Goal: Task Accomplishment & Management: Use online tool/utility

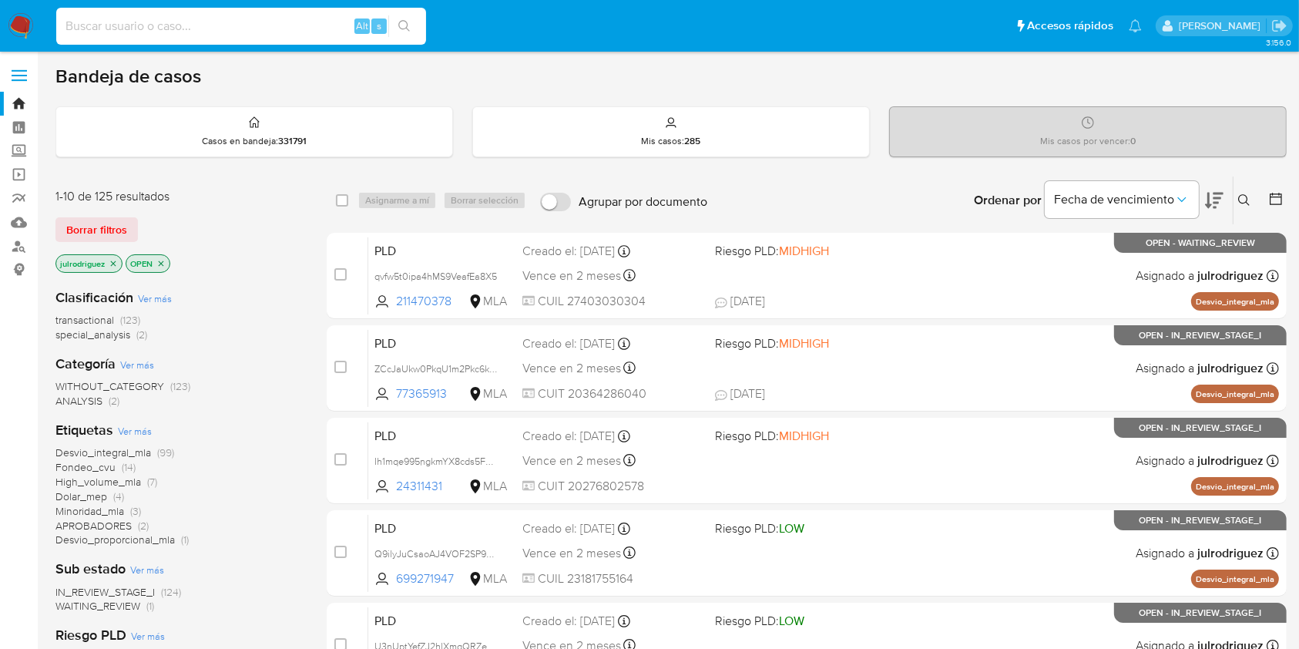
click at [235, 16] on input at bounding box center [241, 26] width 370 height 20
paste input "iUoAXPF1gL33fOhCWFib8Tls"
type input "iUoAXPF1gL33fOhCWFib8Tls"
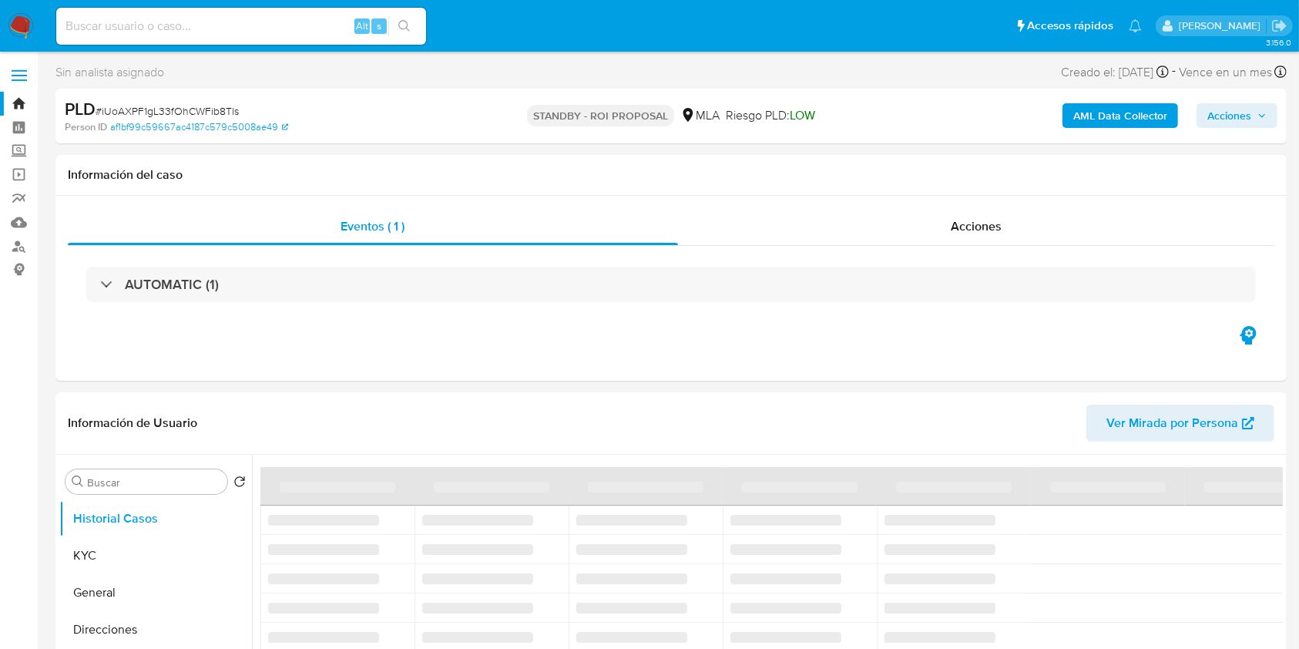
select select "10"
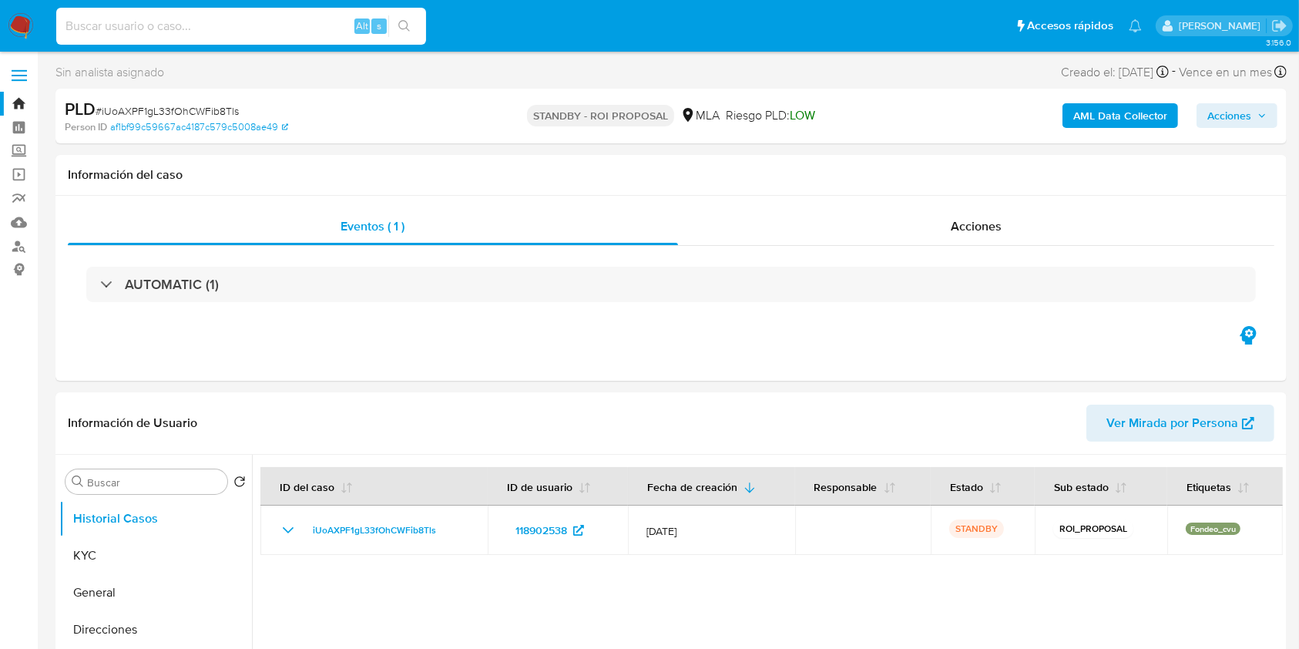
click at [199, 18] on input at bounding box center [241, 26] width 370 height 20
paste input "iUoAXPF1gL33fOhCWFib8Tls"
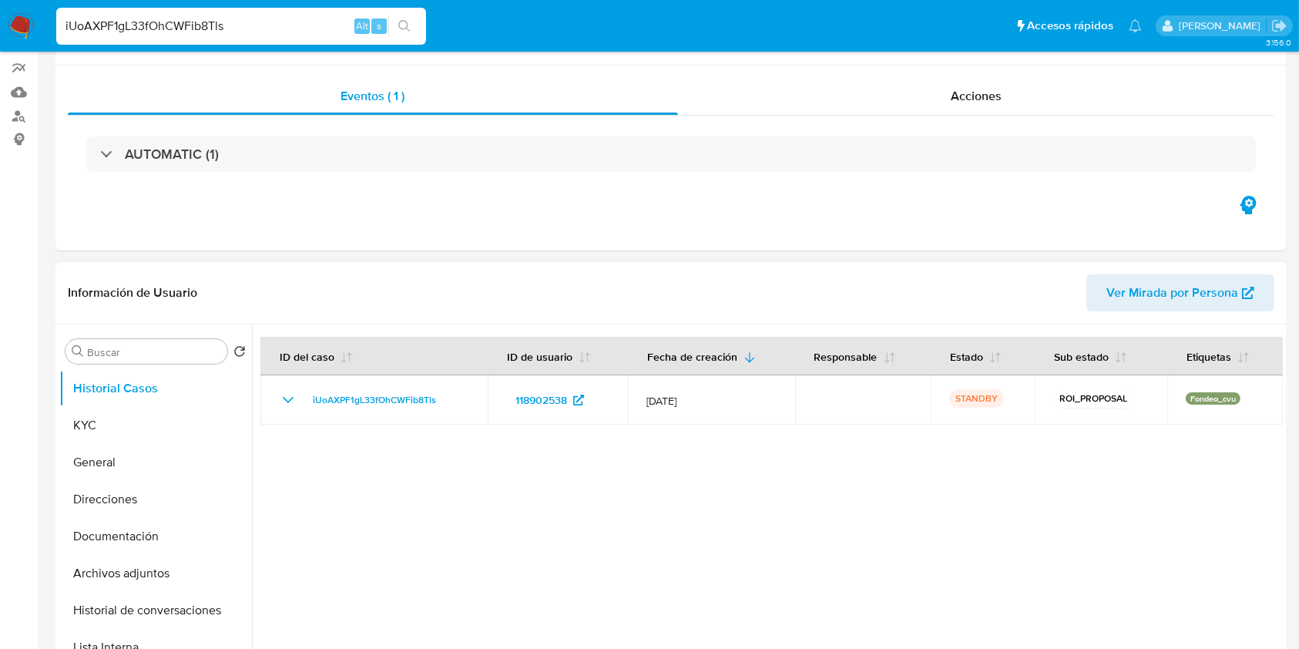
scroll to position [205, 0]
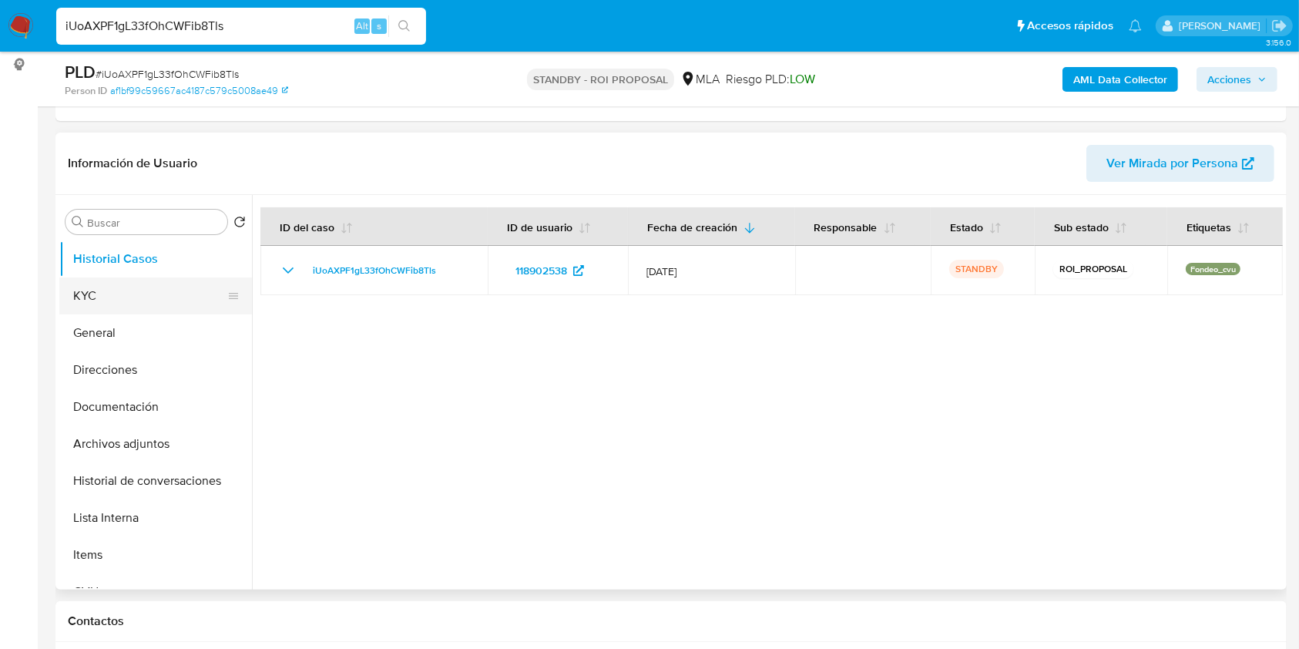
click at [106, 300] on button "KYC" at bounding box center [149, 295] width 180 height 37
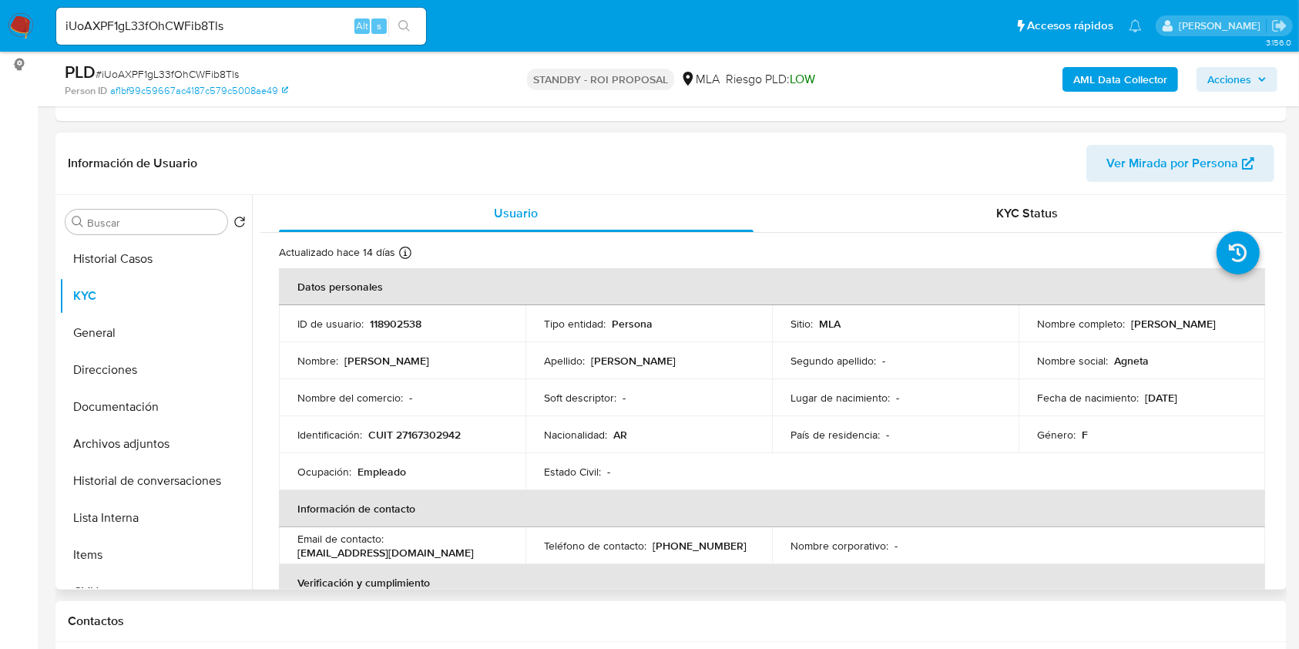
drag, startPoint x: 1122, startPoint y: 320, endPoint x: 1242, endPoint y: 324, distance: 120.3
click at [1242, 324] on td "Nombre completo : Maria Ines Cueto" at bounding box center [1142, 323] width 247 height 37
copy div "[PERSON_NAME]"
click at [189, 20] on input "iUoAXPF1gL33fOhCWFib8Tls" at bounding box center [241, 26] width 370 height 20
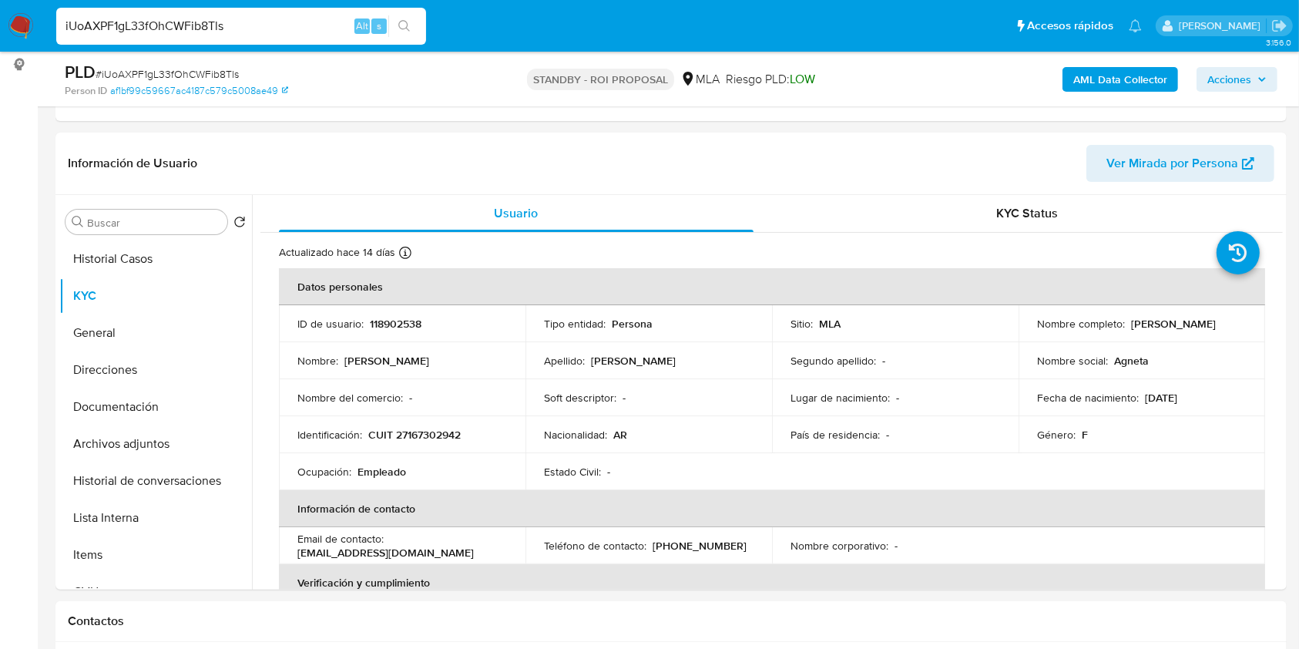
paste input "ObO3AioCgRNNhiT1AQaOJP4A"
type input "ObO3AioCgRNNhiT1AQaOJP4A"
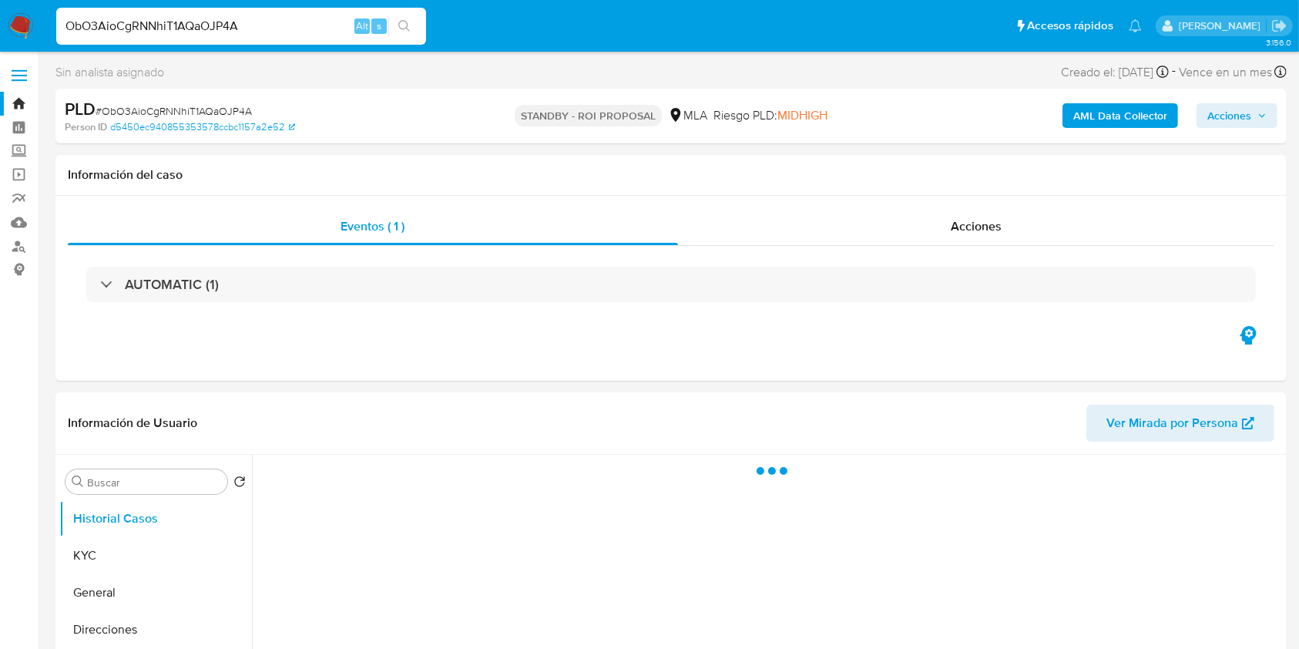
select select "10"
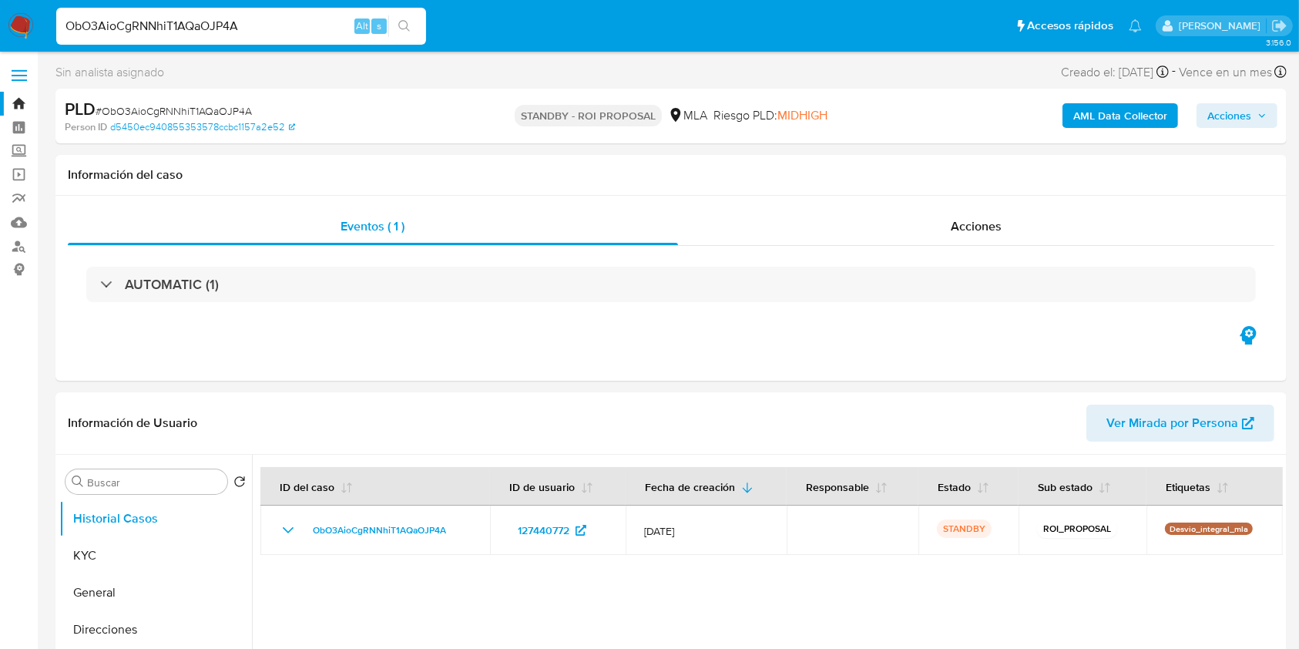
click at [189, 12] on div "ObO3AioCgRNNhiT1AQaOJP4A Alt s" at bounding box center [241, 26] width 370 height 37
click at [194, 28] on input "ObO3AioCgRNNhiT1AQaOJP4A" at bounding box center [241, 26] width 370 height 20
click at [193, 27] on input "ObO3AioCgRNNhiT1AQaOJP4A" at bounding box center [241, 26] width 370 height 20
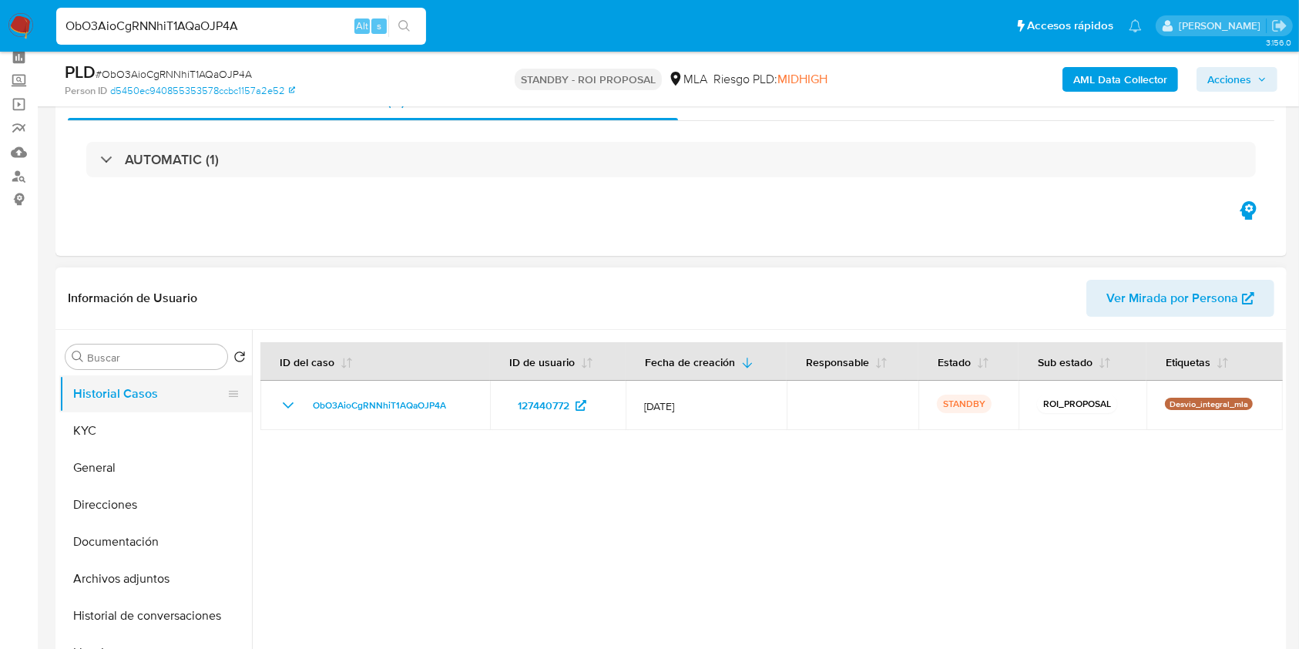
scroll to position [102, 0]
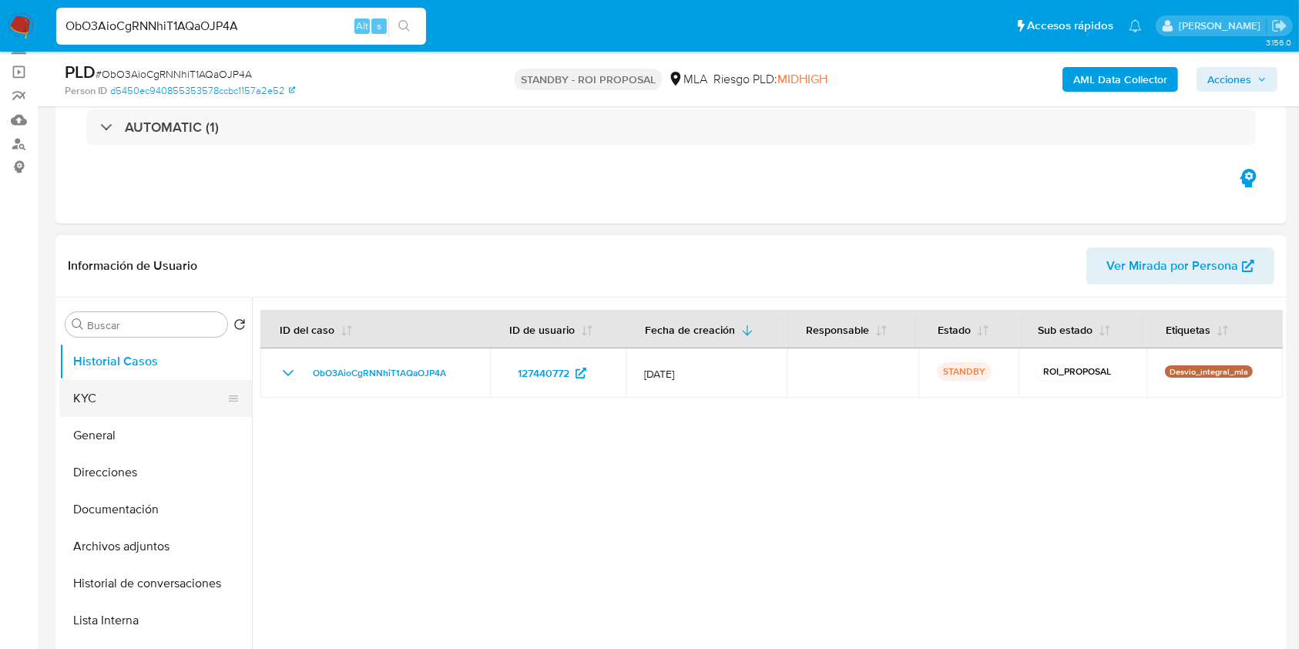
click at [124, 406] on button "KYC" at bounding box center [149, 398] width 180 height 37
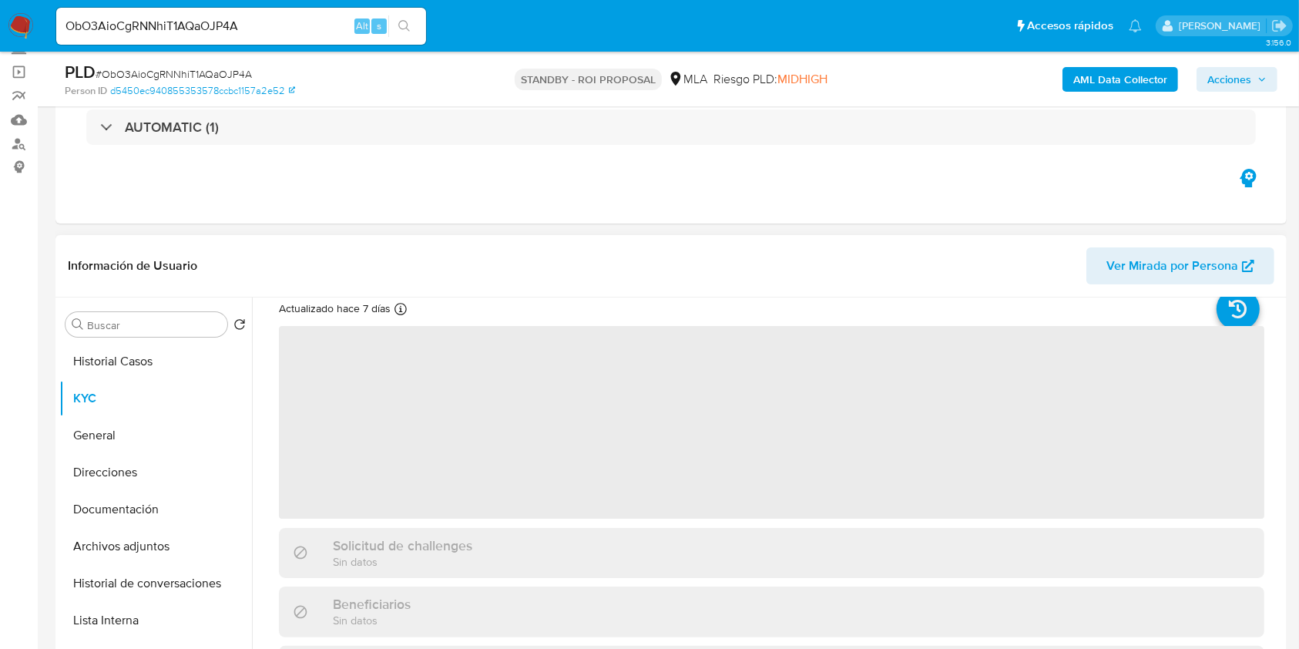
scroll to position [0, 0]
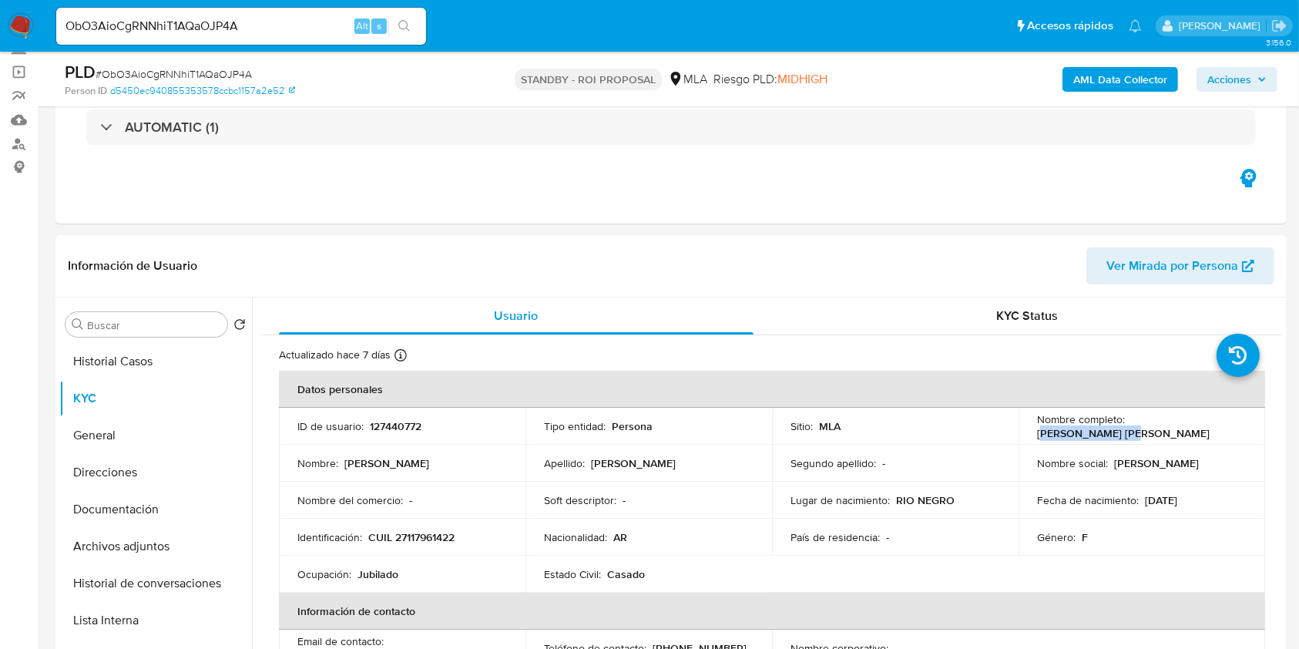
drag, startPoint x: 1130, startPoint y: 425, endPoint x: 1197, endPoint y: 422, distance: 67.1
click at [1222, 423] on div "Nombre completo : Elda Susana Lopez" at bounding box center [1142, 426] width 210 height 28
drag, startPoint x: 1125, startPoint y: 427, endPoint x: 504, endPoint y: 477, distance: 623.1
click at [1244, 428] on td "Nombre completo : Elda Susana Lopez" at bounding box center [1142, 426] width 247 height 37
copy p "[PERSON_NAME] [PERSON_NAME]"
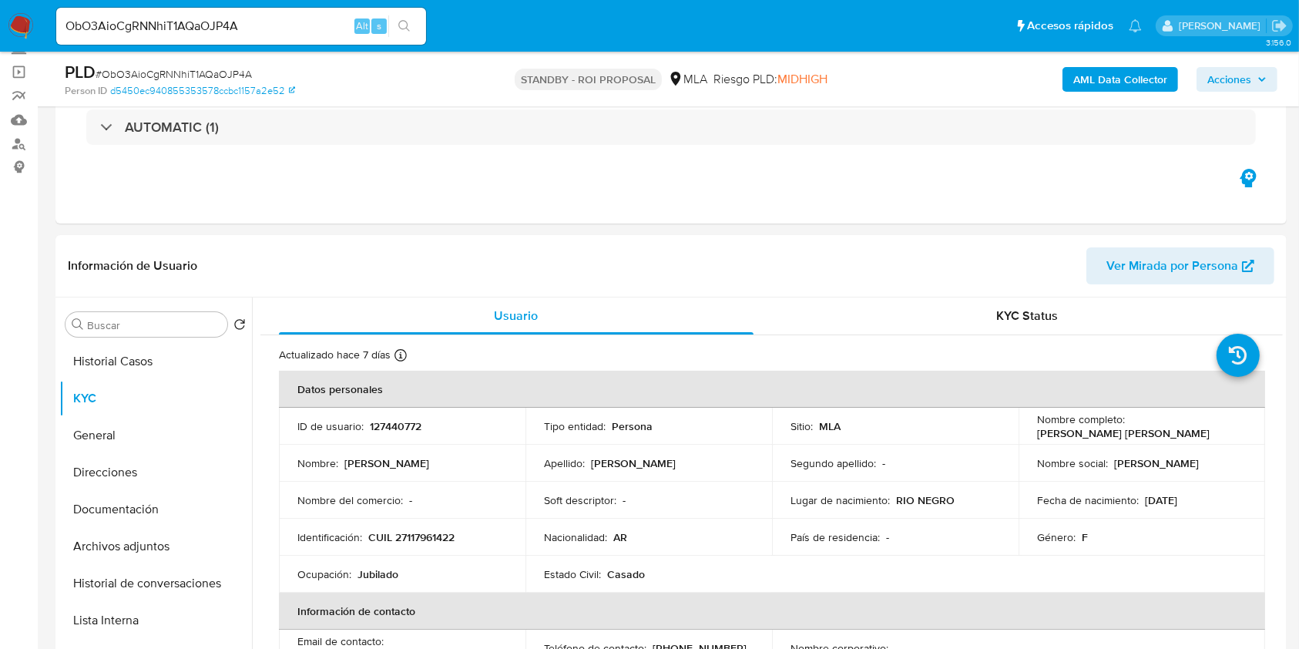
click at [201, 20] on input "ObO3AioCgRNNhiT1AQaOJP4A" at bounding box center [241, 26] width 370 height 20
paste input "QncUvYLWrWuLwWDYLavJ8n7j"
type input "QncUvYLWrWuLwWDYLavJ8n7j"
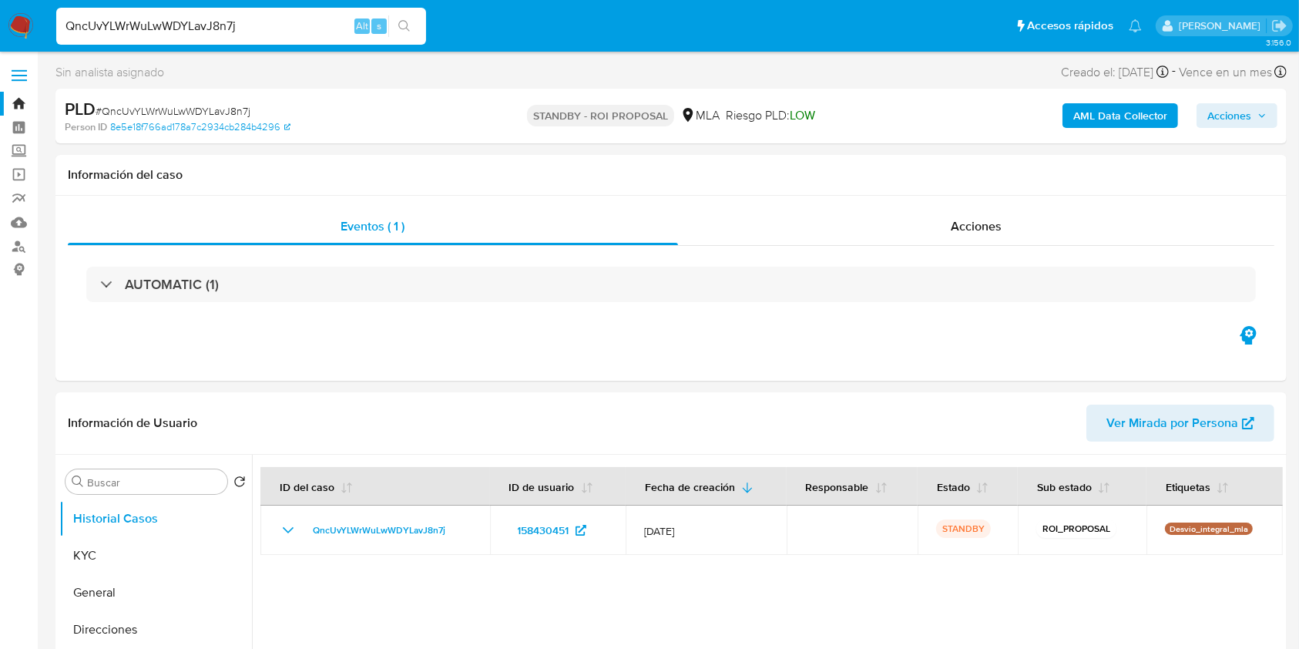
select select "10"
click at [223, 24] on input "QncUvYLWrWuLwWDYLavJ8n7j" at bounding box center [241, 26] width 370 height 20
click at [195, 24] on input "QncUvYLWrWuLwWDYLavJ8n7j" at bounding box center [241, 26] width 370 height 20
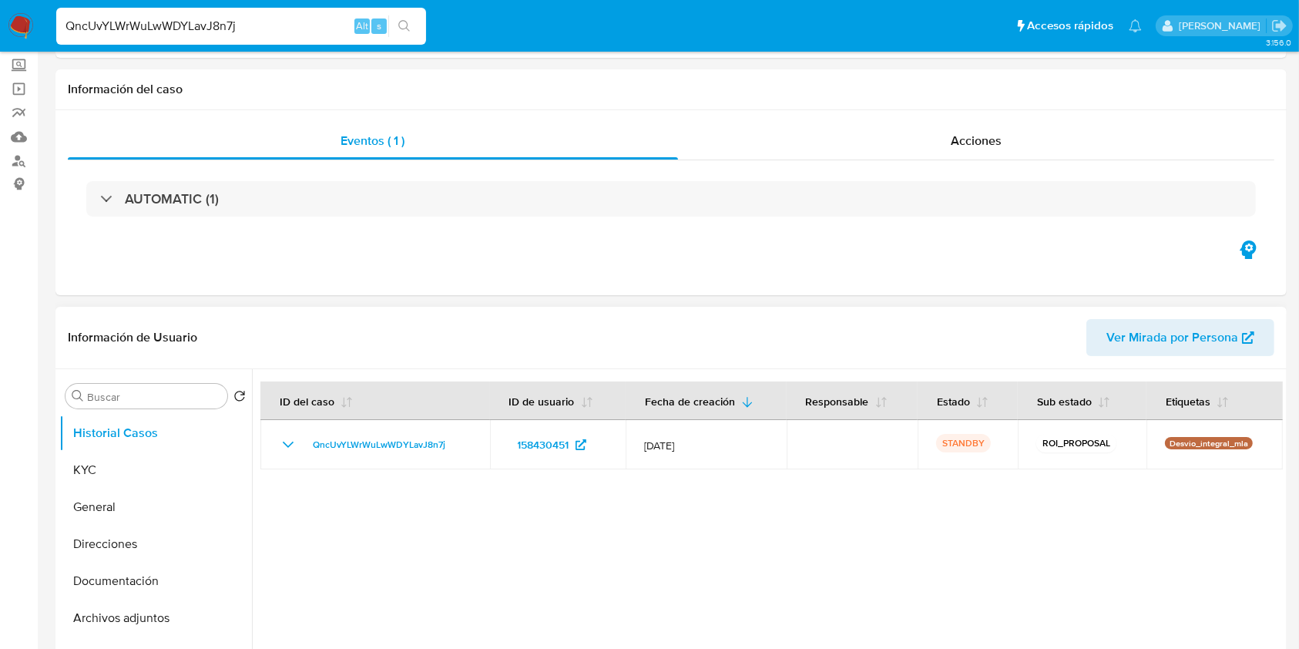
scroll to position [205, 0]
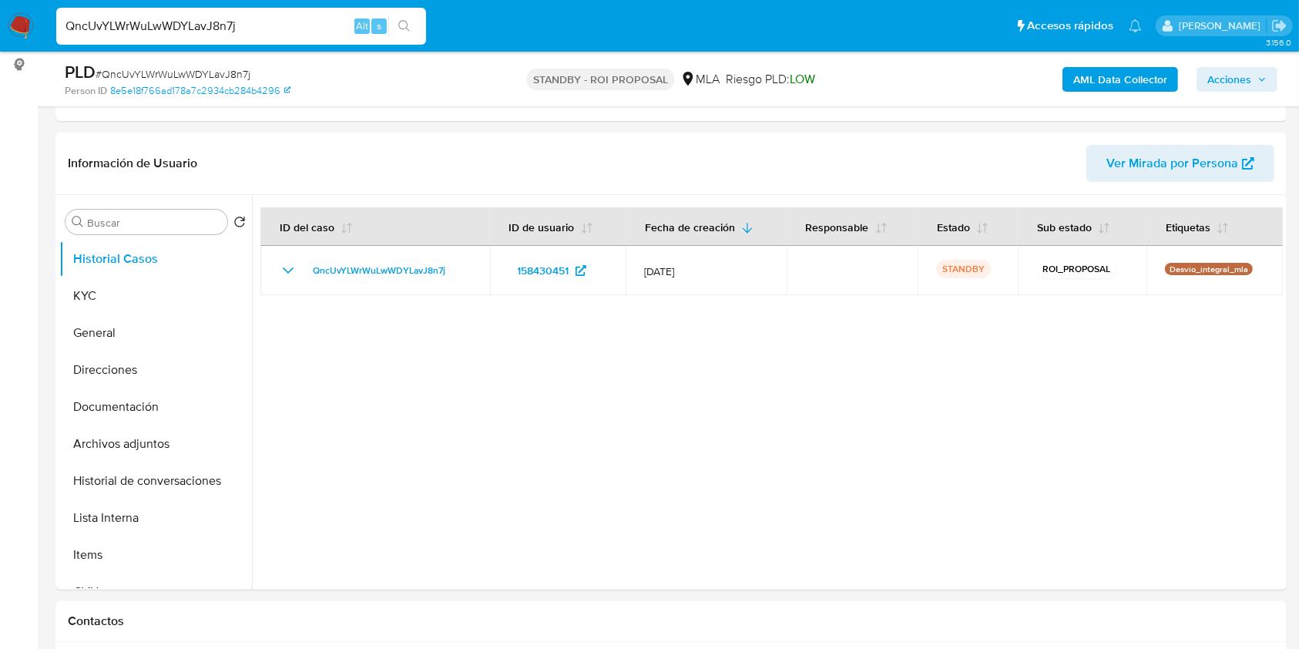
click at [186, 30] on input "QncUvYLWrWuLwWDYLavJ8n7j" at bounding box center [241, 26] width 370 height 20
click at [111, 307] on button "KYC" at bounding box center [149, 295] width 180 height 37
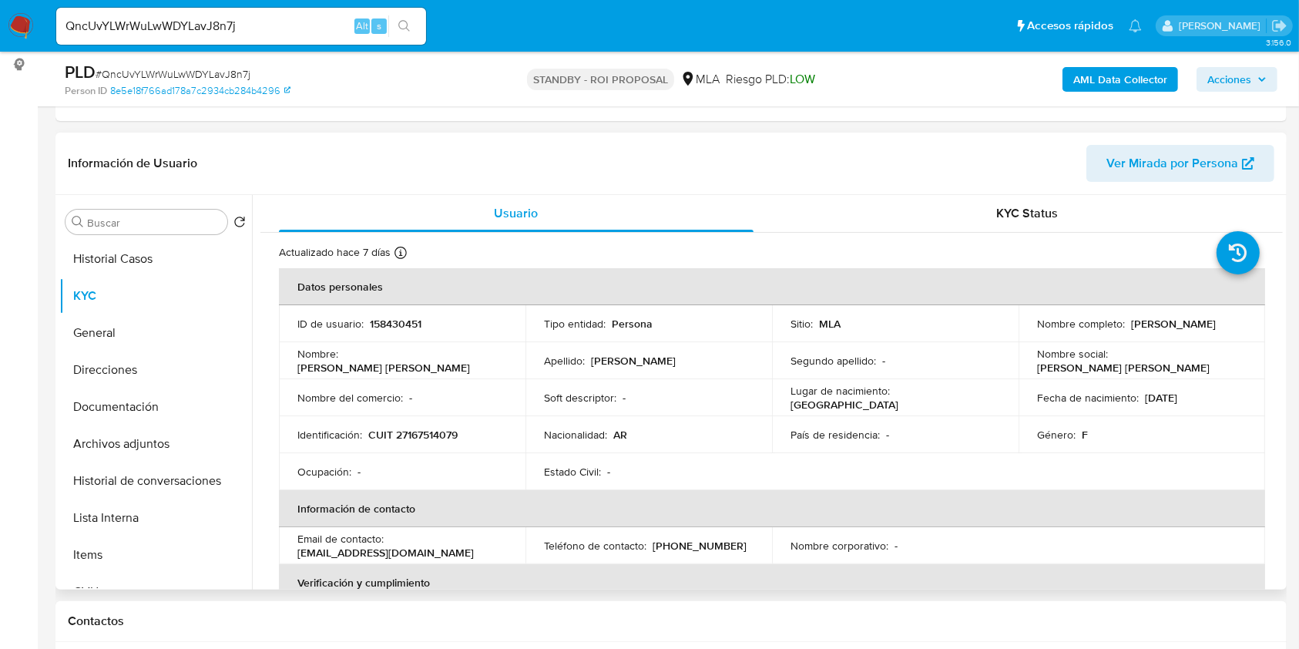
drag, startPoint x: 1129, startPoint y: 325, endPoint x: 1018, endPoint y: 416, distance: 143.5
click at [1237, 330] on div "Nombre completo : Norma Beatriz Russo" at bounding box center [1142, 324] width 210 height 14
copy p "Norma Beatriz Russo"
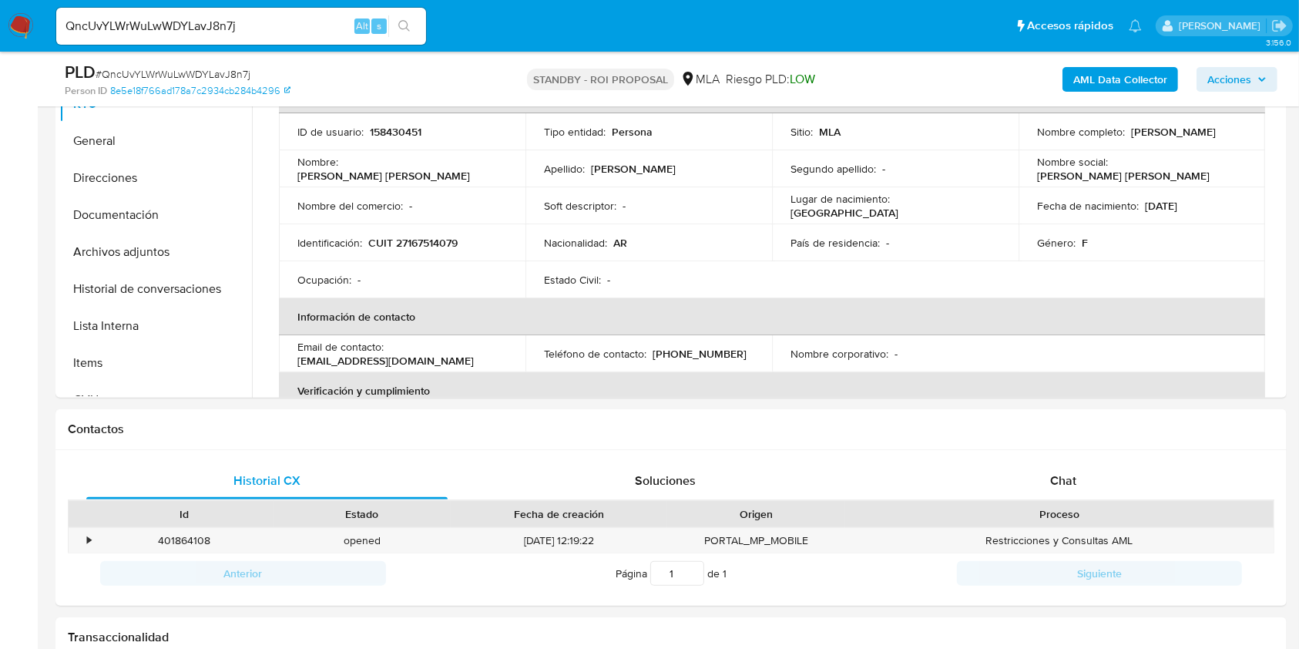
scroll to position [513, 0]
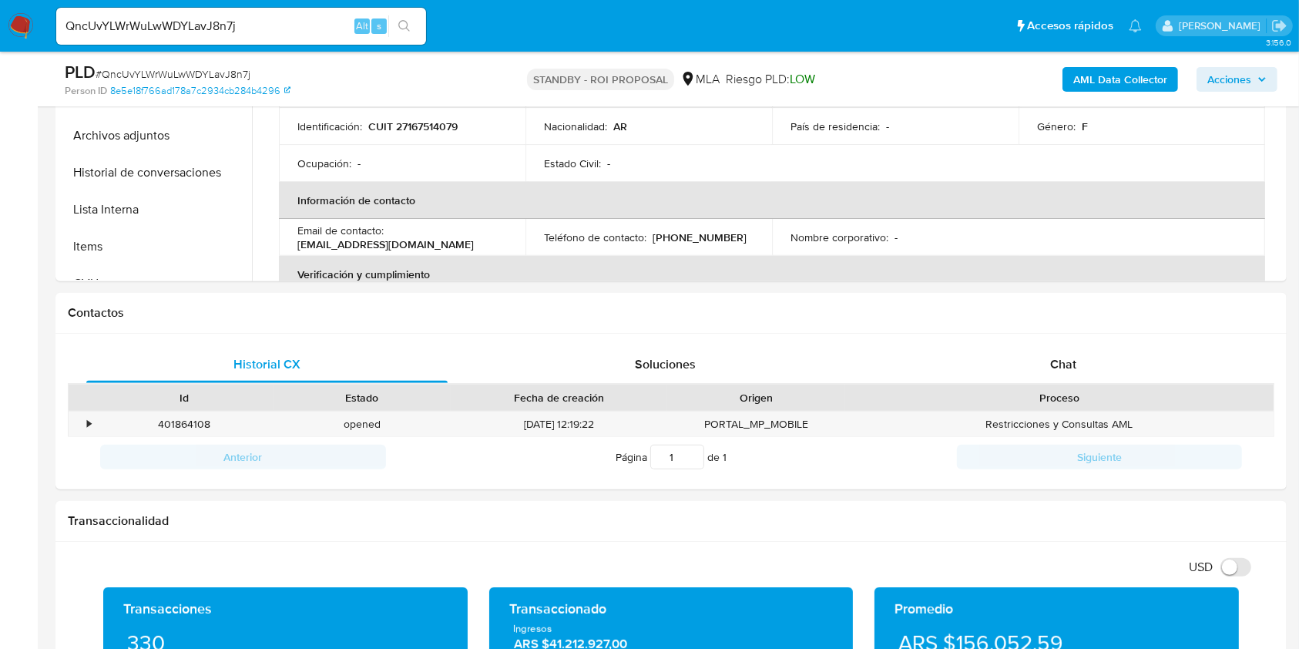
click at [197, 19] on input "QncUvYLWrWuLwWDYLavJ8n7j" at bounding box center [241, 26] width 370 height 20
paste input "hKVw15APd18pDmwuB19B7n2"
type input "hKVw15APd18pDmwuB19B7n2j"
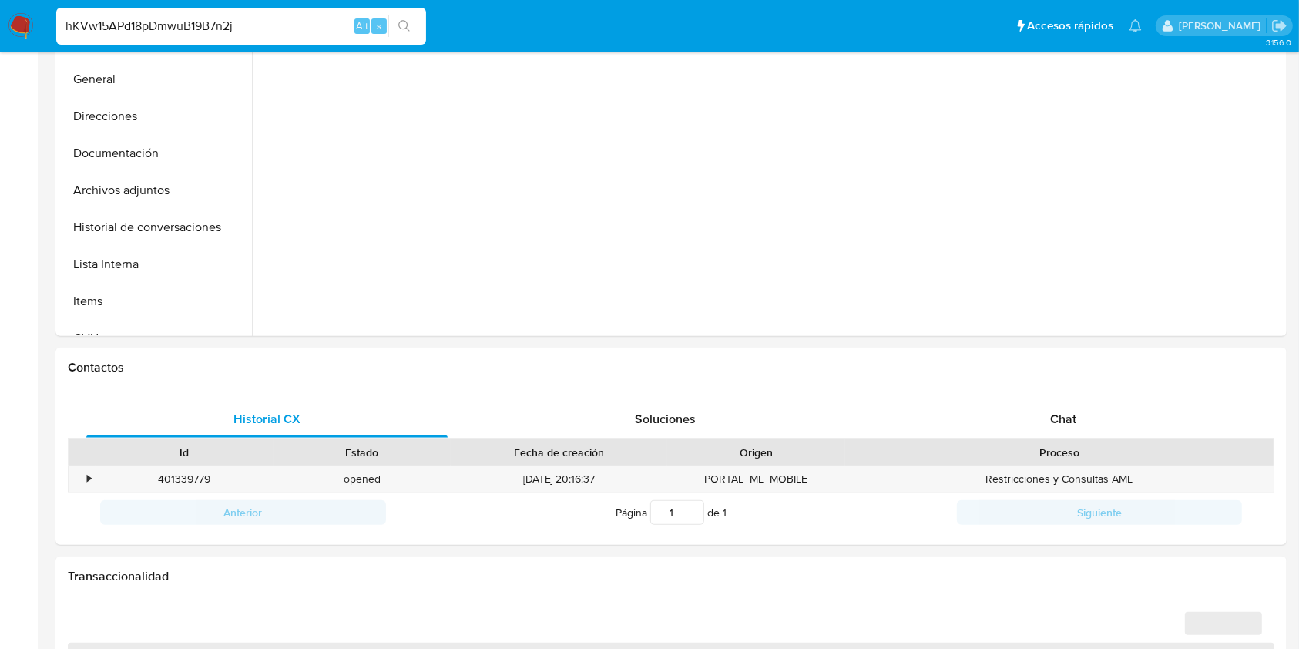
select select "10"
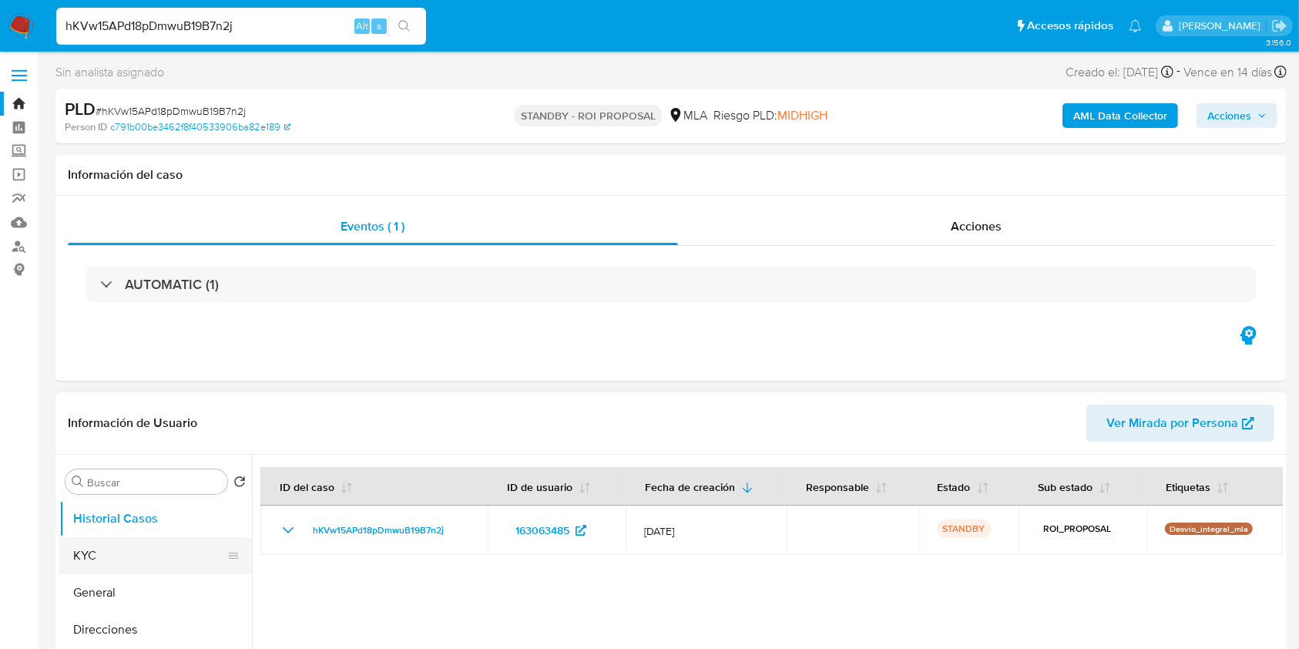
click at [147, 551] on button "KYC" at bounding box center [149, 555] width 180 height 37
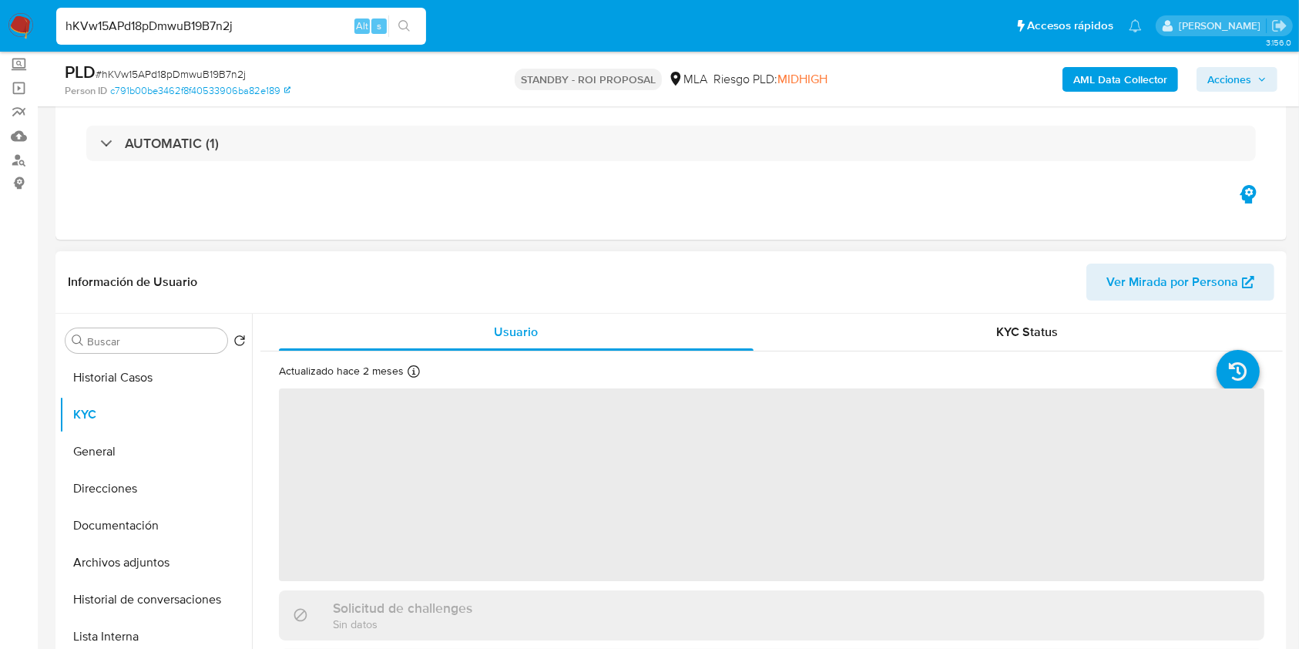
scroll to position [205, 0]
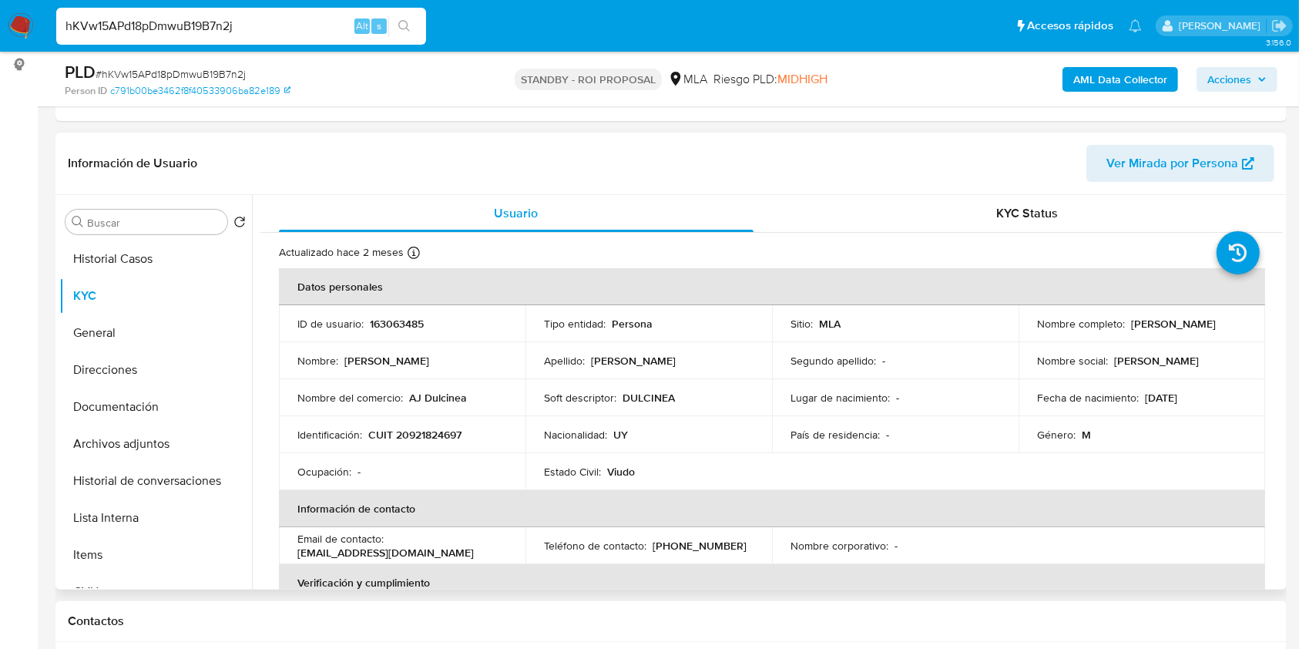
drag, startPoint x: 1034, startPoint y: 330, endPoint x: 1139, endPoint y: 334, distance: 104.9
click at [1139, 331] on p "[PERSON_NAME]" at bounding box center [1173, 324] width 85 height 14
drag, startPoint x: 1142, startPoint y: 336, endPoint x: 993, endPoint y: 336, distance: 149.5
click at [993, 336] on tr "ID de usuario : 163063485 Tipo entidad : Persona Sitio : MLA Nombre completo : …" at bounding box center [772, 323] width 986 height 37
click at [1131, 331] on p "[PERSON_NAME]" at bounding box center [1173, 324] width 85 height 14
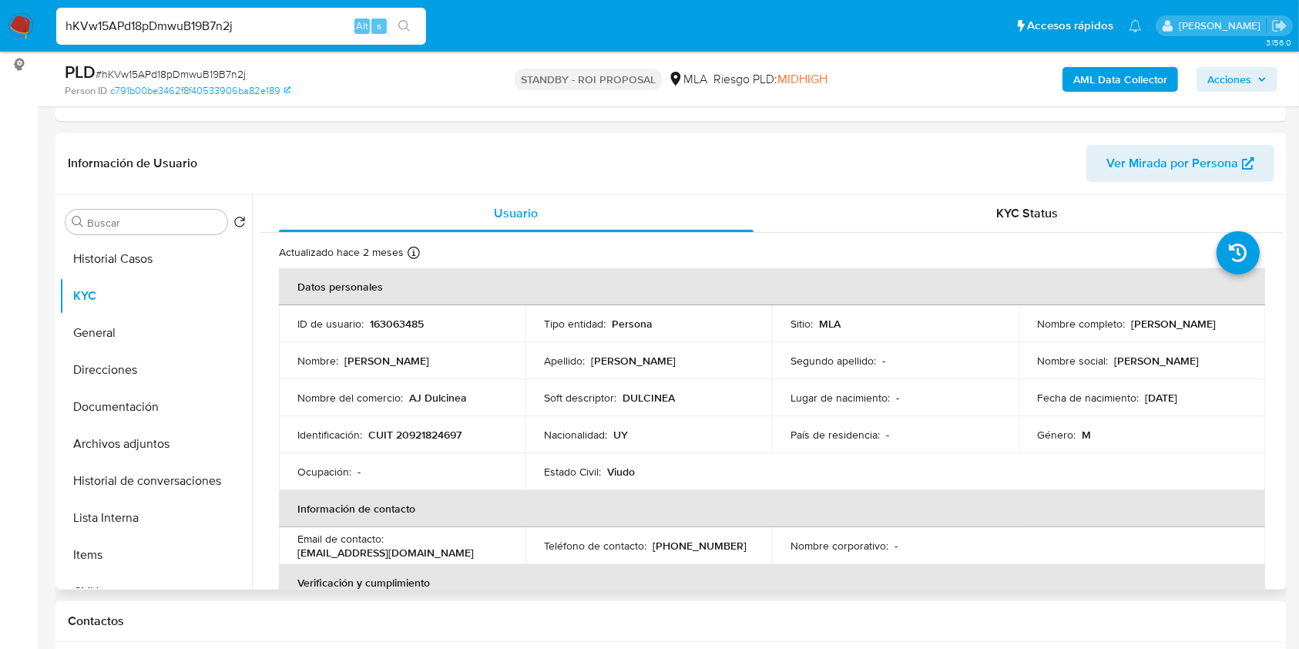
drag, startPoint x: 1153, startPoint y: 330, endPoint x: 1021, endPoint y: 331, distance: 131.8
click at [1021, 331] on td "Nombre completo : [PERSON_NAME]" at bounding box center [1142, 323] width 247 height 37
copy p "[PERSON_NAME]"
click at [200, 33] on input "hKVw15APd18pDmwuB19B7n2j" at bounding box center [241, 26] width 370 height 20
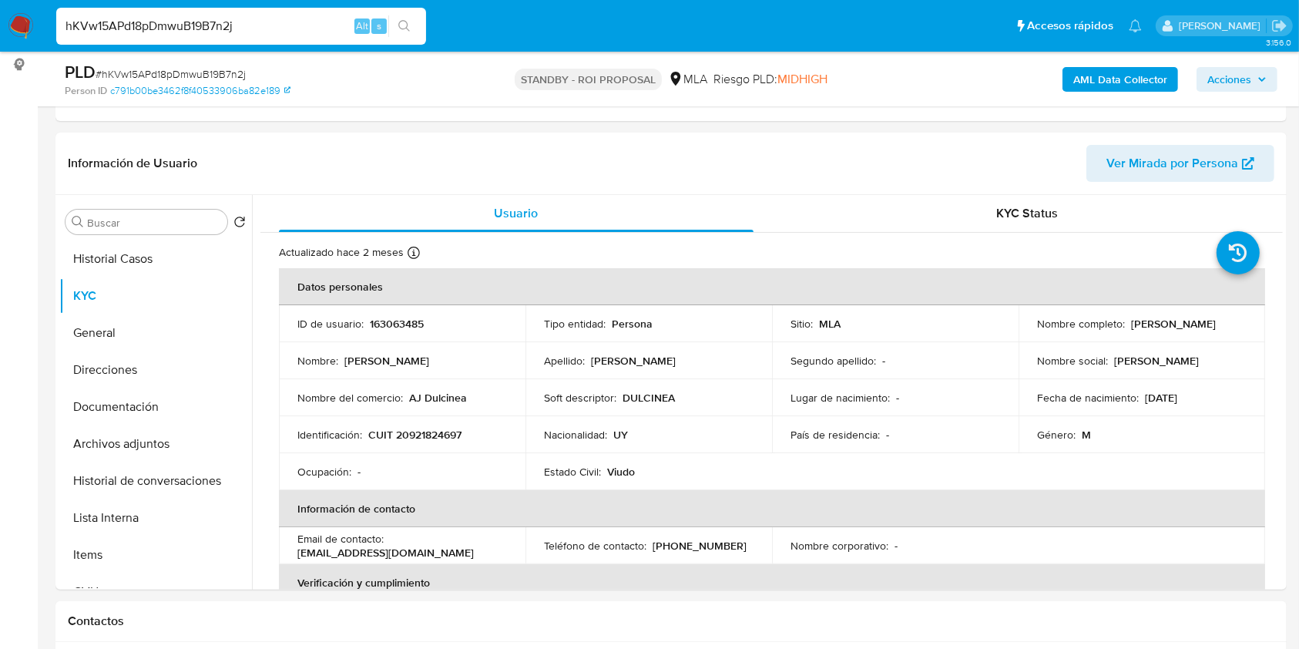
paste input "3ONbVFX2cOqJH3ddrXqIky9R"
type input "3ONbVFX2cOqJH3ddrXqIky9R"
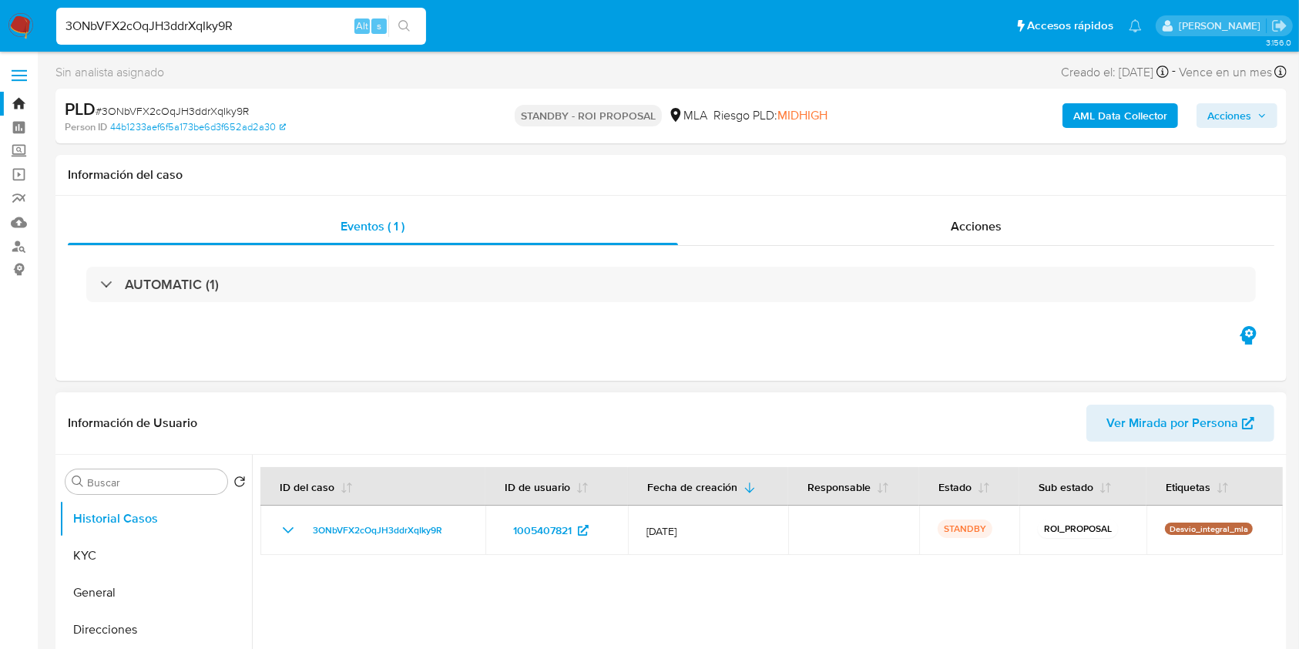
select select "10"
click at [212, 26] on input "3ONbVFX2cOqJH3ddrXqIky9R" at bounding box center [241, 26] width 370 height 20
paste input "7311c5R0dcTpk7VH2ObHCg3T"
type input "7311c5R0dcTpk7VH2ObHCg3T"
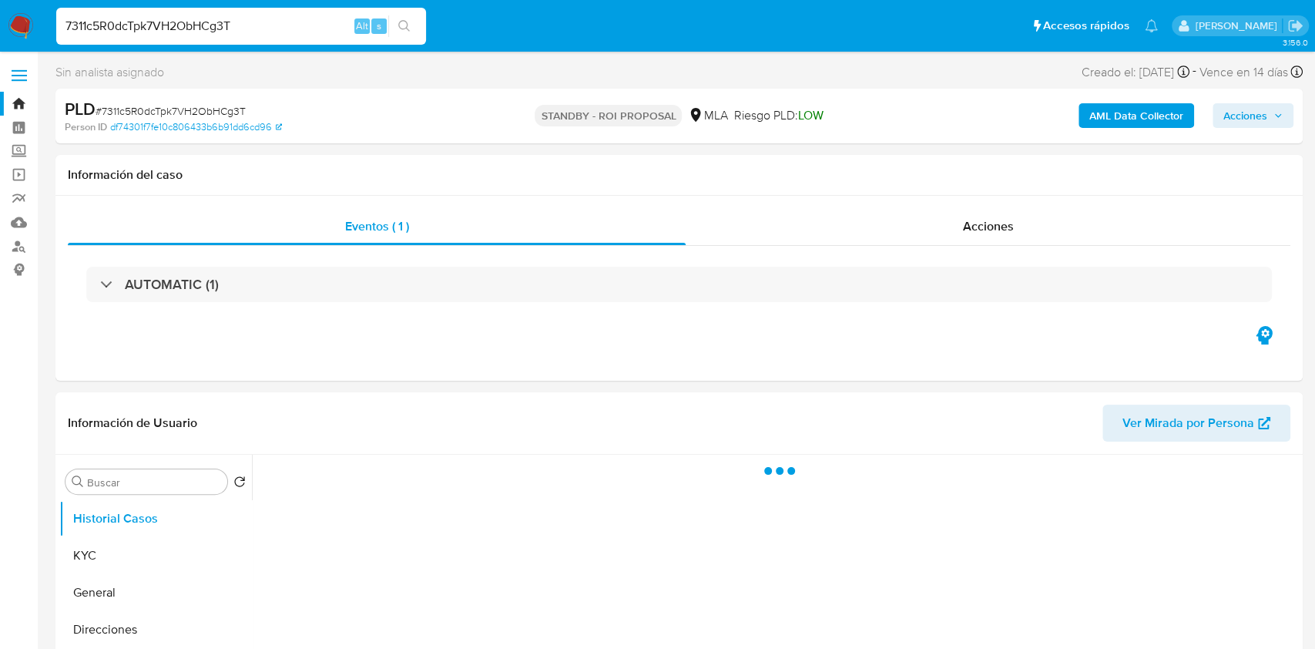
select select "10"
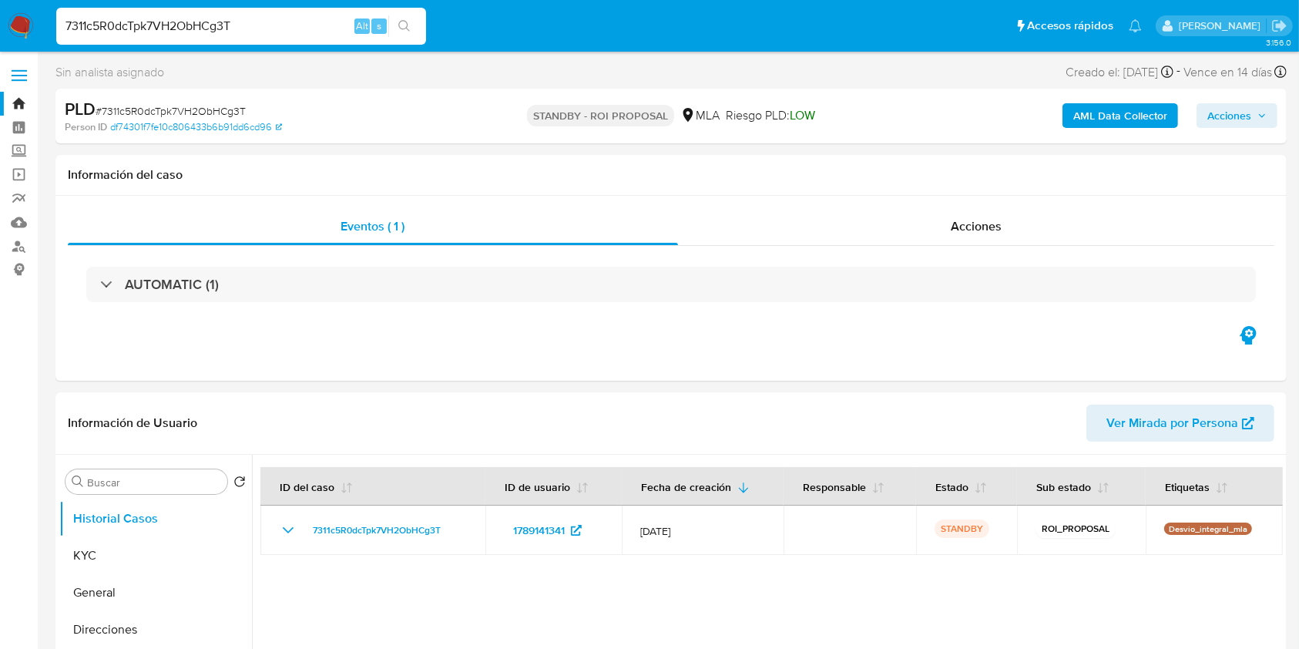
click at [222, 30] on input "7311c5R0dcTpk7VH2ObHCg3T" at bounding box center [241, 26] width 370 height 20
paste input "hKVw15APd18pDmwuB19B7n2j"
type input "hKVw15APd18pDmwuB19B7n2j"
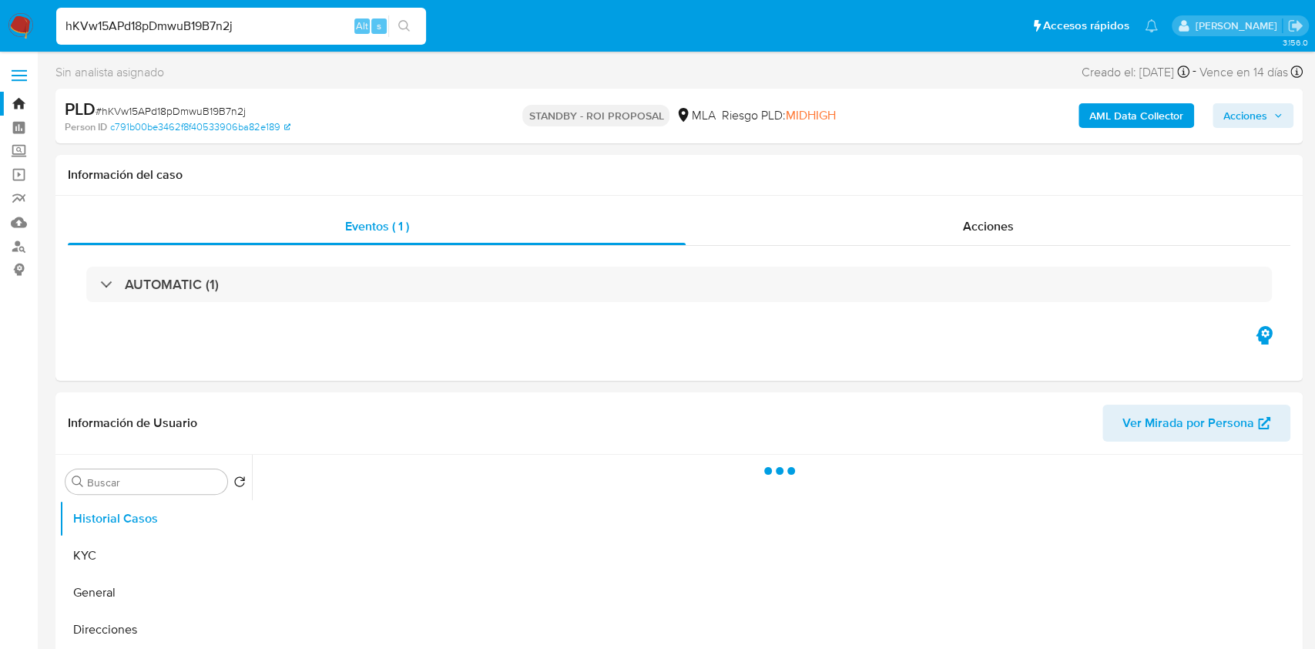
select select "10"
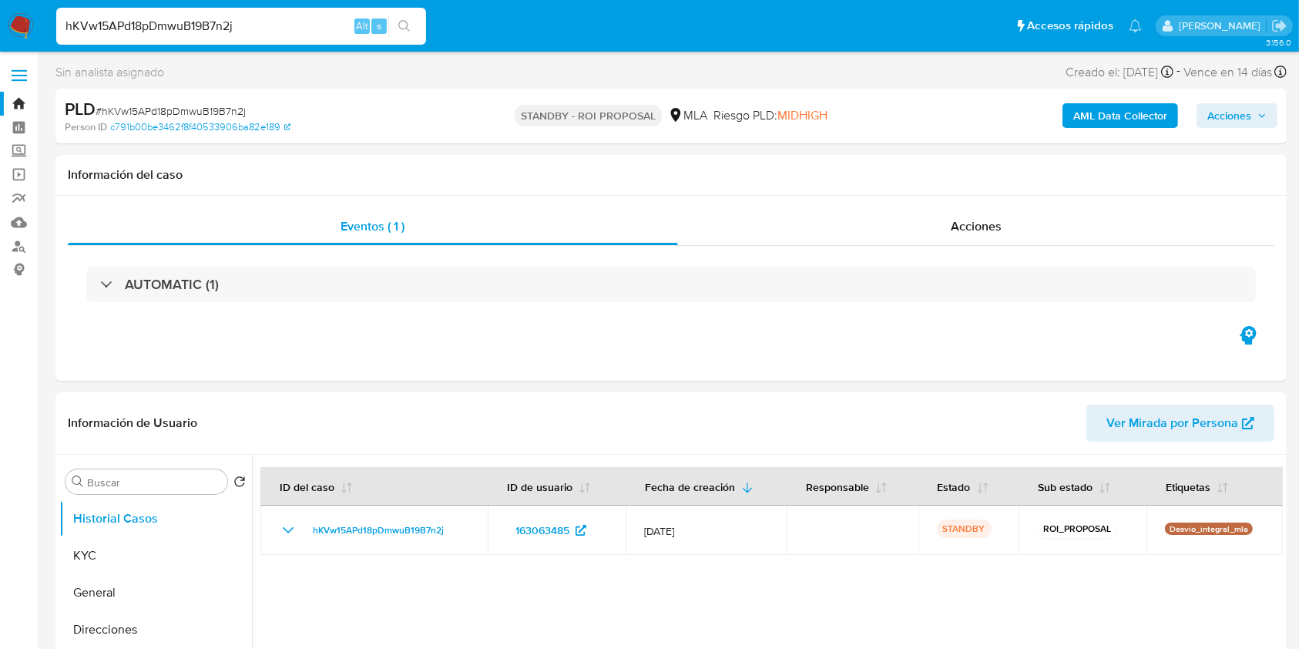
click at [207, 24] on input "hKVw15APd18pDmwuB19B7n2j" at bounding box center [241, 26] width 370 height 20
paste input "iUoAXPF1gL33fOhCWFib8Tls"
type input "iUoAXPF1gL33fOhCWFib8Tls"
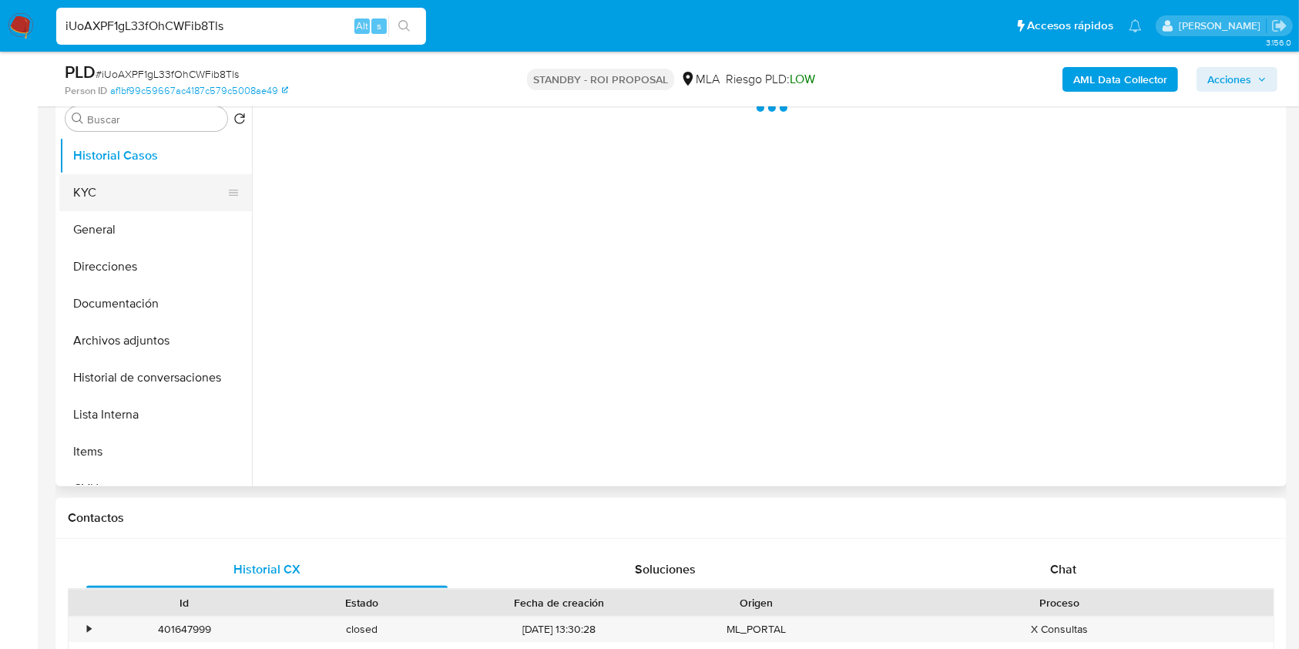
click at [113, 193] on button "KYC" at bounding box center [149, 192] width 180 height 37
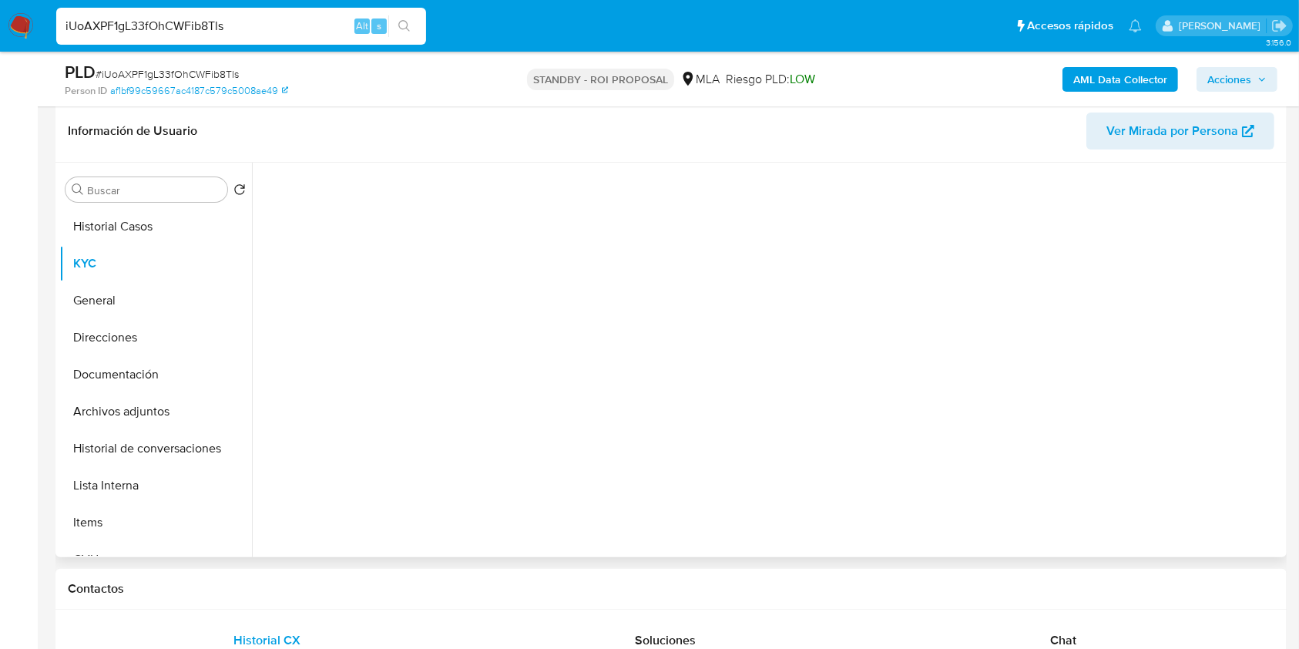
scroll to position [205, 0]
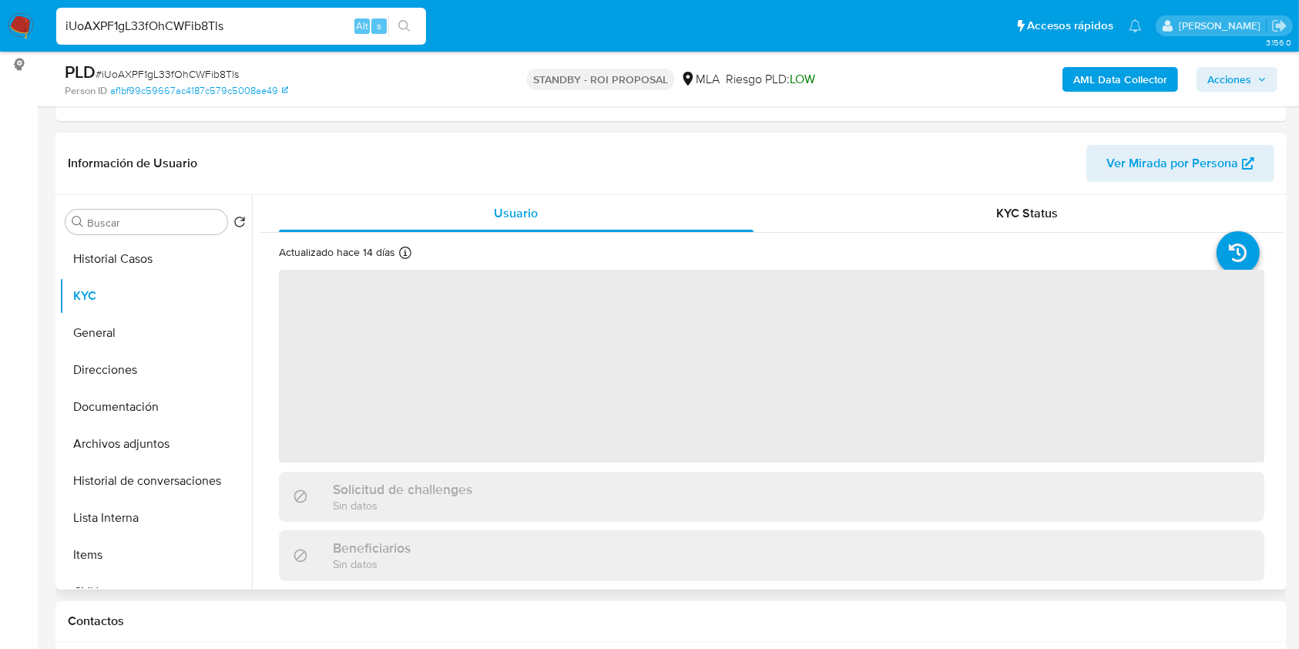
select select "10"
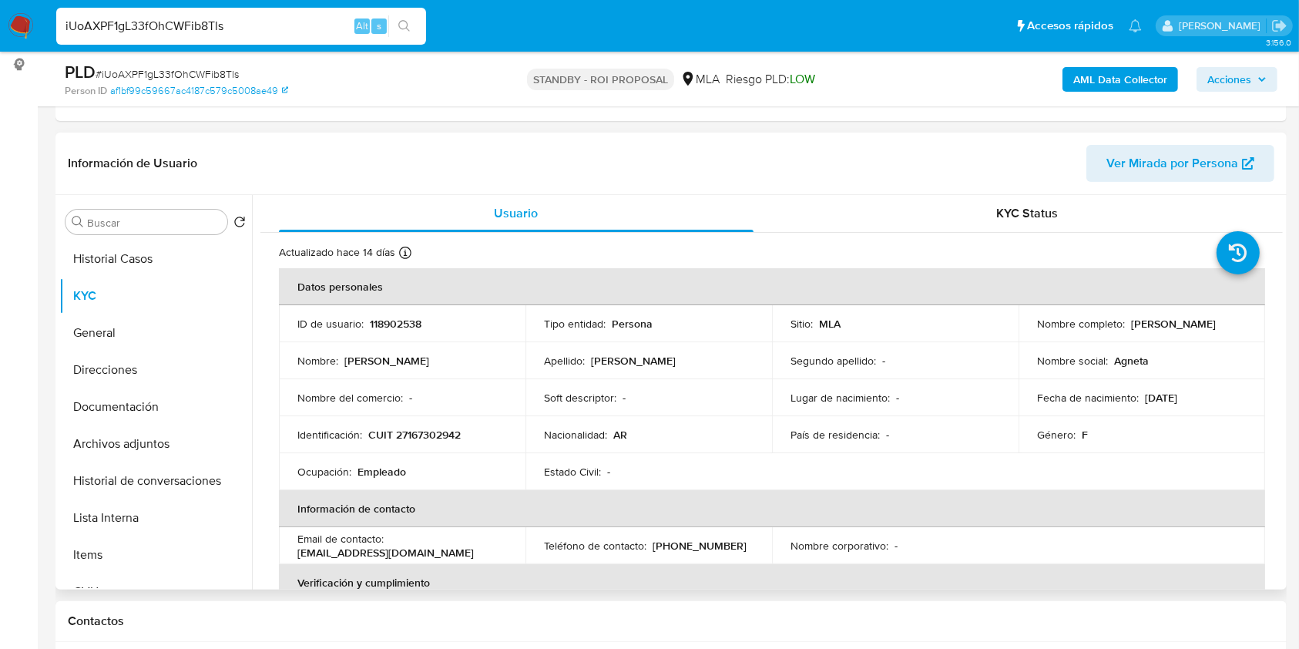
click at [423, 329] on div "ID de usuario : 118902538" at bounding box center [402, 324] width 210 height 14
click at [418, 323] on p "118902538" at bounding box center [396, 324] width 52 height 14
copy p "8"
click at [401, 317] on p "118902538" at bounding box center [396, 324] width 52 height 14
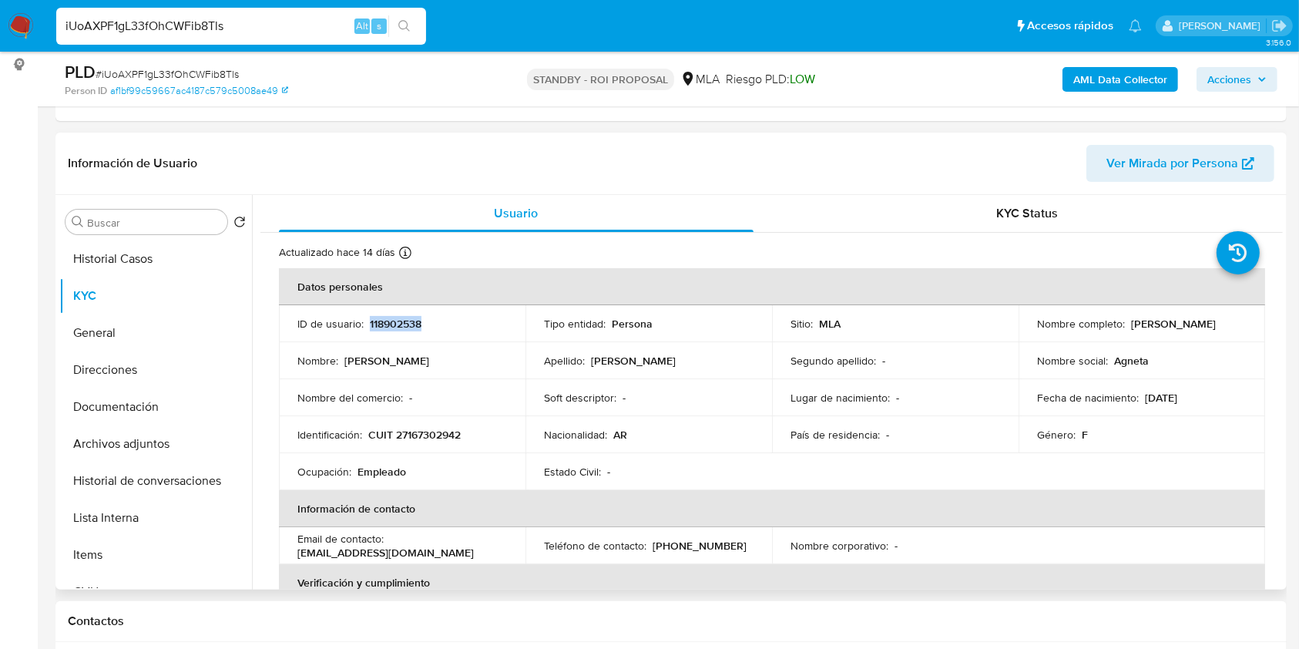
click at [401, 317] on p "118902538" at bounding box center [396, 324] width 52 height 14
copy p "118902538"
click at [156, 74] on span "# iUoAXPF1gL33fOhCWFib8Tls" at bounding box center [167, 73] width 143 height 15
copy span "iUoAXPF1gL33fOhCWFib8Tls"
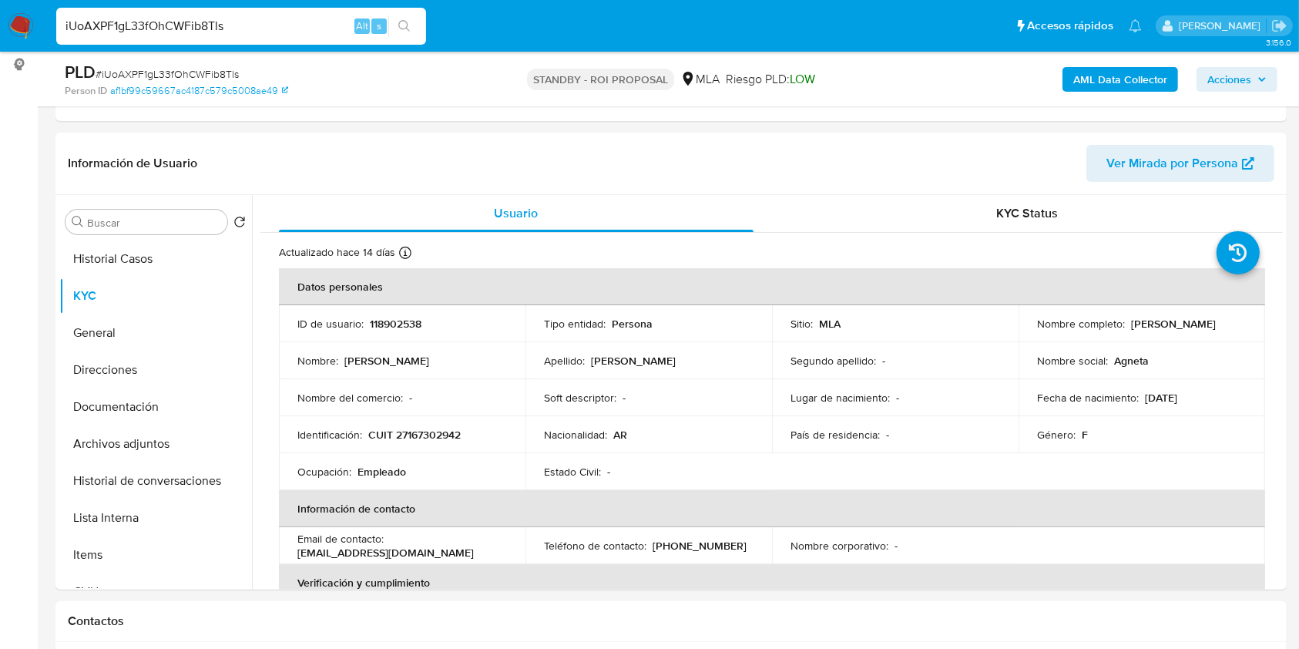
click at [191, 22] on input "iUoAXPF1gL33fOhCWFib8Tls" at bounding box center [241, 26] width 370 height 20
paste input "ObO3AioCgRNNhiT1AQaOJP4A"
type input "ObO3AioCgRNNhiT1AQaOJP4A"
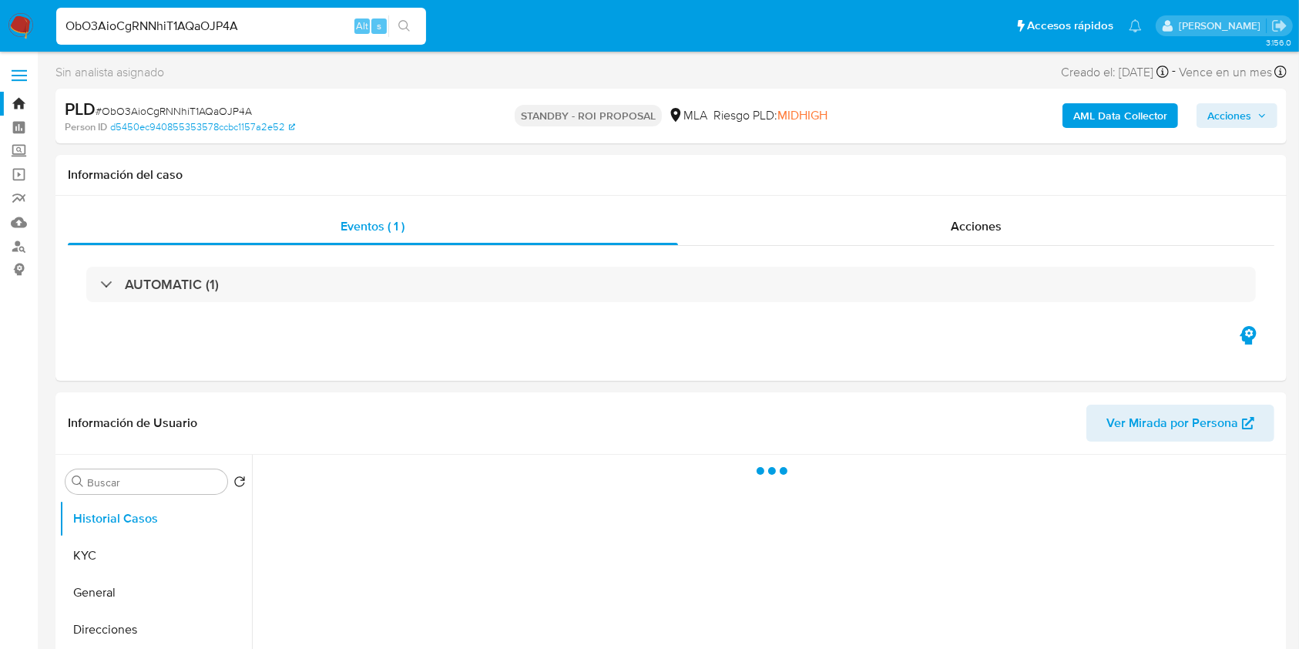
select select "10"
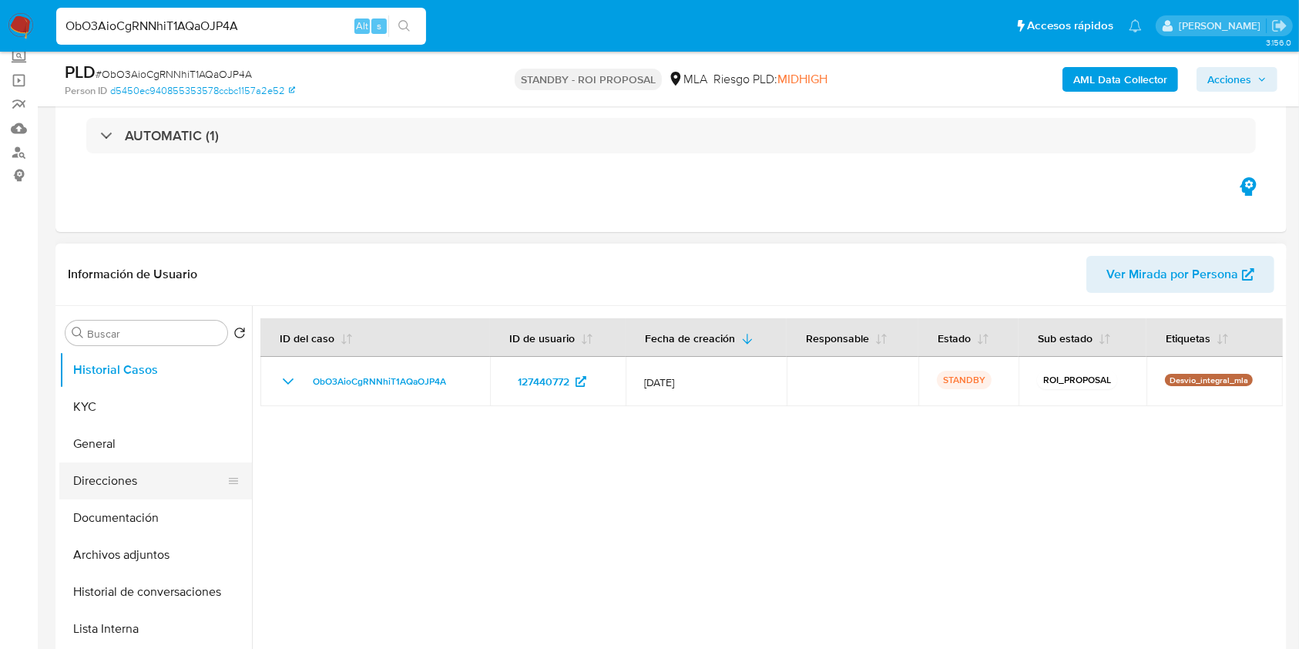
scroll to position [205, 0]
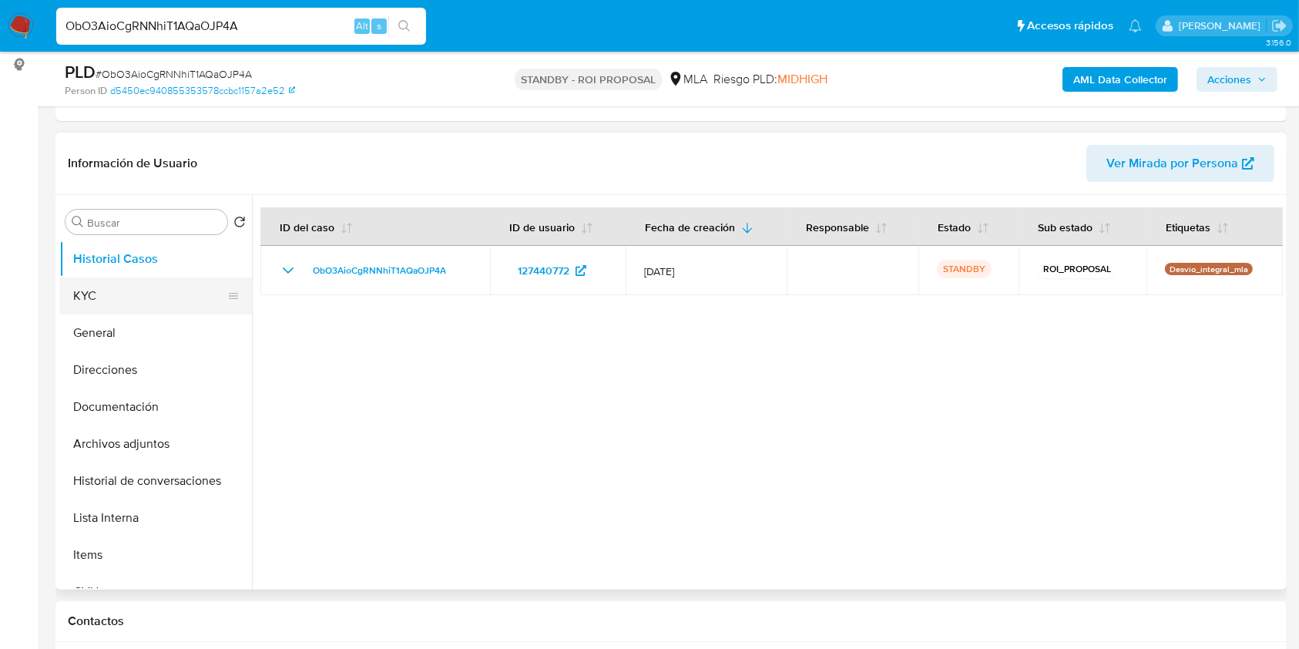
click at [129, 298] on button "KYC" at bounding box center [149, 295] width 180 height 37
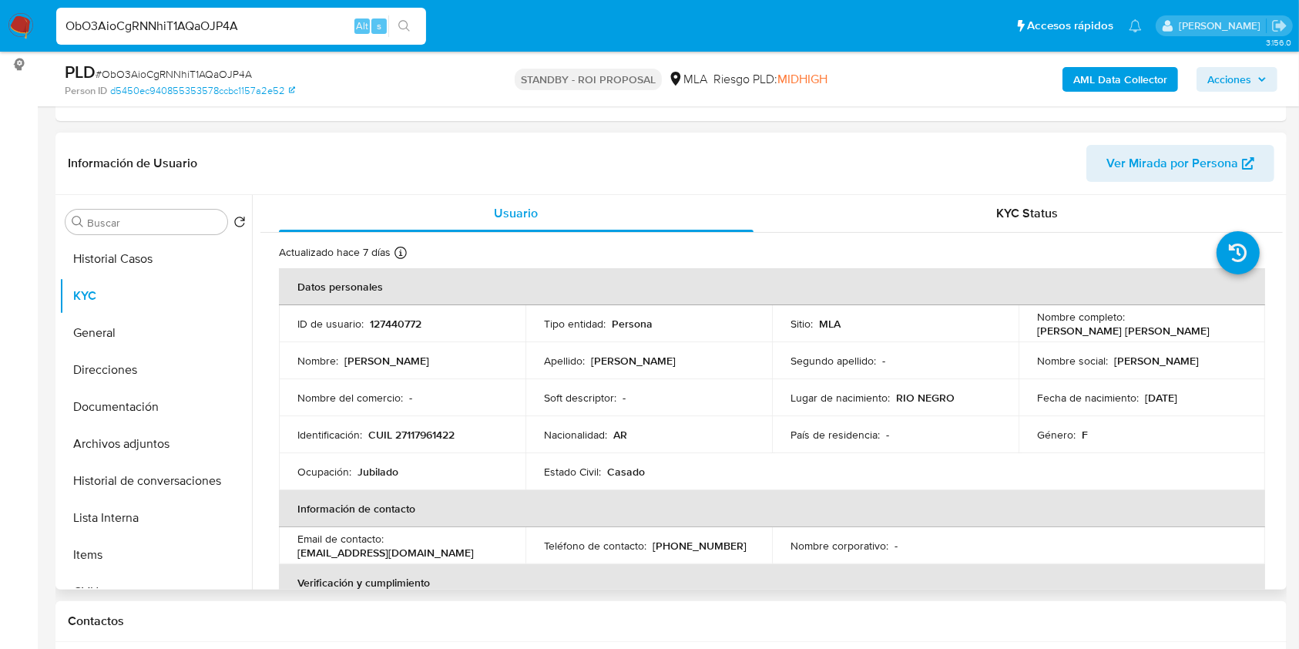
click at [402, 319] on p "127440772" at bounding box center [396, 324] width 52 height 14
copy p "127440772"
click at [205, 65] on div "PLD # ObO3AioCgRNNhiT1AQaOJP4A" at bounding box center [264, 72] width 398 height 23
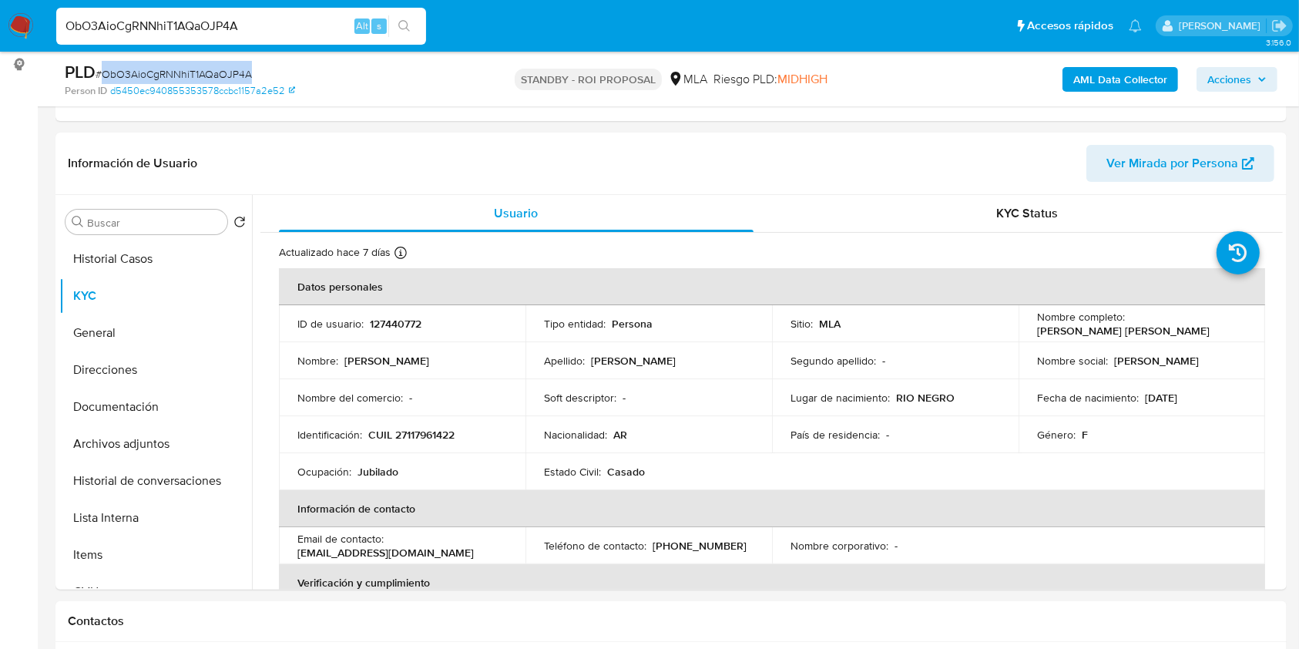
copy span "ObO3AioCgRNNhiT1AQaOJP4A"
click at [181, 24] on input "ObO3AioCgRNNhiT1AQaOJP4A" at bounding box center [241, 26] width 370 height 20
paste input "QncUvYLWrWuLwWDYLavJ8n7j"
type input "QncUvYLWrWuLwWDYLavJ8n7j"
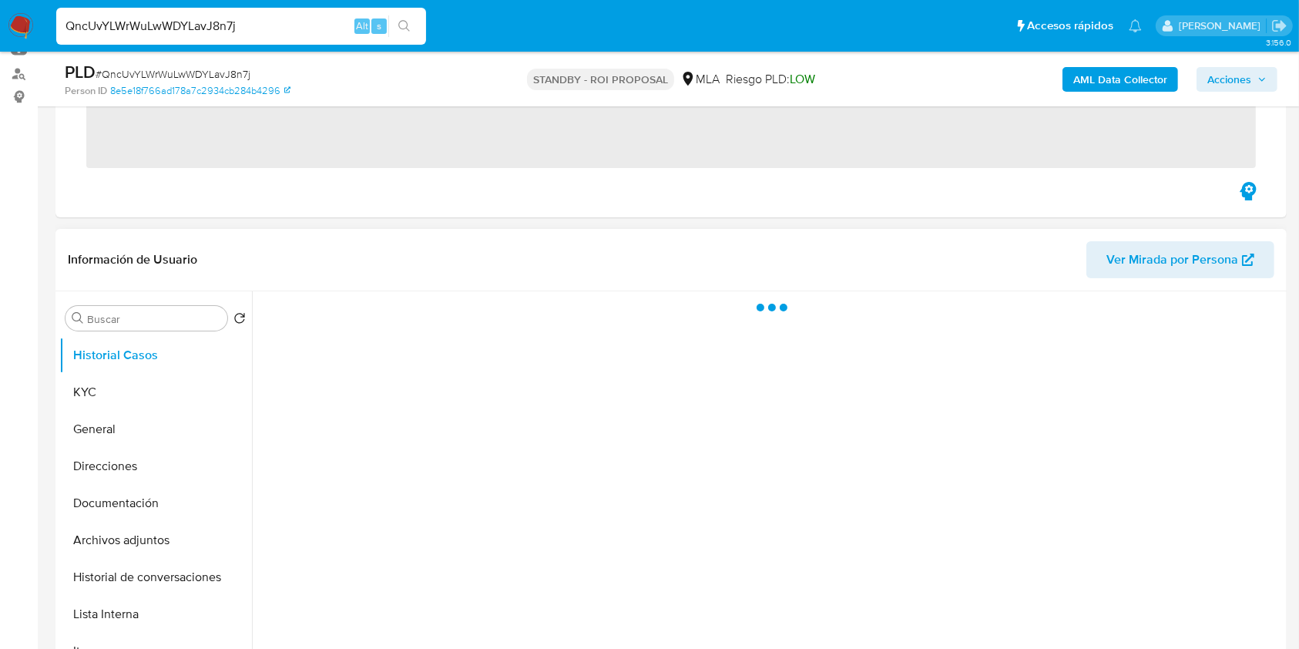
scroll to position [308, 0]
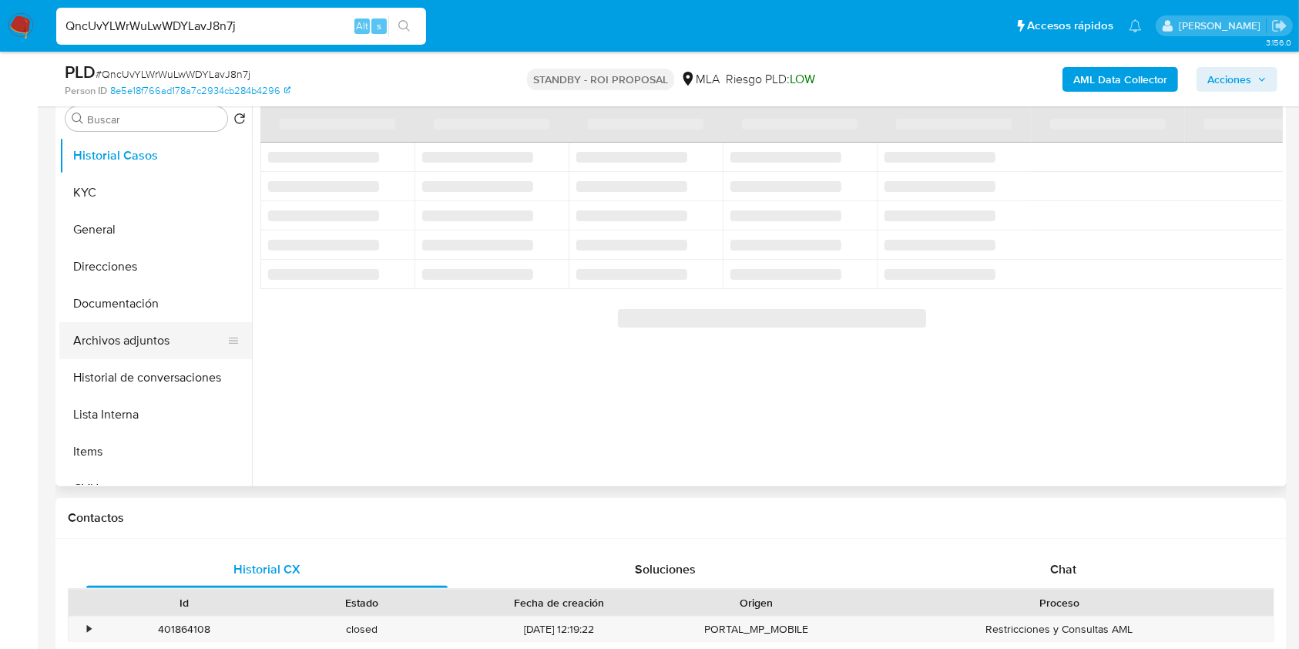
click at [156, 331] on button "Archivos adjuntos" at bounding box center [149, 340] width 180 height 37
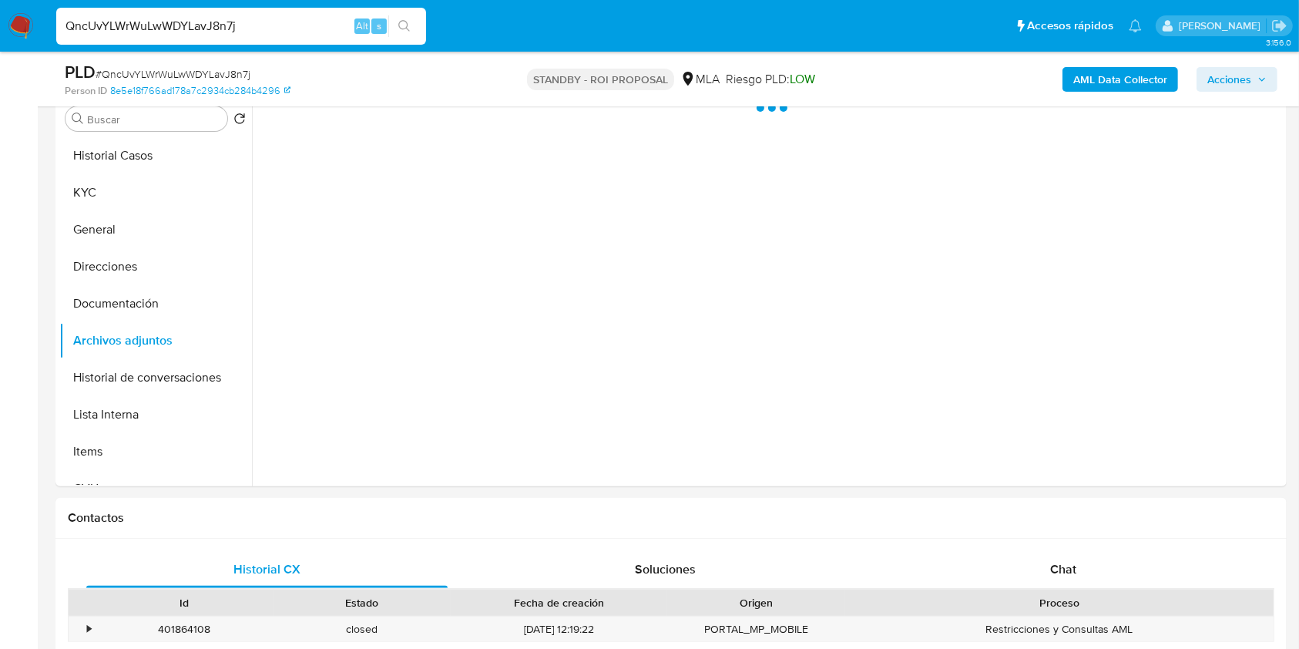
select select "10"
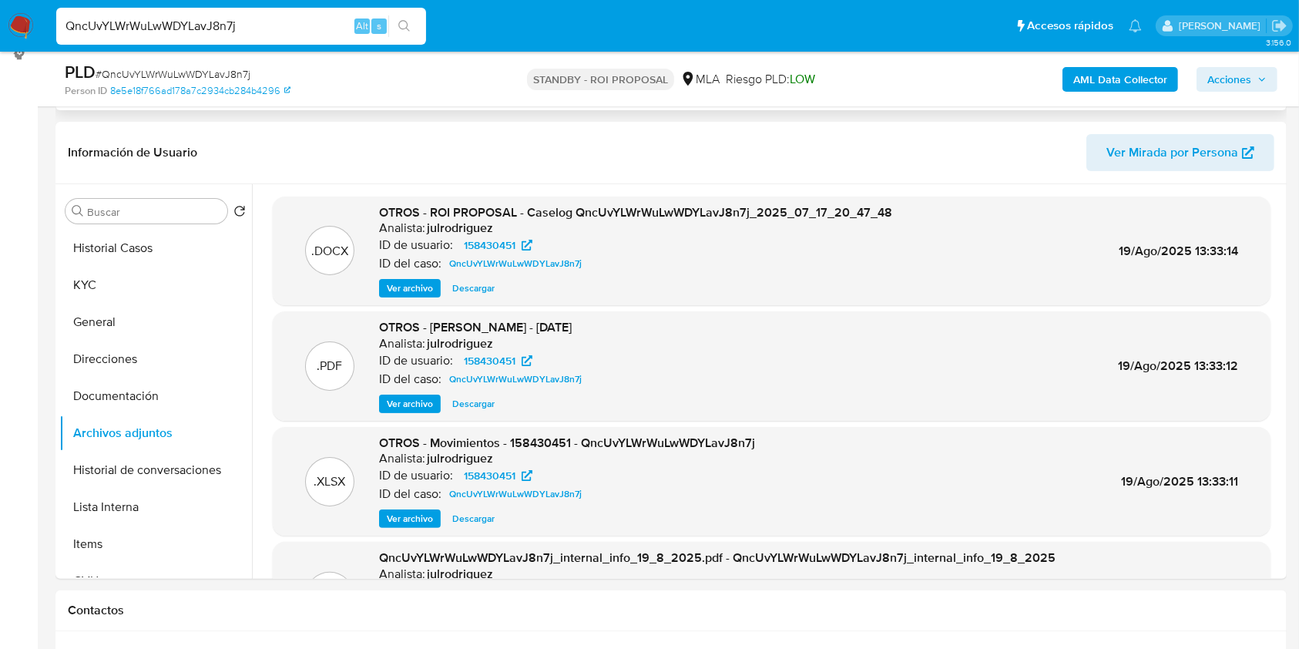
scroll to position [102, 0]
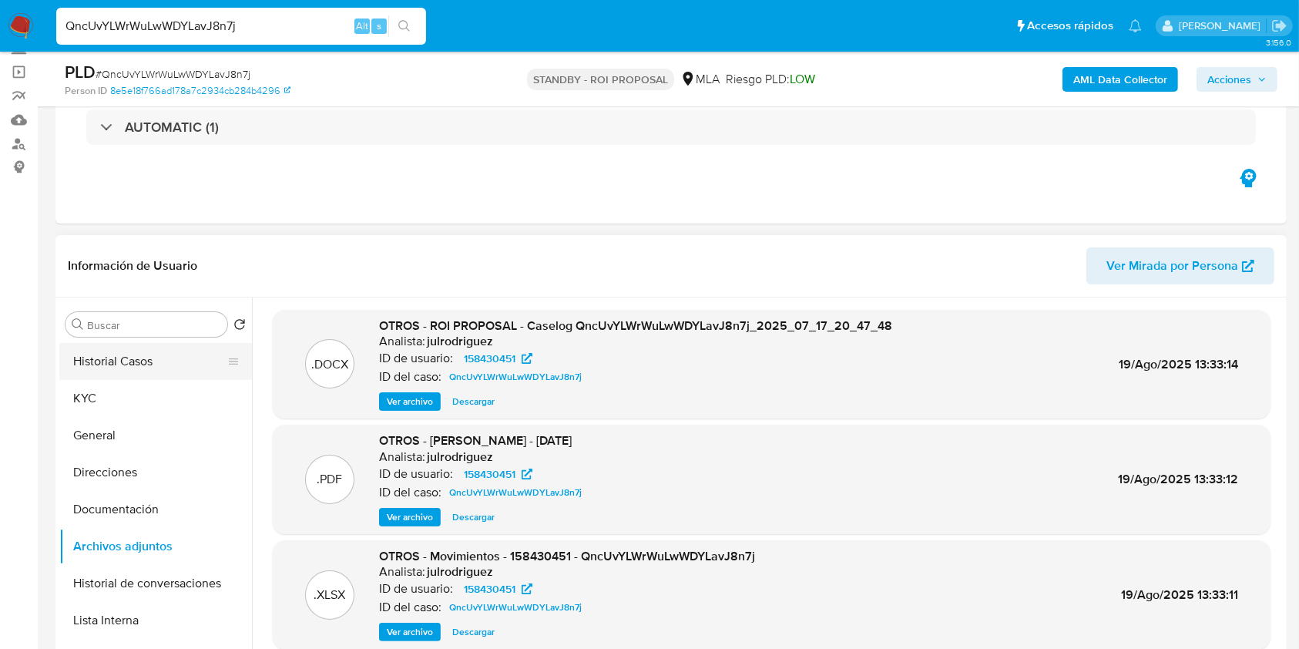
drag, startPoint x: 129, startPoint y: 381, endPoint x: 167, endPoint y: 371, distance: 39.1
click at [129, 381] on button "KYC" at bounding box center [155, 398] width 193 height 37
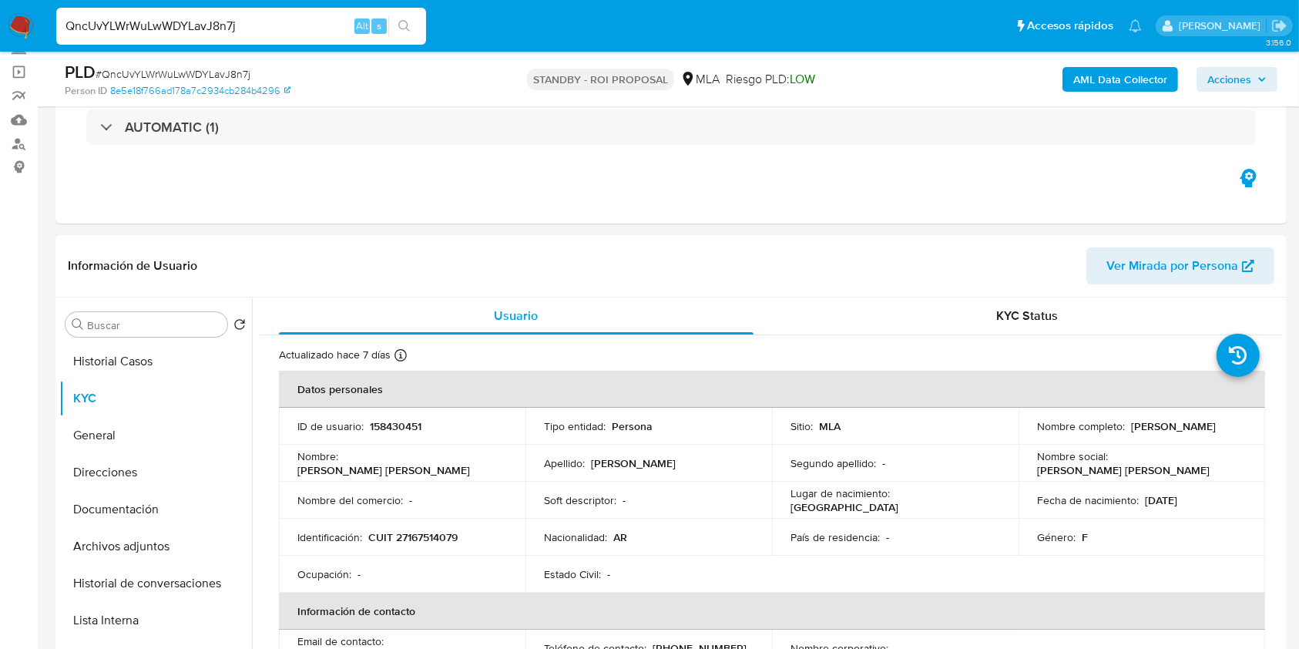
click at [395, 419] on p "158430451" at bounding box center [396, 426] width 52 height 14
click at [396, 419] on p "158430451" at bounding box center [396, 426] width 52 height 14
copy p "158430451"
click at [147, 74] on span "# QncUvYLWrWuLwWDYLavJ8n7j" at bounding box center [173, 73] width 155 height 15
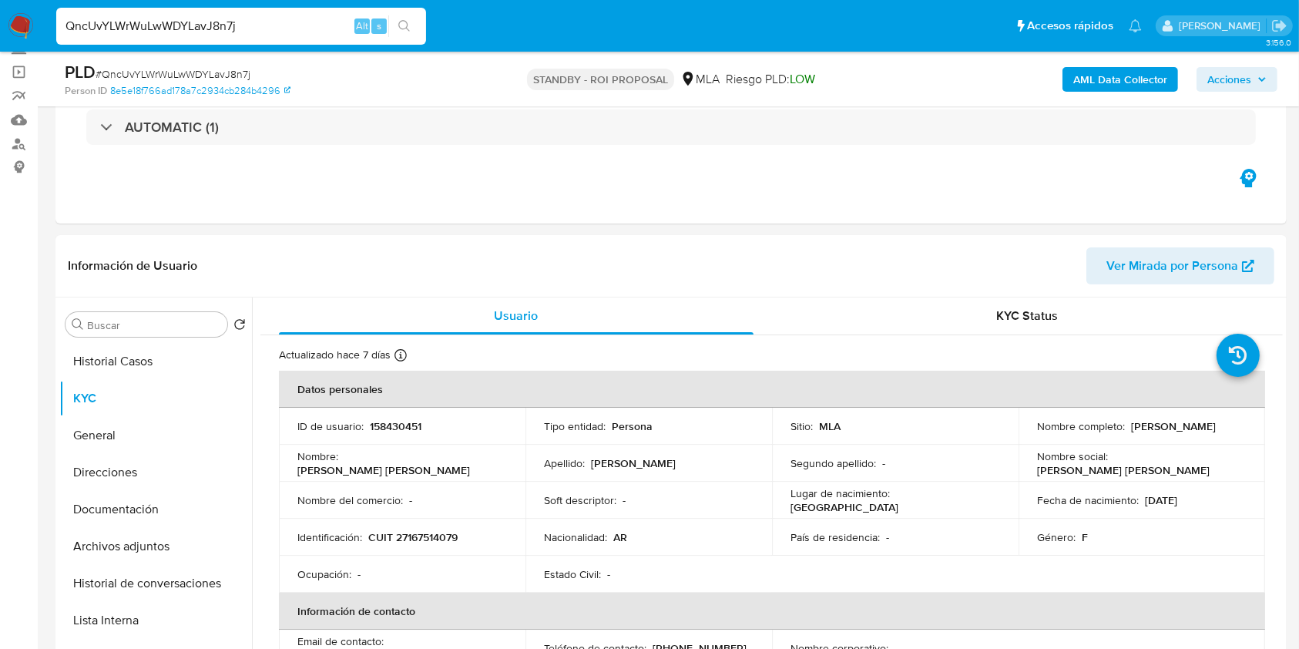
click at [207, 29] on input "QncUvYLWrWuLwWDYLavJ8n7j" at bounding box center [241, 26] width 370 height 20
paste input "iUoAXPF1gL33fOhCWFib8Tls"
type input "iUoAXPF1gL33fOhCWFib8Tls"
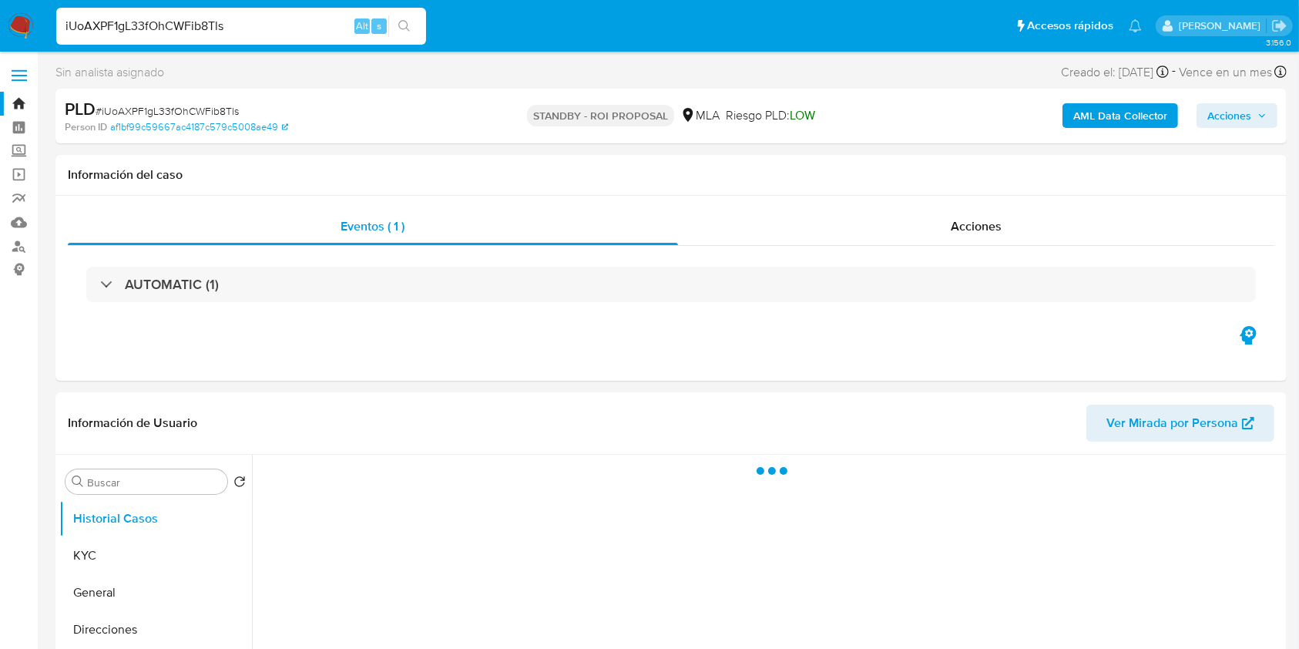
select select "10"
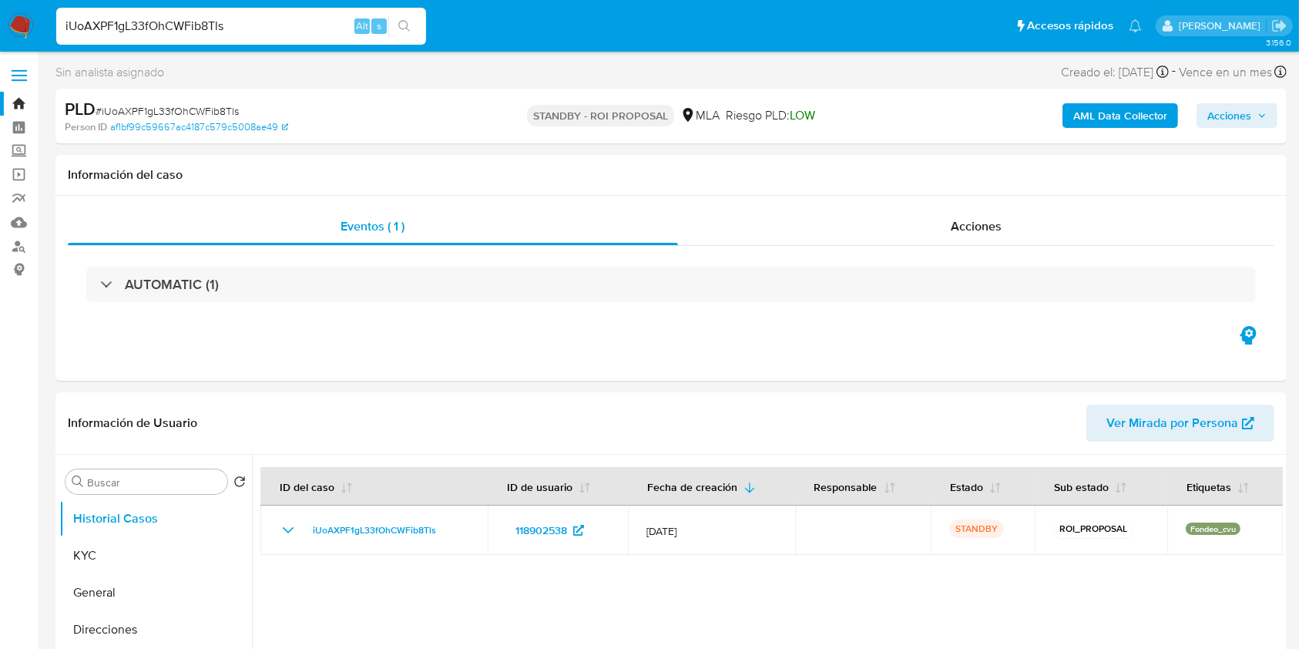
drag, startPoint x: 263, startPoint y: 25, endPoint x: 0, endPoint y: 24, distance: 262.8
click at [0, 24] on nav "Pausado Ver notificaciones iUoAXPF1gL33fOhCWFib8Tls Alt s Accesos rápidos Presi…" at bounding box center [649, 26] width 1299 height 52
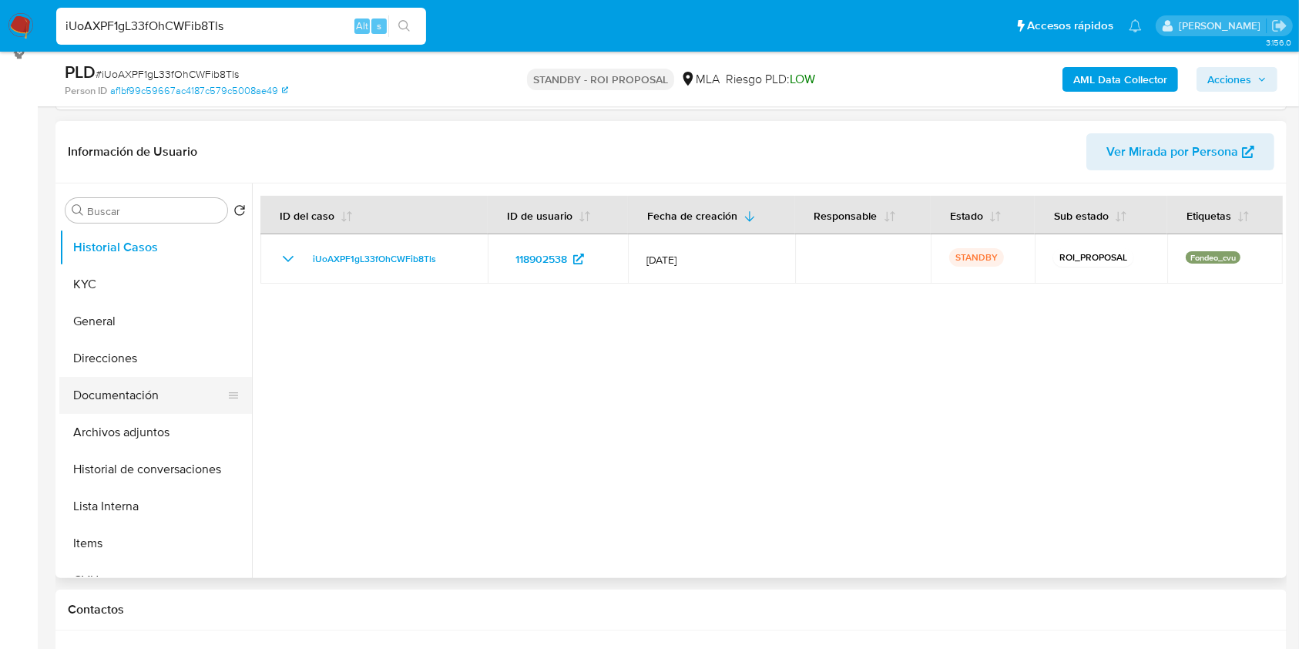
scroll to position [308, 0]
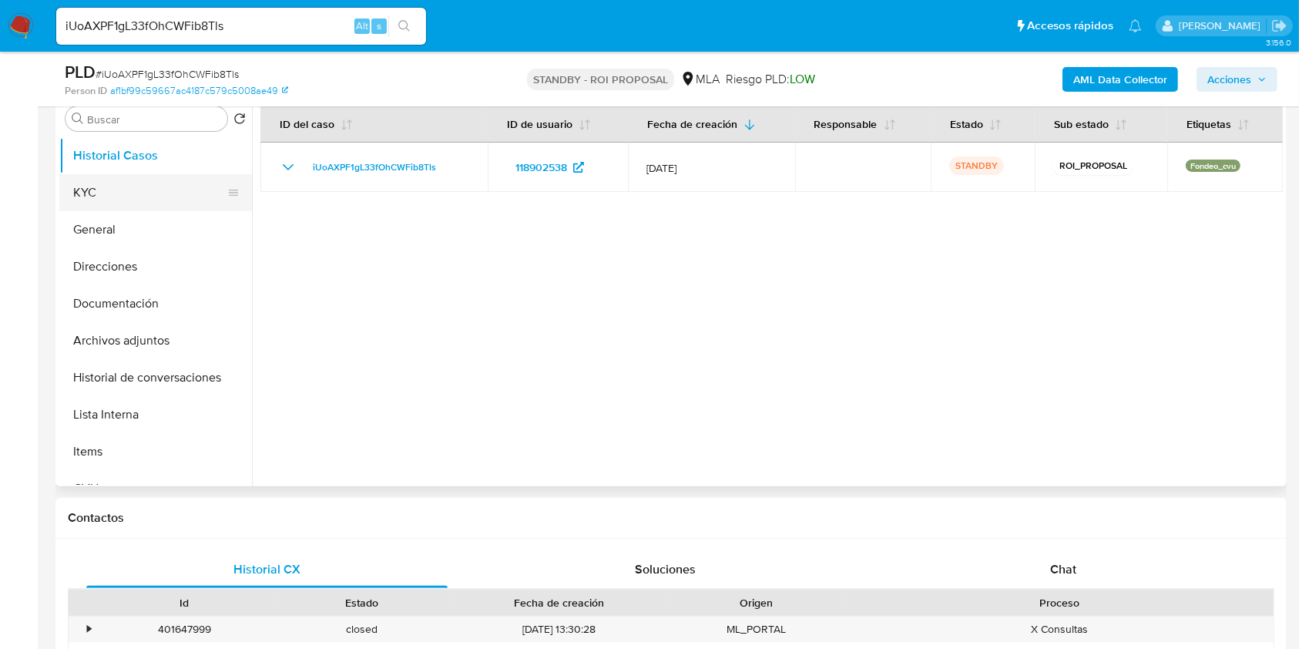
click at [106, 193] on button "KYC" at bounding box center [149, 192] width 180 height 37
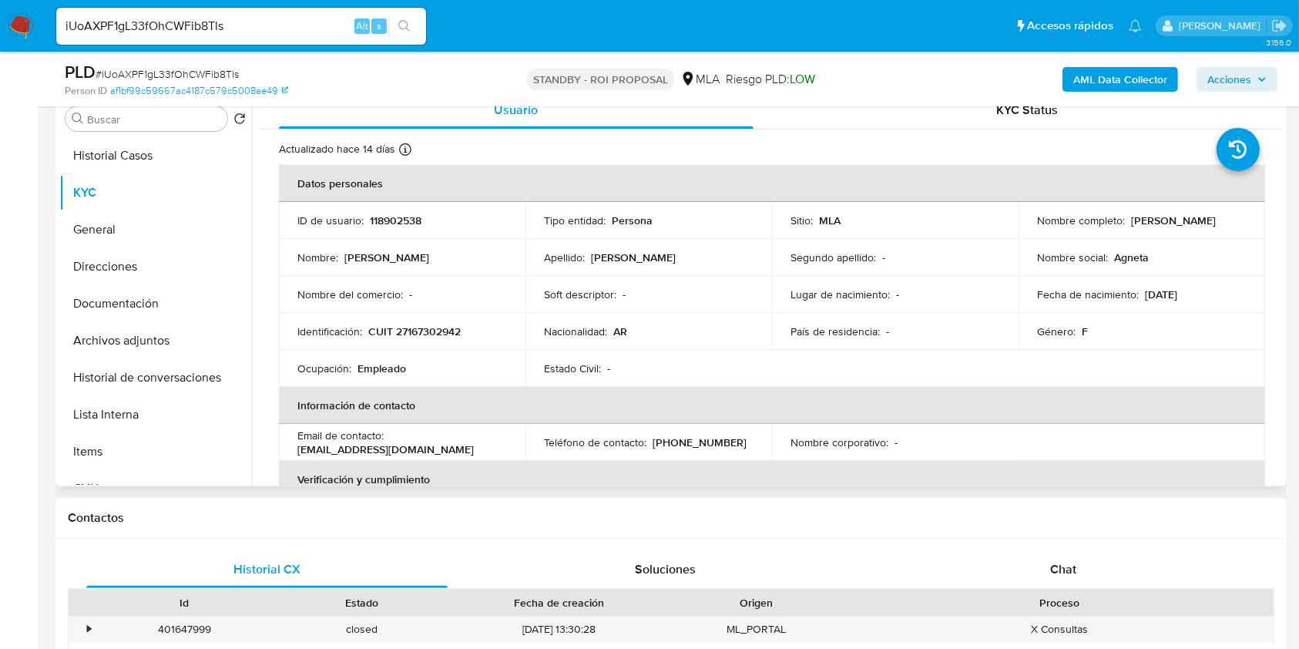
drag, startPoint x: 1127, startPoint y: 217, endPoint x: 1211, endPoint y: 217, distance: 83.2
click at [1211, 217] on div "Nombre completo : Maria Ines Cueto" at bounding box center [1142, 220] width 210 height 14
click at [117, 344] on button "Archivos adjuntos" at bounding box center [149, 340] width 180 height 37
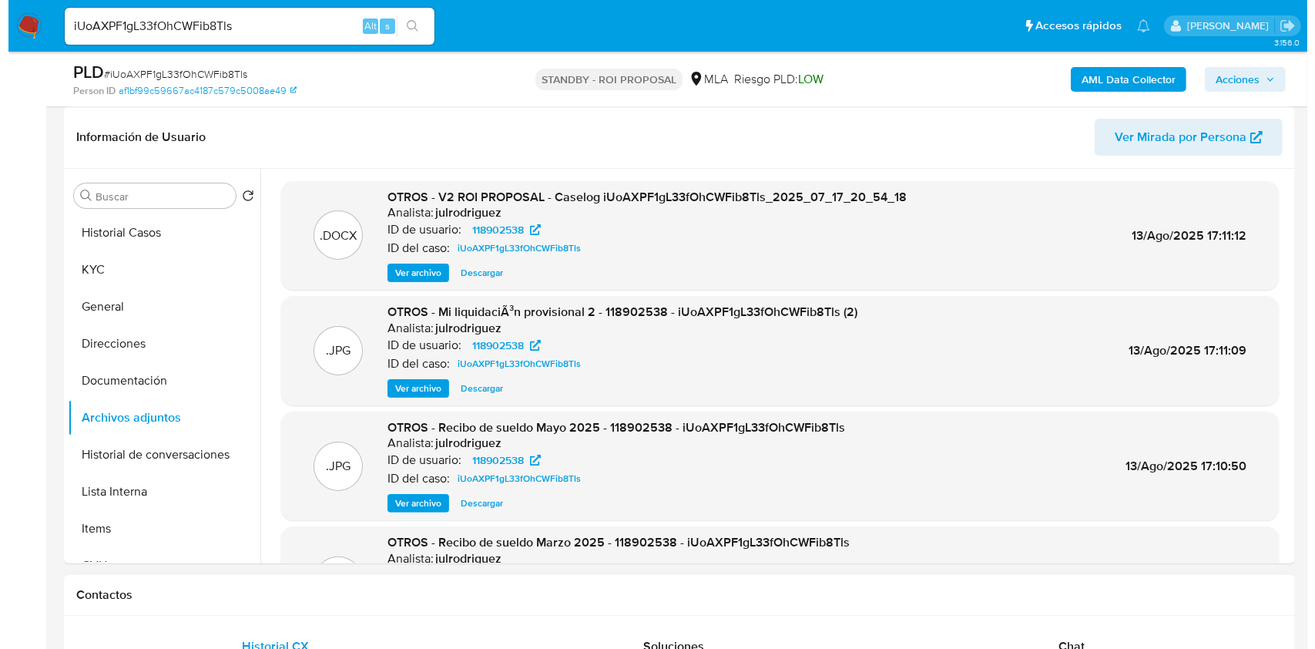
scroll to position [205, 0]
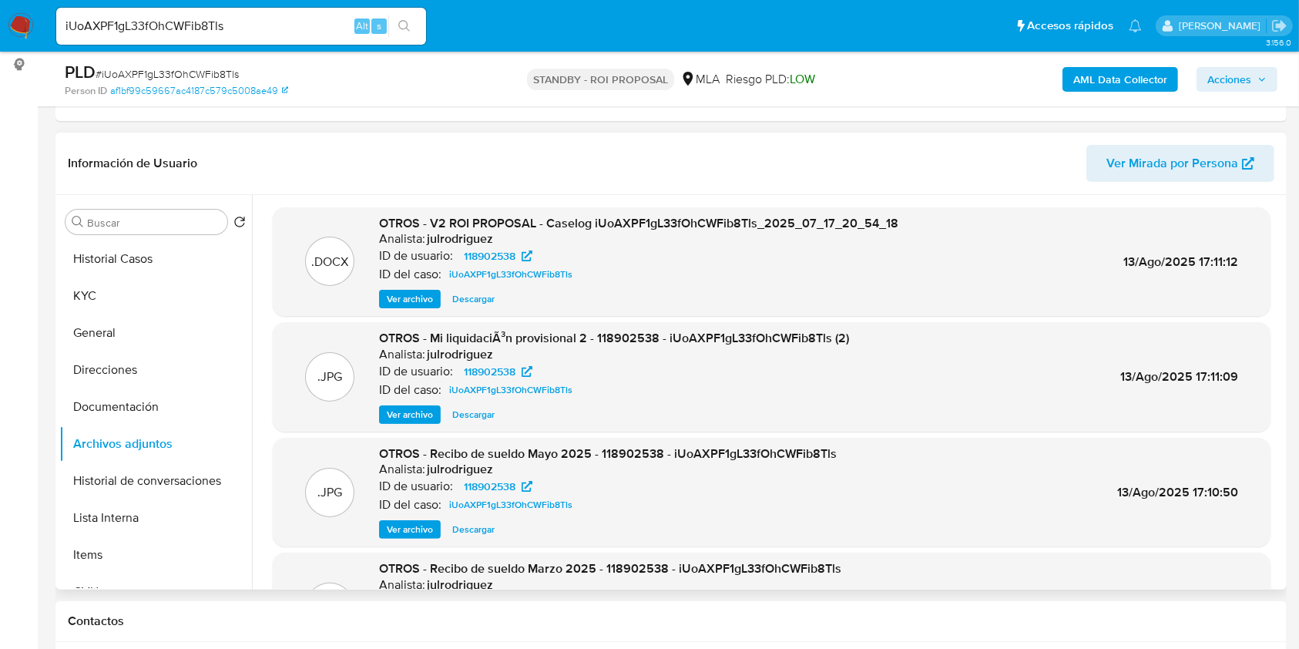
click at [415, 297] on span "Ver archivo" at bounding box center [410, 298] width 46 height 15
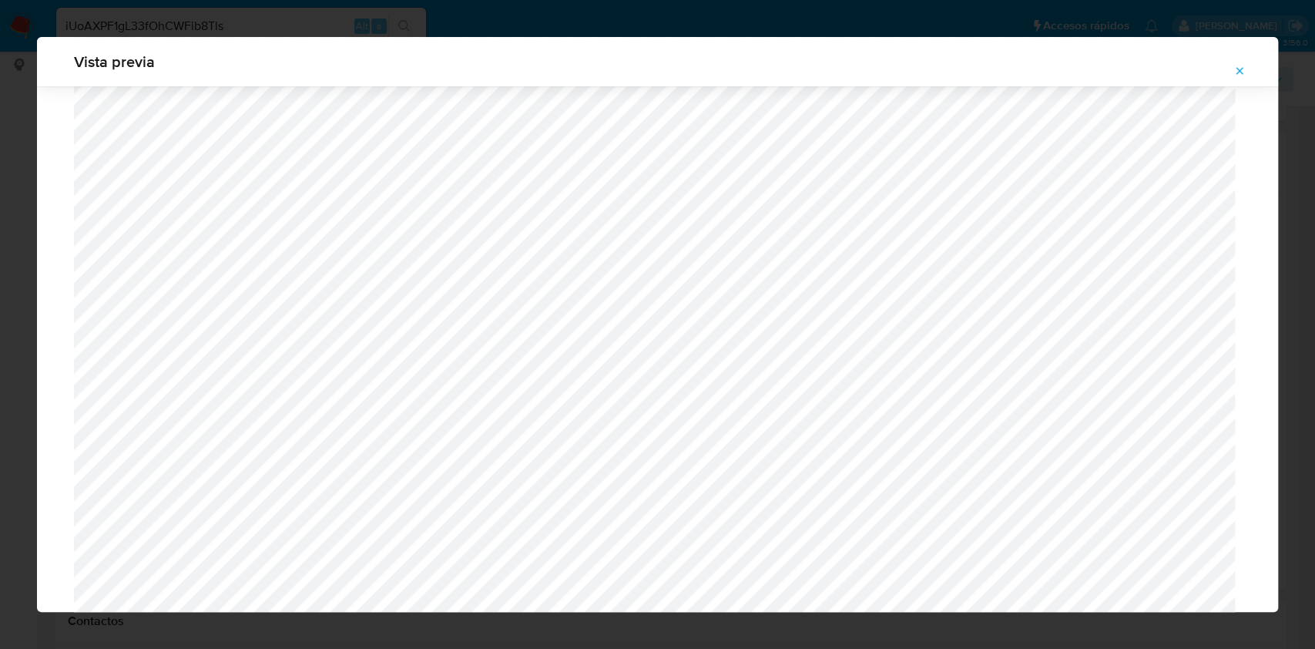
scroll to position [1510, 0]
click at [1241, 72] on icon "Attachment preview" at bounding box center [1240, 71] width 12 height 12
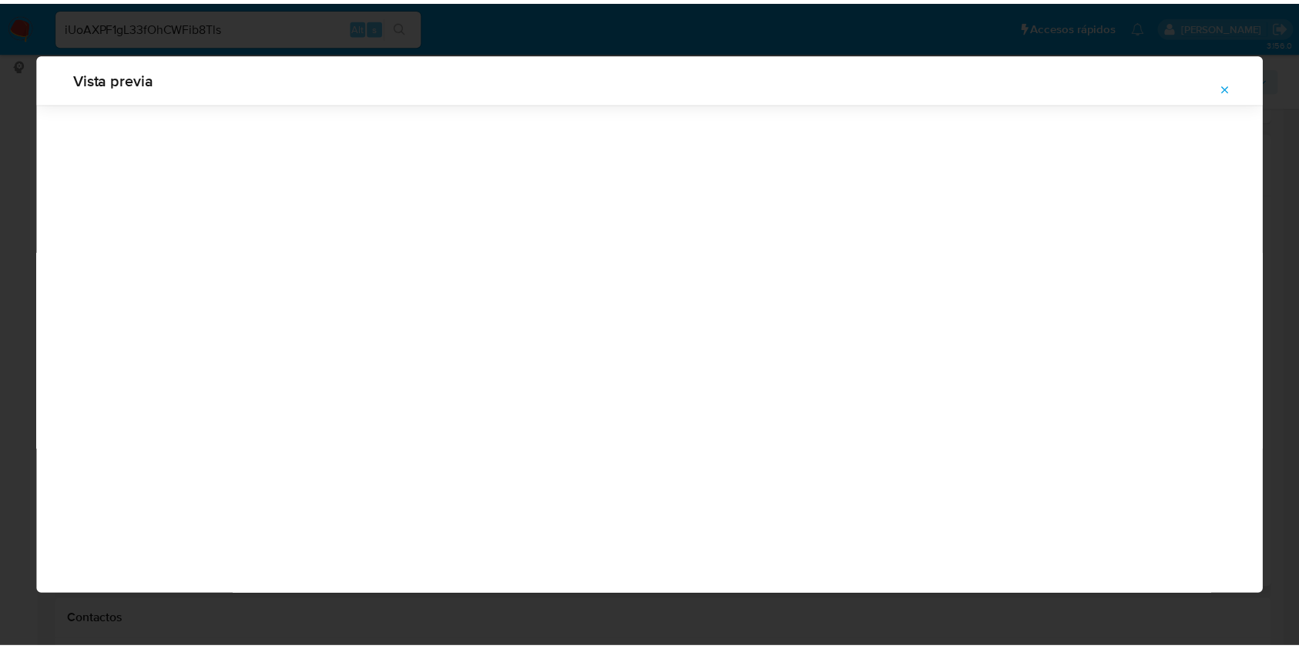
scroll to position [0, 0]
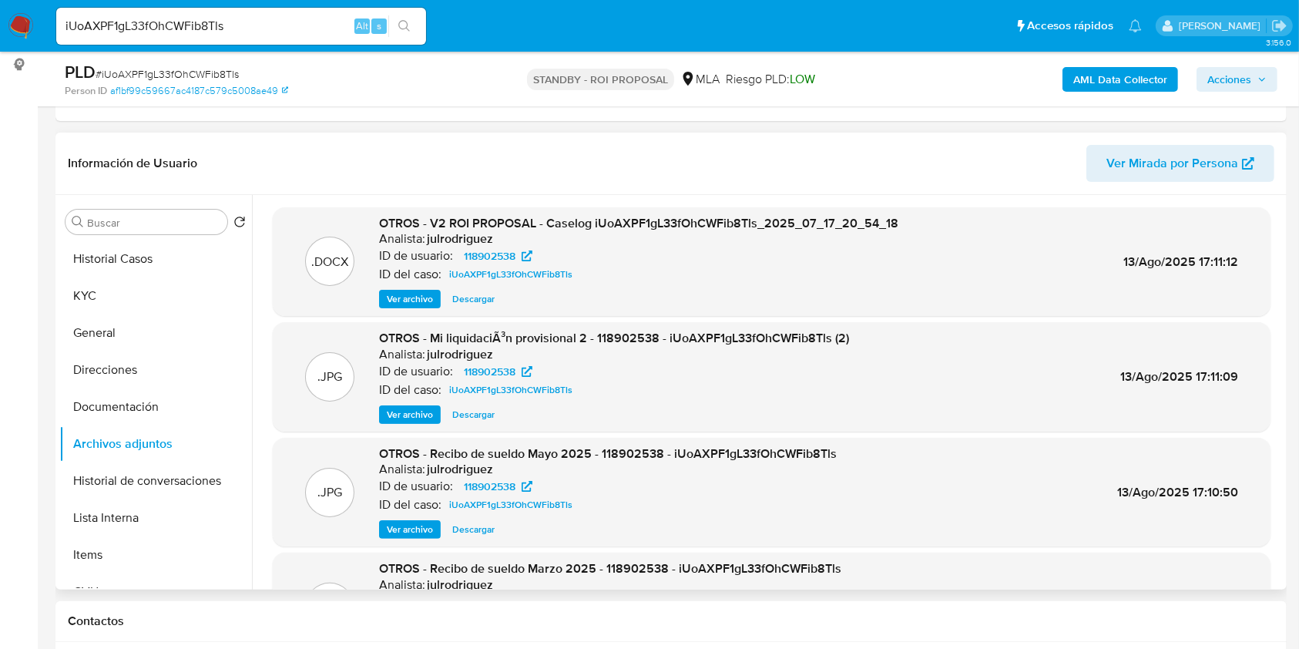
click at [479, 296] on span "Descargar" at bounding box center [473, 298] width 42 height 15
click at [206, 24] on input "iUoAXPF1gL33fOhCWFib8Tls" at bounding box center [241, 26] width 370 height 20
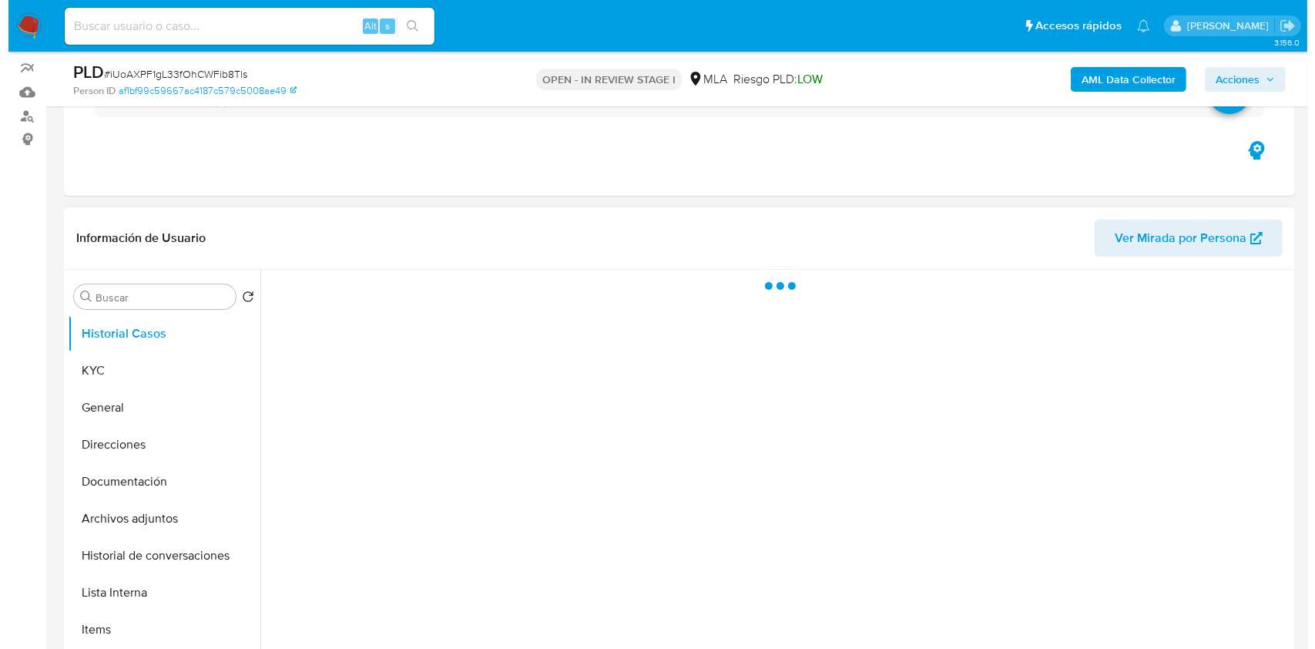
scroll to position [205, 0]
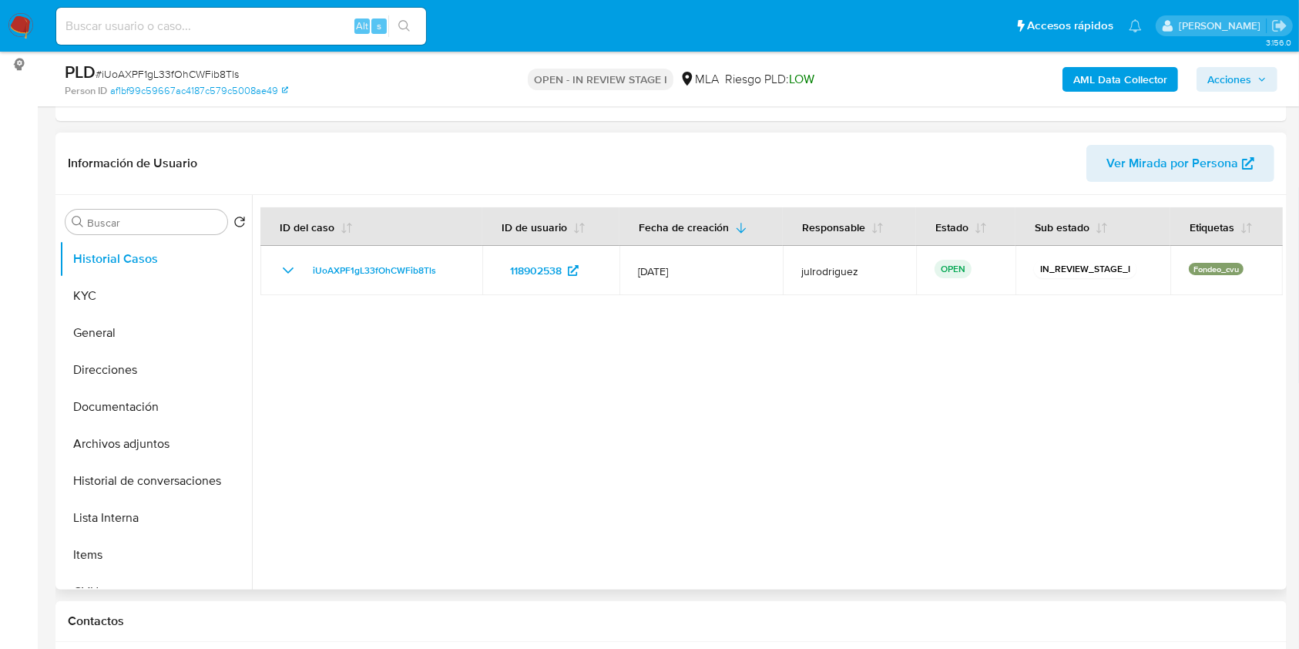
select select "10"
click at [140, 438] on button "Archivos adjuntos" at bounding box center [149, 443] width 180 height 37
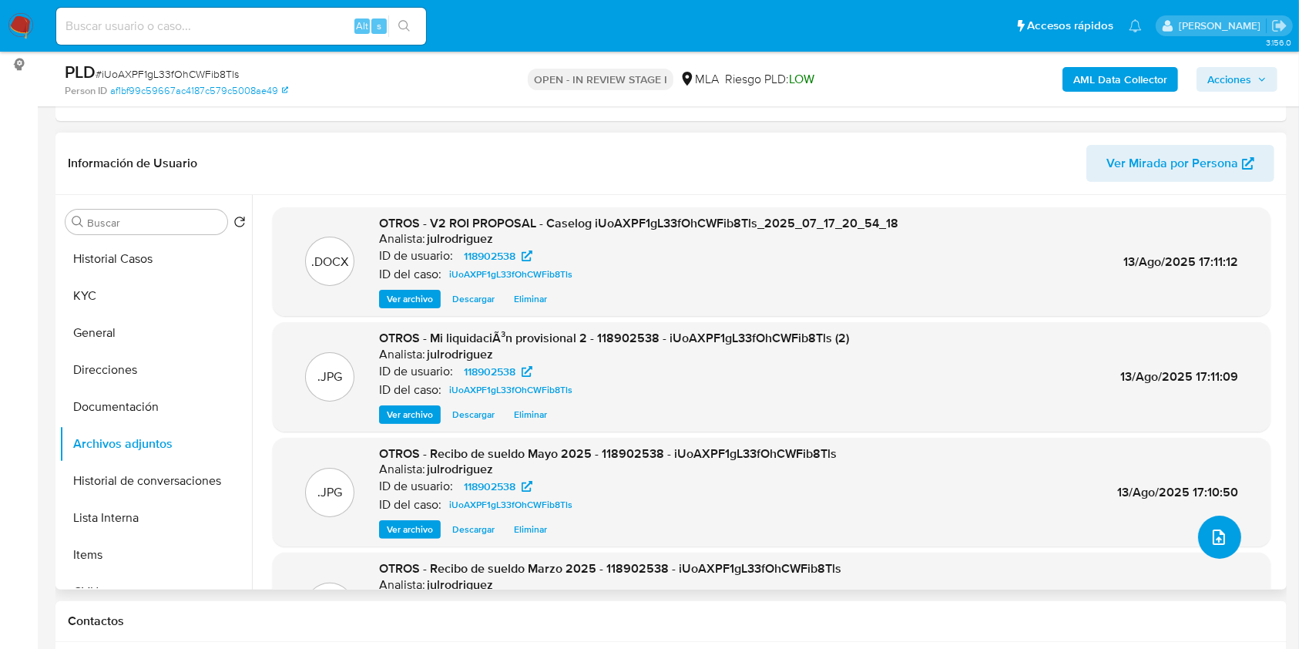
click at [1215, 534] on icon "upload-file" at bounding box center [1219, 537] width 18 height 18
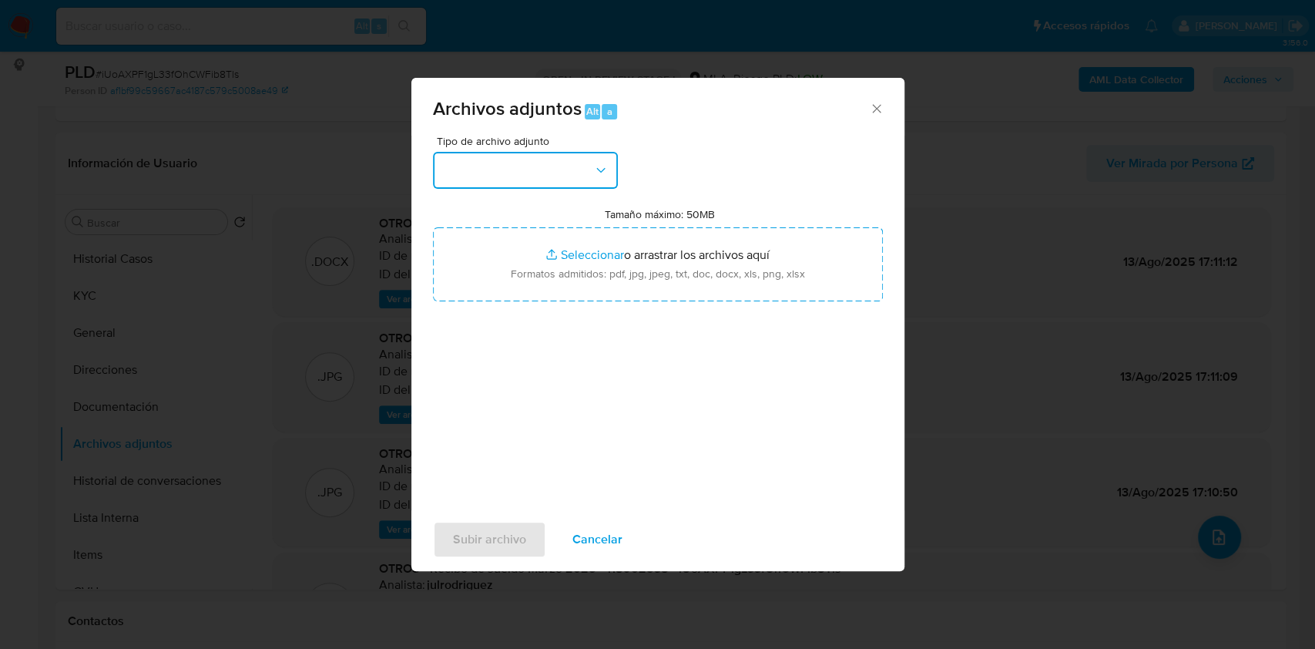
click at [559, 181] on button "button" at bounding box center [525, 170] width 185 height 37
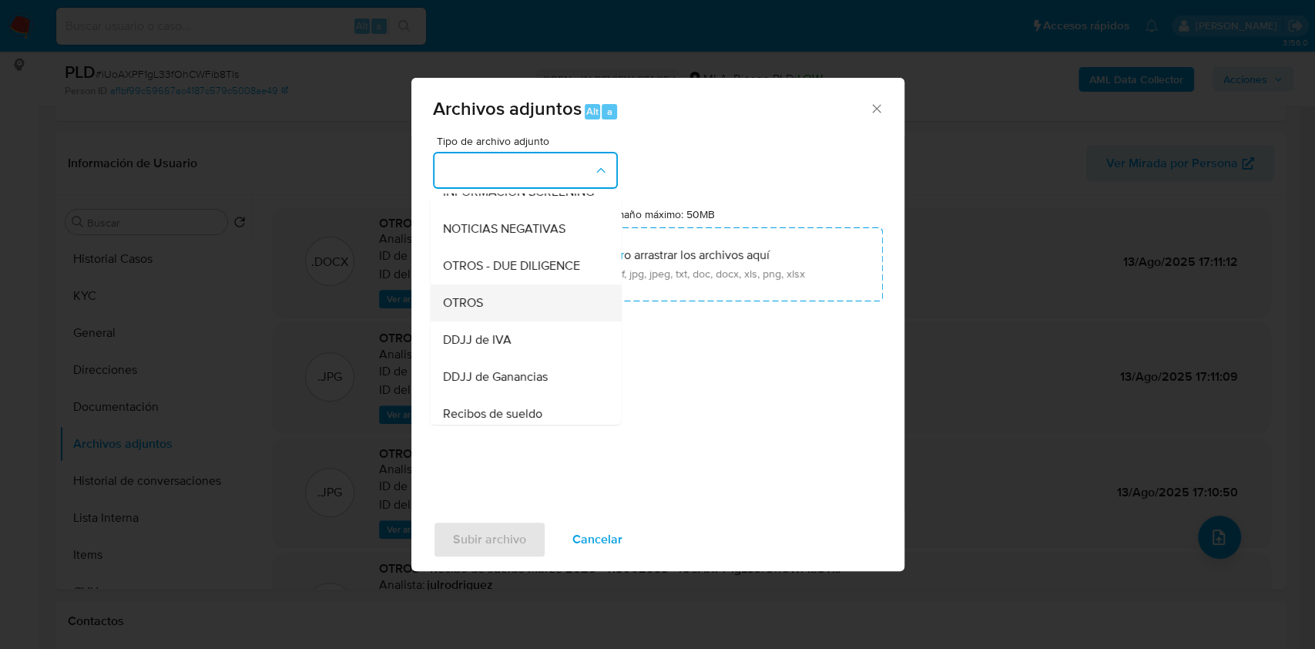
click at [512, 306] on div "OTROS" at bounding box center [520, 302] width 157 height 37
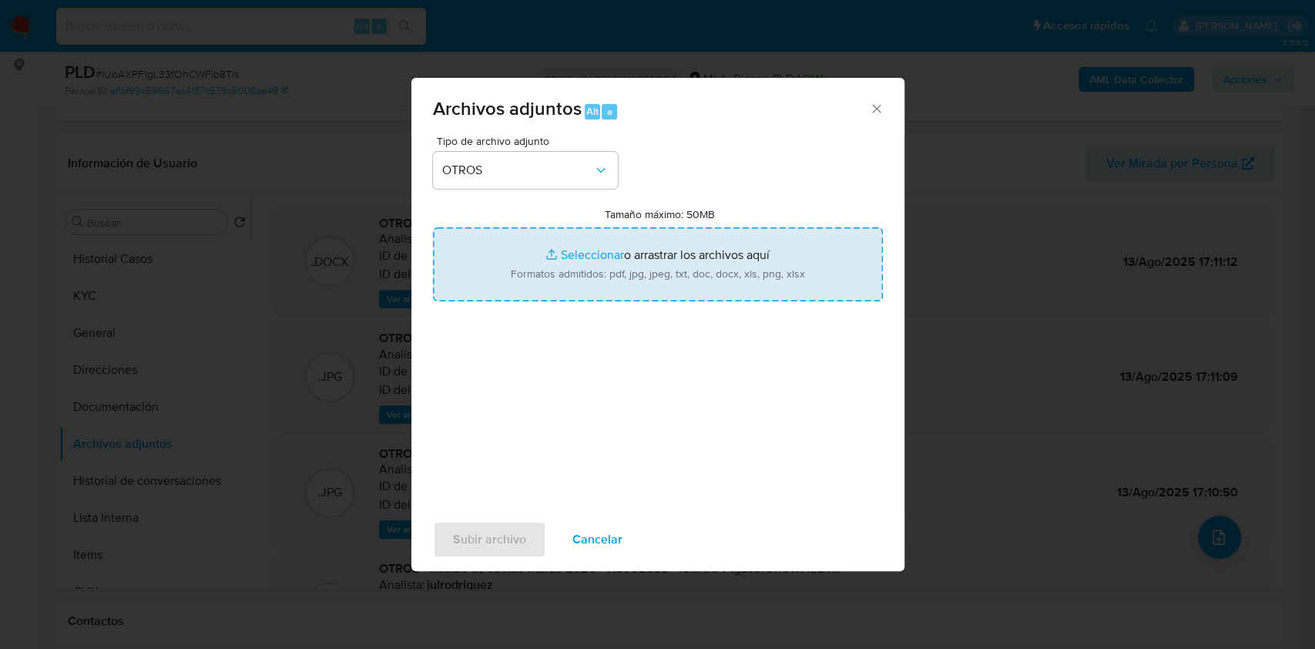
click at [623, 262] on input "Tamaño máximo: 50MB Seleccionar archivos" at bounding box center [658, 264] width 450 height 74
type input "C:\fakepath\Recibos de sueldo - 118902538 - iUoAXPF1gL33fOhCWFib8Tls.pdf"
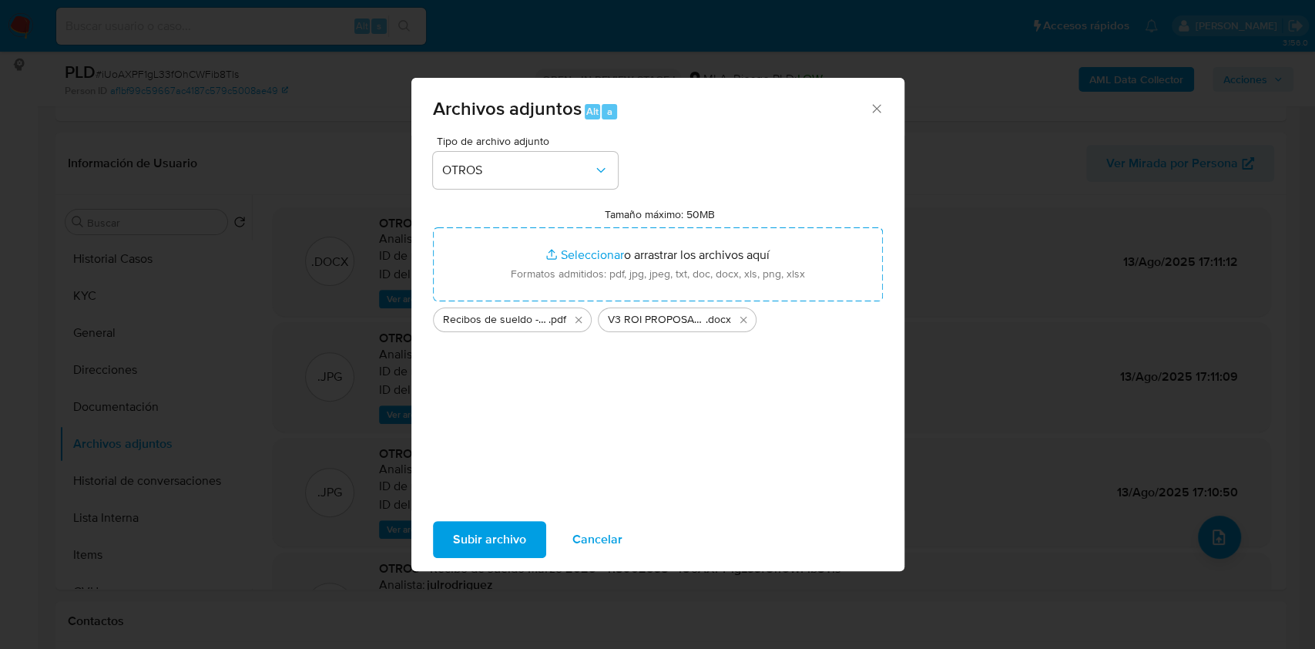
click at [477, 536] on span "Subir archivo" at bounding box center [489, 539] width 73 height 34
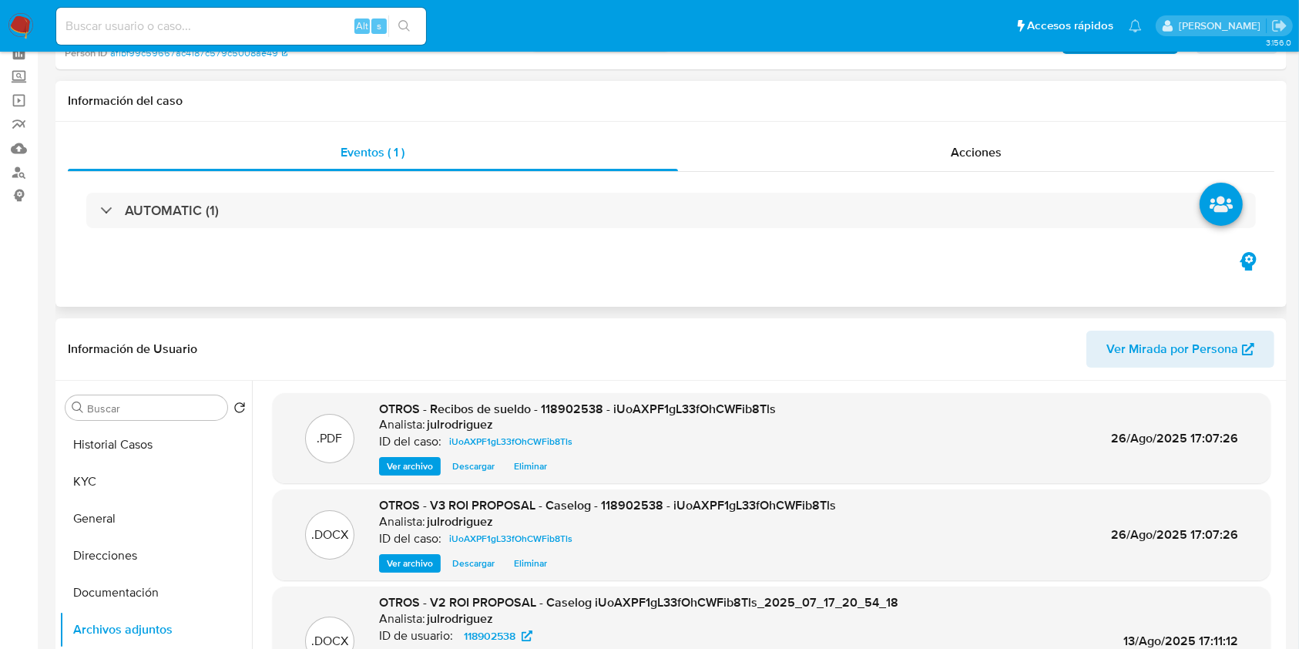
scroll to position [0, 0]
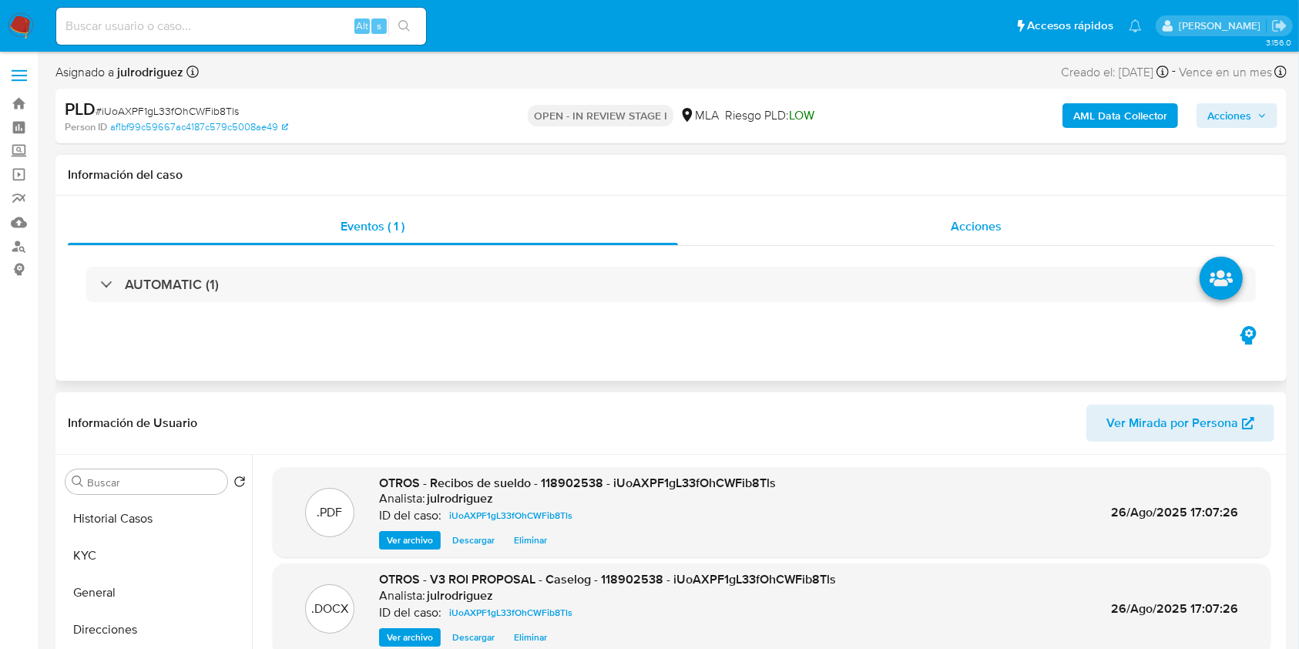
click at [967, 223] on span "Acciones" at bounding box center [976, 226] width 51 height 18
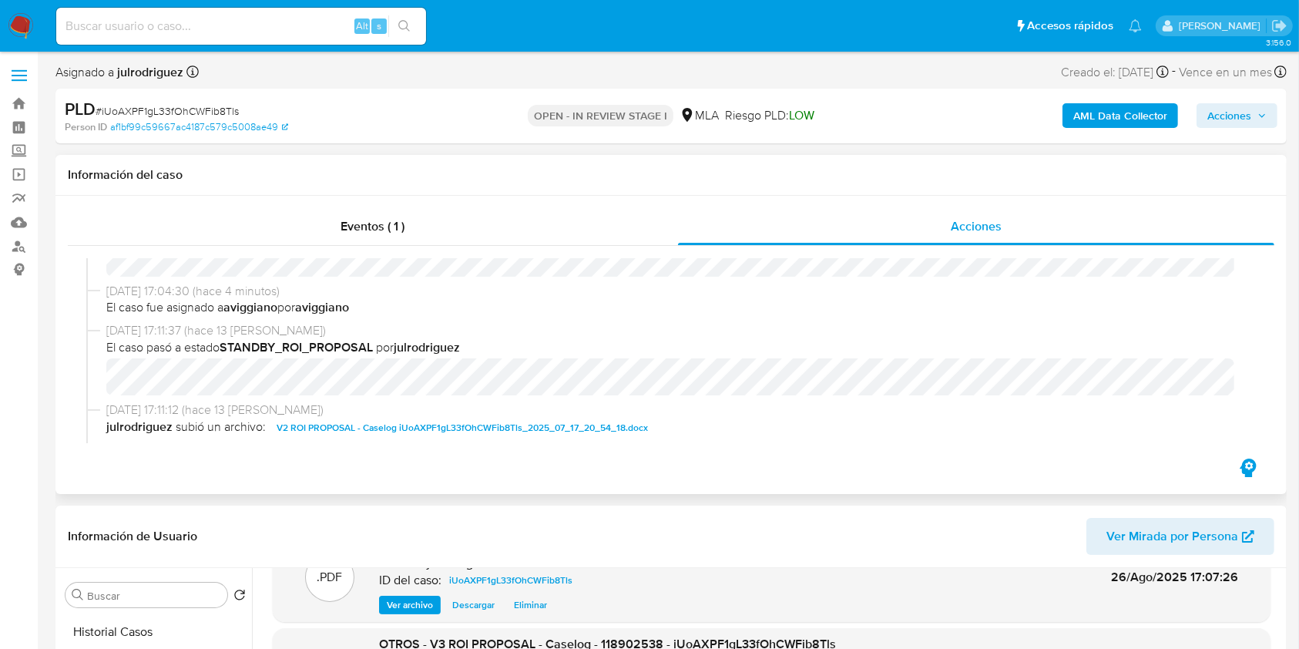
scroll to position [92, 0]
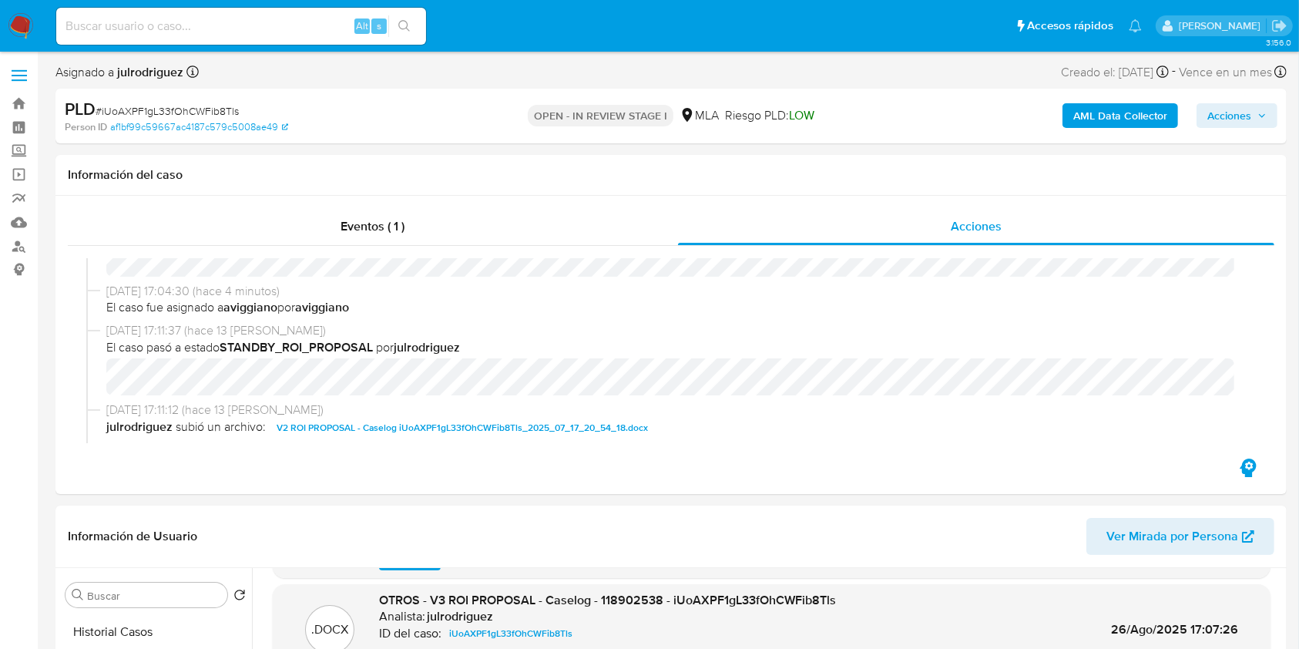
click at [1224, 114] on span "Acciones" at bounding box center [1230, 115] width 44 height 25
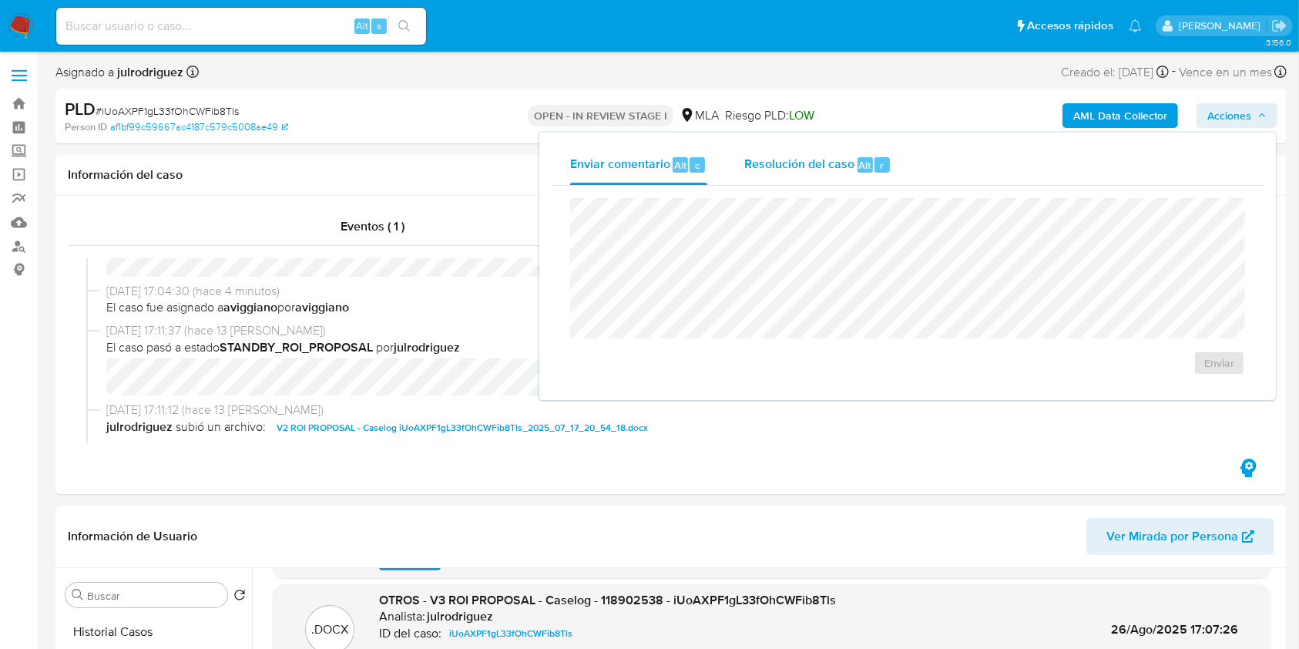
click at [795, 180] on div "Resolución del caso Alt r" at bounding box center [817, 165] width 147 height 40
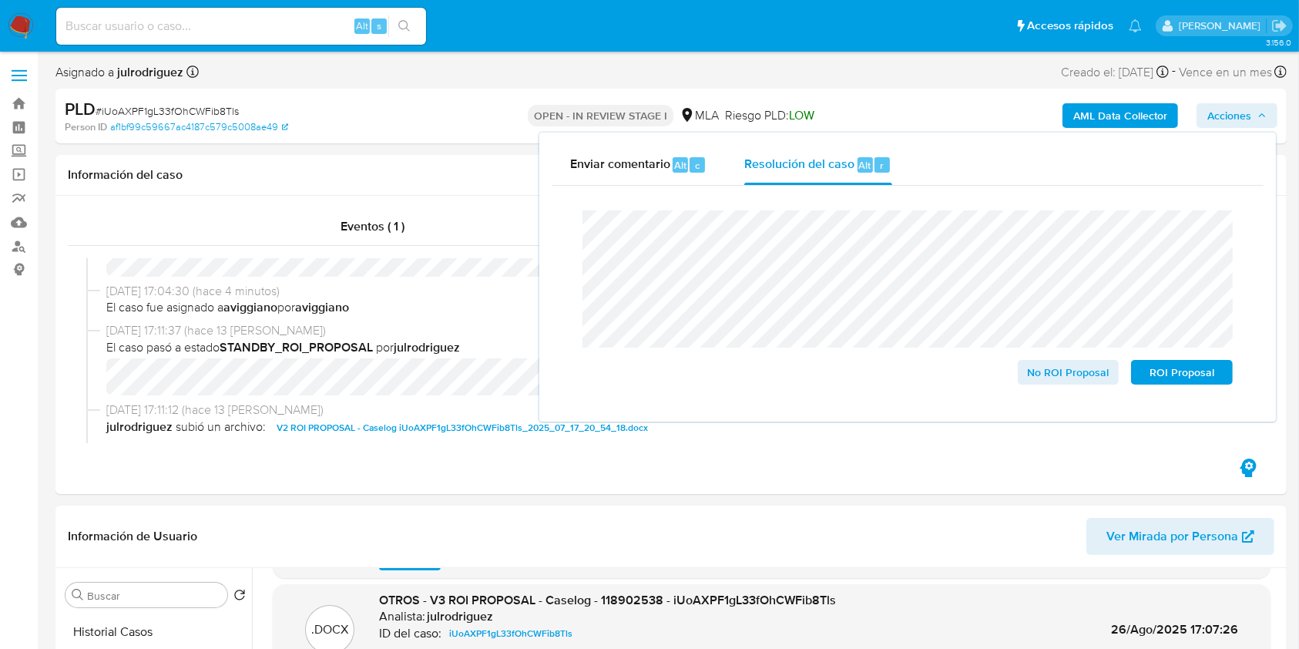
click at [0, 0] on lt-span "seg ú n" at bounding box center [0, 0] width 0 height 0
click at [1196, 377] on span "ROI Proposal" at bounding box center [1182, 372] width 80 height 22
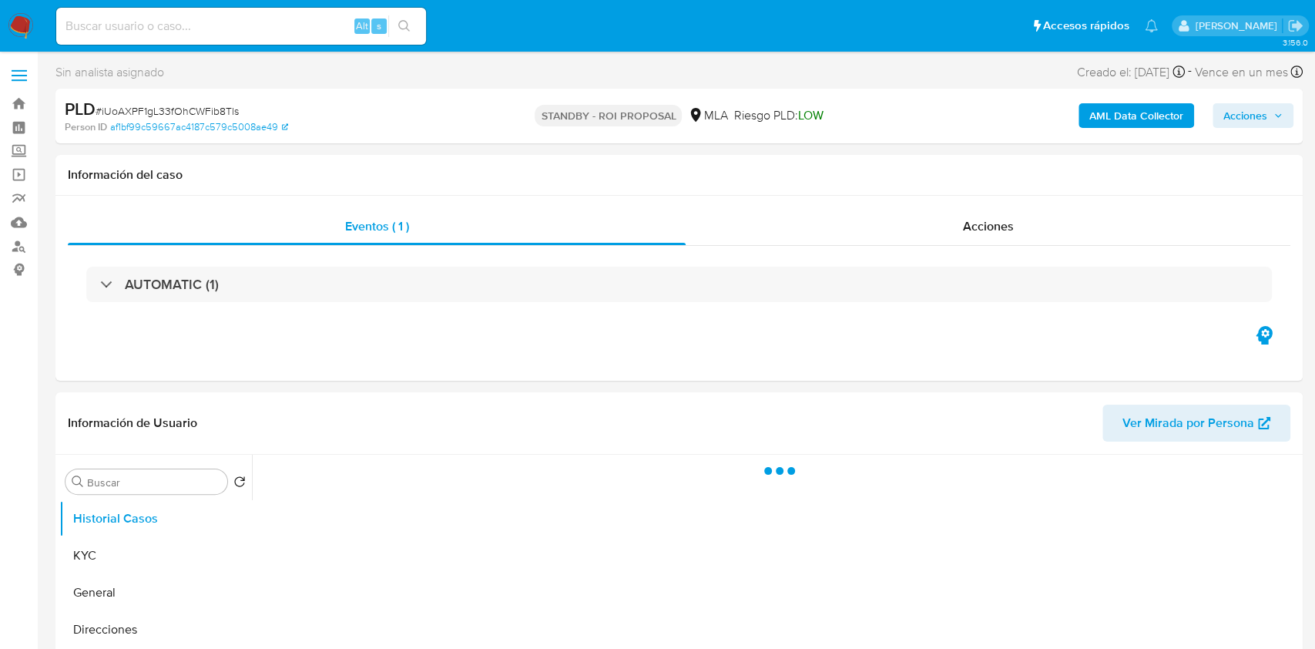
select select "10"
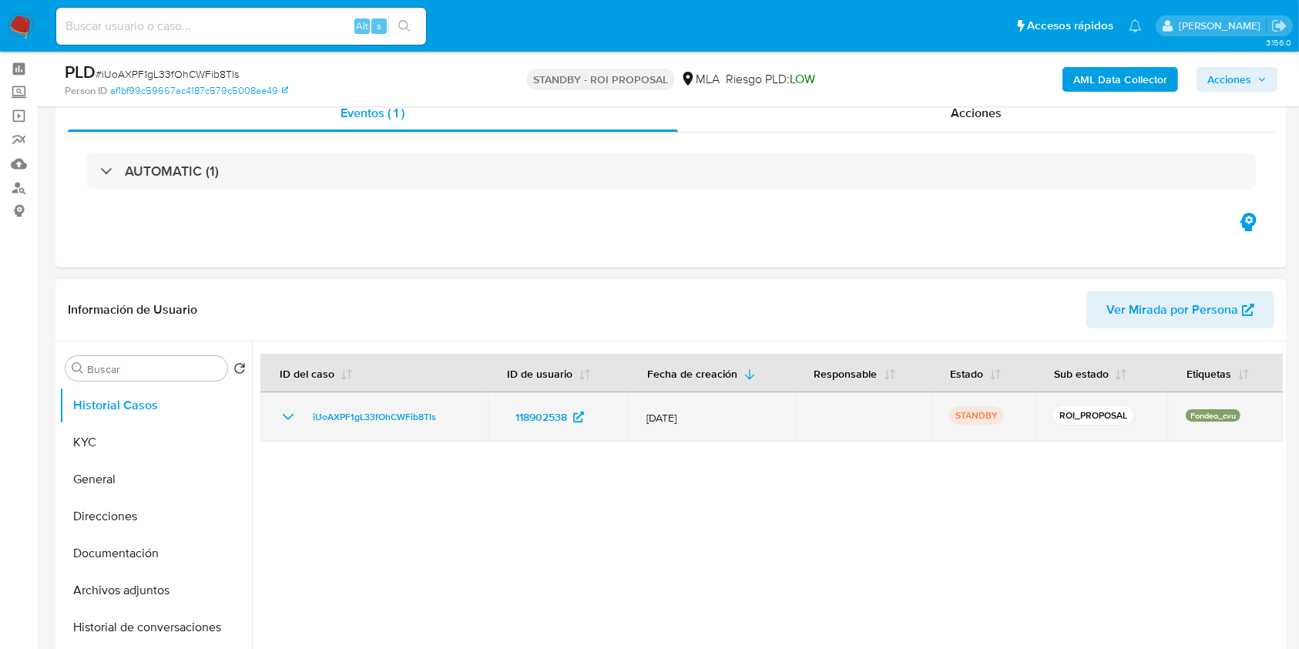
scroll to position [102, 0]
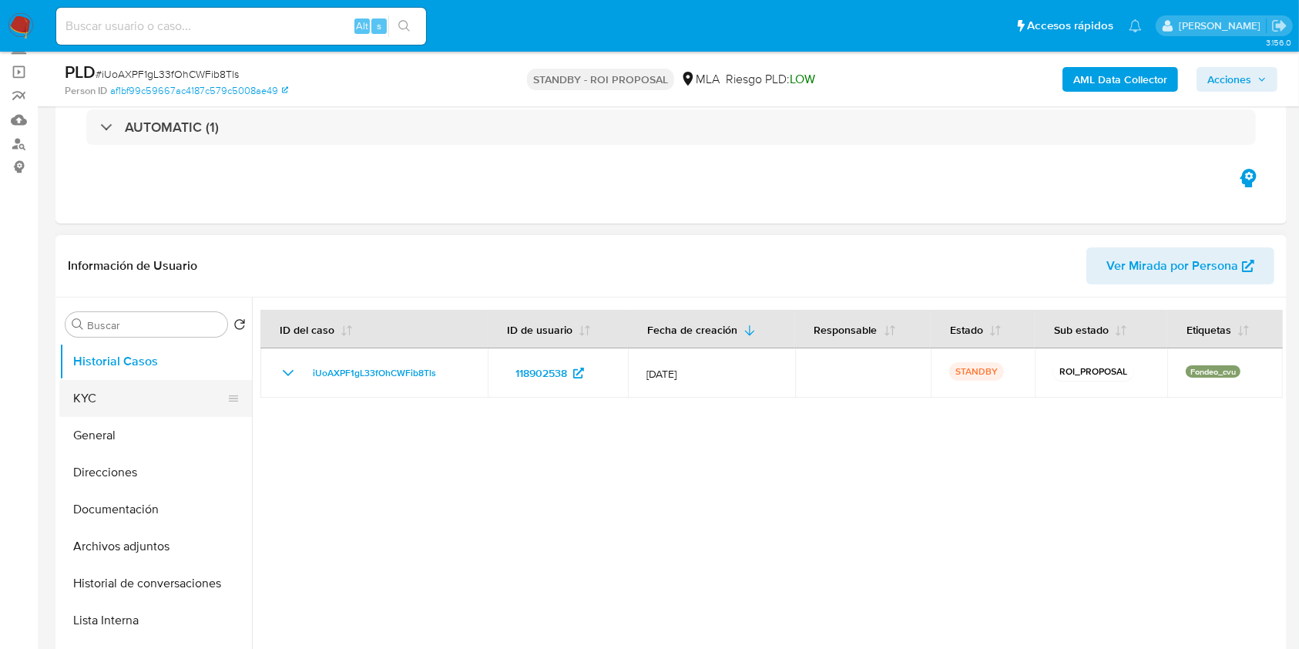
click at [115, 395] on button "KYC" at bounding box center [149, 398] width 180 height 37
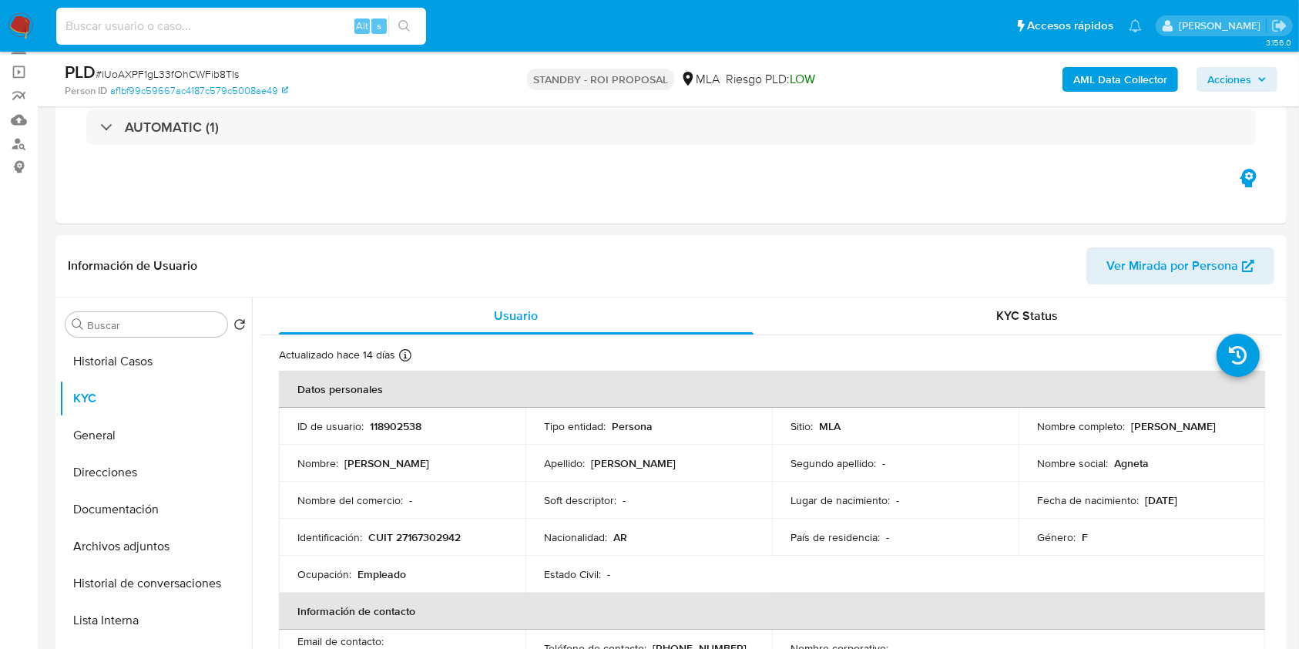
drag, startPoint x: 240, startPoint y: 23, endPoint x: 254, endPoint y: 41, distance: 22.0
click at [240, 25] on input at bounding box center [241, 26] width 370 height 20
paste input "ObO3AioCgRNNhiT1AQaOJP4A"
type input "ObO3AioCgRNNhiT1AQaOJP4A"
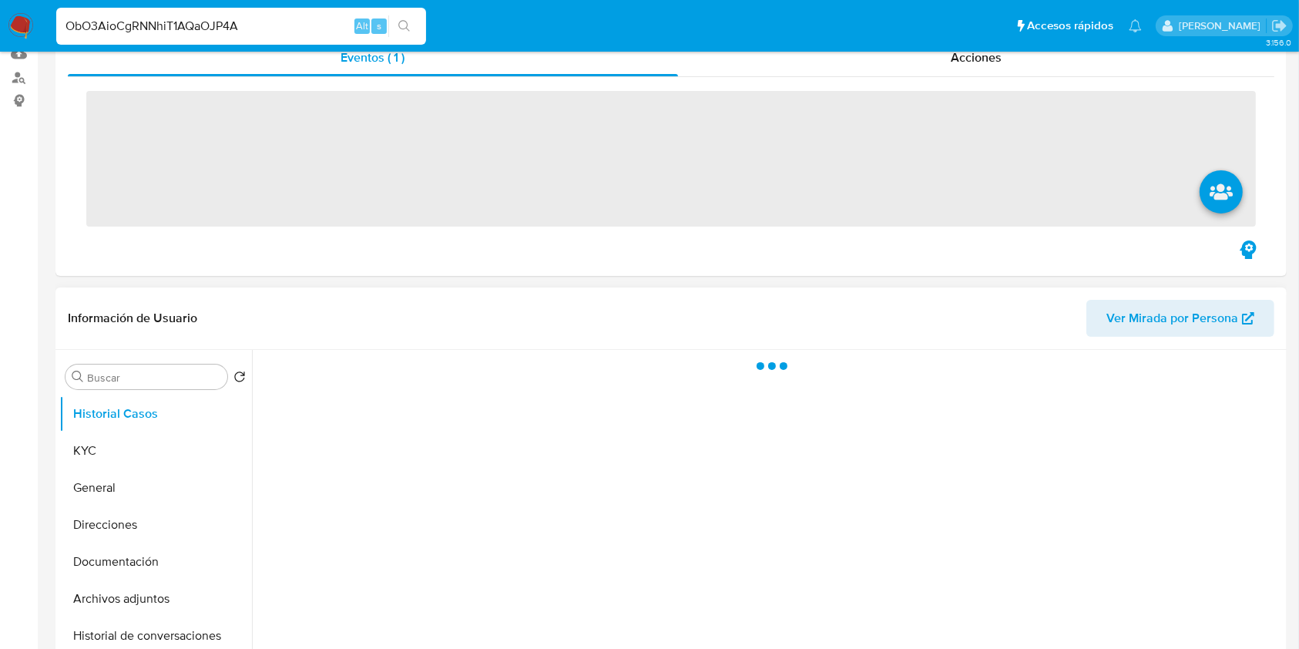
scroll to position [308, 0]
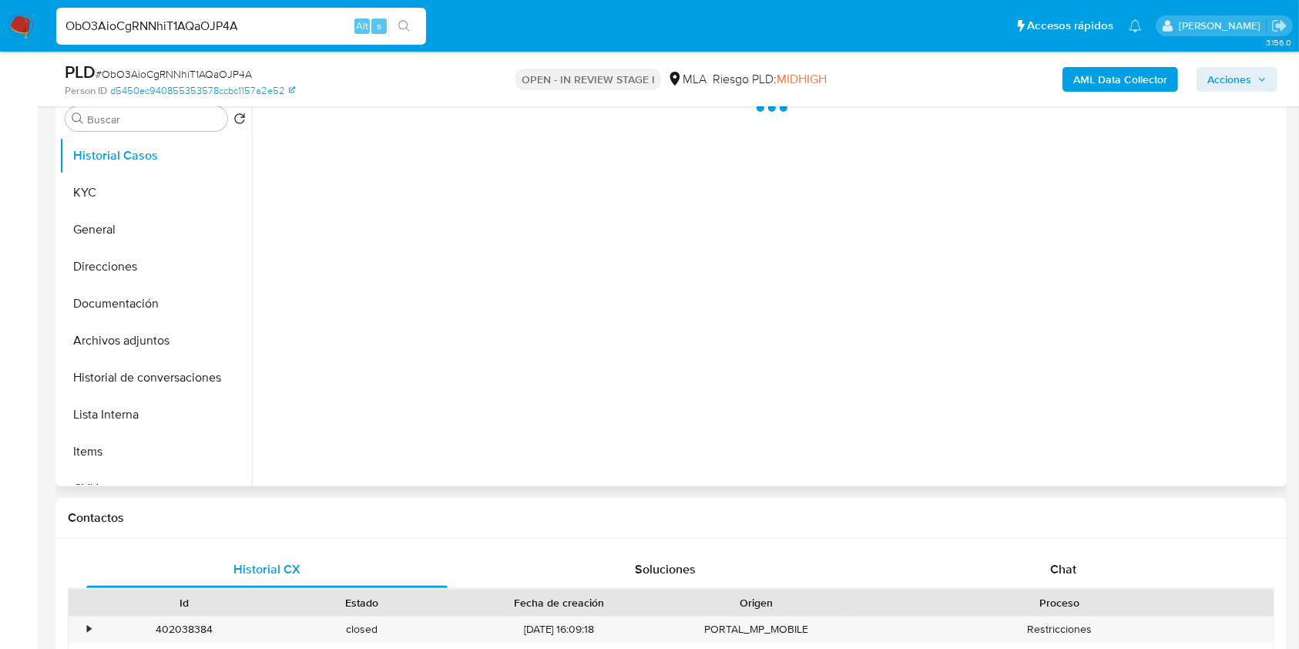
drag, startPoint x: 82, startPoint y: 185, endPoint x: 258, endPoint y: 295, distance: 208.0
click at [82, 185] on button "KYC" at bounding box center [155, 192] width 193 height 37
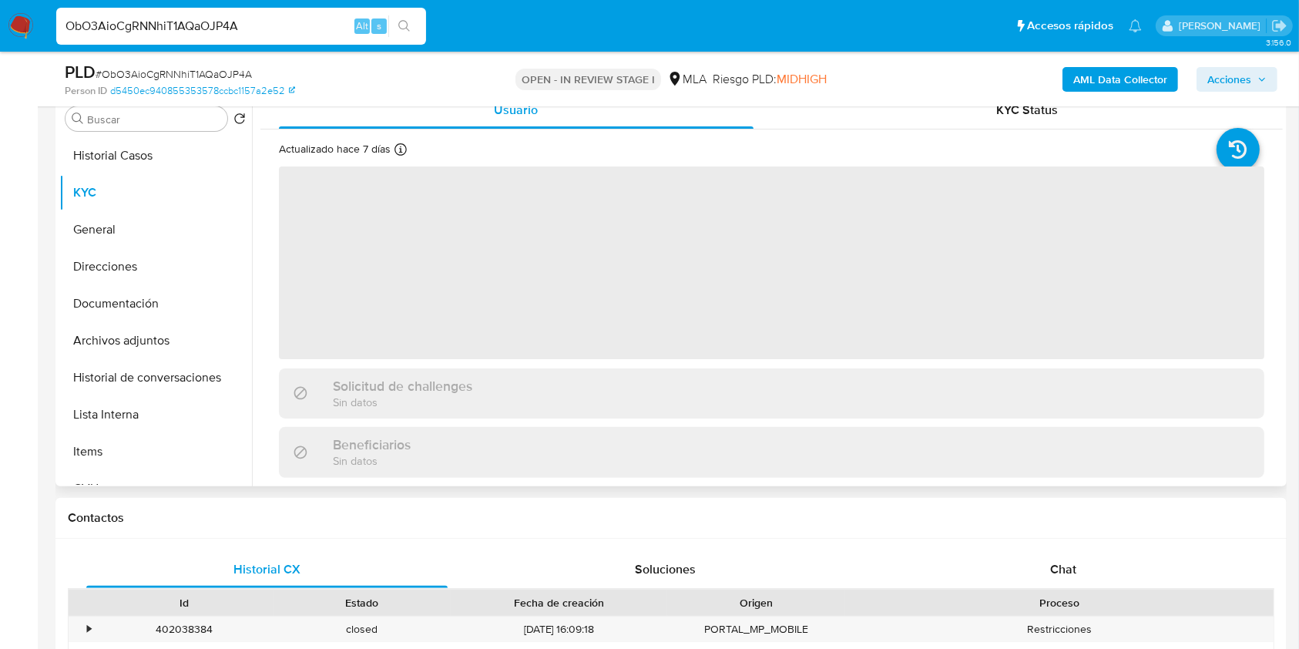
select select "10"
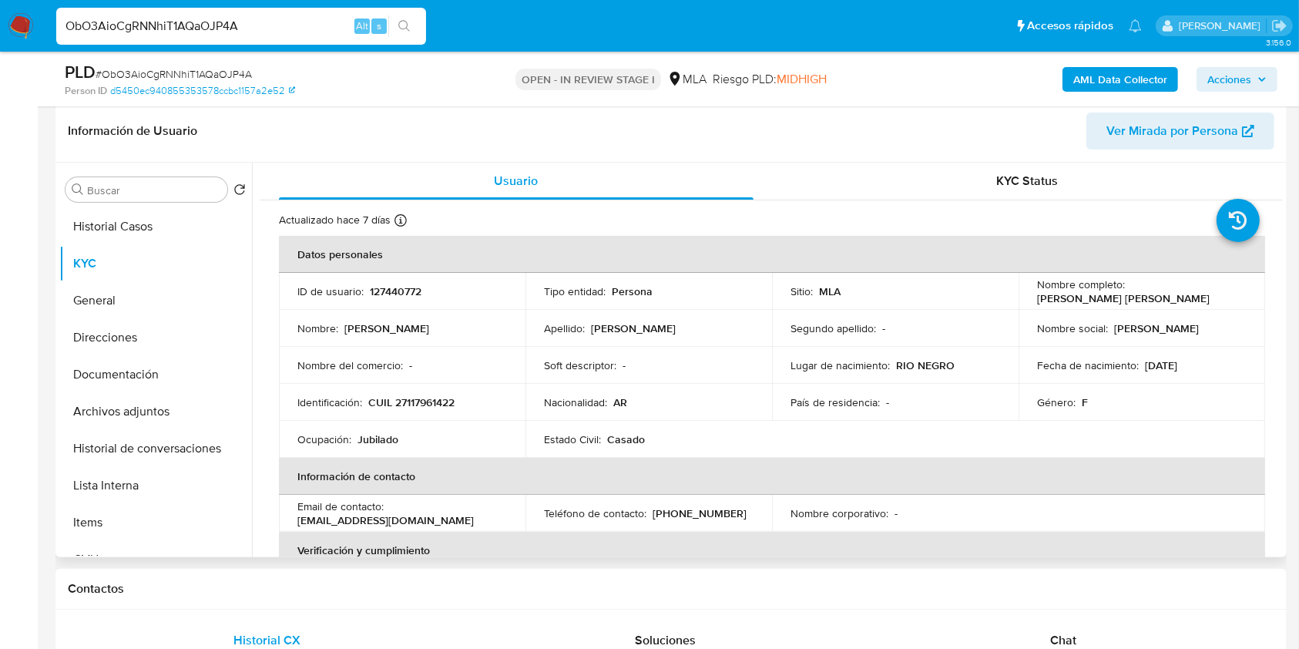
scroll to position [205, 0]
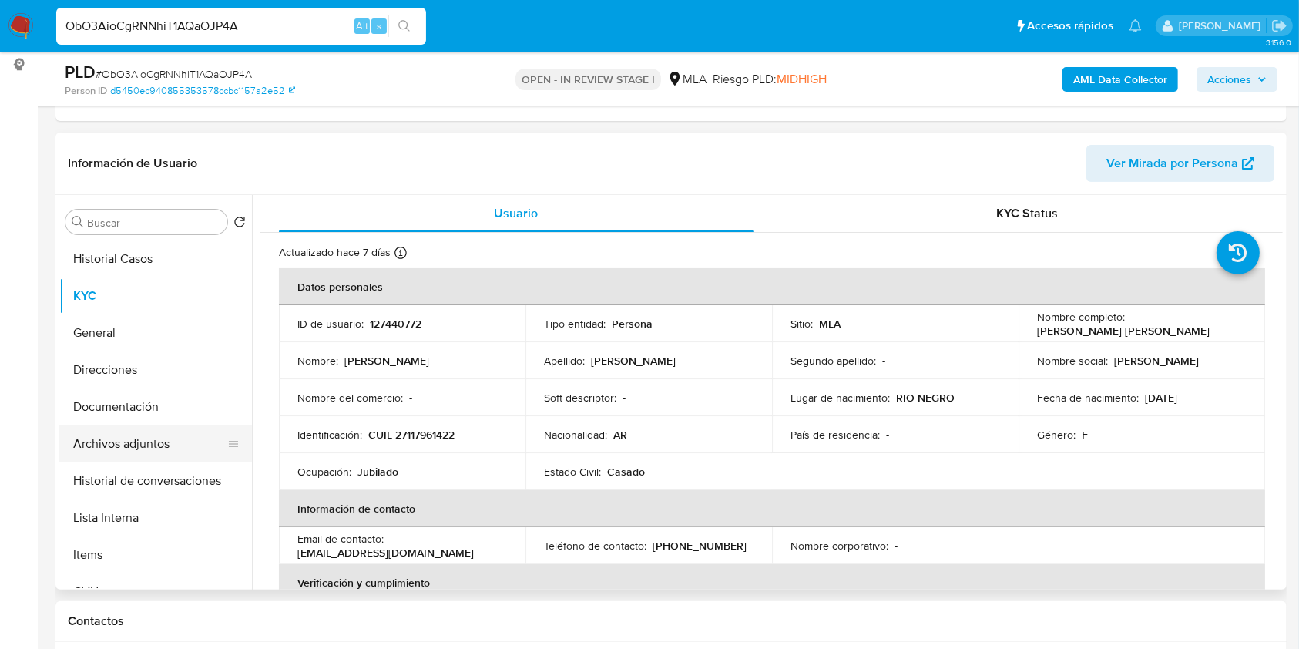
click at [146, 436] on button "Archivos adjuntos" at bounding box center [149, 443] width 180 height 37
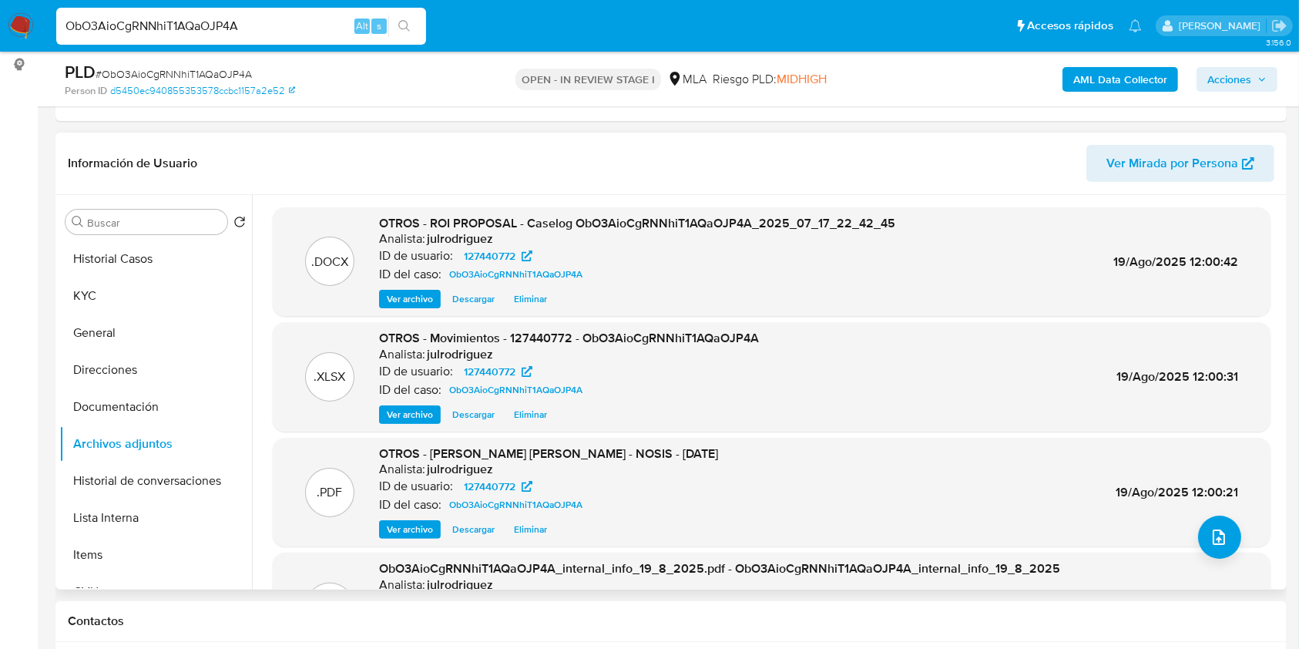
drag, startPoint x: 479, startPoint y: 296, endPoint x: 510, endPoint y: 327, distance: 43.6
click at [479, 296] on span "Descargar" at bounding box center [473, 298] width 42 height 15
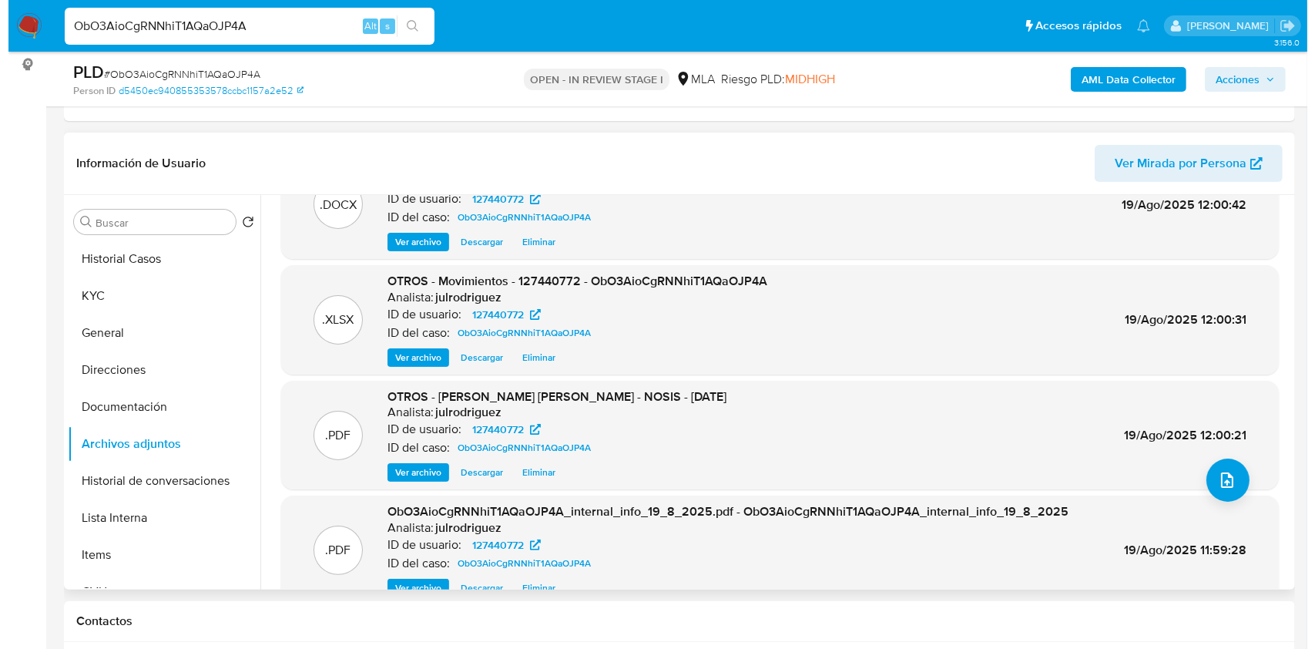
scroll to position [0, 0]
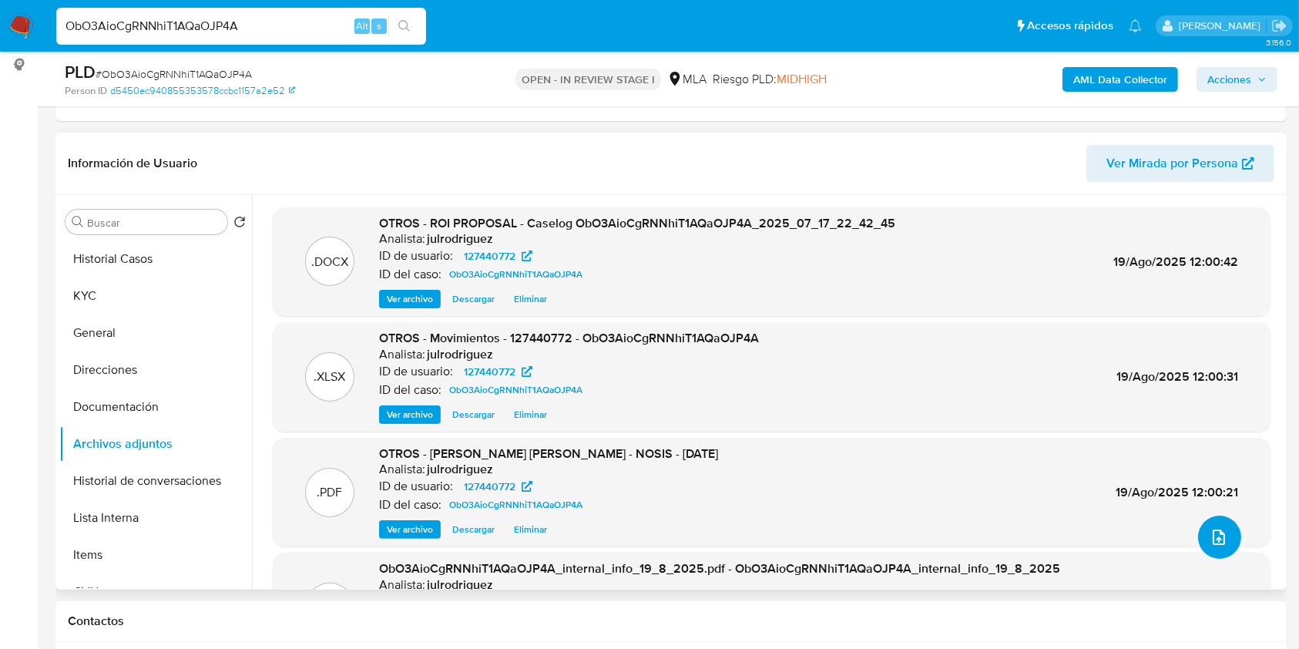
click at [1215, 546] on button "upload-file" at bounding box center [1219, 537] width 43 height 43
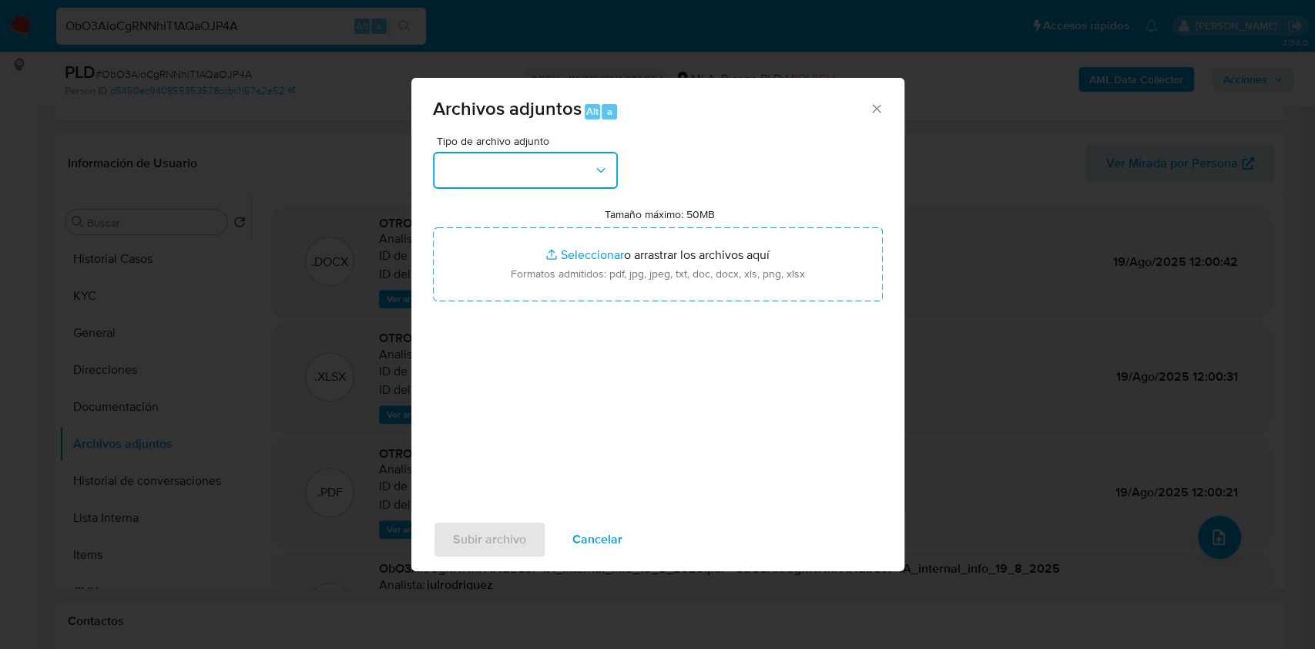
click at [566, 183] on button "button" at bounding box center [525, 170] width 185 height 37
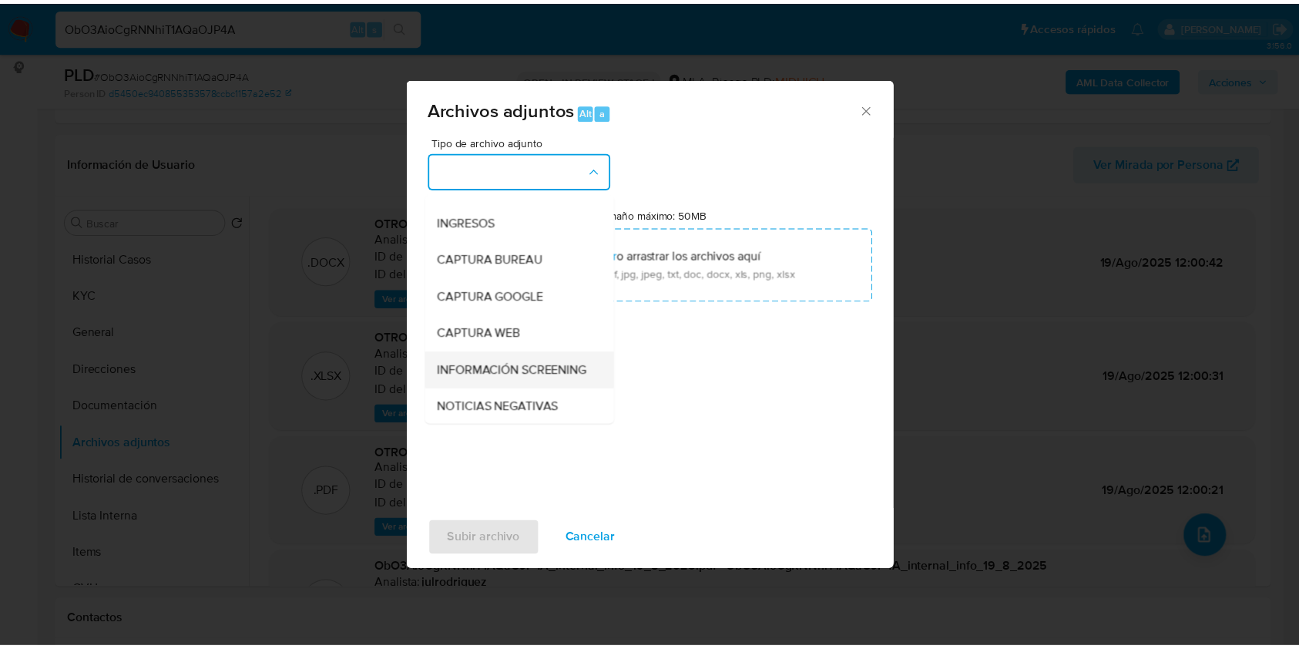
scroll to position [102, 0]
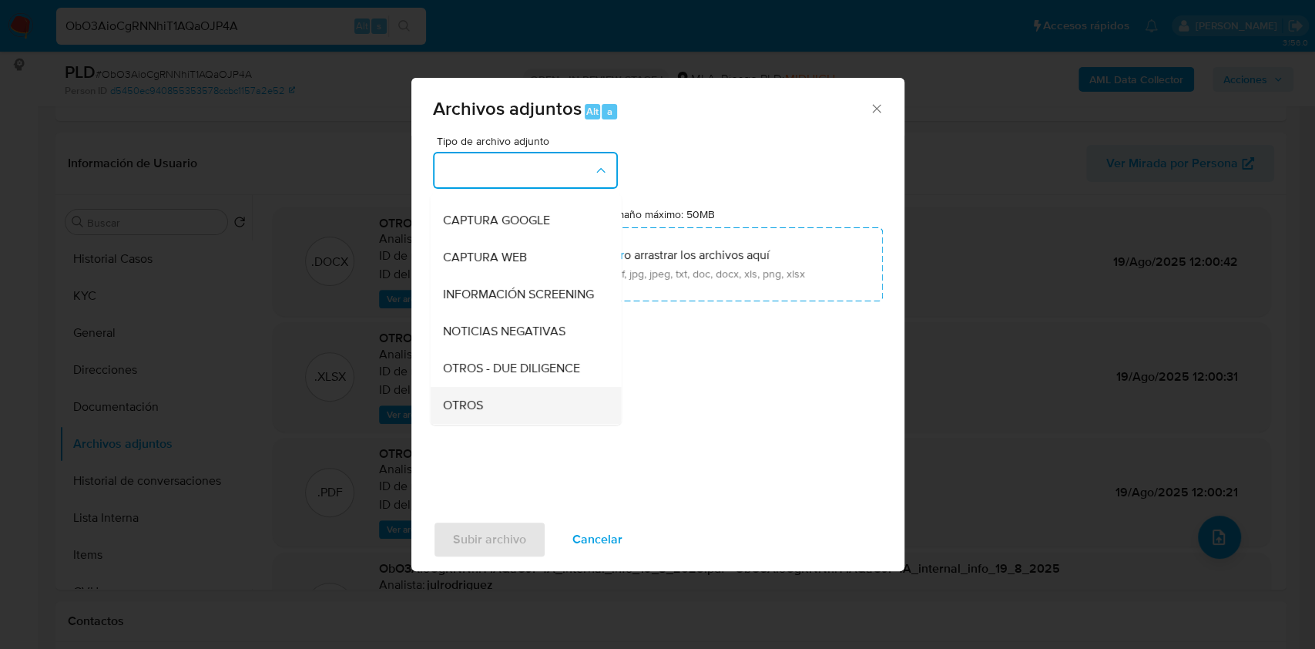
click at [484, 406] on div "OTROS" at bounding box center [520, 405] width 157 height 37
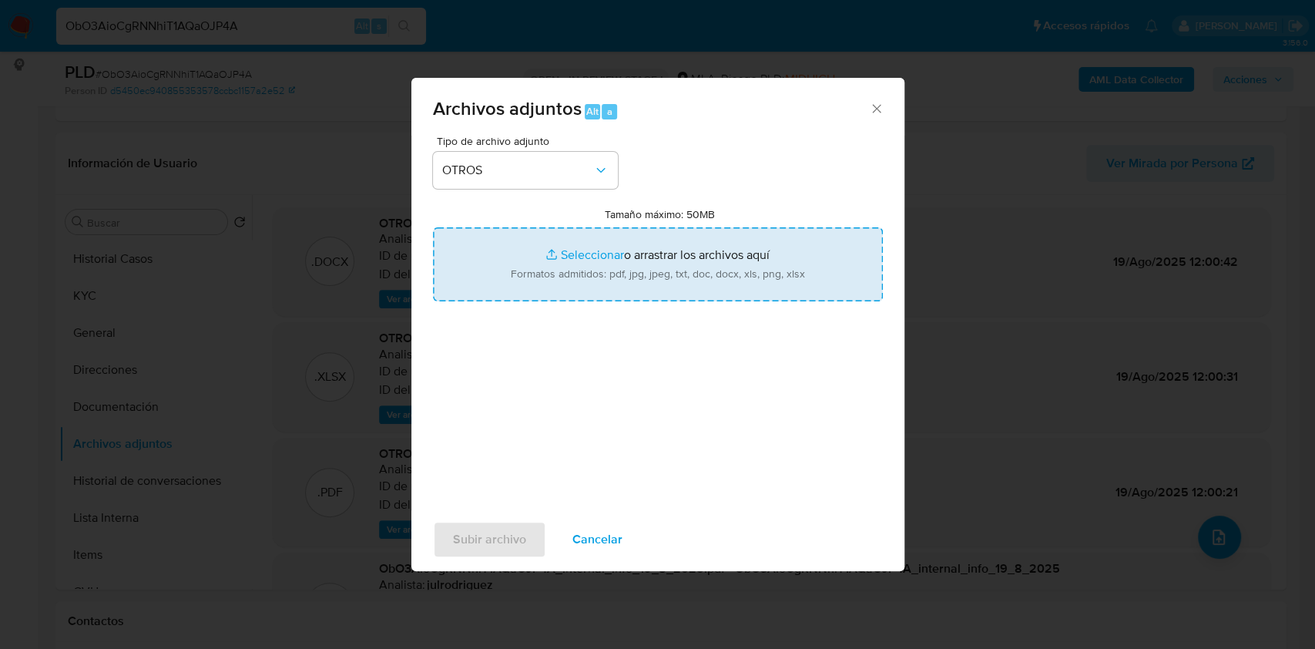
click at [589, 283] on input "Tamaño máximo: 50MB Seleccionar archivos" at bounding box center [658, 264] width 450 height 74
type input "C:\fakepath\Liquidación Previsional -127440772 - ObO3AioCgRNNhiT1AQaOJP4A.pdf"
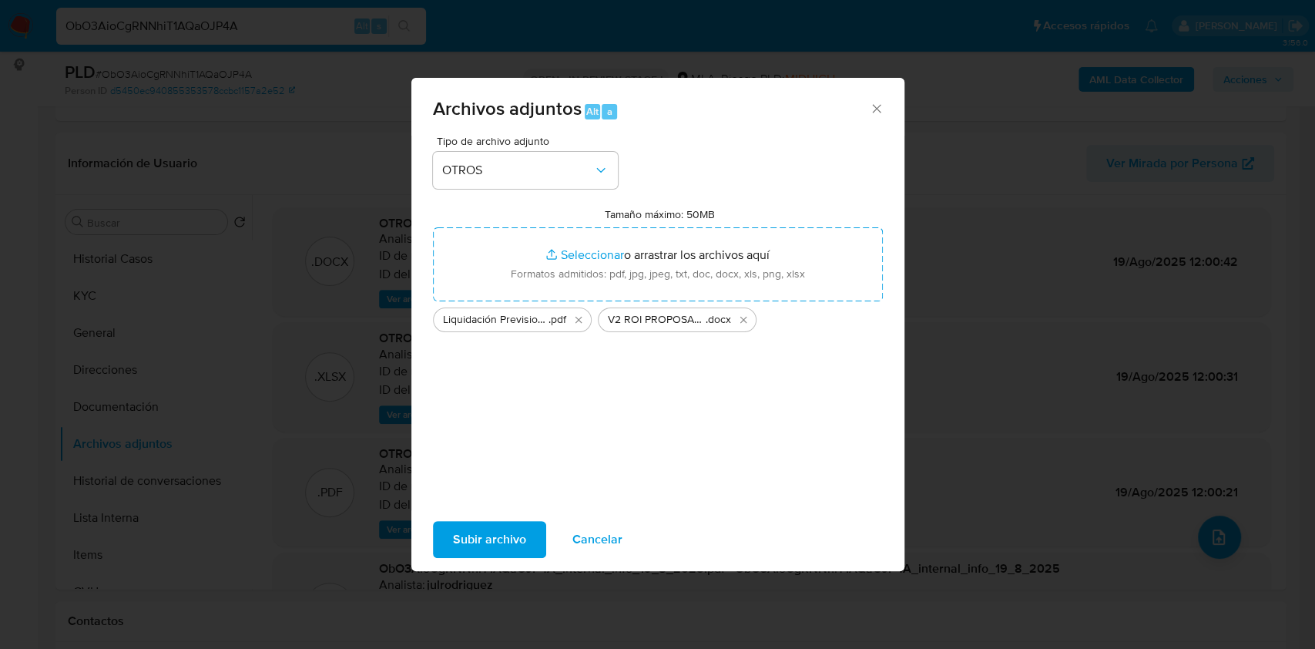
drag, startPoint x: 589, startPoint y: 283, endPoint x: 714, endPoint y: 644, distance: 382.4
click at [491, 533] on span "Subir archivo" at bounding box center [489, 539] width 73 height 34
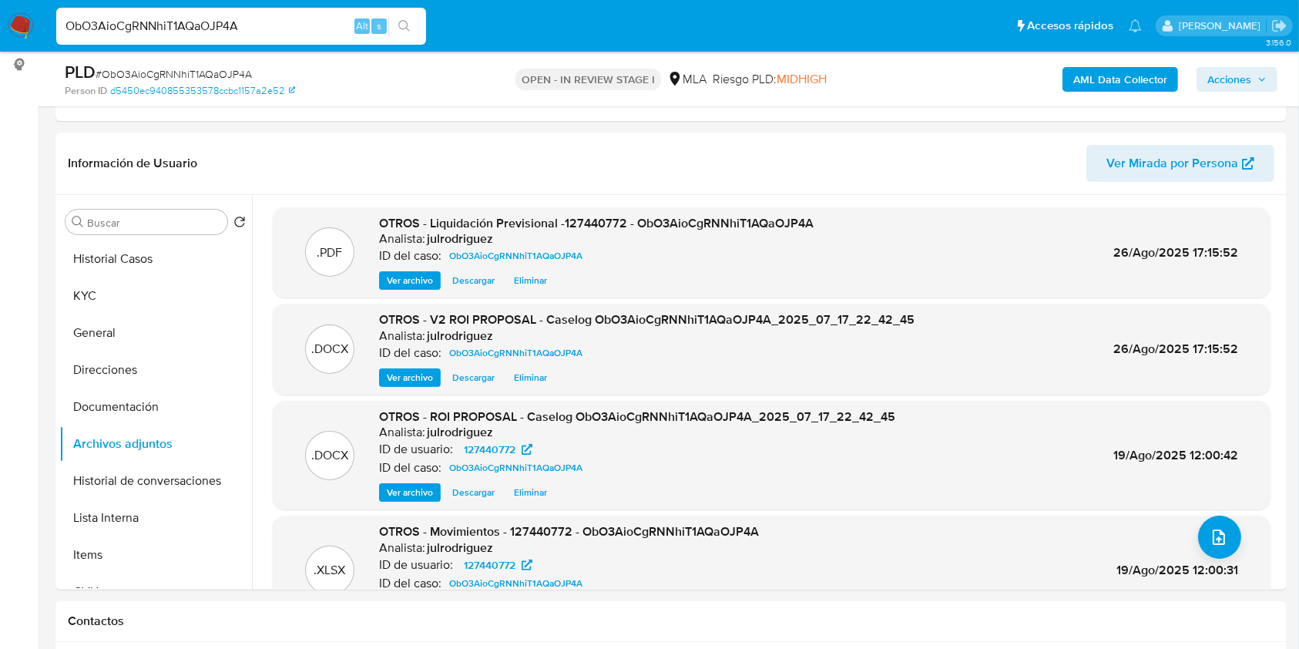
click at [1250, 79] on span "Acciones" at bounding box center [1230, 79] width 44 height 25
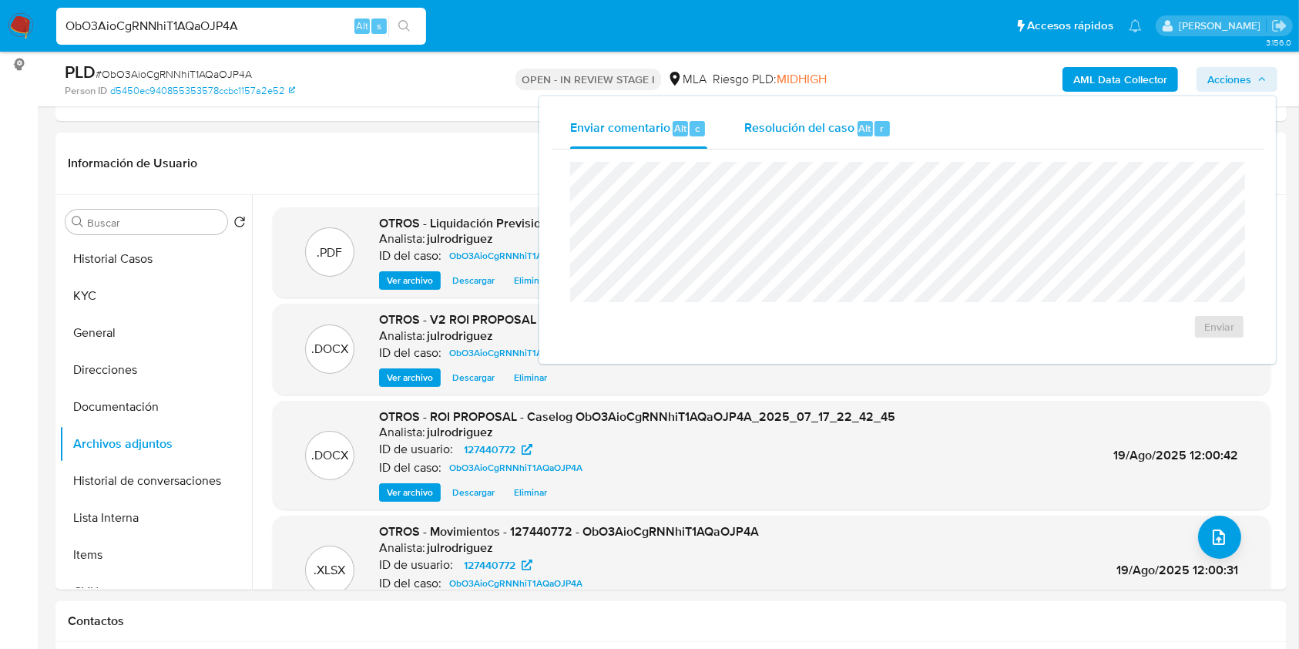
click at [844, 138] on div "Resolución del caso Alt r" at bounding box center [817, 129] width 147 height 40
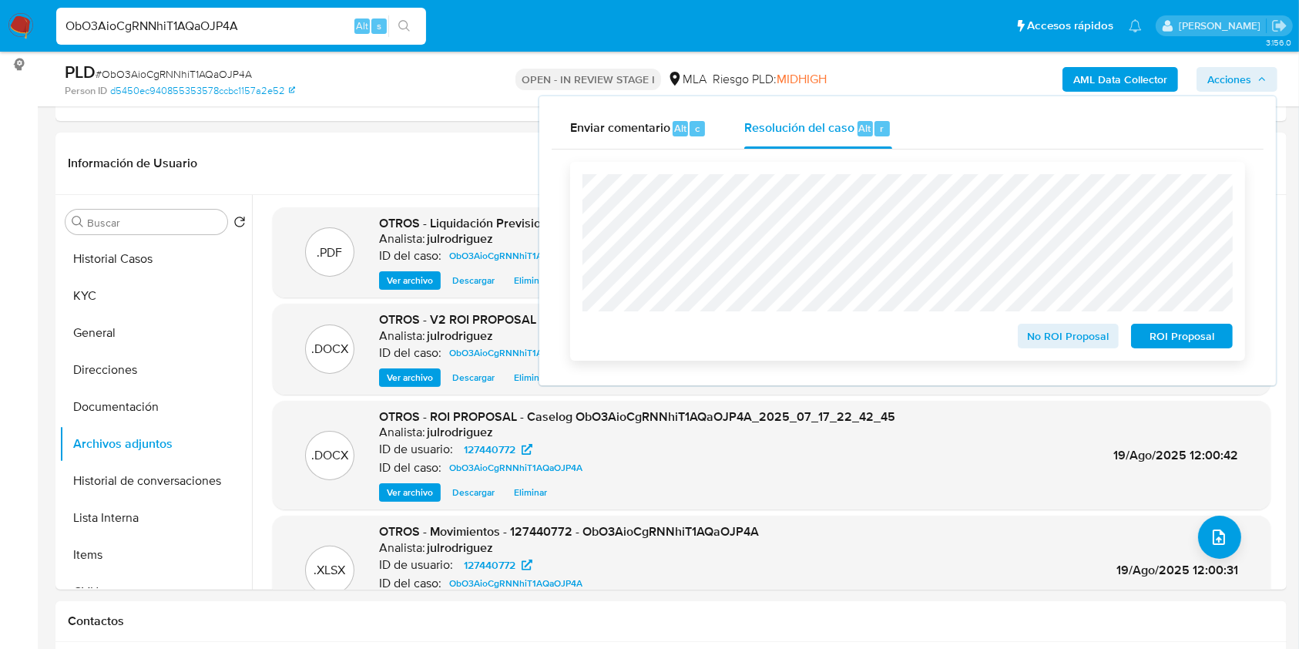
click at [1163, 330] on span "ROI Proposal" at bounding box center [1182, 336] width 80 height 22
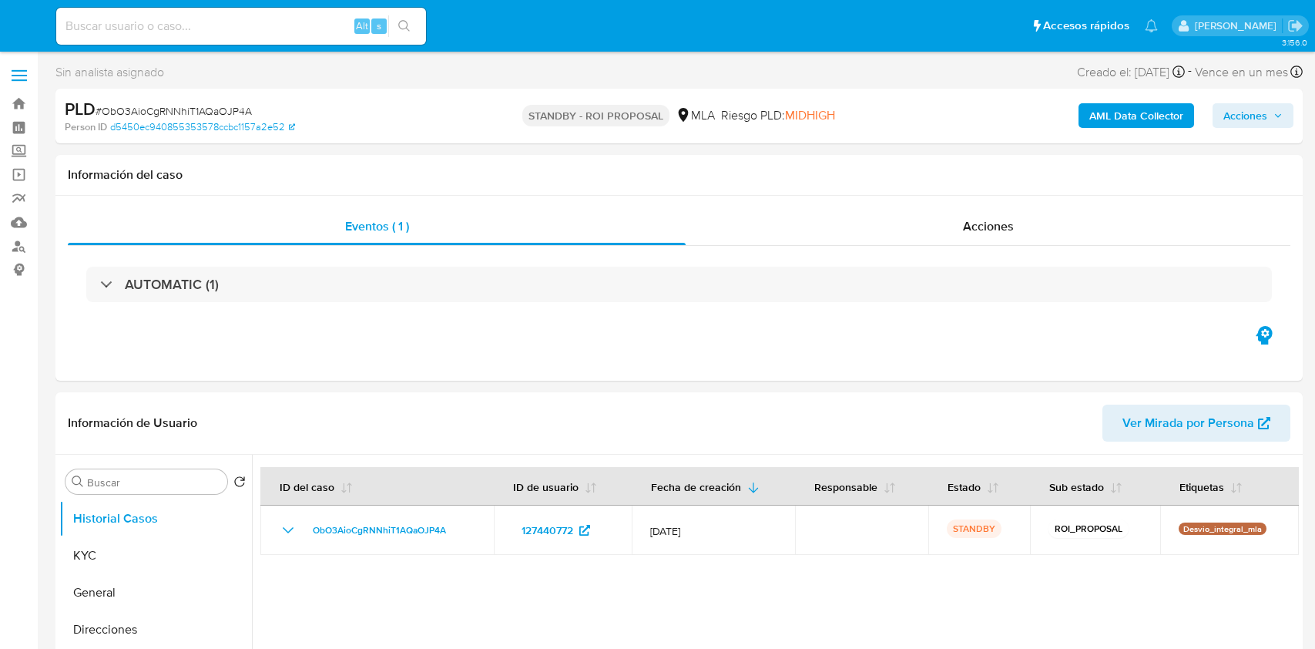
select select "10"
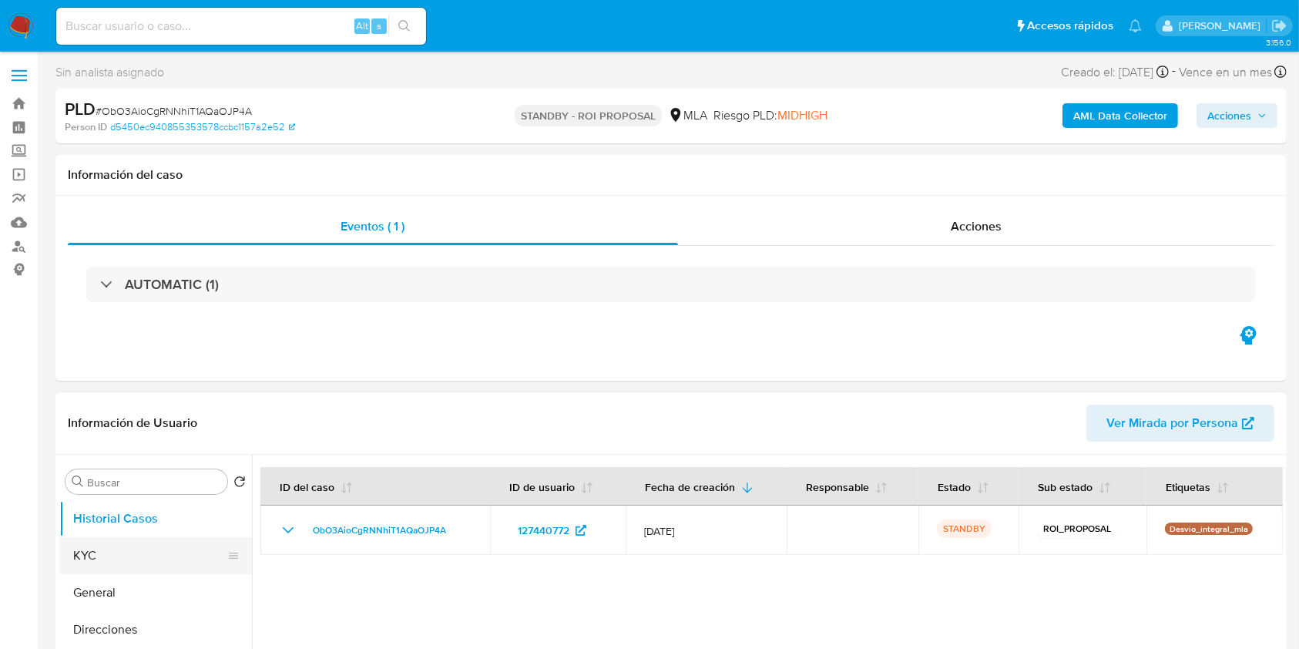
click at [149, 546] on button "KYC" at bounding box center [149, 555] width 180 height 37
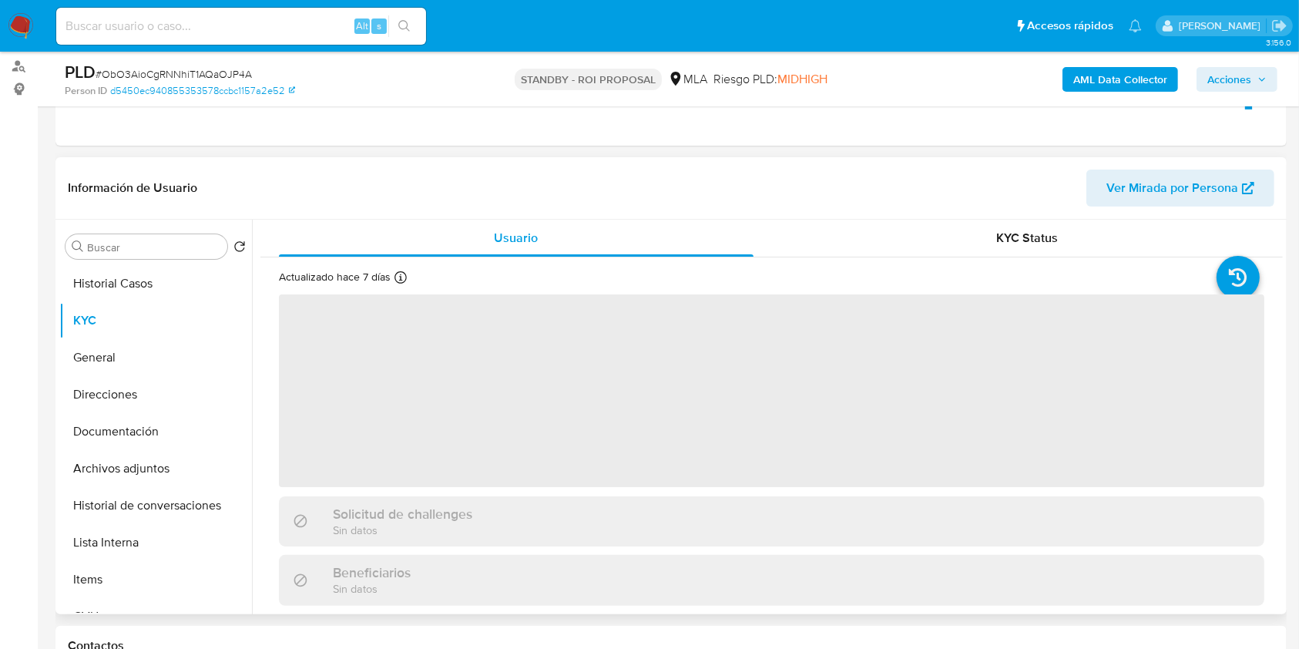
scroll to position [205, 0]
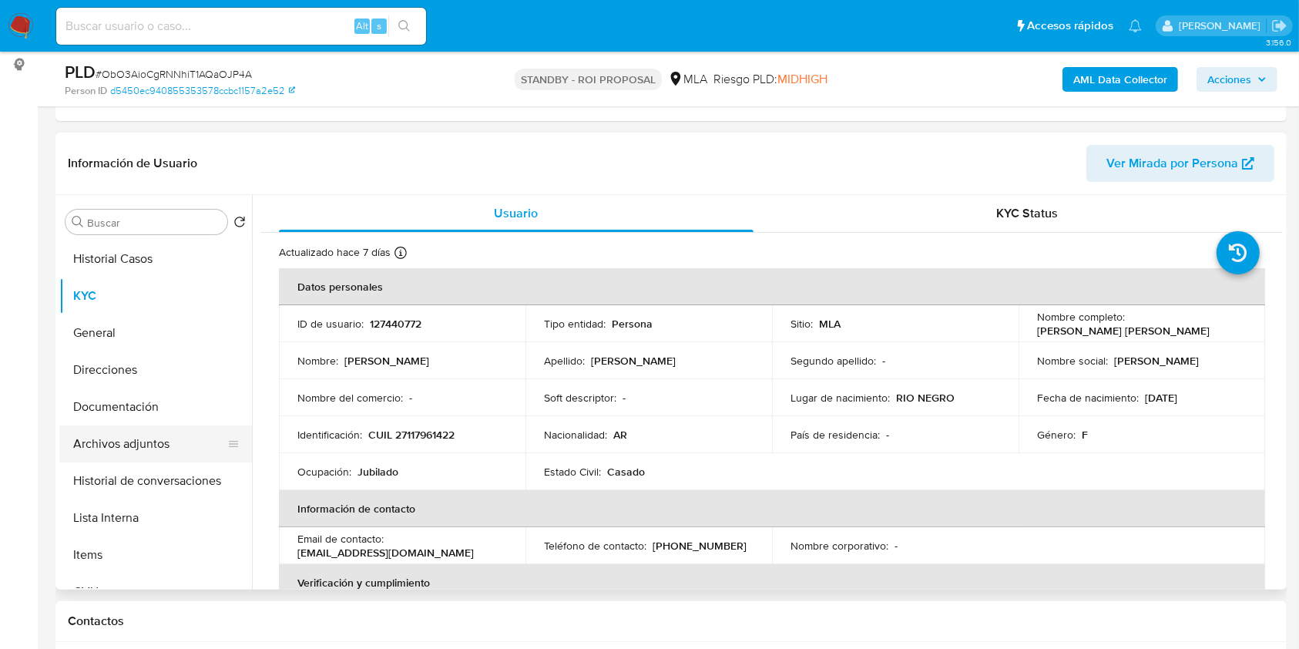
click at [156, 431] on button "Archivos adjuntos" at bounding box center [149, 443] width 180 height 37
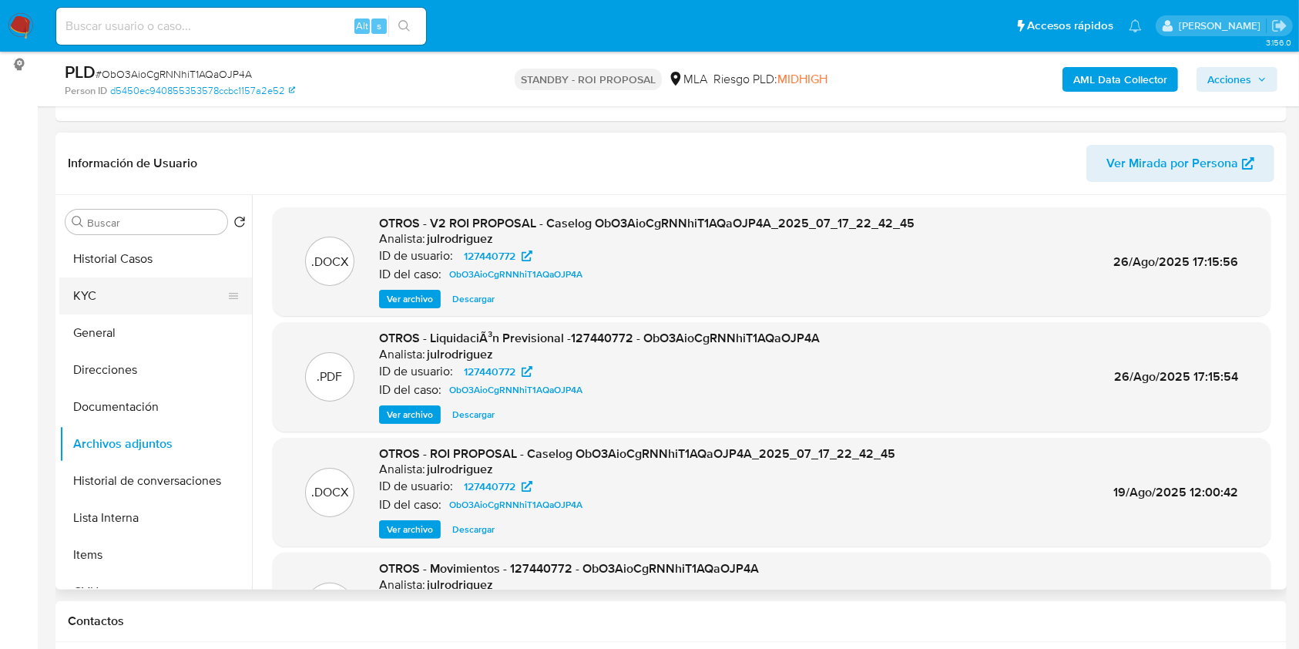
click at [105, 296] on button "KYC" at bounding box center [149, 295] width 180 height 37
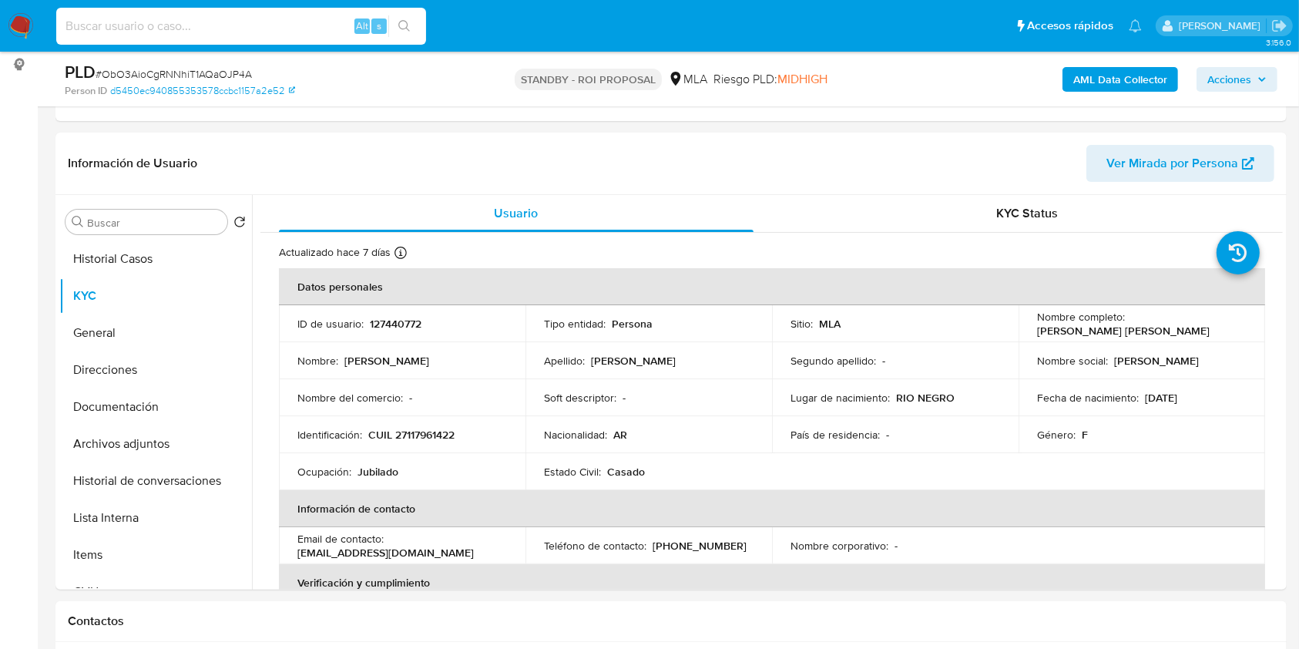
click at [208, 24] on input at bounding box center [241, 26] width 370 height 20
paste input "QncUvYLWrWuLwWDYLavJ8n7j"
type input "QncUvYLWrWuLwWDYLavJ8n7j"
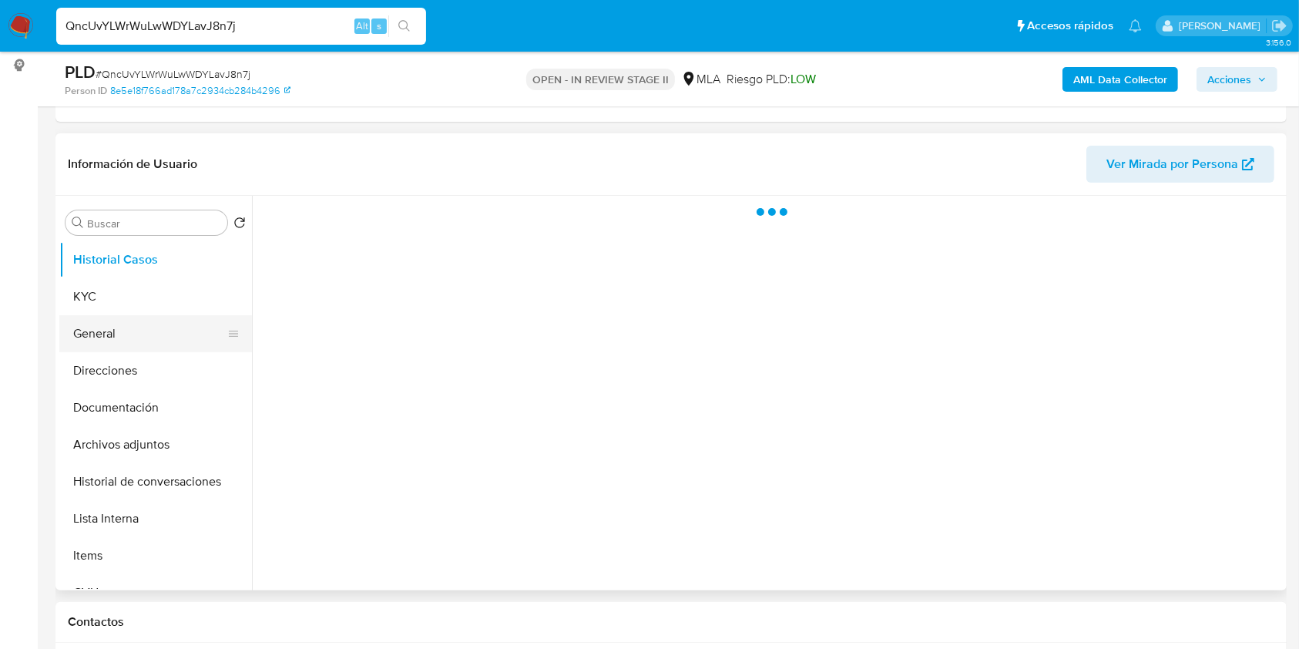
scroll to position [205, 0]
click at [136, 302] on button "KYC" at bounding box center [149, 295] width 180 height 37
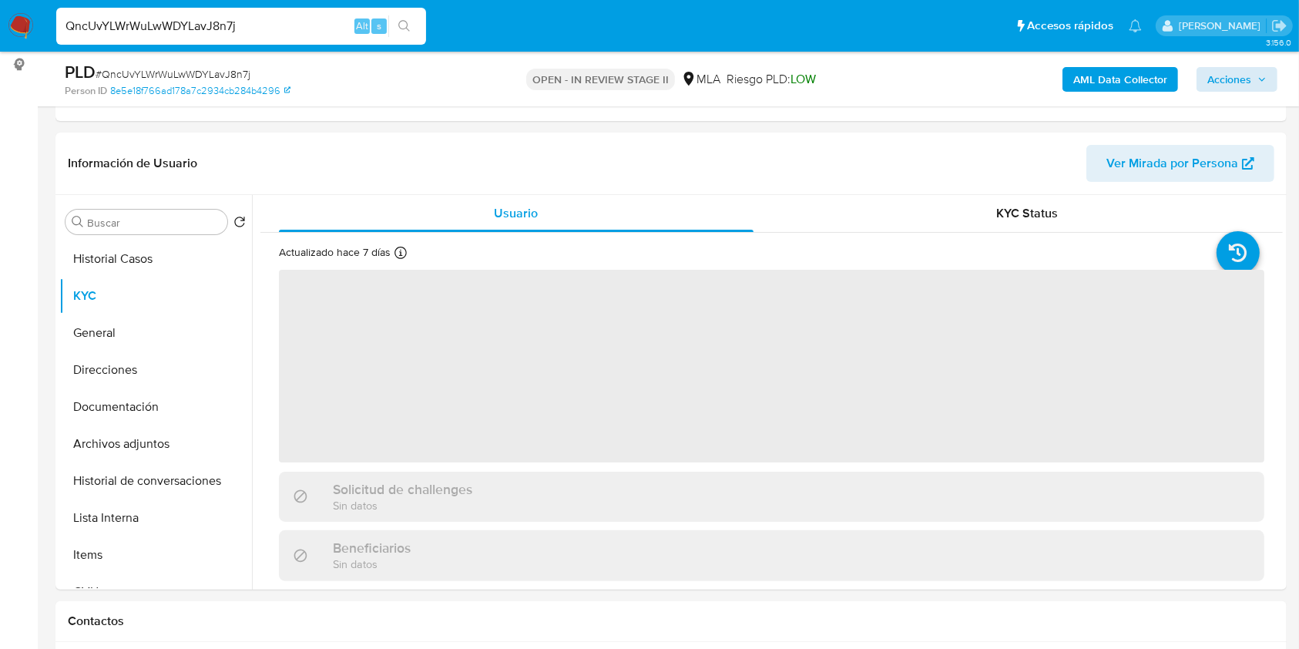
select select "10"
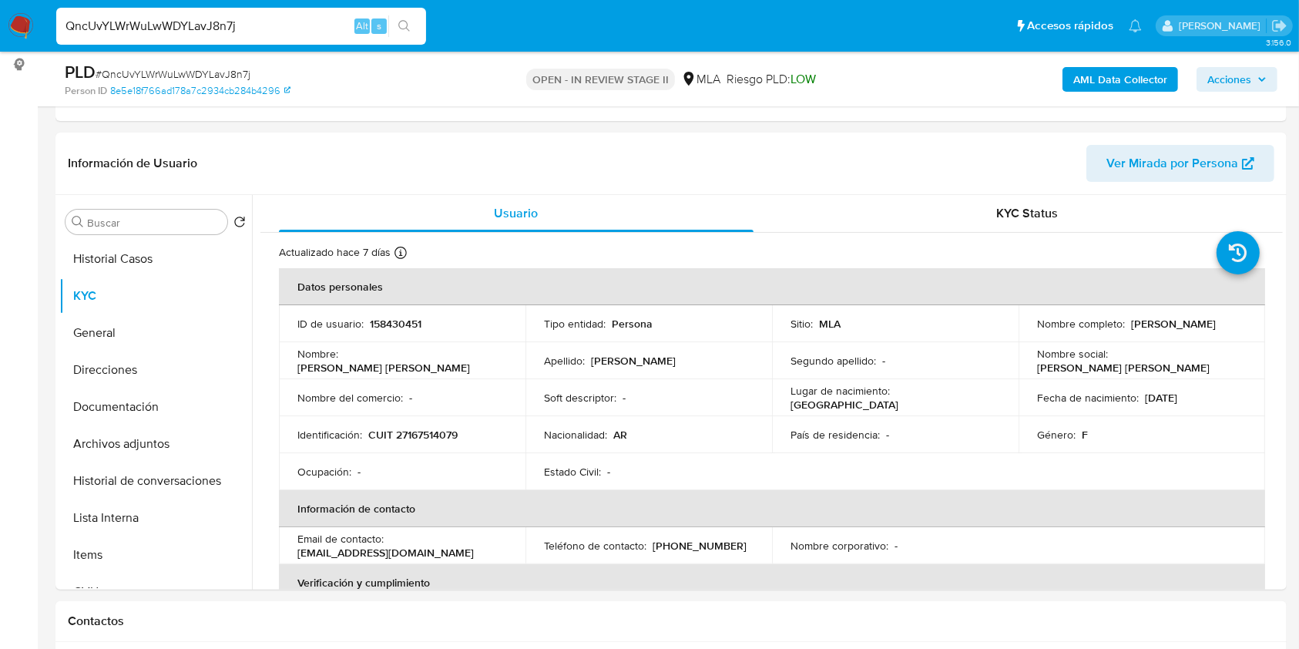
click at [1247, 76] on span "Acciones" at bounding box center [1230, 79] width 44 height 25
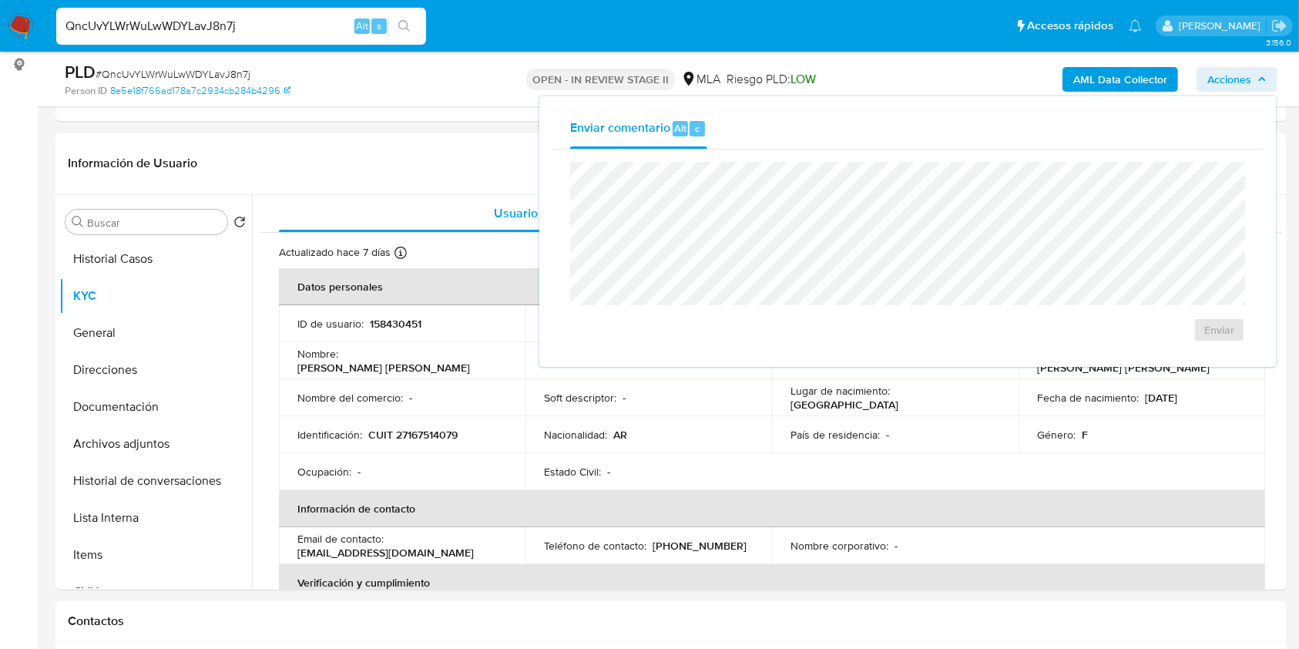
click at [1239, 74] on span "Acciones" at bounding box center [1230, 79] width 44 height 25
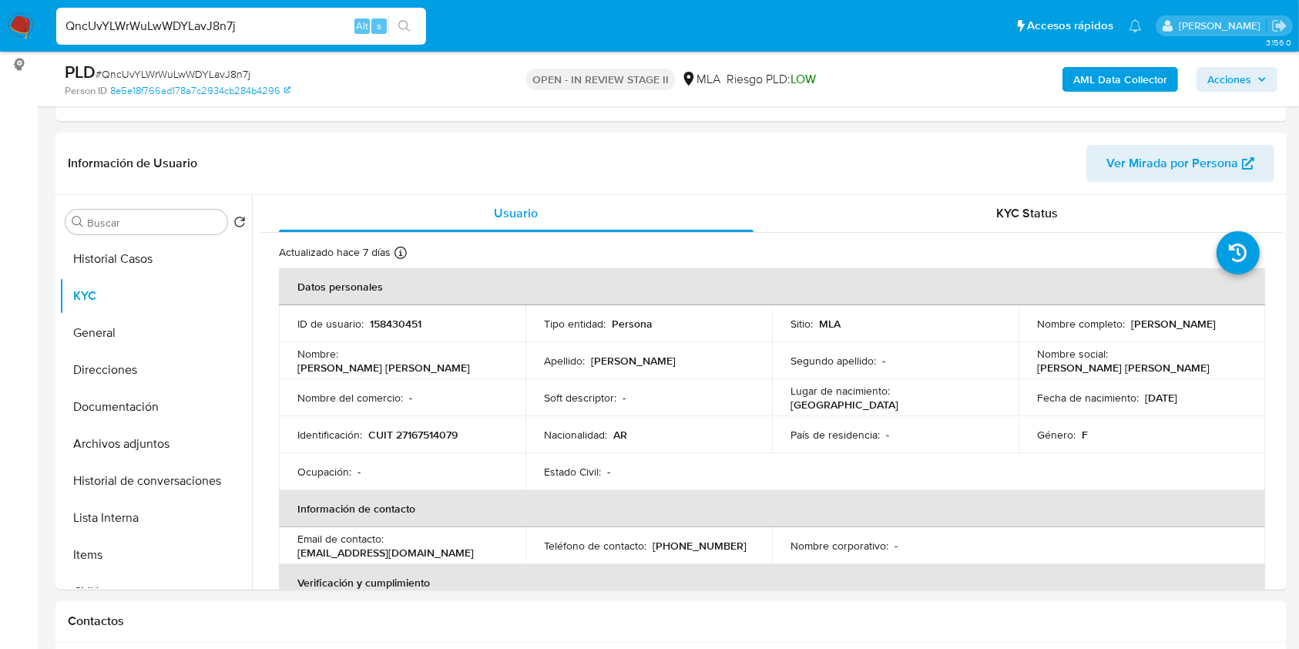
click at [1212, 79] on span "Acciones" at bounding box center [1230, 79] width 44 height 25
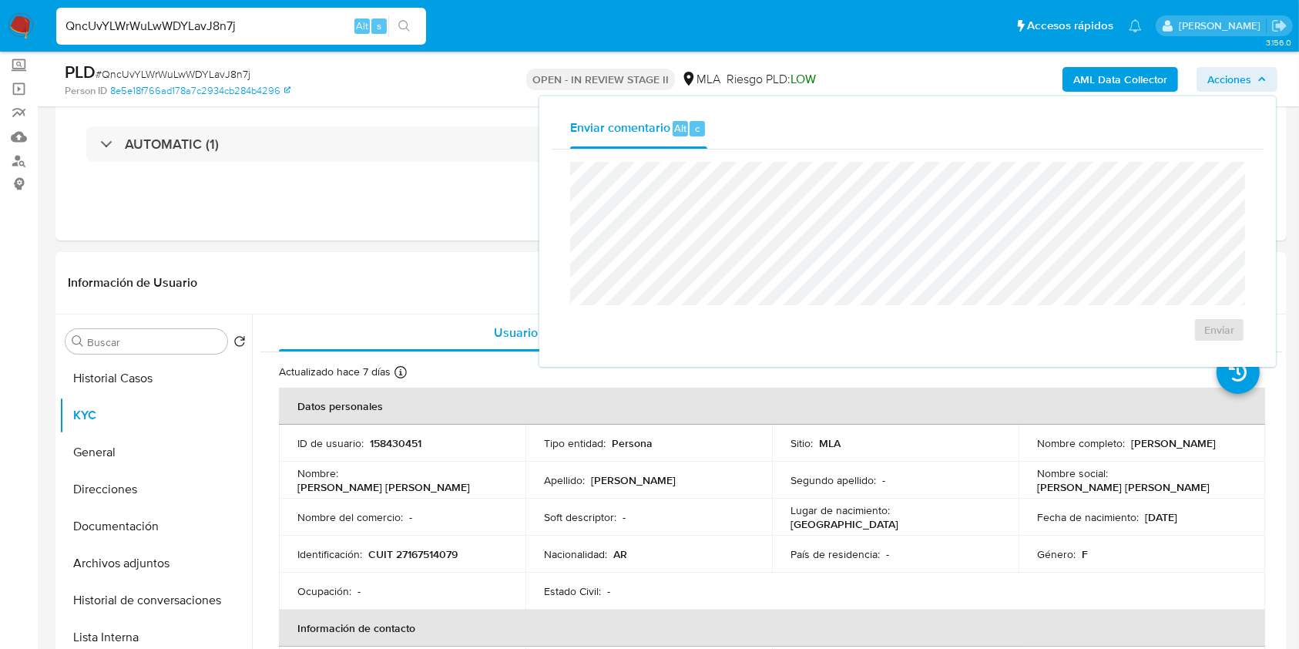
scroll to position [0, 0]
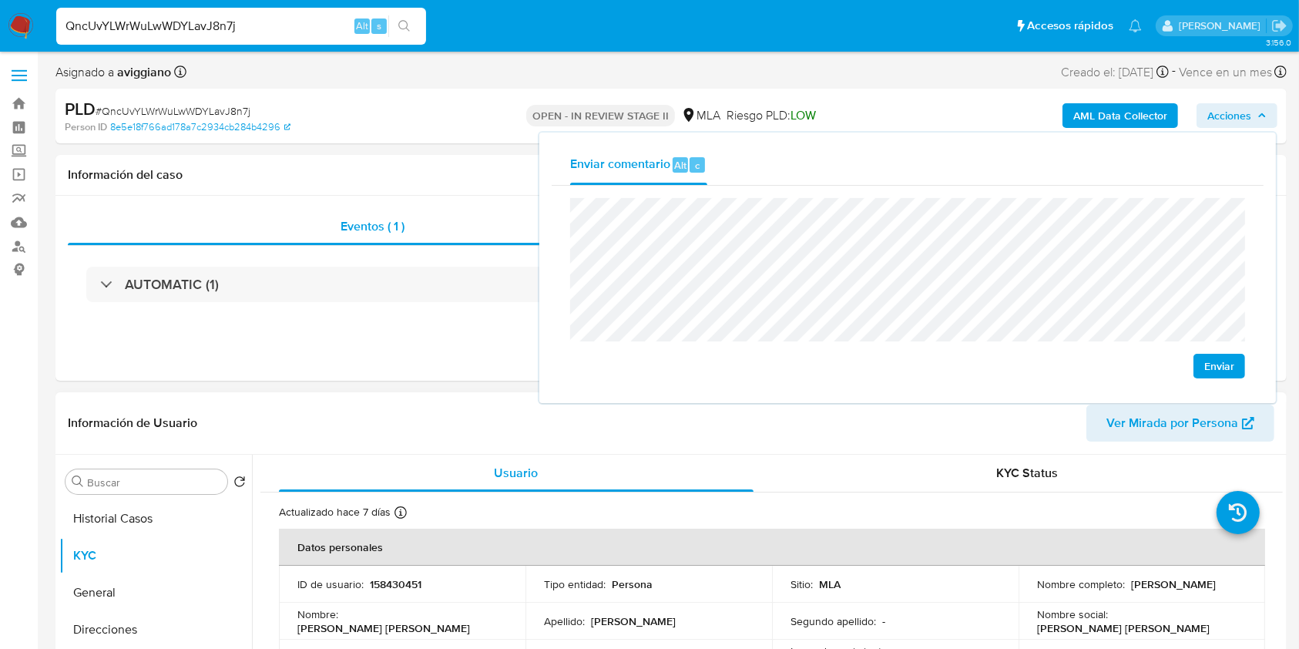
click at [864, 436] on header "Información de Usuario Ver Mirada por Persona" at bounding box center [671, 423] width 1207 height 37
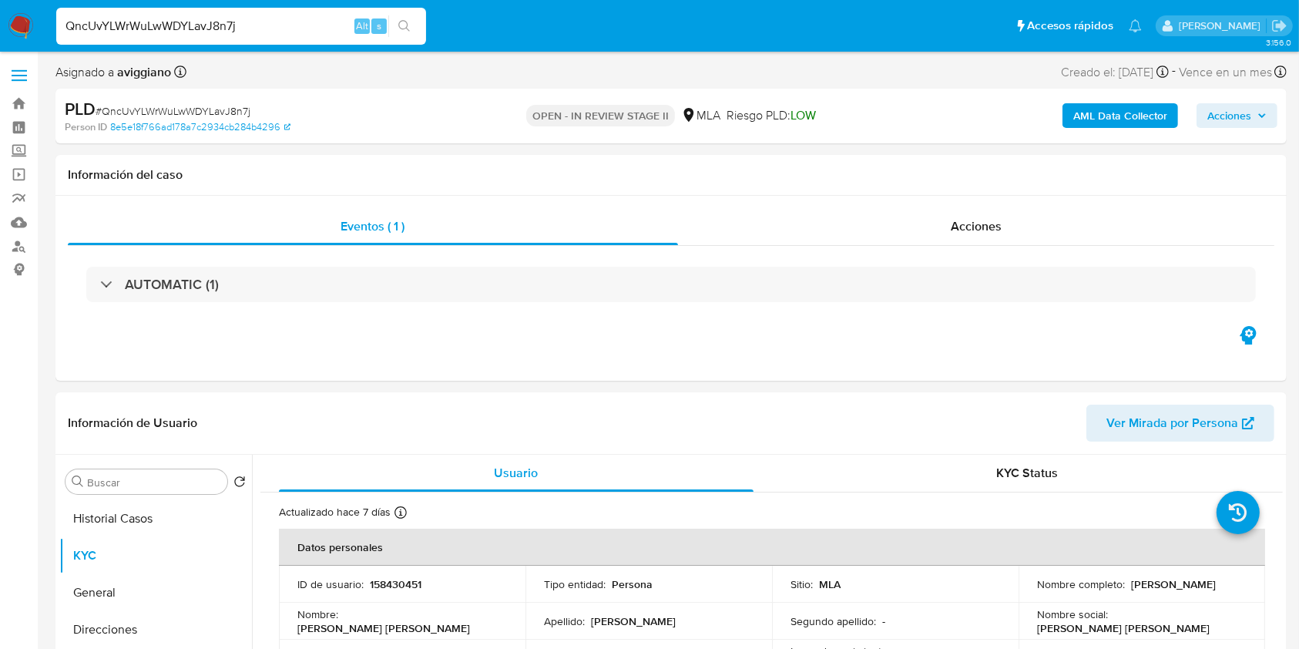
click at [200, 16] on input "QncUvYLWrWuLwWDYLavJ8n7j" at bounding box center [241, 26] width 370 height 20
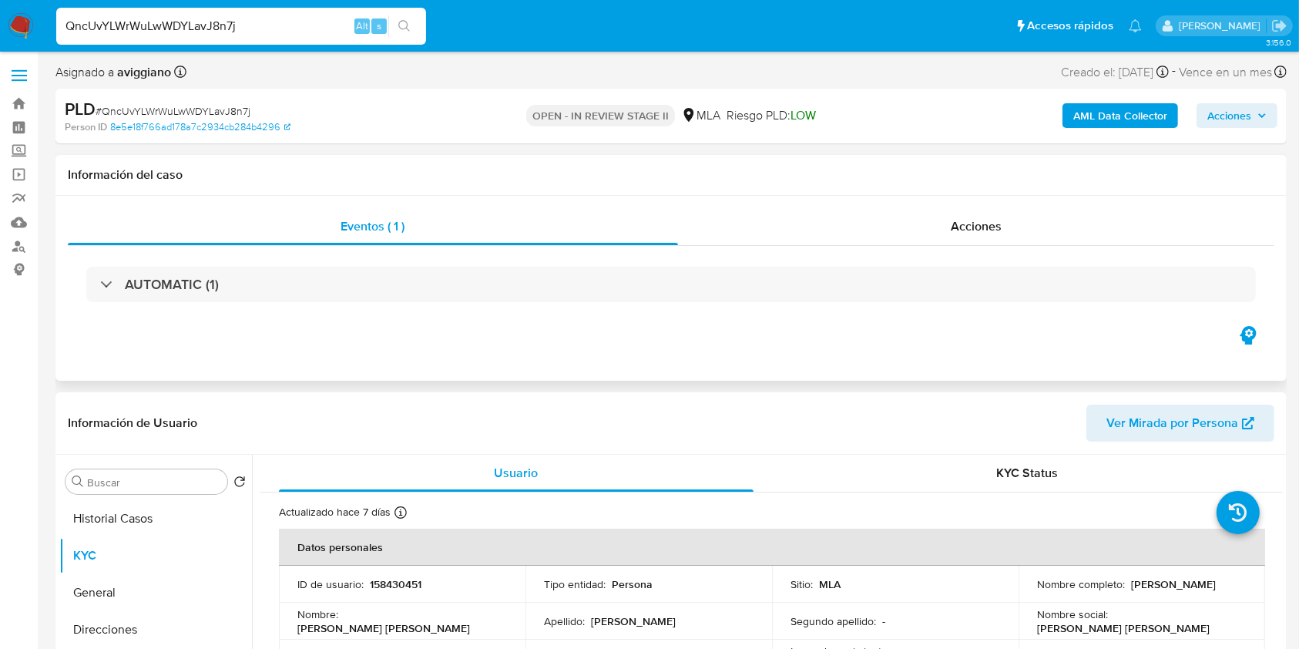
paste input "hKVw15APd18pDmwuB19B7n2"
type input "hKVw15APd18pDmwuB19B7n2j"
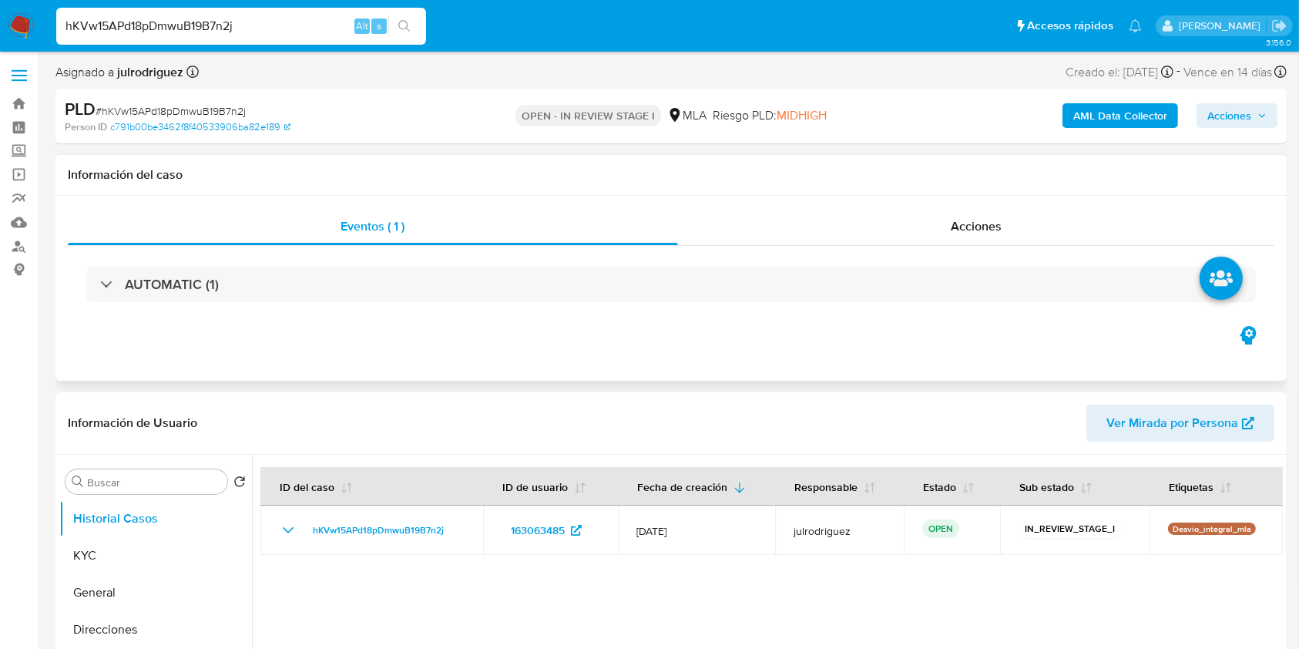
select select "10"
click at [1241, 115] on span "Acciones" at bounding box center [1230, 115] width 44 height 25
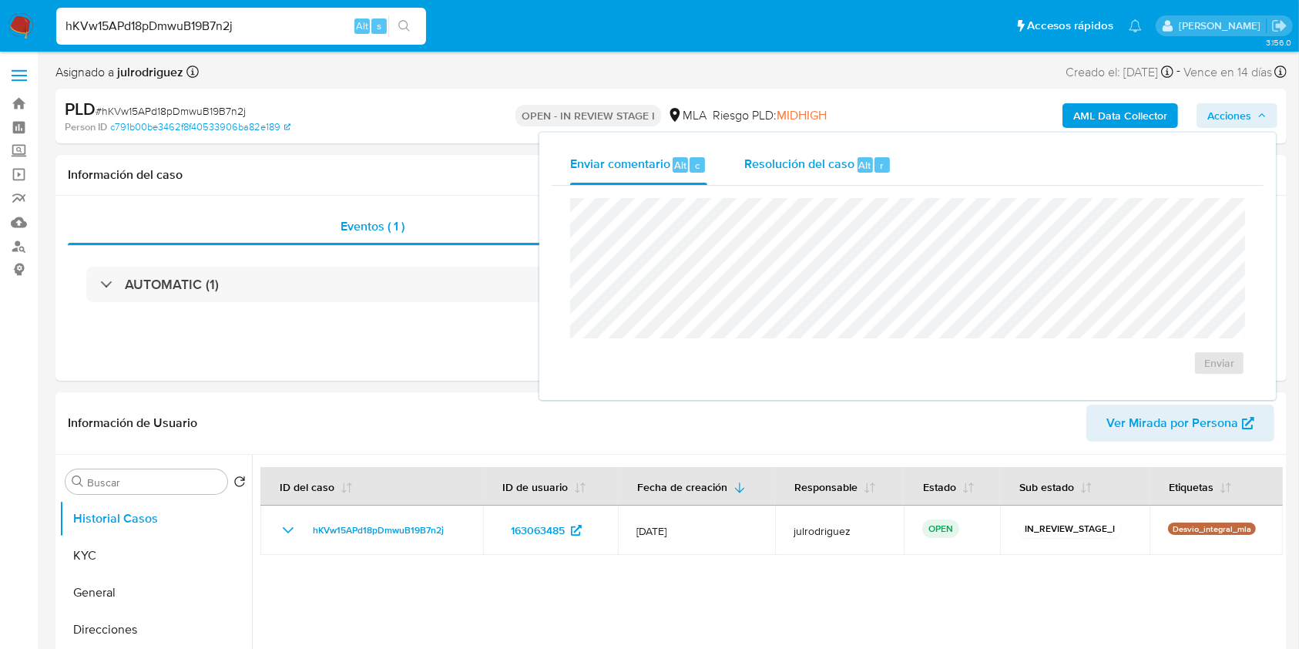
click at [828, 173] on div "Resolución del caso Alt r" at bounding box center [817, 165] width 147 height 40
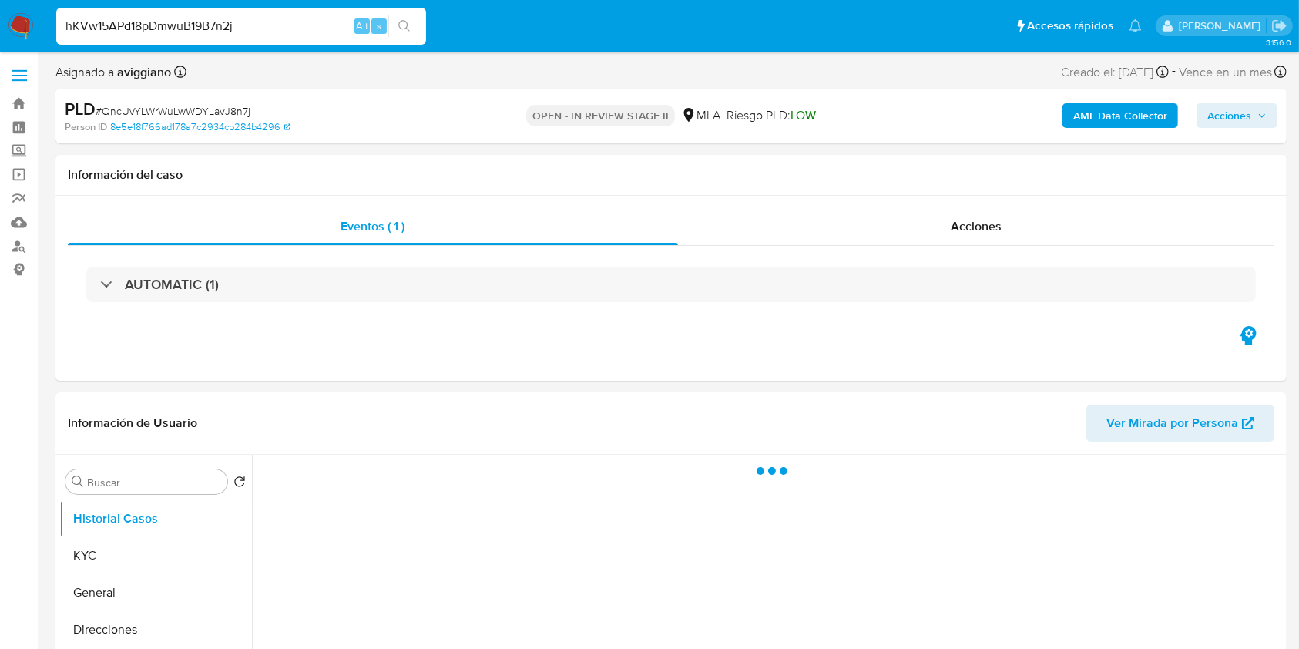
click at [1231, 112] on span "Acciones" at bounding box center [1230, 115] width 44 height 25
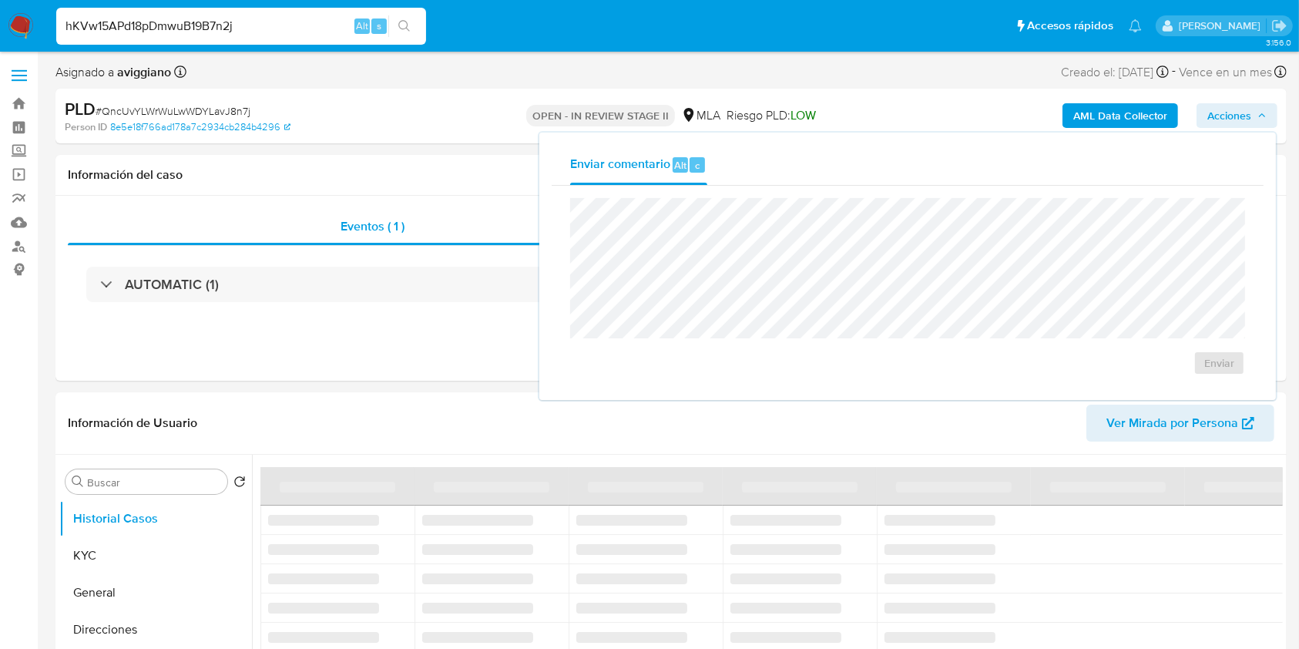
click at [828, 186] on div "Enviar" at bounding box center [908, 287] width 712 height 202
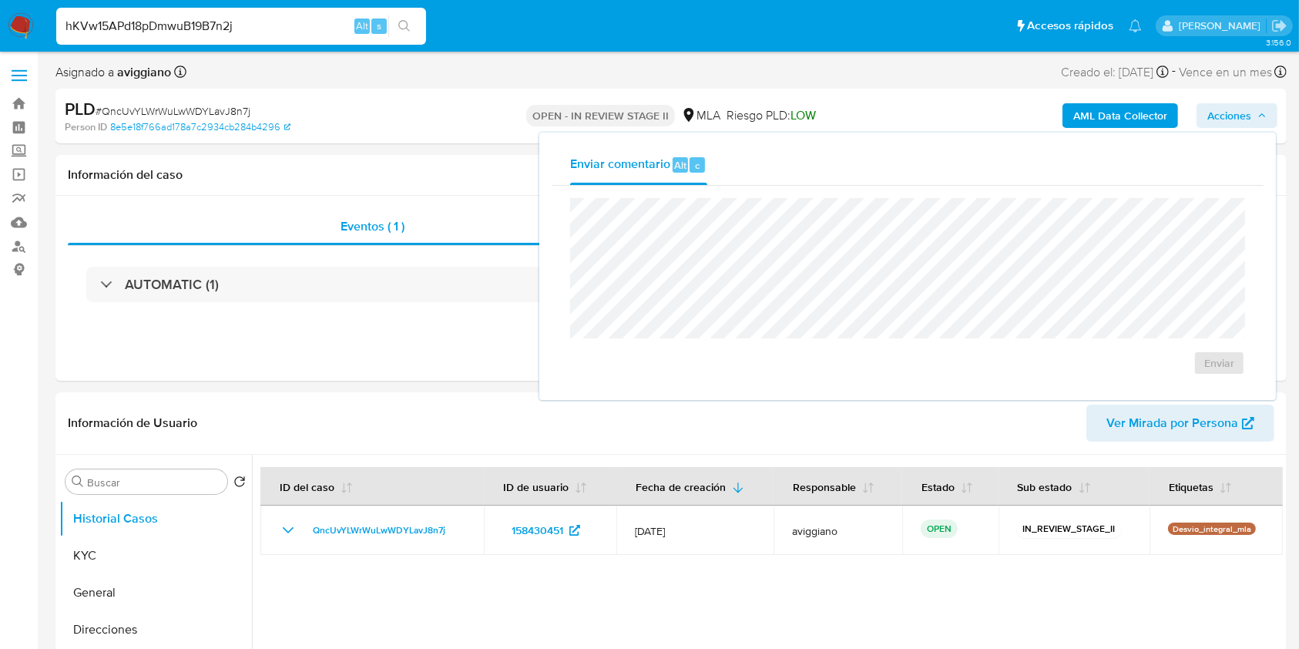
select select "10"
drag, startPoint x: 259, startPoint y: 27, endPoint x: 260, endPoint y: 49, distance: 21.6
click at [18, 26] on nav "Pausado Ver notificaciones hKVw15APd18pDmwuB19B7n2j Alt s Accesos rápidos Presi…" at bounding box center [649, 26] width 1299 height 52
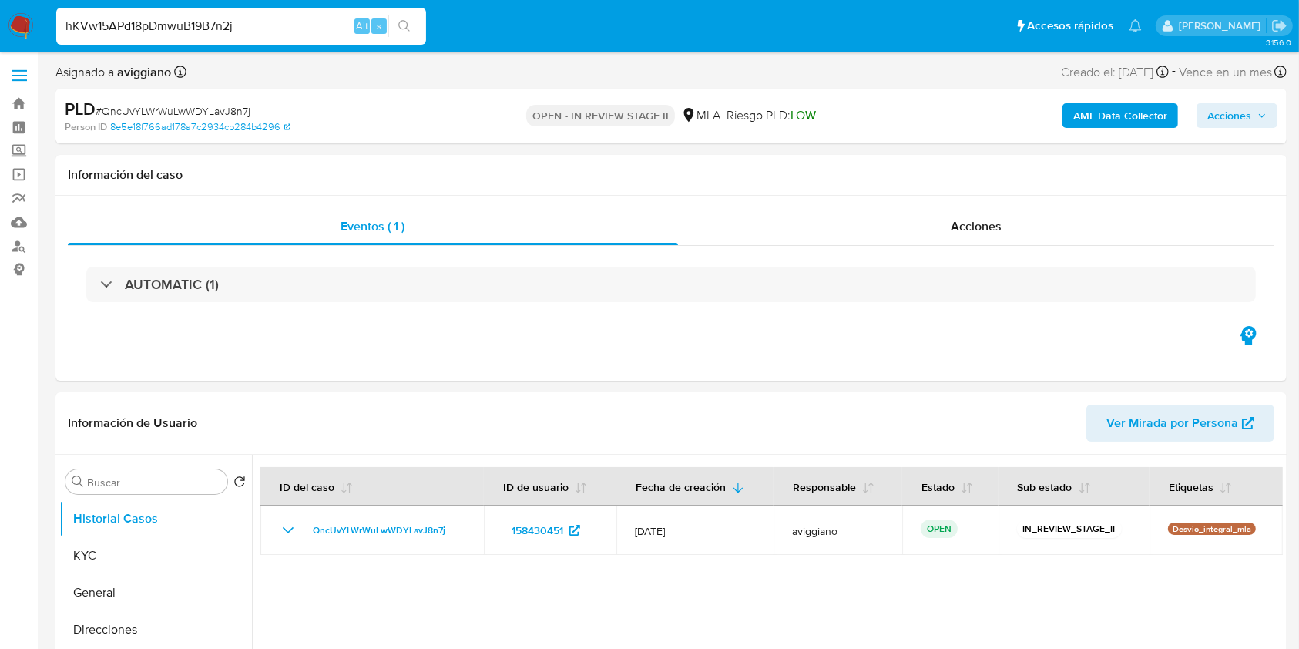
click at [210, 25] on input "hKVw15APd18pDmwuB19B7n2j" at bounding box center [241, 26] width 370 height 20
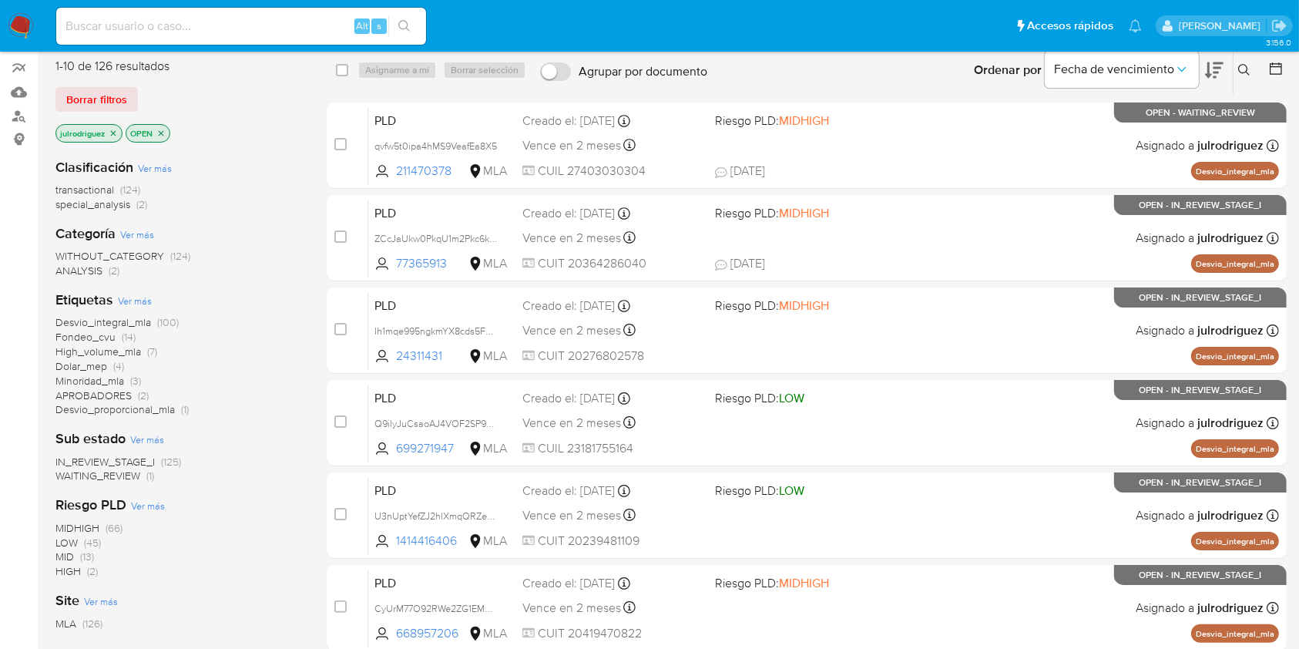
scroll to position [205, 0]
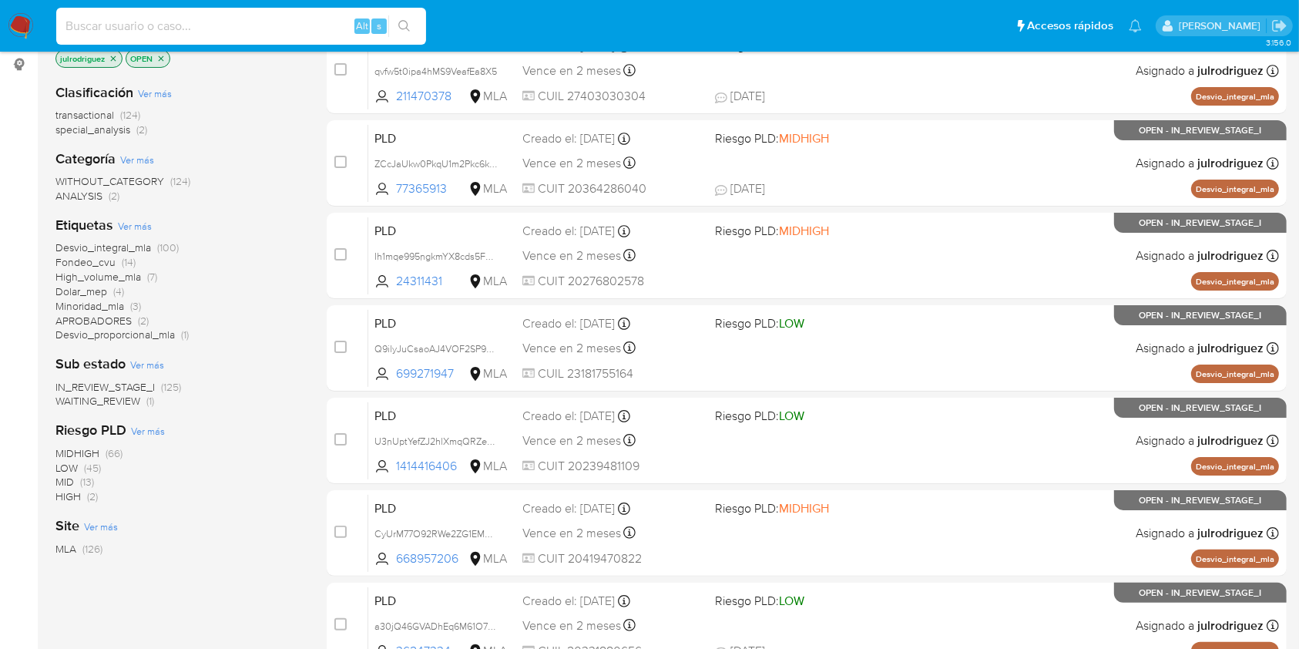
click at [183, 20] on input at bounding box center [241, 26] width 370 height 20
paste input "QncUvYLWrWuLwWDYLavJ8n7j"
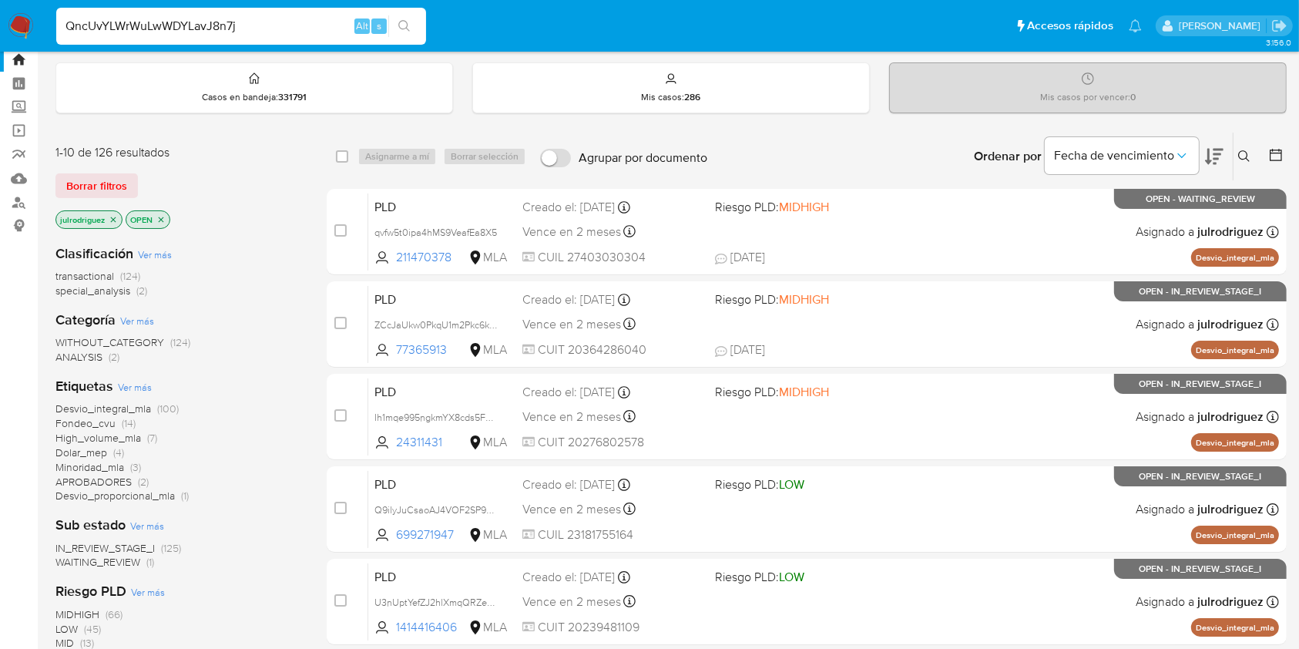
scroll to position [0, 0]
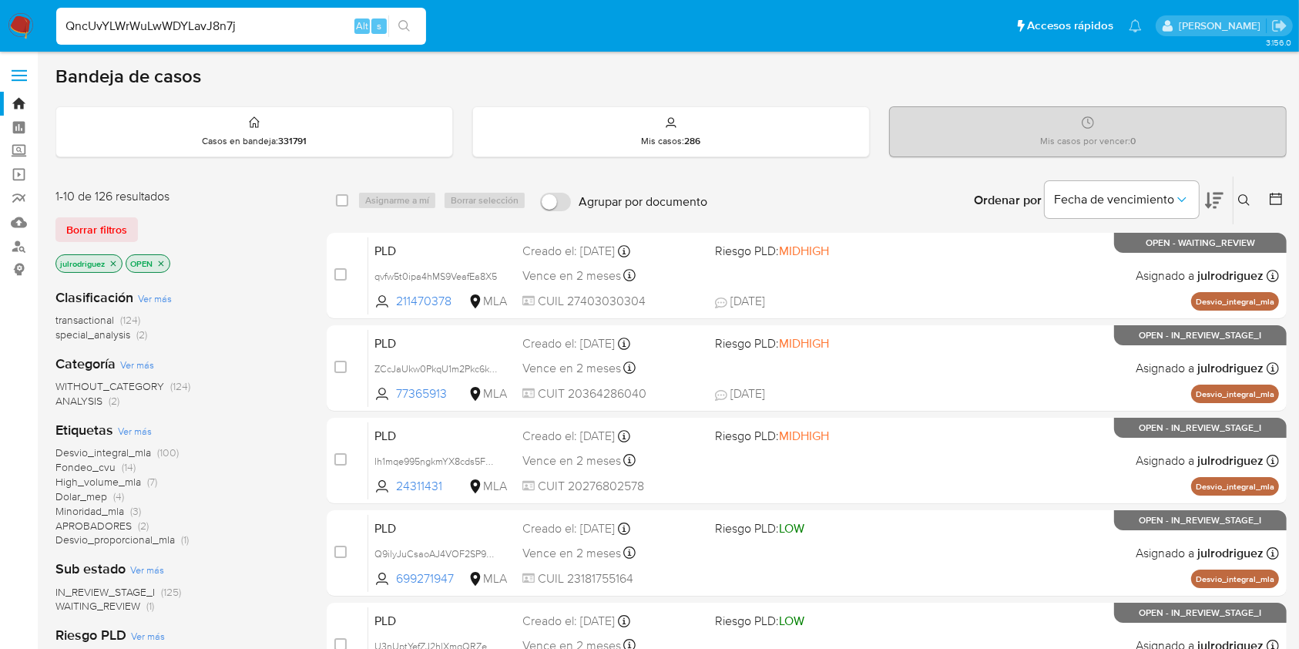
type input "QncUvYLWrWuLwWDYLavJ8n7j"
click at [1245, 197] on icon at bounding box center [1244, 200] width 12 height 12
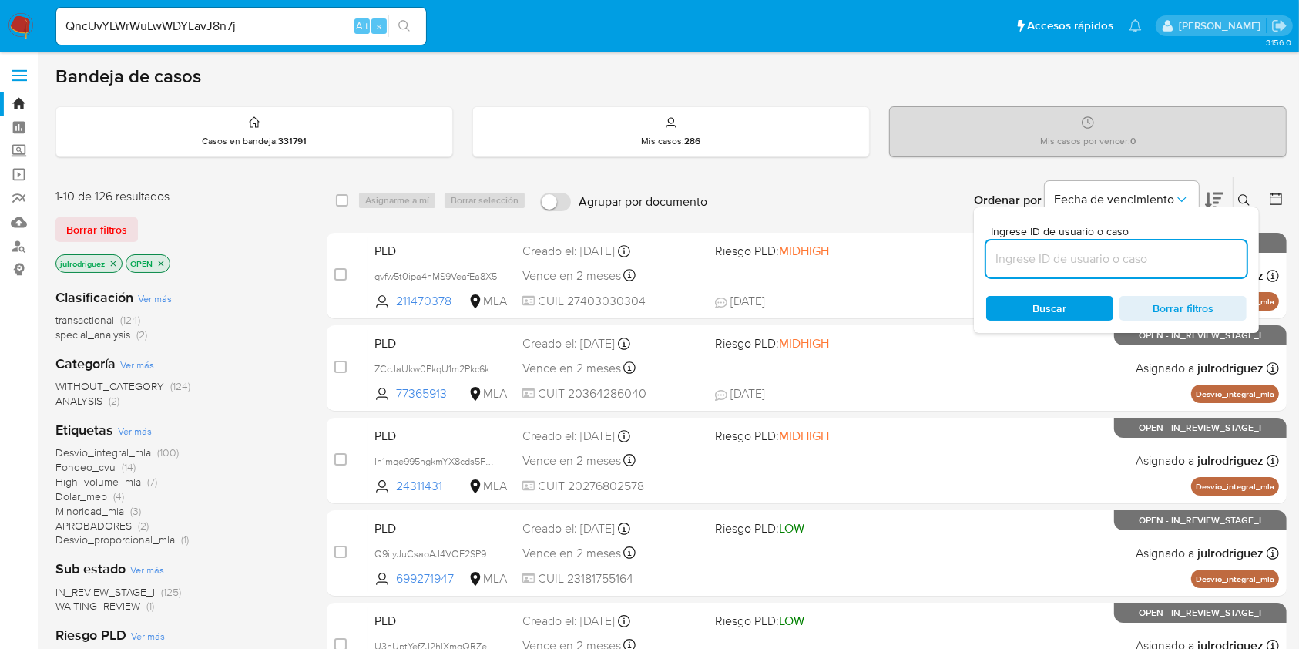
drag, startPoint x: 1035, startPoint y: 251, endPoint x: 1036, endPoint y: 274, distance: 23.1
click at [1035, 252] on input at bounding box center [1116, 259] width 260 height 20
type input "QncUvYLWrWuLwWDYLavJ8n7j"
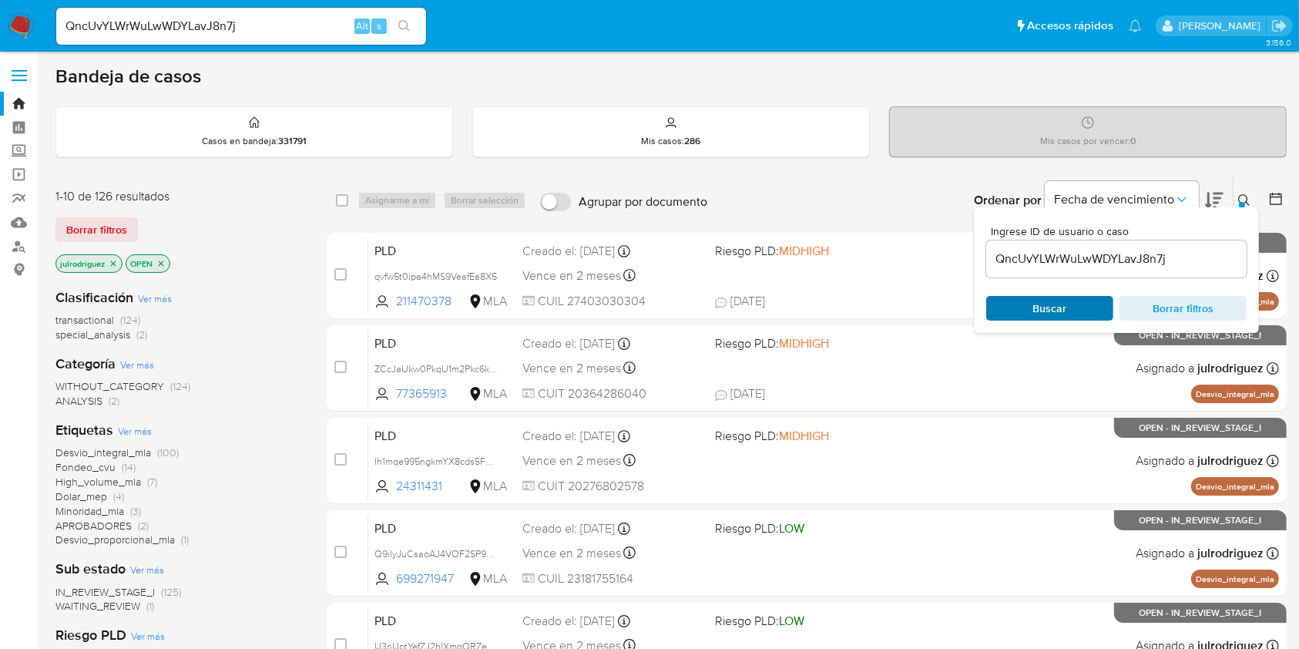
click at [1036, 298] on span "Buscar" at bounding box center [1050, 308] width 34 height 25
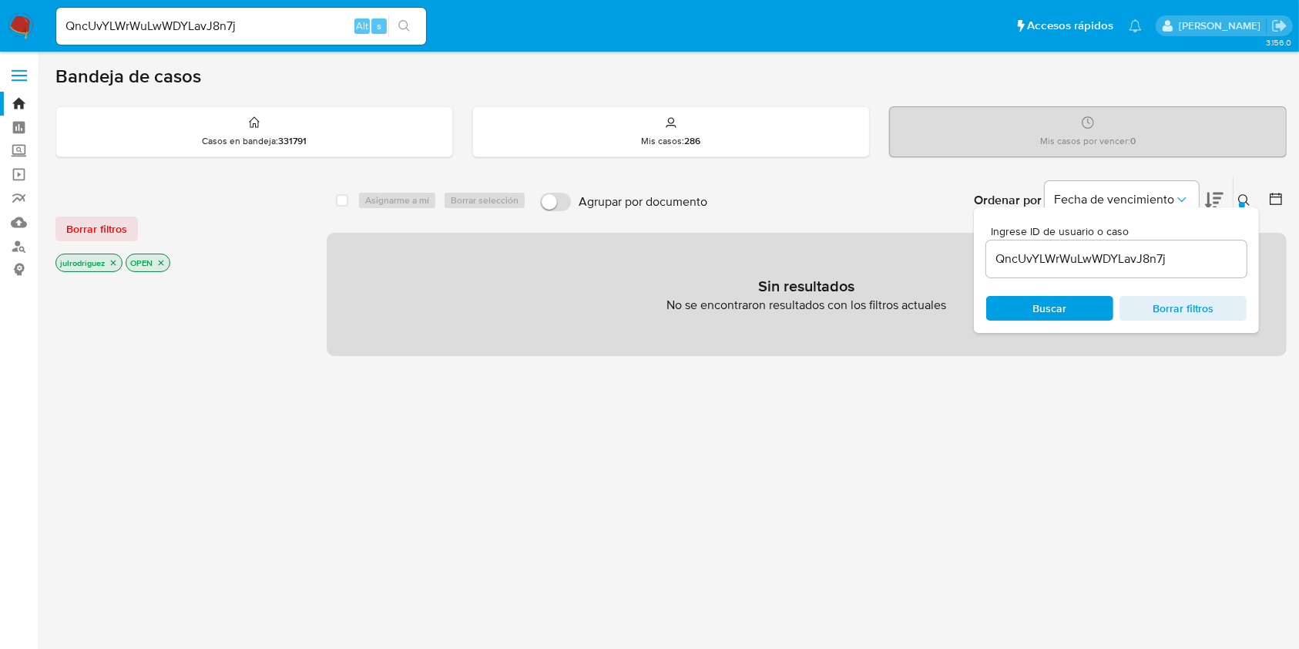
click at [112, 262] on icon "close-filter" at bounding box center [113, 262] width 9 height 9
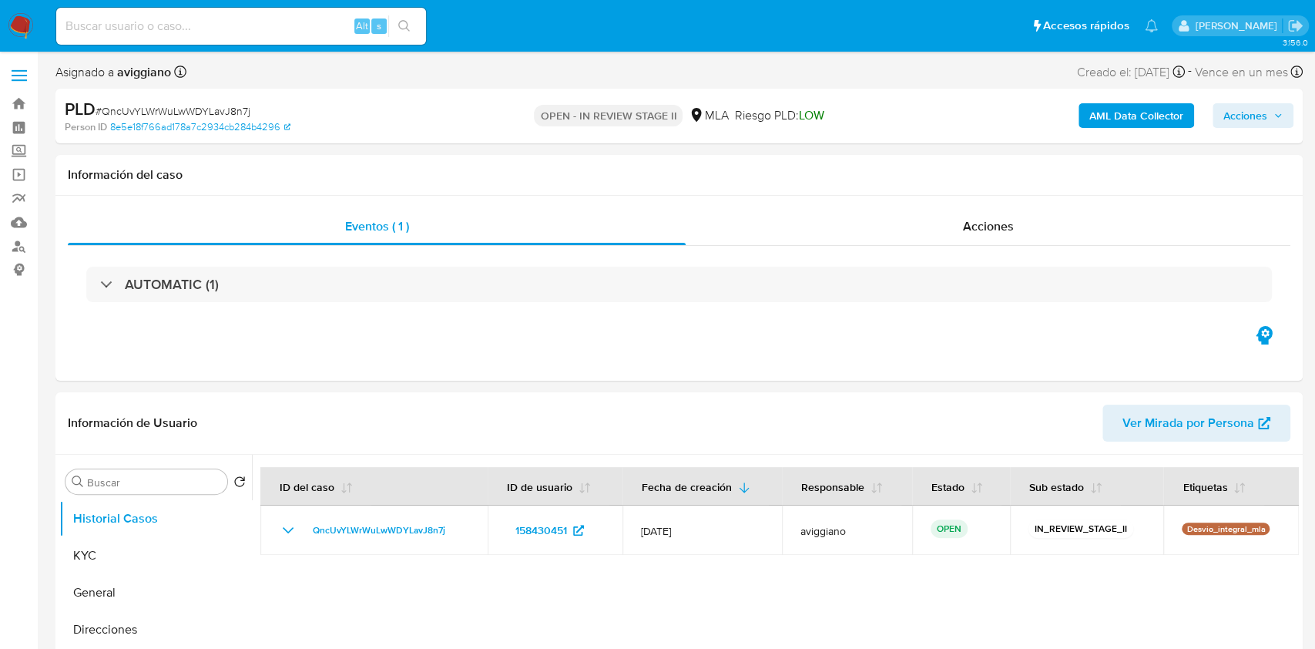
select select "10"
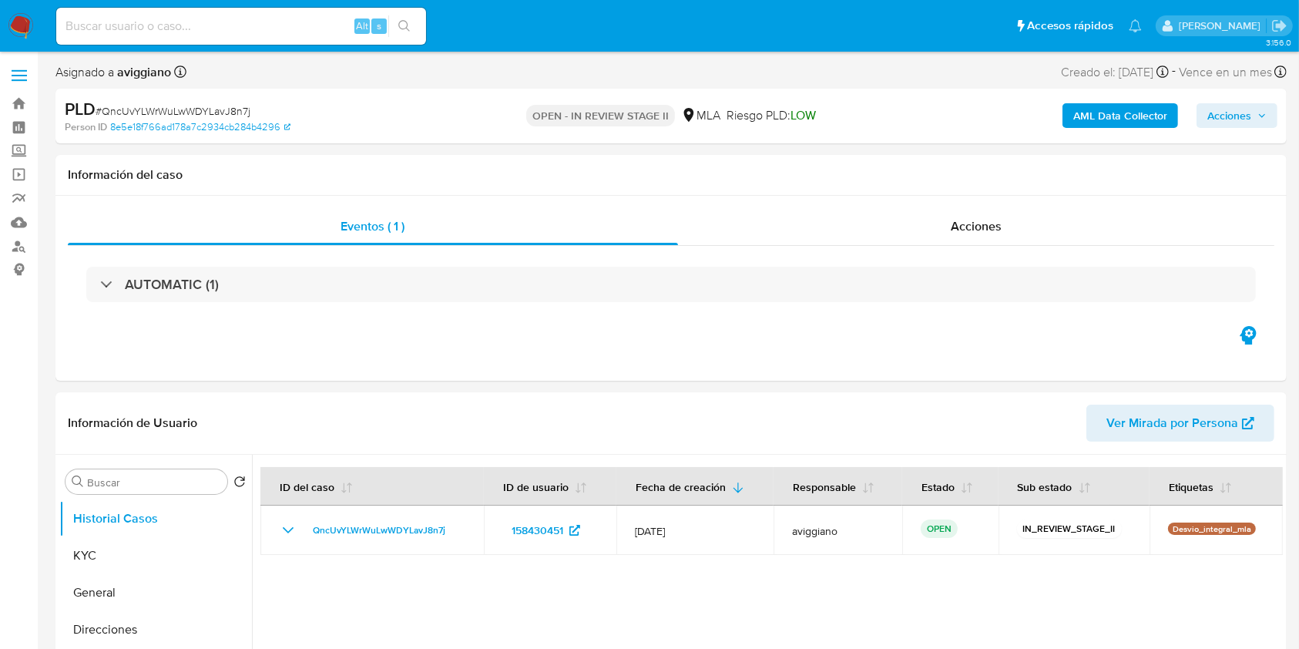
click at [1223, 122] on span "Acciones" at bounding box center [1230, 115] width 44 height 25
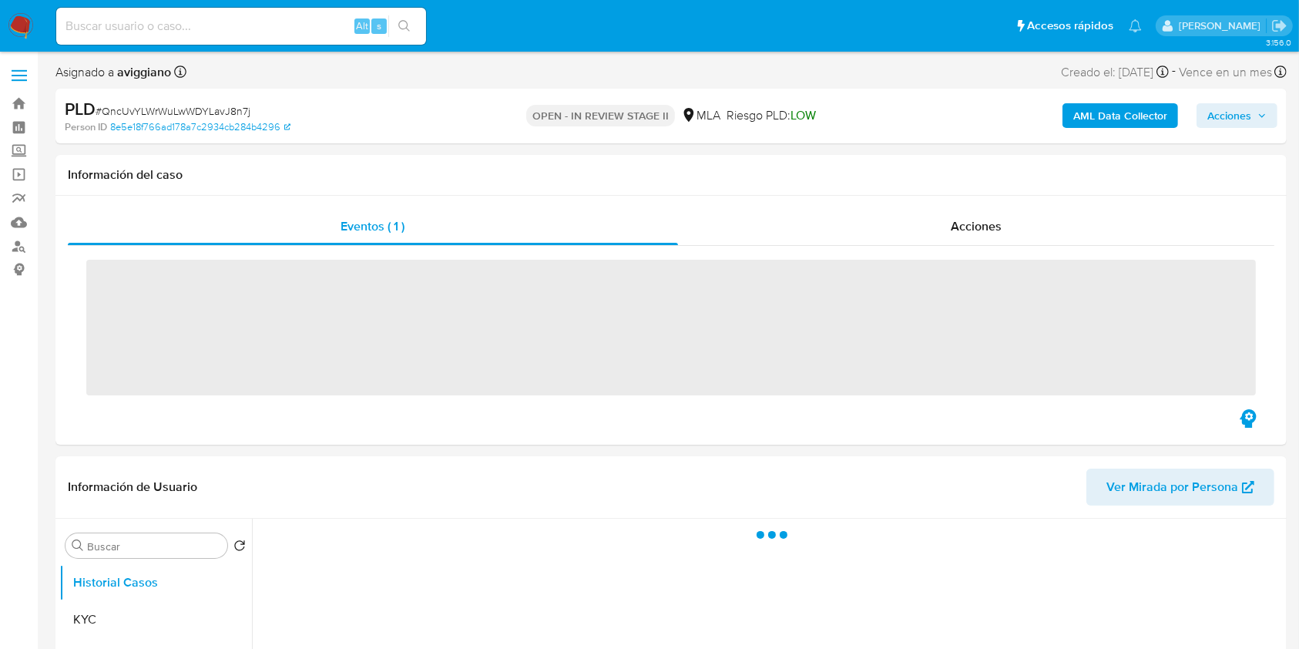
click at [246, 41] on div "Alt s" at bounding box center [241, 26] width 370 height 37
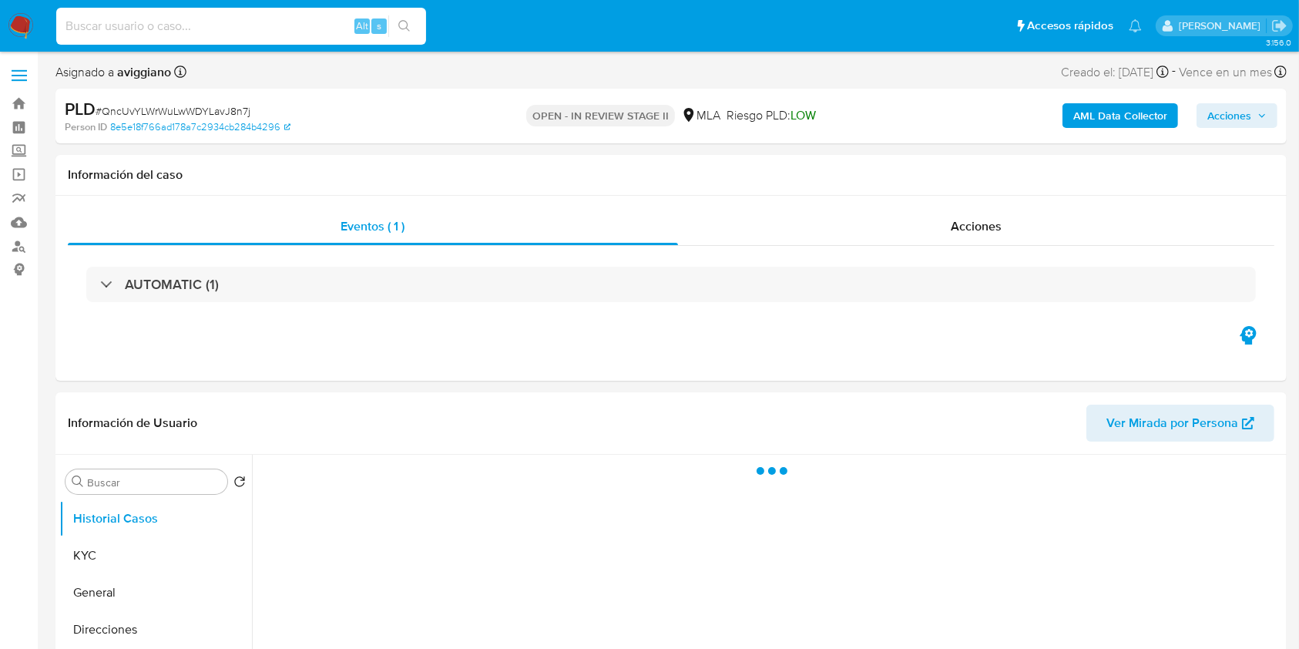
click at [241, 32] on input at bounding box center [241, 26] width 370 height 20
paste input "hKVw15APd18pDmwuB19B7n2j"
type input "hKVw15APd18pDmwuB19B7n2j"
click at [1220, 130] on div "AML Data Collector Acciones" at bounding box center [1078, 116] width 400 height 36
click at [1231, 111] on span "Acciones" at bounding box center [1230, 115] width 44 height 25
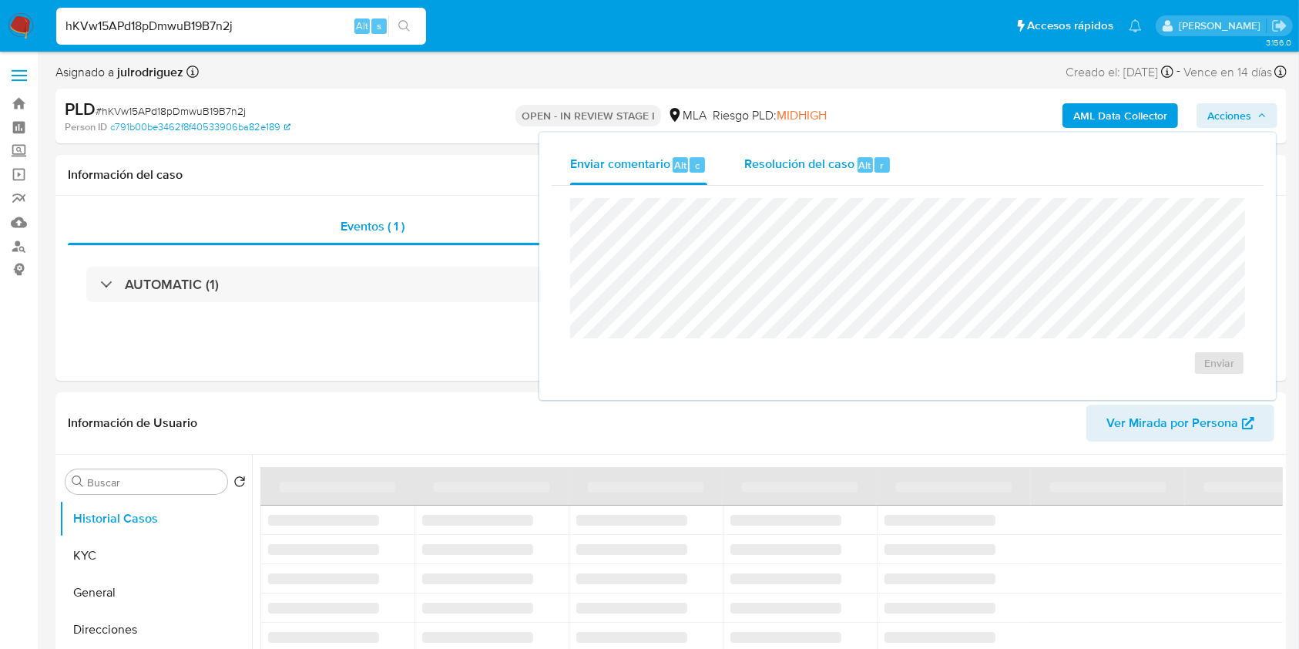
click at [838, 172] on span "Resolución del caso" at bounding box center [799, 165] width 110 height 18
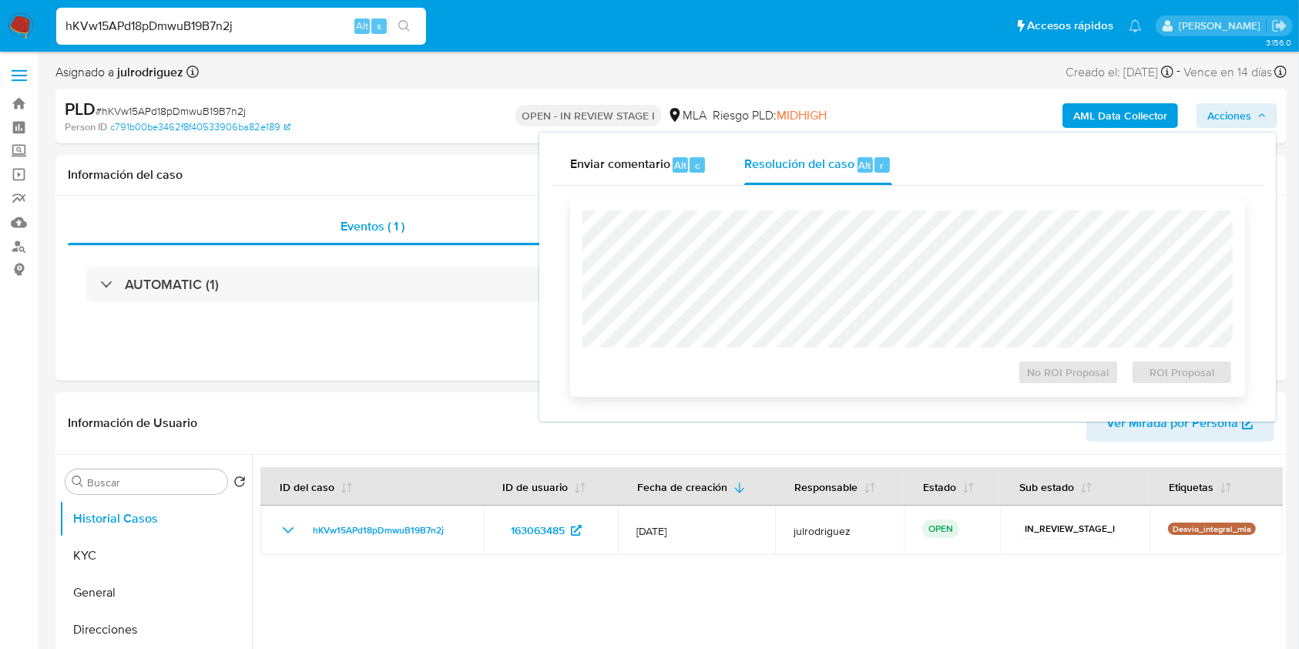
select select "10"
click at [492, 176] on h1 "Información del caso" at bounding box center [671, 174] width 1207 height 15
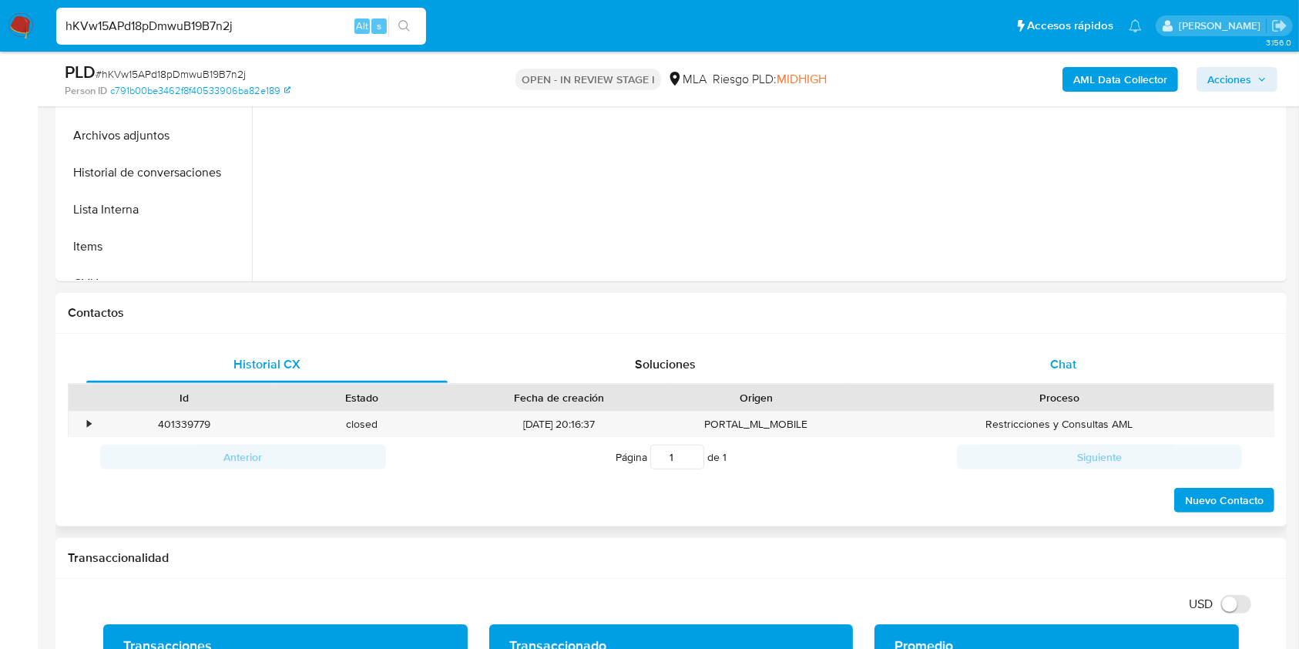
click at [1040, 362] on div "Chat" at bounding box center [1063, 364] width 361 height 37
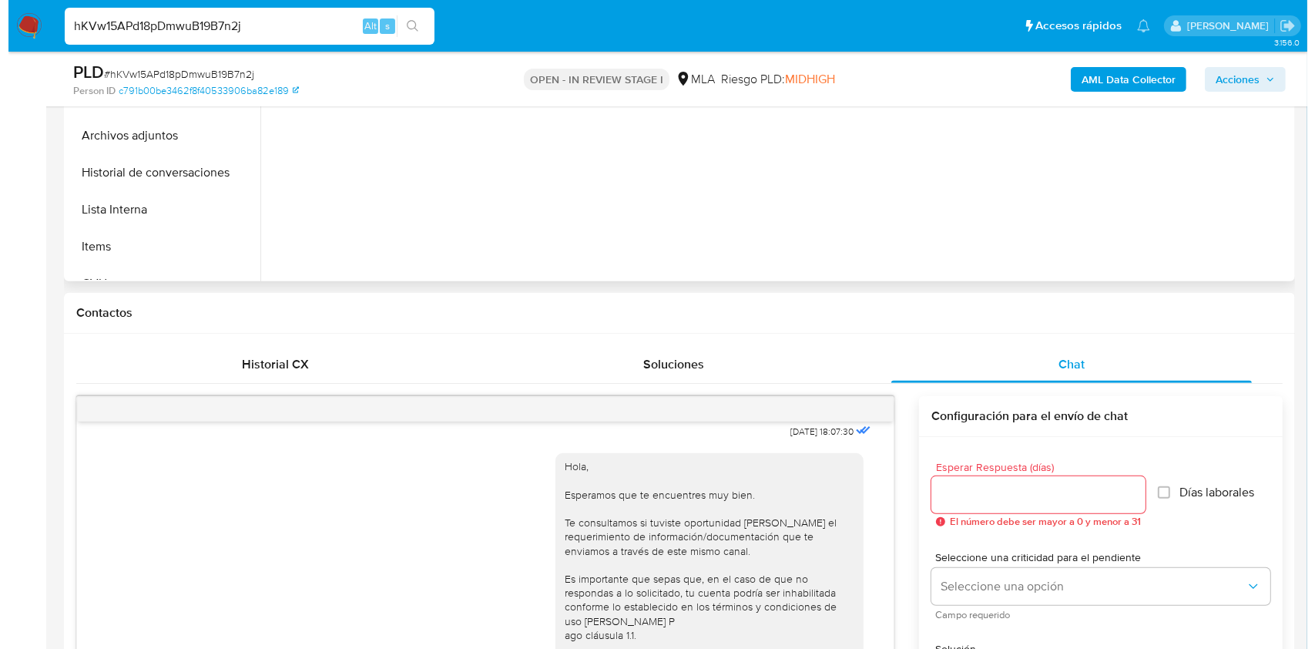
scroll to position [205, 0]
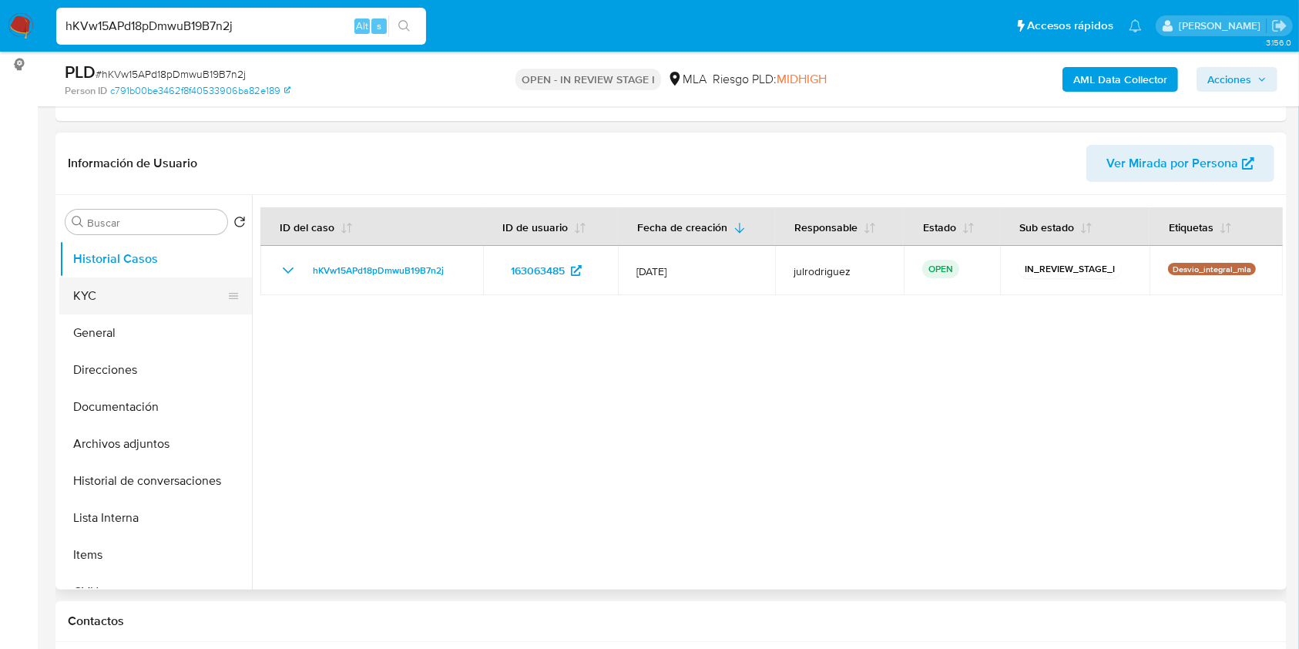
click at [150, 291] on button "KYC" at bounding box center [149, 295] width 180 height 37
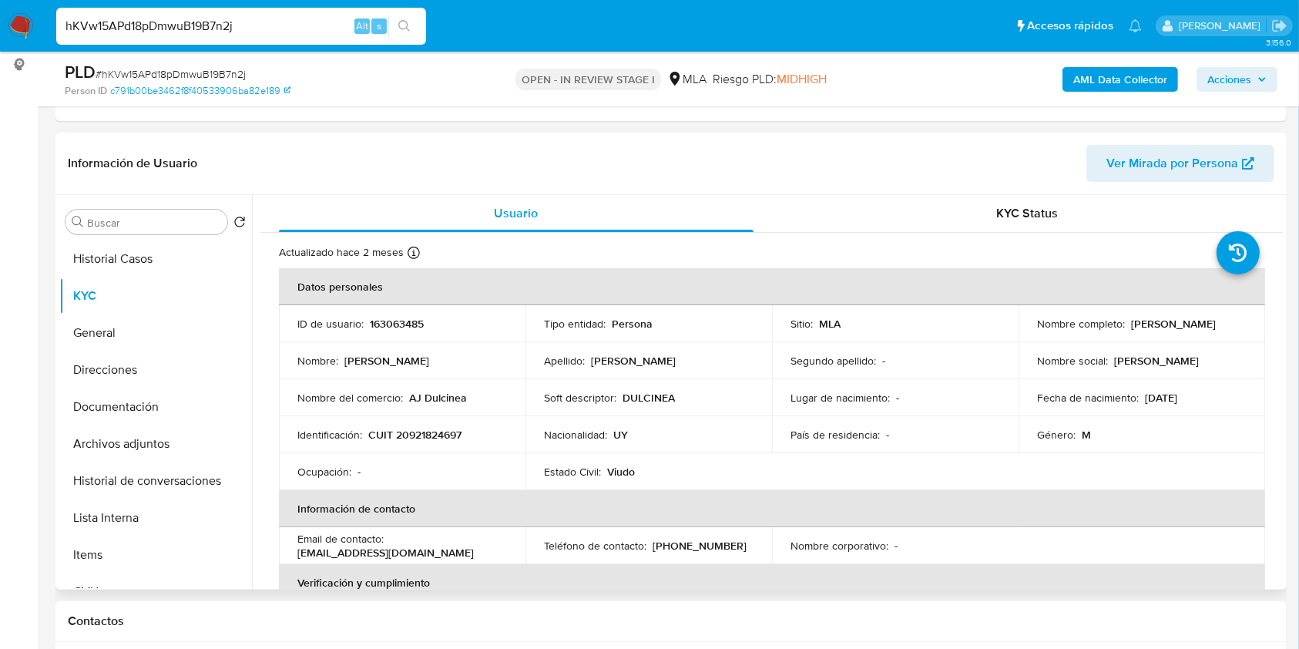
click at [378, 324] on p "163063485" at bounding box center [397, 324] width 54 height 14
copy p "163063485"
click at [196, 65] on div "PLD # hKVw15APd18pDmwuB19B7n2j" at bounding box center [264, 72] width 398 height 23
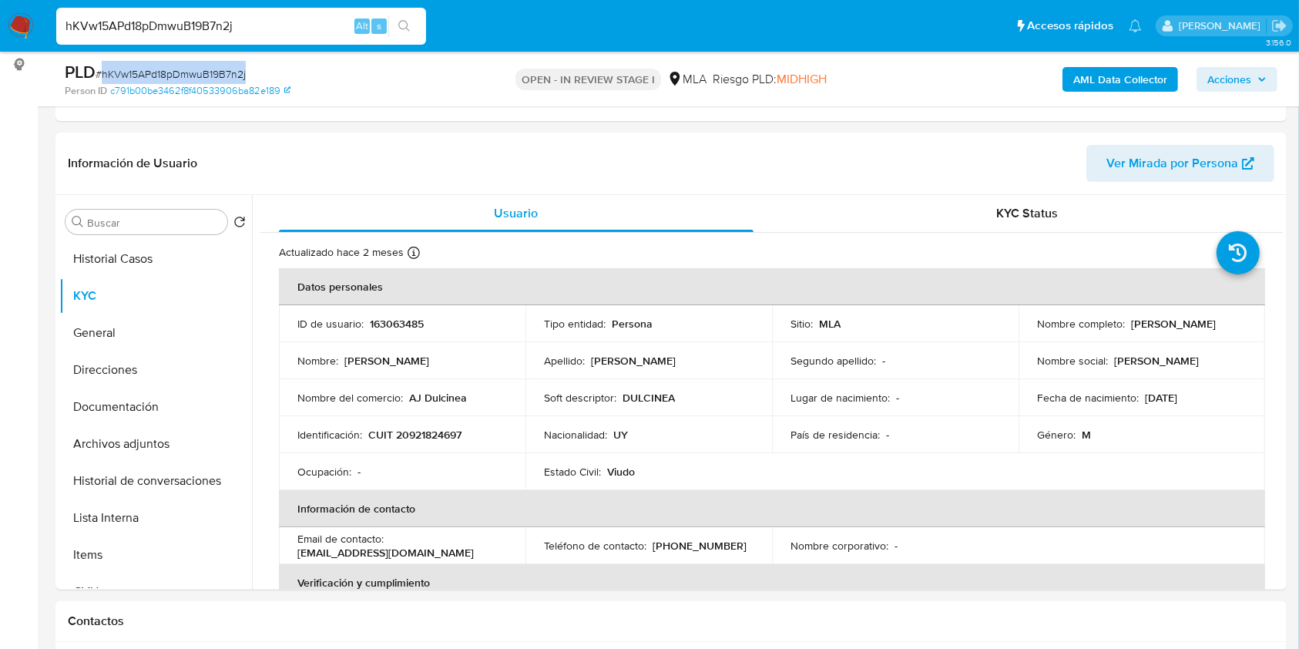
copy span "hKVw15APd18pDmwuB19B7n2j"
click at [119, 433] on button "Archivos adjuntos" at bounding box center [149, 443] width 180 height 37
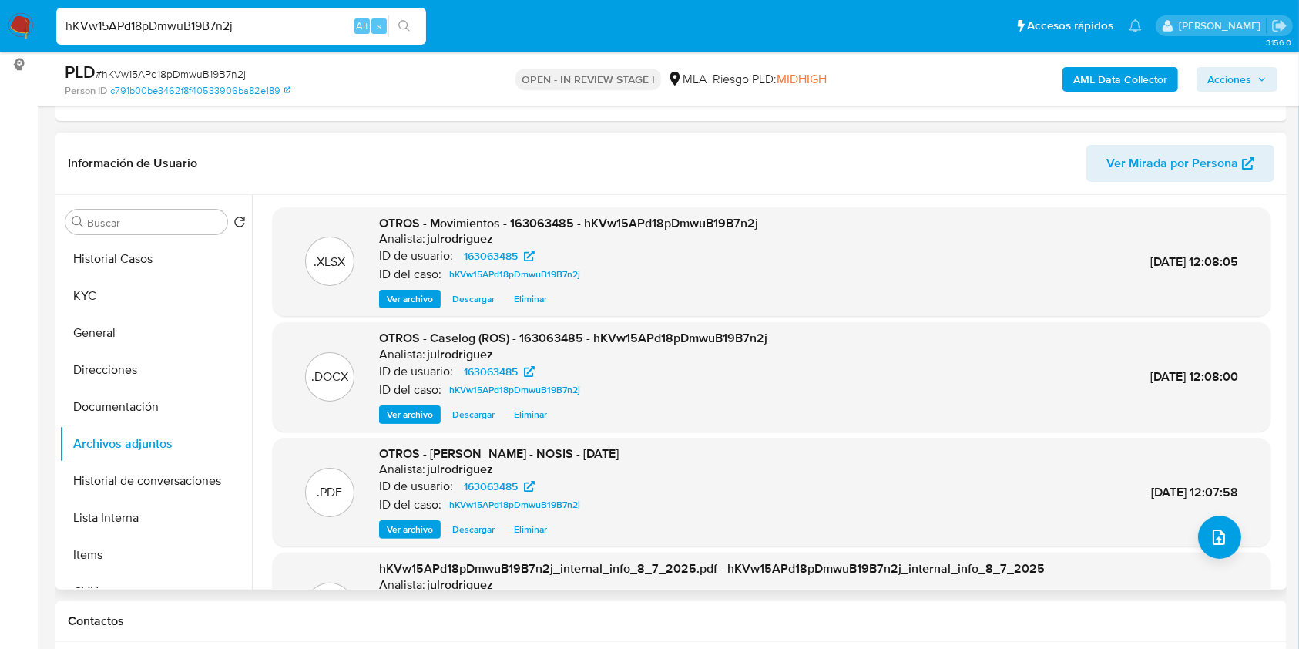
click at [484, 411] on span "Descargar" at bounding box center [473, 414] width 42 height 15
click at [155, 288] on button "KYC" at bounding box center [149, 295] width 180 height 37
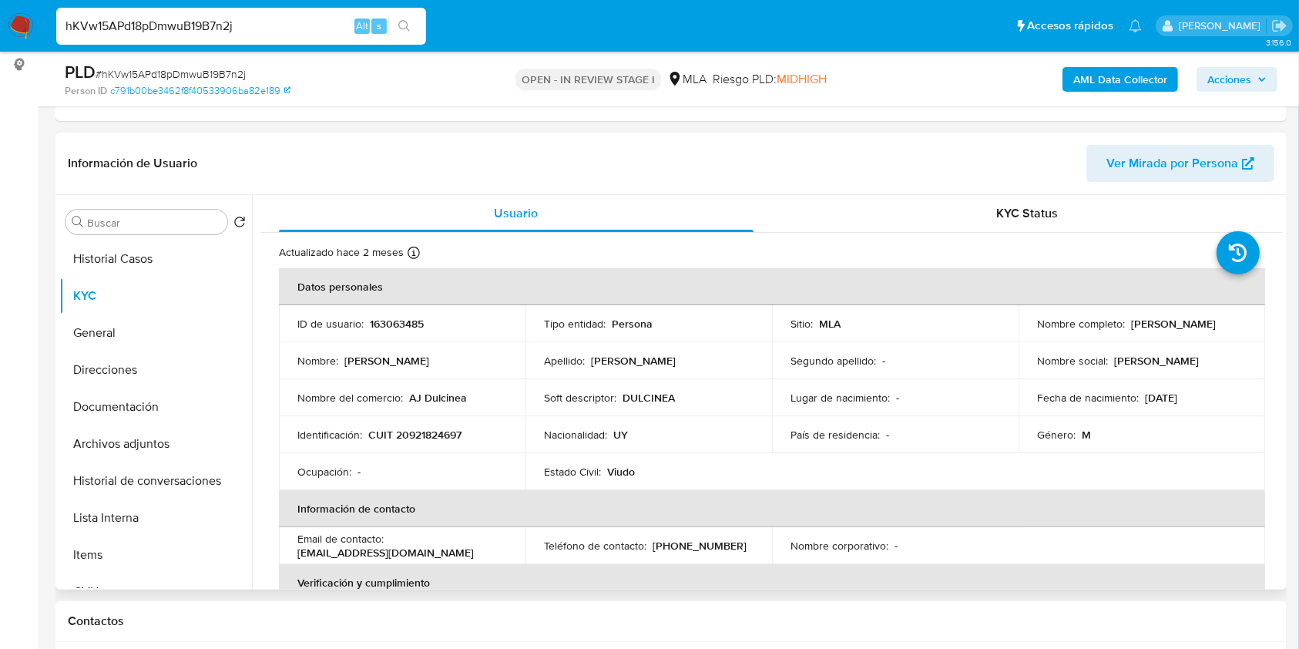
click at [448, 432] on p "CUIT 20921824697" at bounding box center [414, 435] width 93 height 14
copy p "20921824697"
drag, startPoint x: 1115, startPoint y: 331, endPoint x: 1130, endPoint y: 326, distance: 16.3
click at [1148, 330] on td "Nombre completo : [PERSON_NAME]" at bounding box center [1142, 323] width 247 height 37
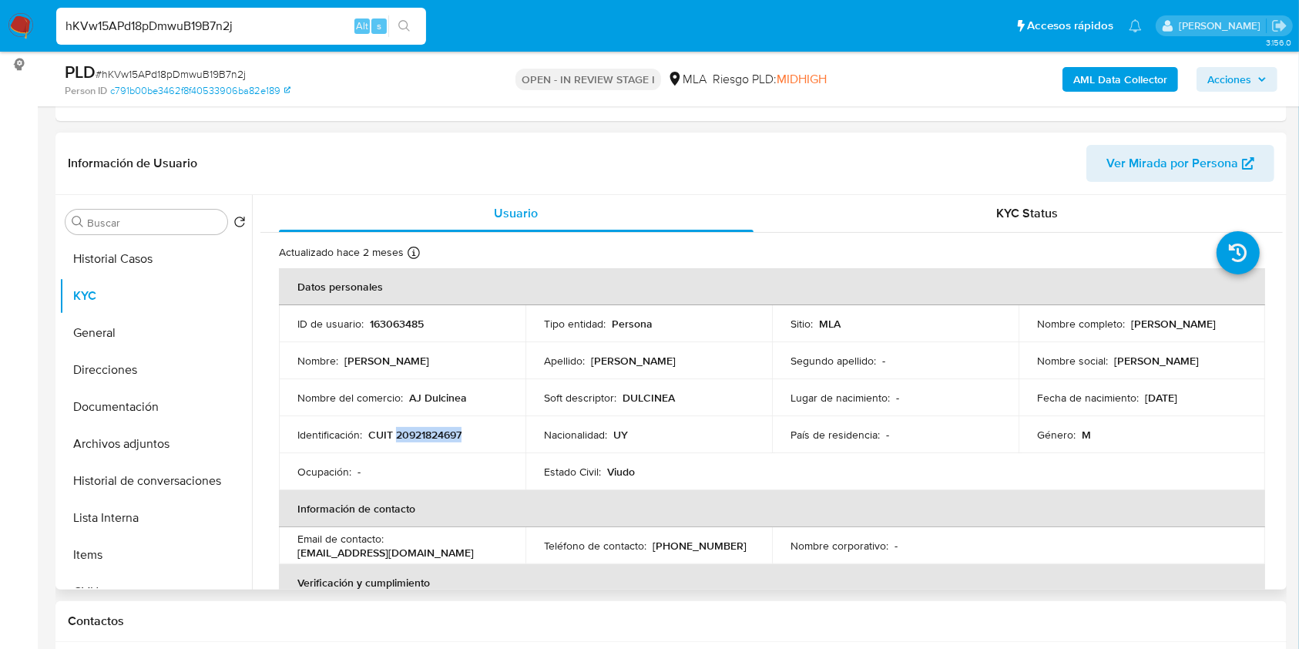
copy p "[PERSON_NAME]"
click at [121, 435] on button "Archivos adjuntos" at bounding box center [149, 443] width 180 height 37
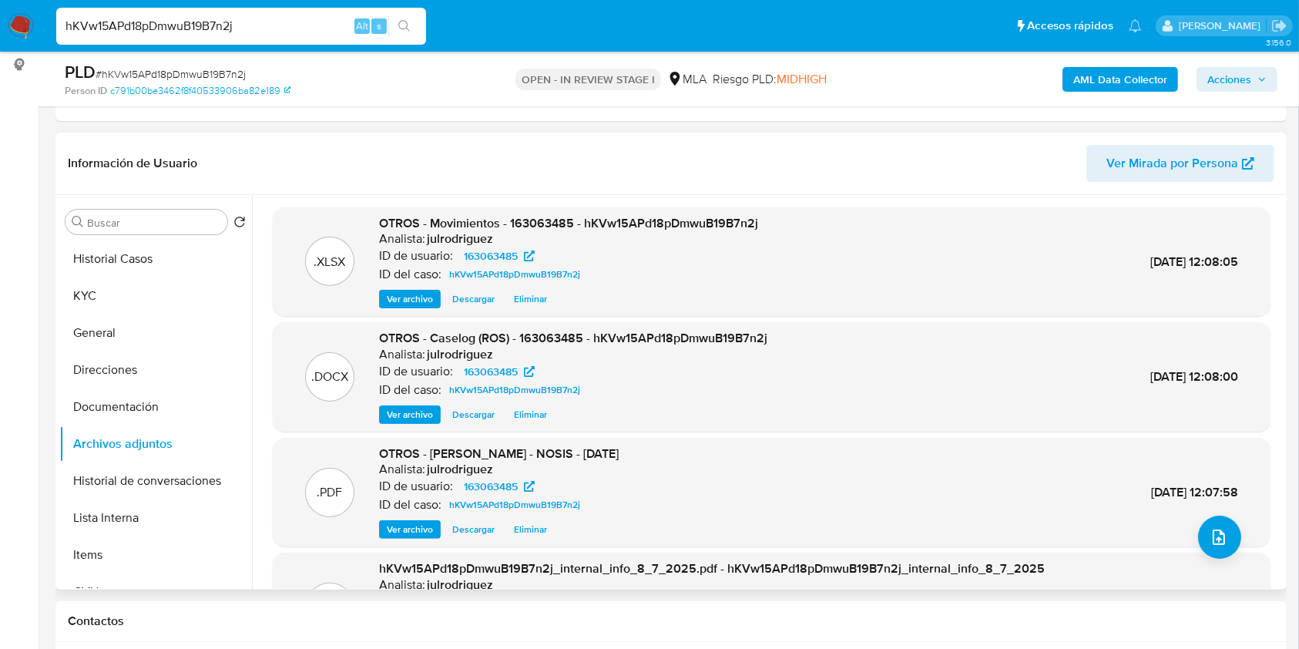
click at [469, 297] on span "Descargar" at bounding box center [473, 298] width 42 height 15
click at [132, 294] on button "KYC" at bounding box center [149, 295] width 180 height 37
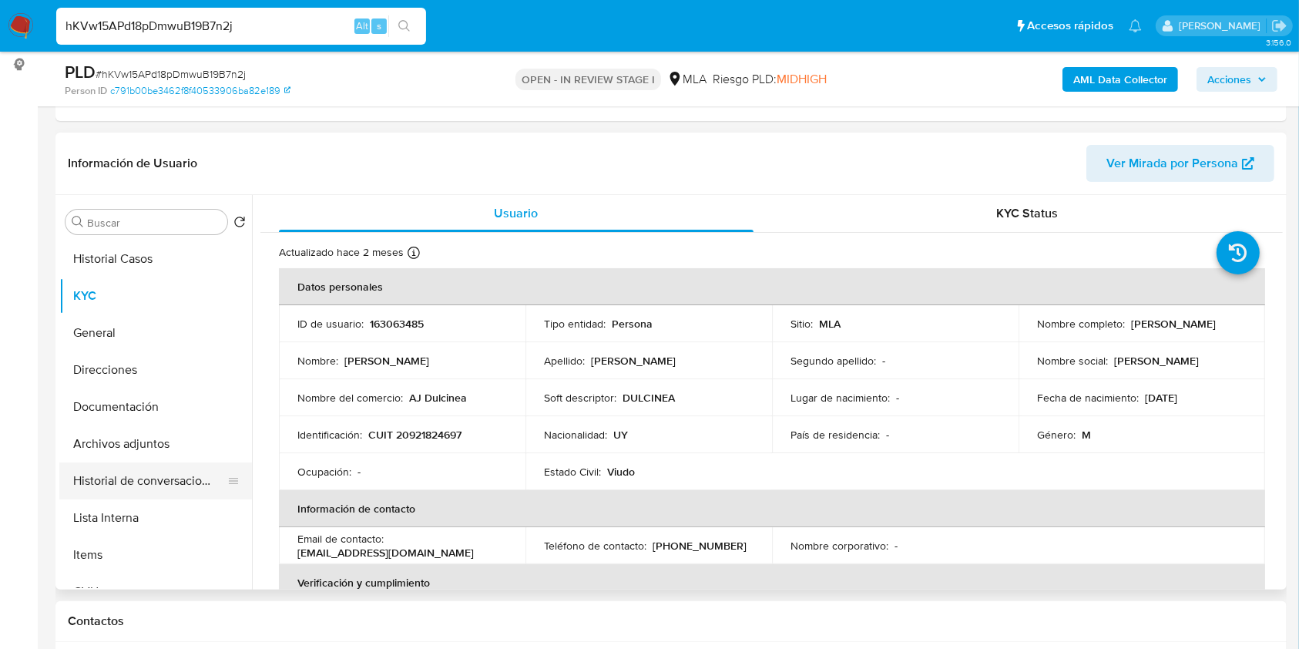
click at [139, 465] on button "Historial de conversaciones" at bounding box center [149, 480] width 180 height 37
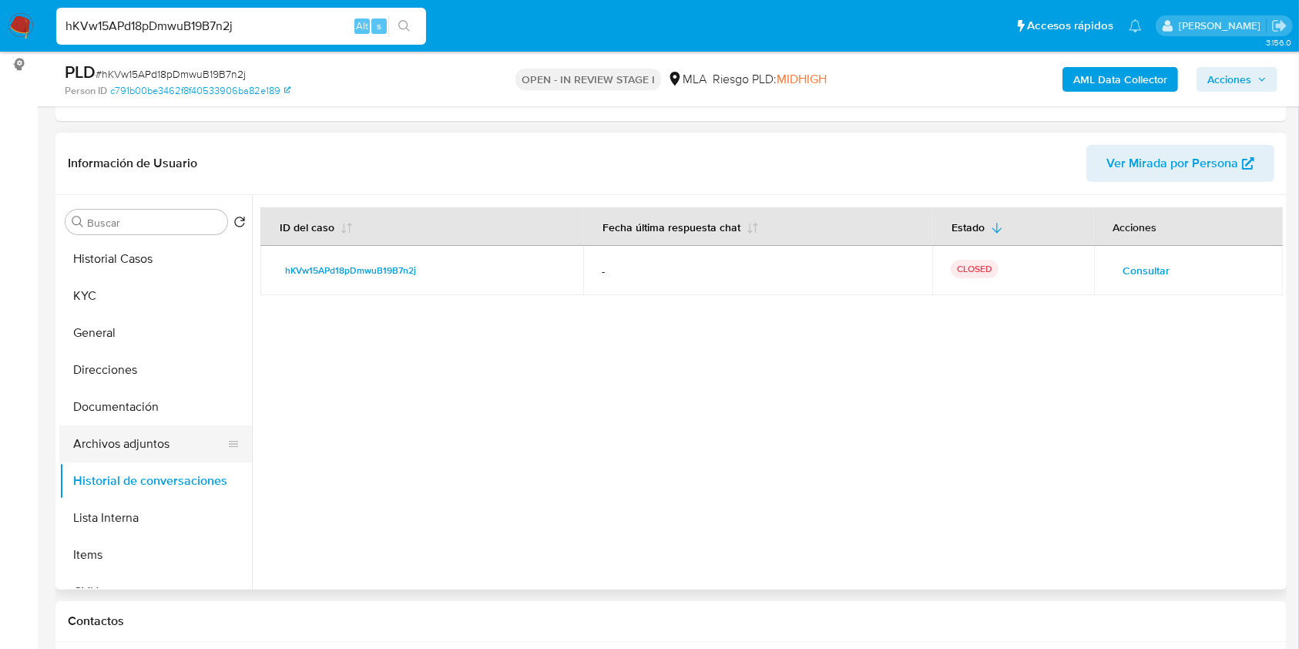
click at [123, 435] on button "Archivos adjuntos" at bounding box center [149, 443] width 180 height 37
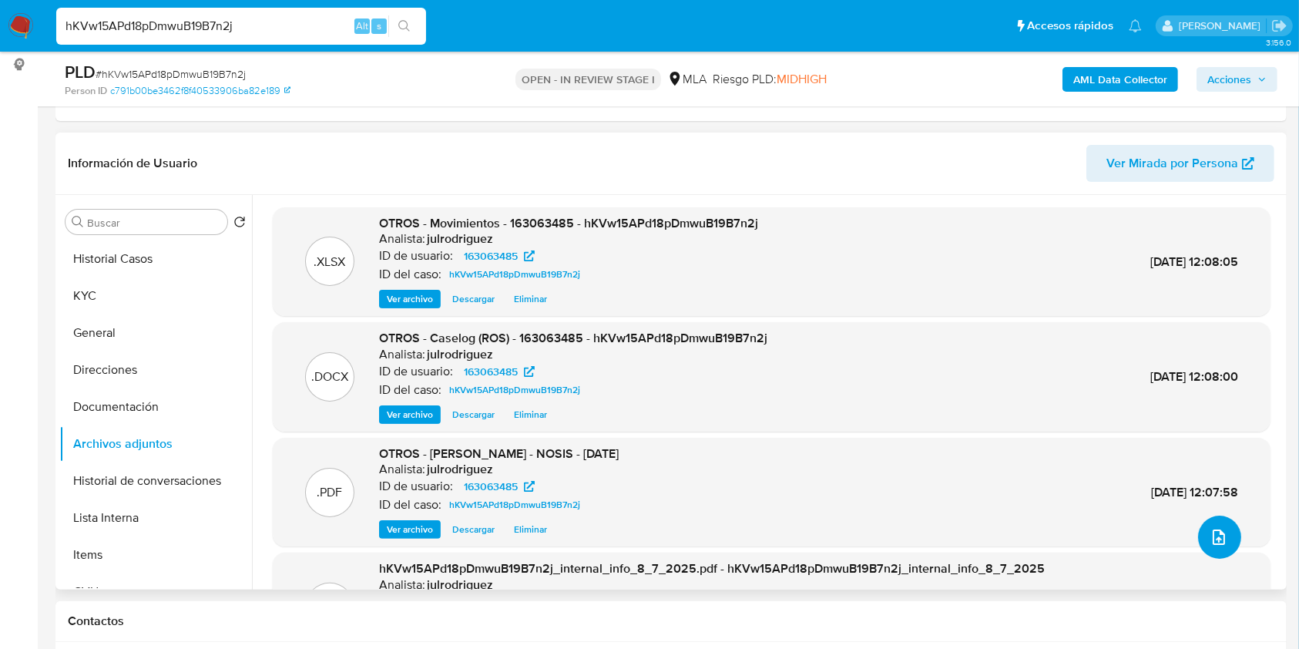
click at [1213, 531] on icon "upload-file" at bounding box center [1219, 536] width 12 height 15
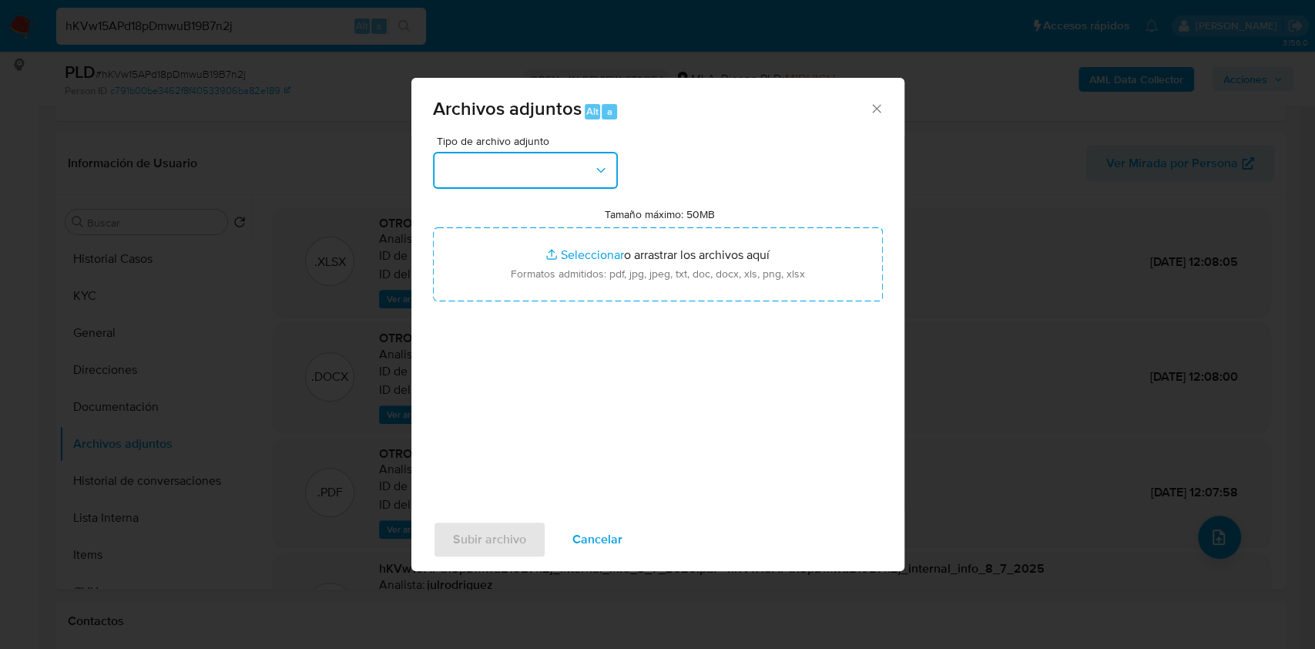
click at [540, 171] on button "button" at bounding box center [525, 170] width 185 height 37
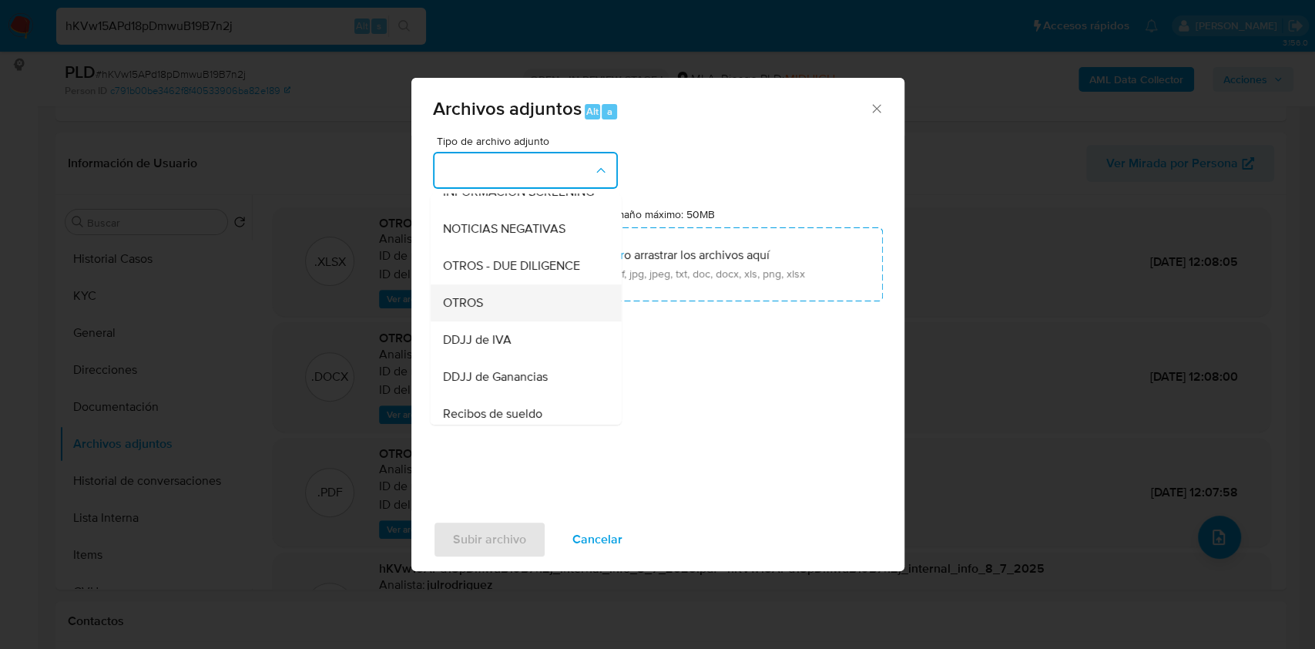
click at [470, 311] on span "OTROS" at bounding box center [462, 302] width 40 height 15
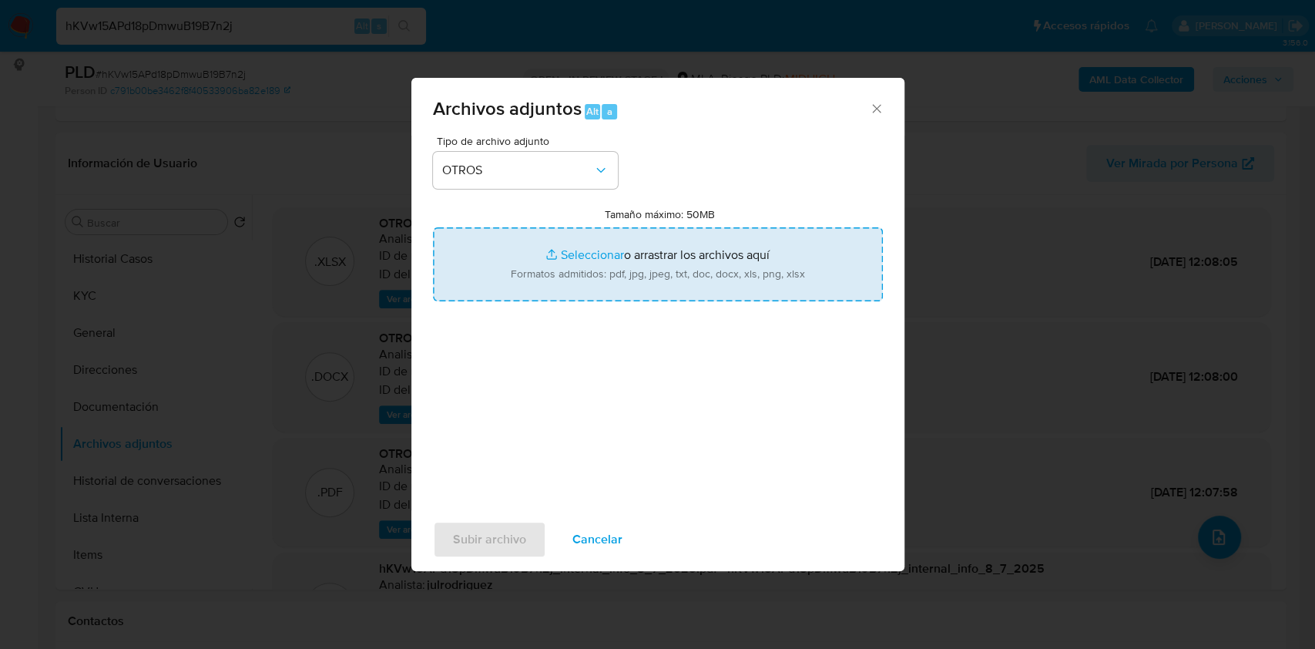
click at [639, 244] on input "Tamaño máximo: 50MB Seleccionar archivos" at bounding box center [658, 264] width 450 height 74
type input "C:\fakepath\Recibo [PERSON_NAME] - 163063485 - hKVw15APd18pDmwuB19B7n2j.jpg"
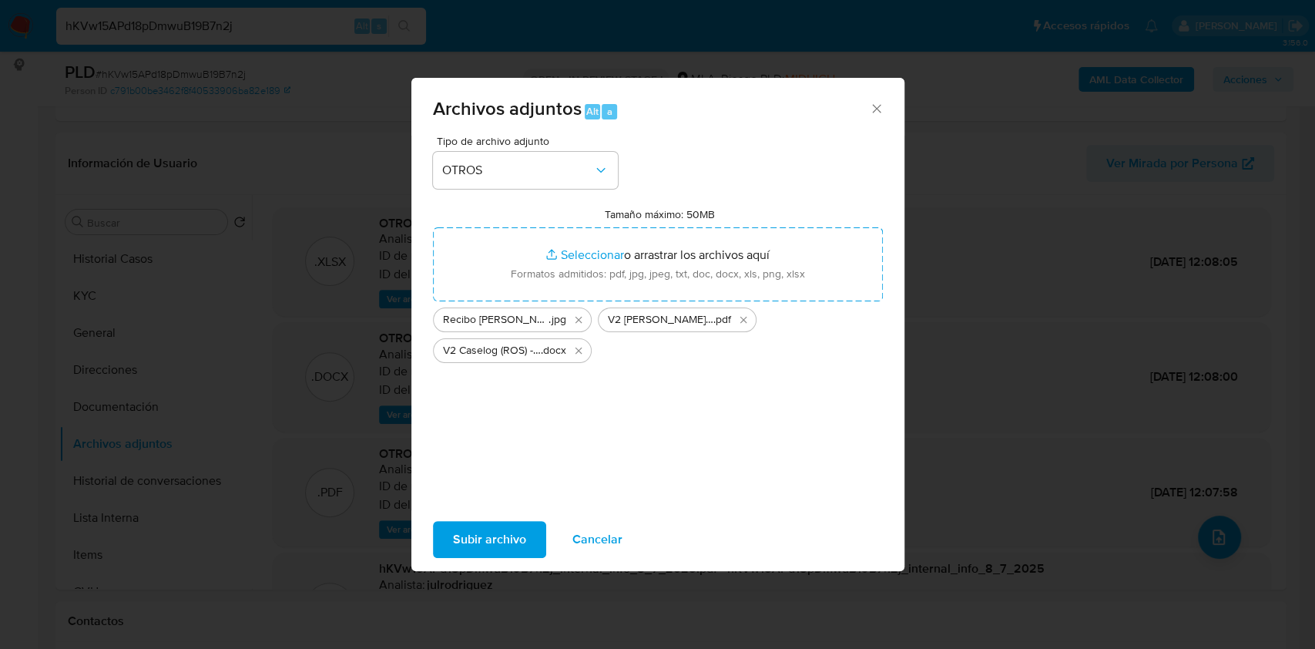
click at [506, 535] on span "Subir archivo" at bounding box center [489, 539] width 73 height 34
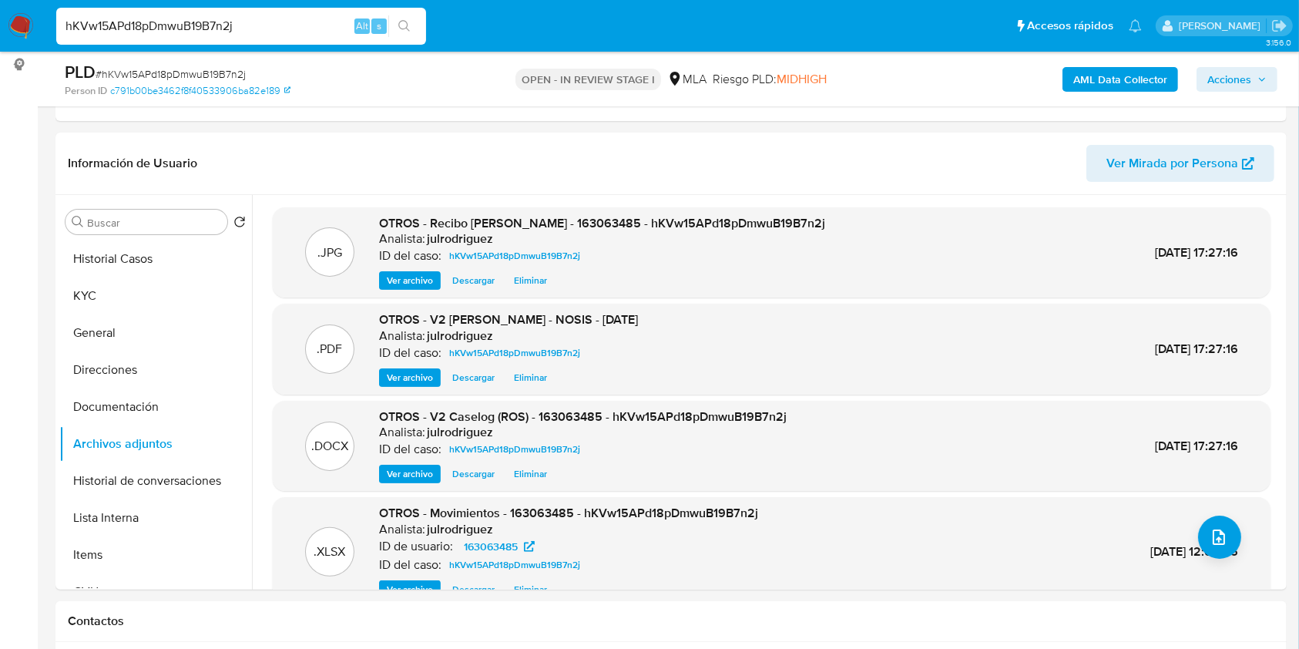
drag, startPoint x: 0, startPoint y: 463, endPoint x: 9, endPoint y: 457, distance: 11.1
click at [1239, 84] on span "Acciones" at bounding box center [1230, 79] width 44 height 25
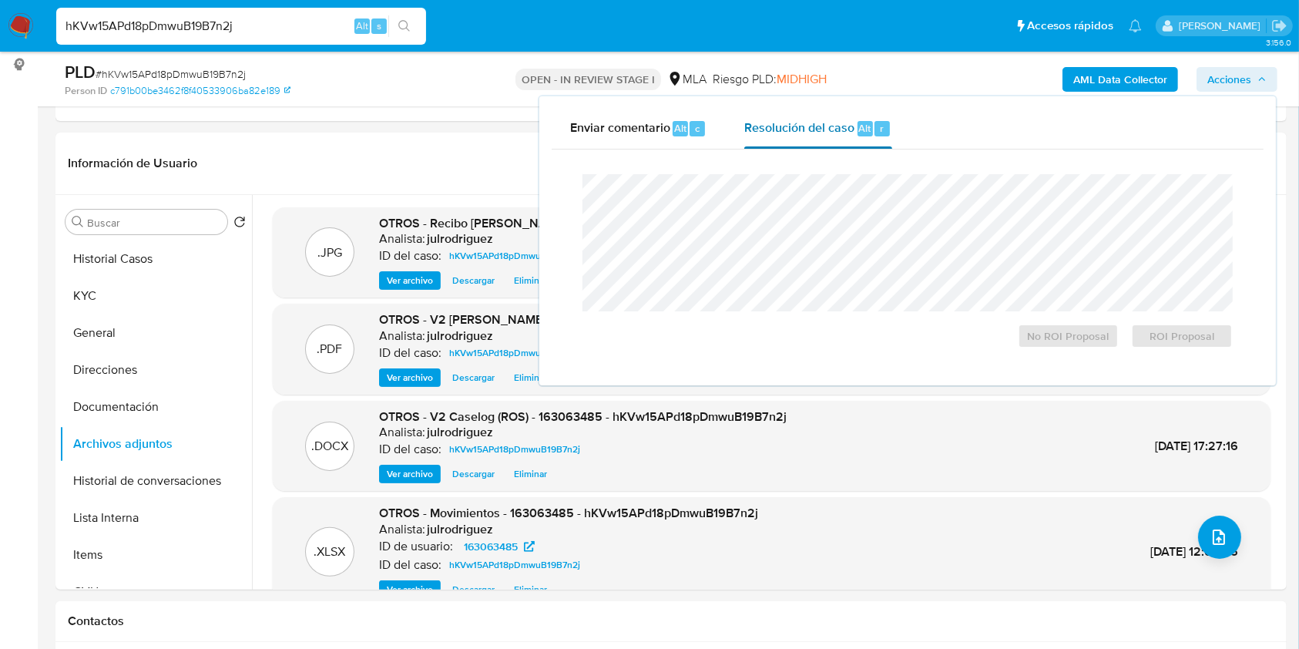
click at [787, 136] on span "Resolución del caso" at bounding box center [799, 128] width 110 height 18
click at [1199, 336] on span "ROI Proposal" at bounding box center [1182, 336] width 80 height 22
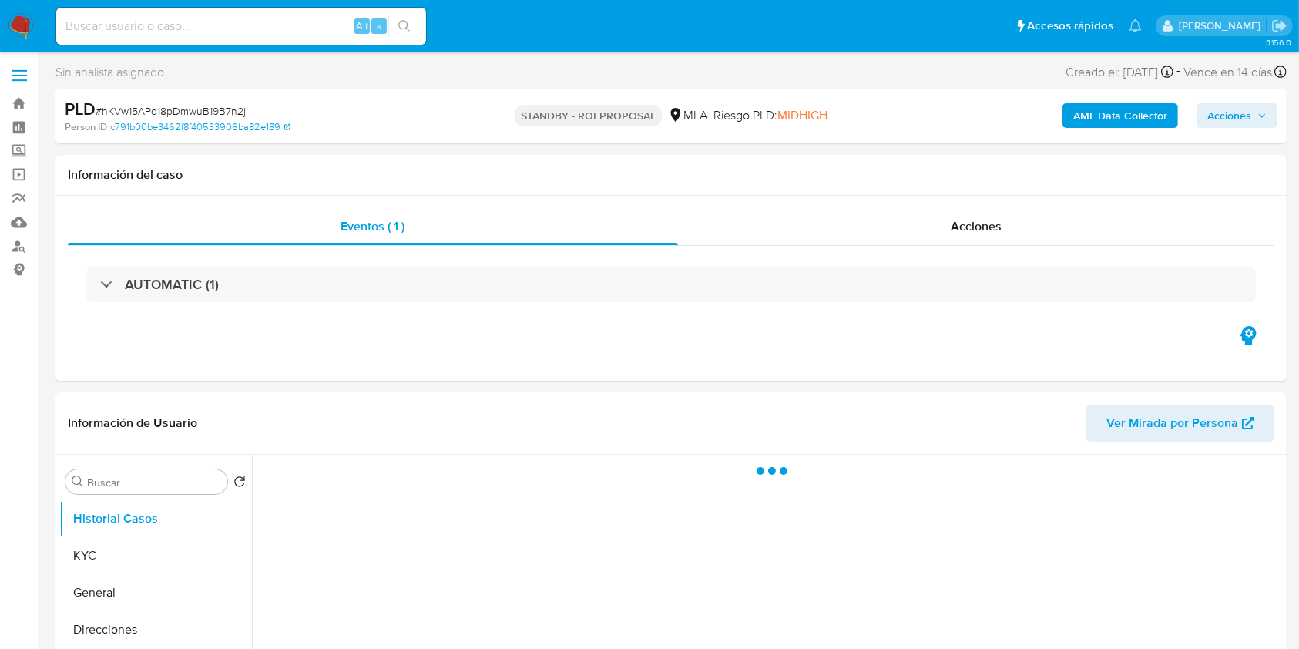
click at [219, 33] on input at bounding box center [241, 26] width 370 height 20
paste input "QncUvYLWrWuLwWDYLavJ8n7j"
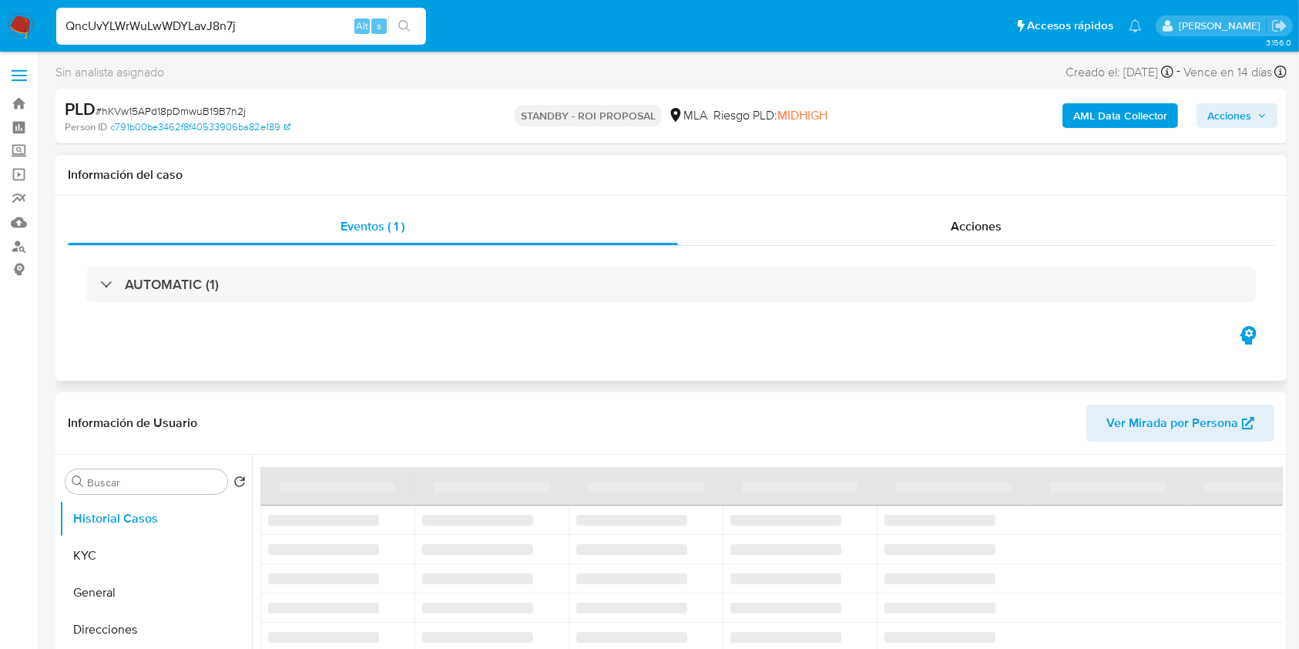
type input "QncUvYLWrWuLwWDYLavJ8n7j"
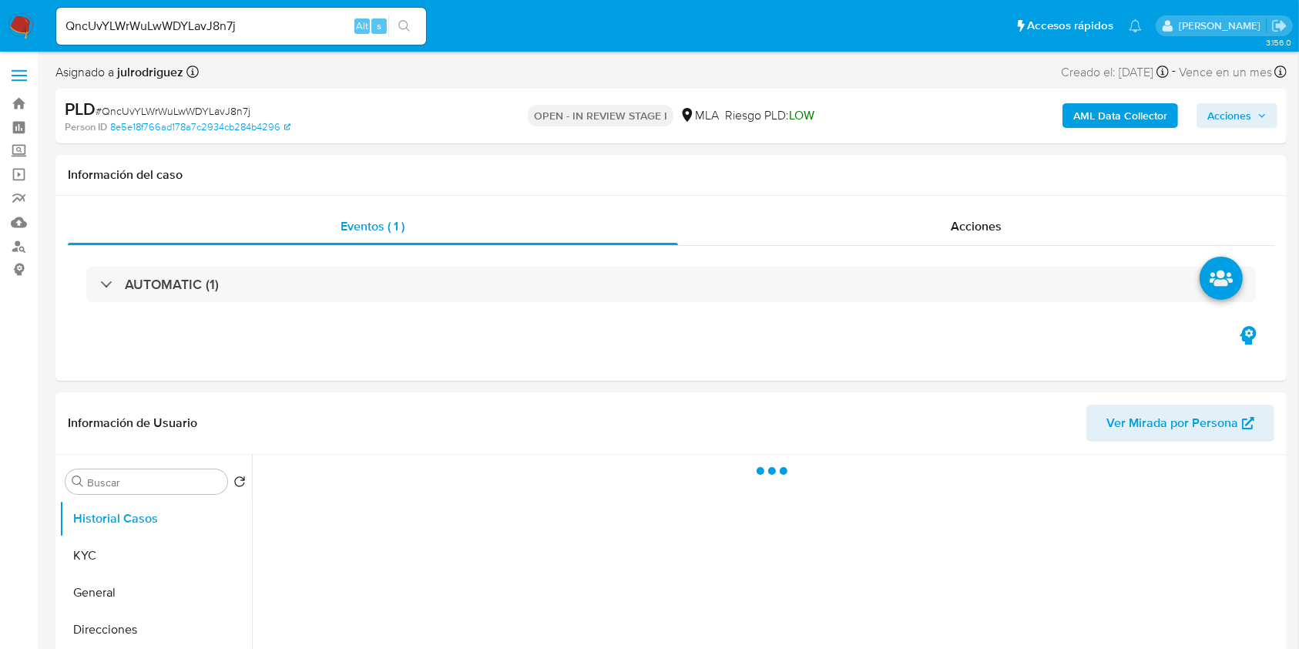
select select "10"
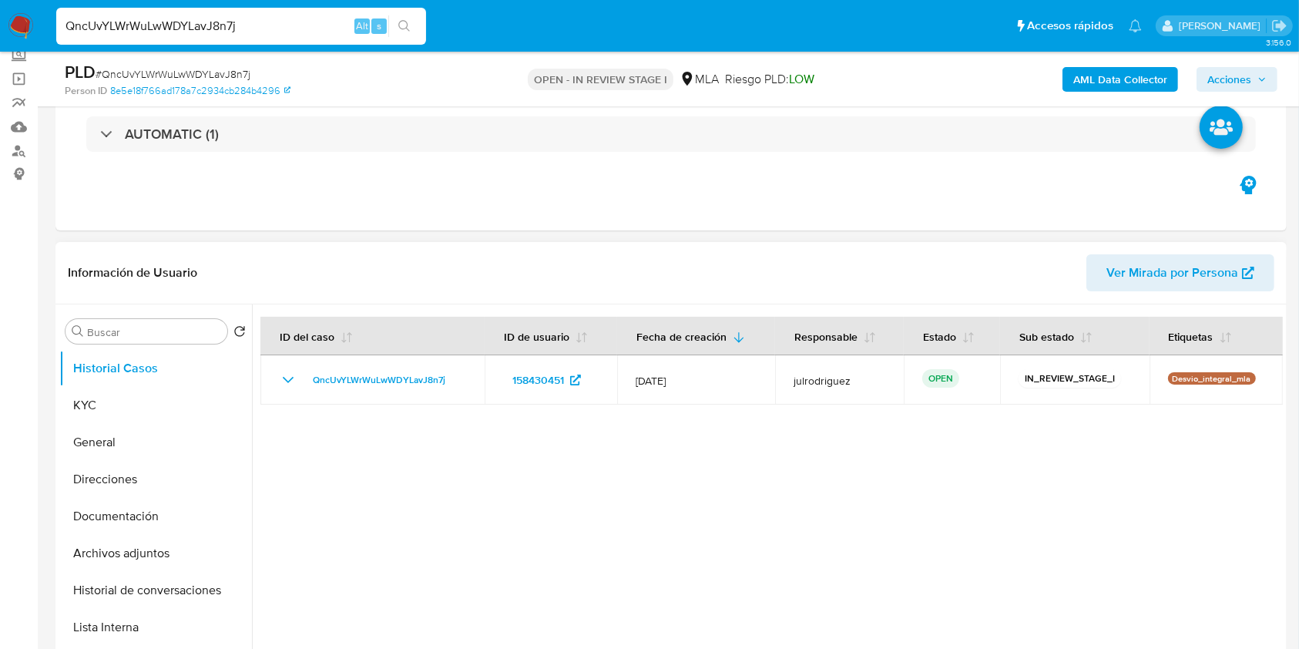
scroll to position [205, 0]
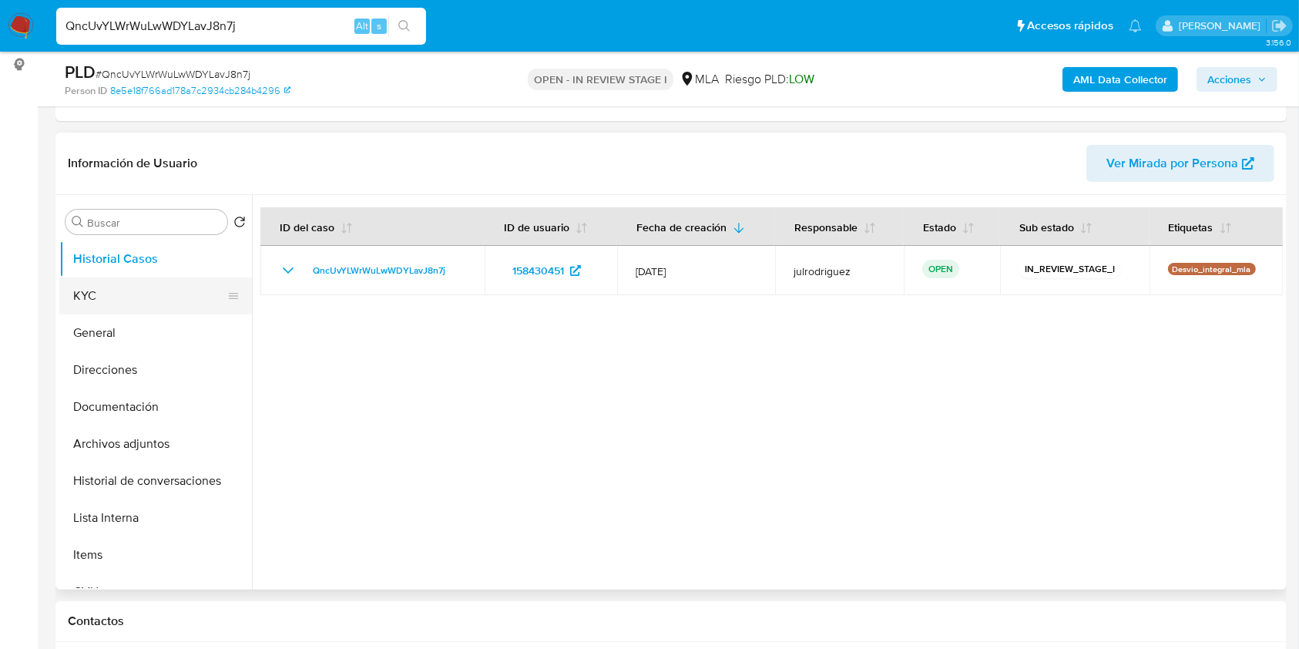
click at [129, 294] on button "KYC" at bounding box center [149, 295] width 180 height 37
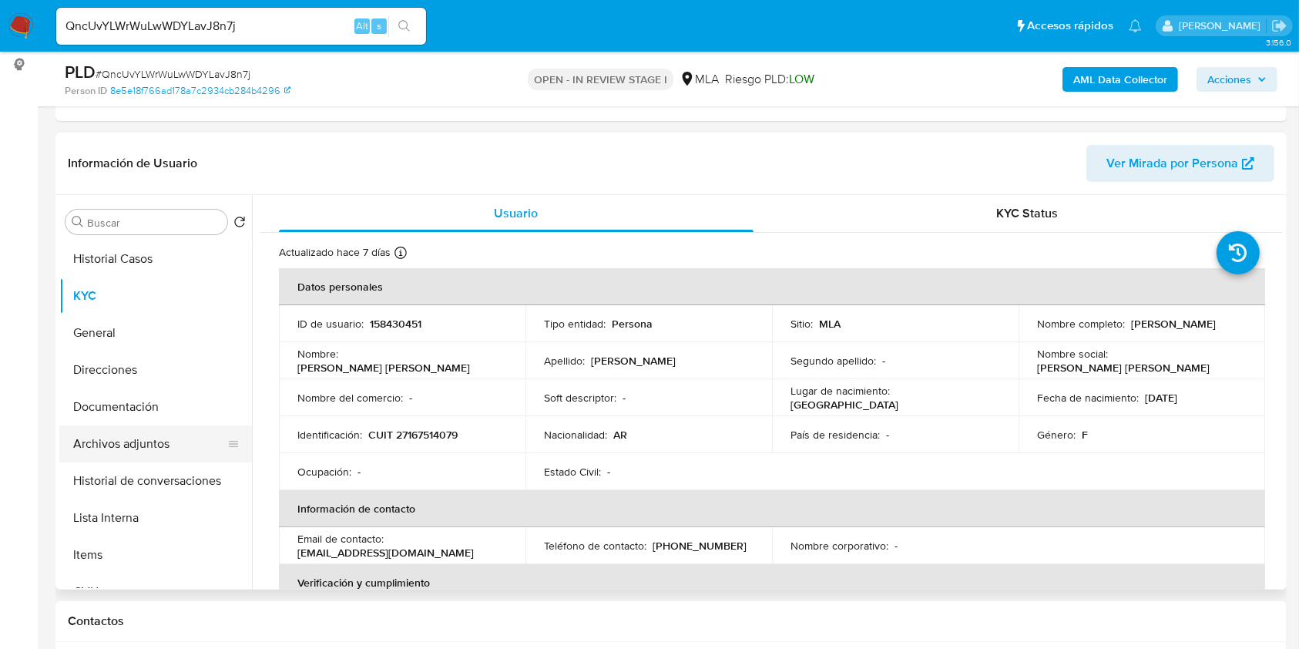
click at [152, 441] on button "Archivos adjuntos" at bounding box center [149, 443] width 180 height 37
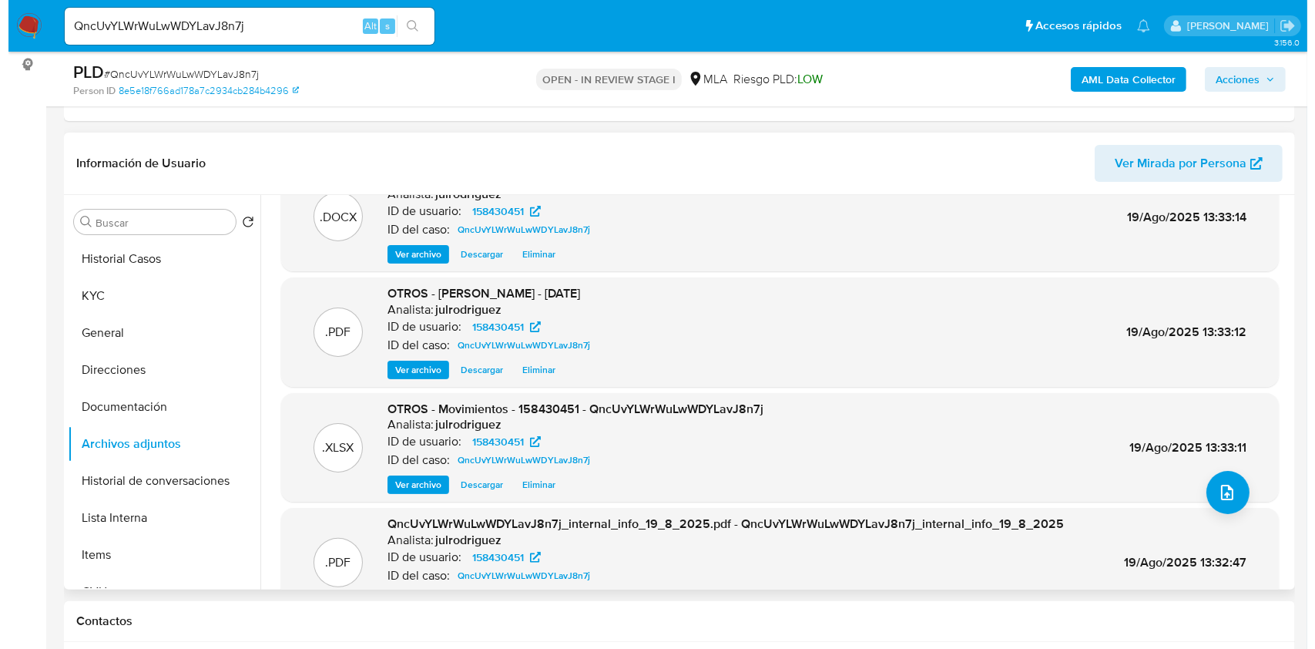
scroll to position [0, 0]
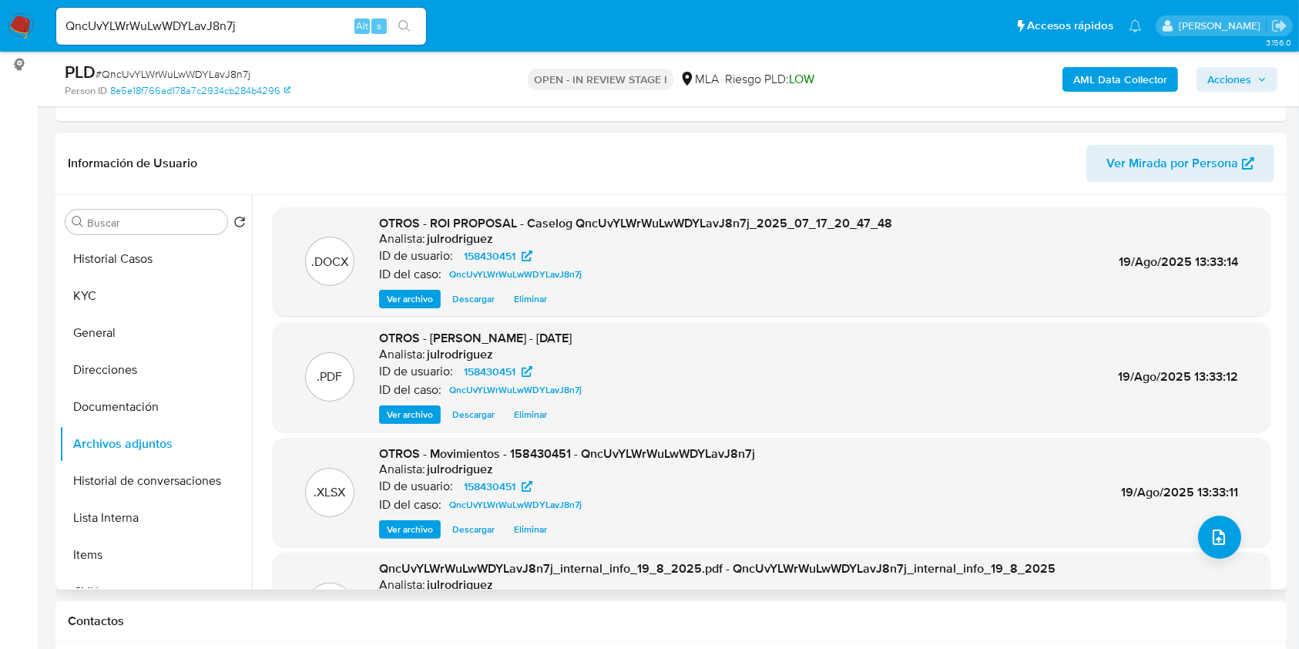
click at [471, 299] on span "Descargar" at bounding box center [473, 298] width 42 height 15
click at [1221, 534] on icon "upload-file" at bounding box center [1219, 537] width 18 height 18
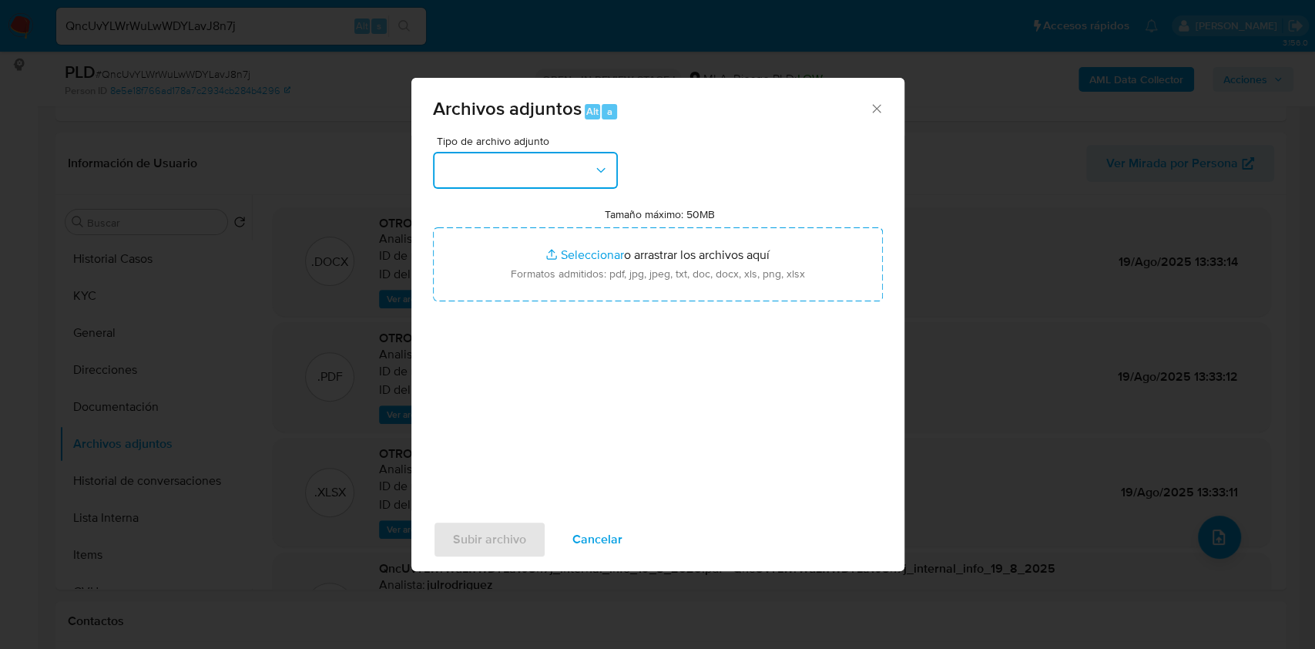
click at [526, 173] on button "button" at bounding box center [525, 170] width 185 height 37
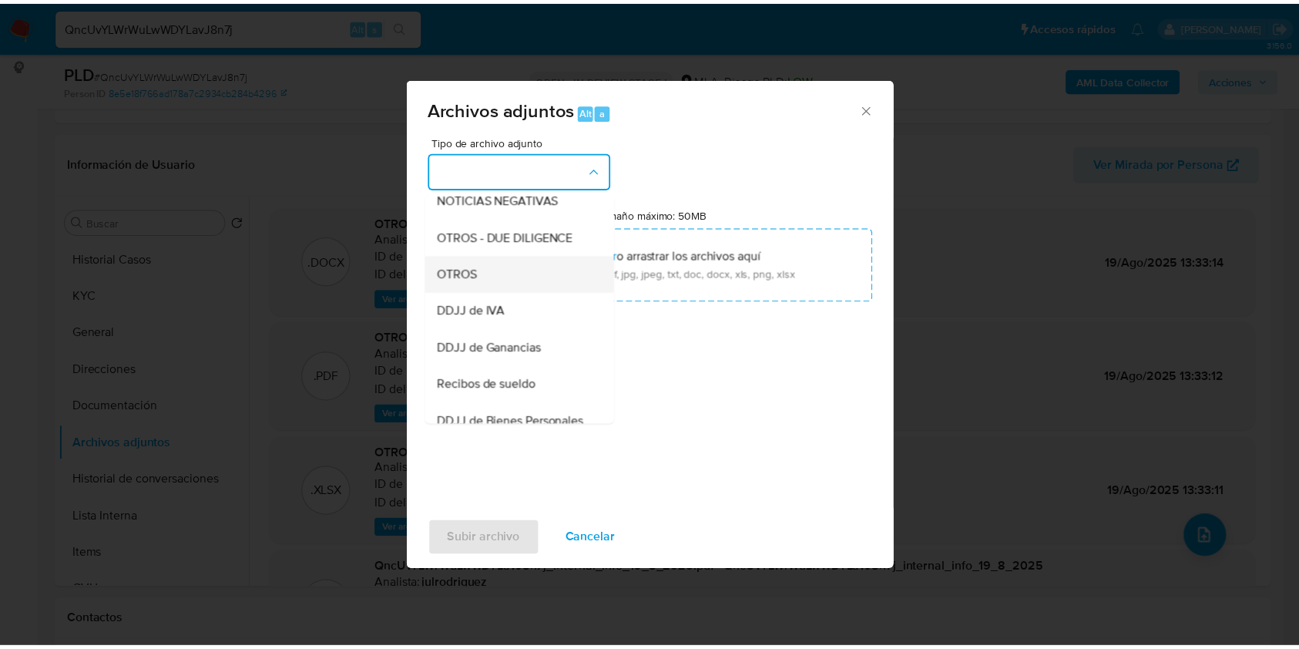
scroll to position [205, 0]
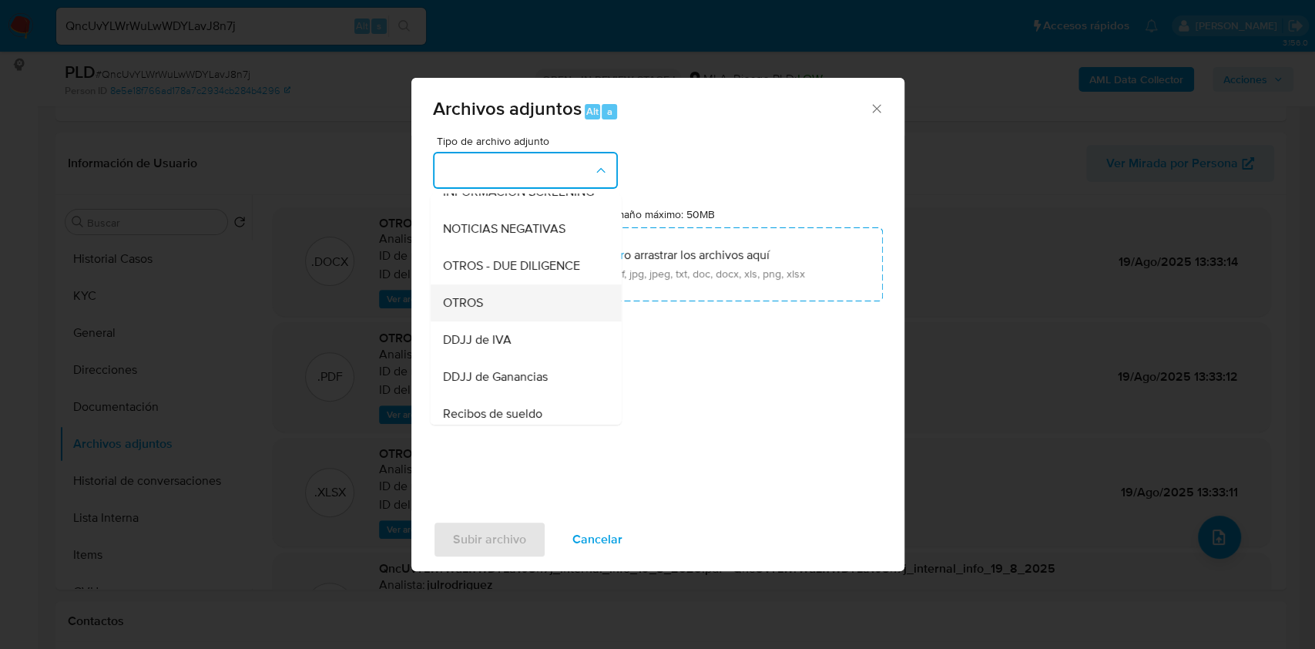
click at [484, 308] on div "OTROS" at bounding box center [520, 302] width 157 height 37
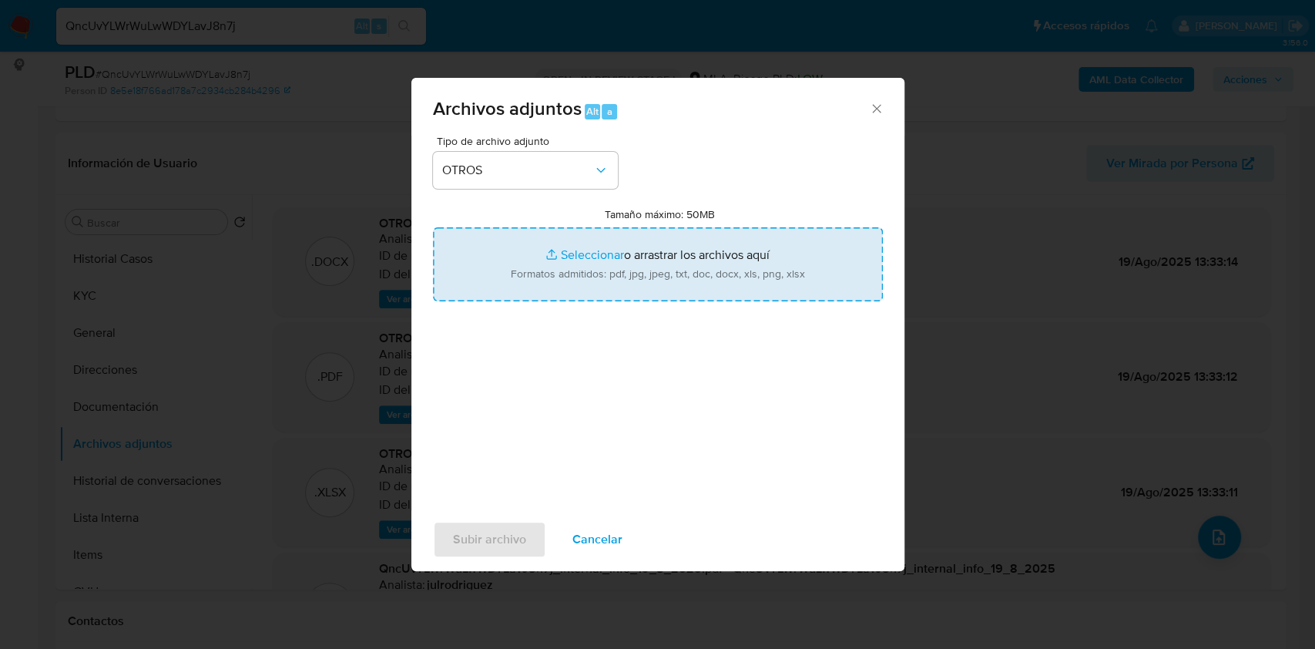
click at [623, 278] on input "Tamaño máximo: 50MB Seleccionar archivos" at bounding box center [658, 264] width 450 height 74
type input "C:\fakepath\Liquidación Previsional - 158430451 - QncUvYLWrWuLwWDYLavJ8n7j.pdf"
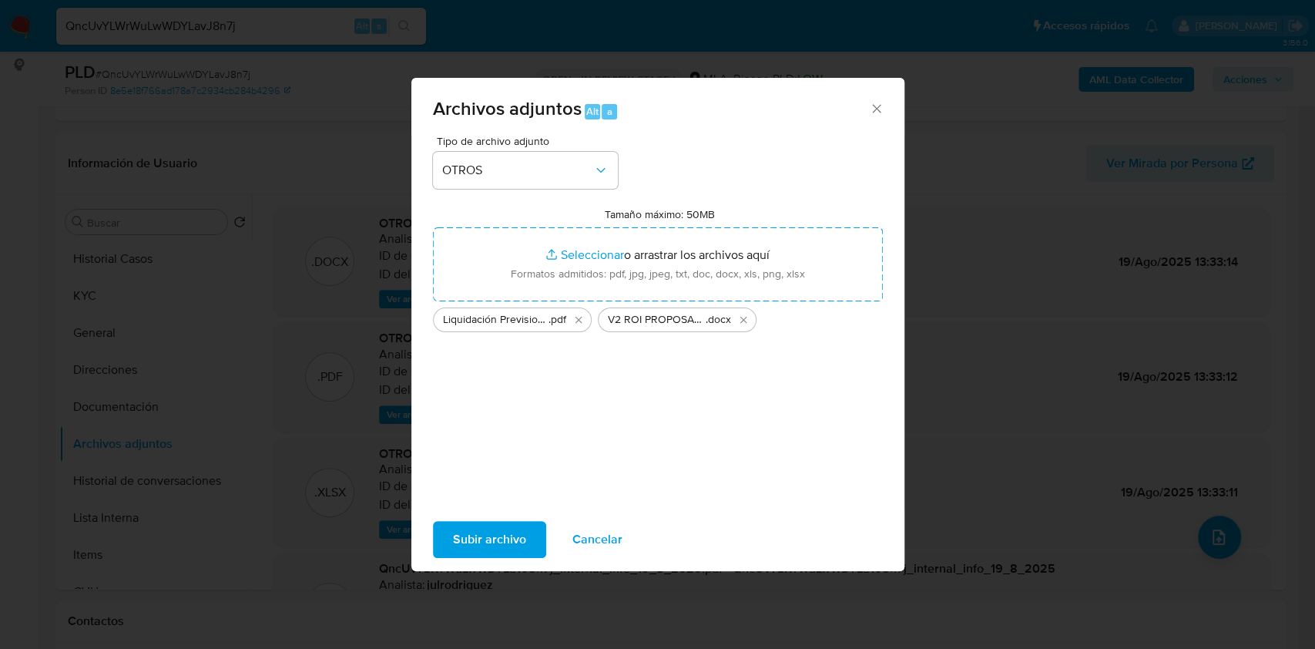
click at [489, 548] on span "Subir archivo" at bounding box center [489, 539] width 73 height 34
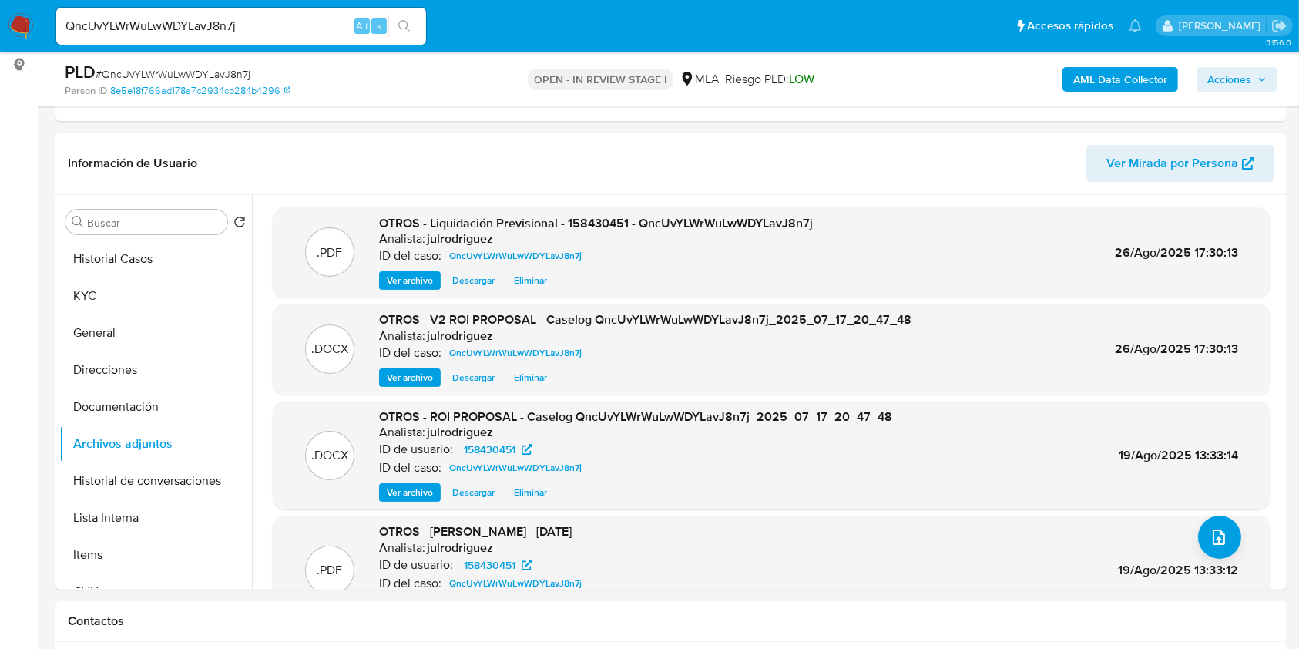
drag, startPoint x: 1233, startPoint y: 83, endPoint x: 1140, endPoint y: 92, distance: 93.6
click at [1233, 83] on span "Acciones" at bounding box center [1230, 79] width 44 height 25
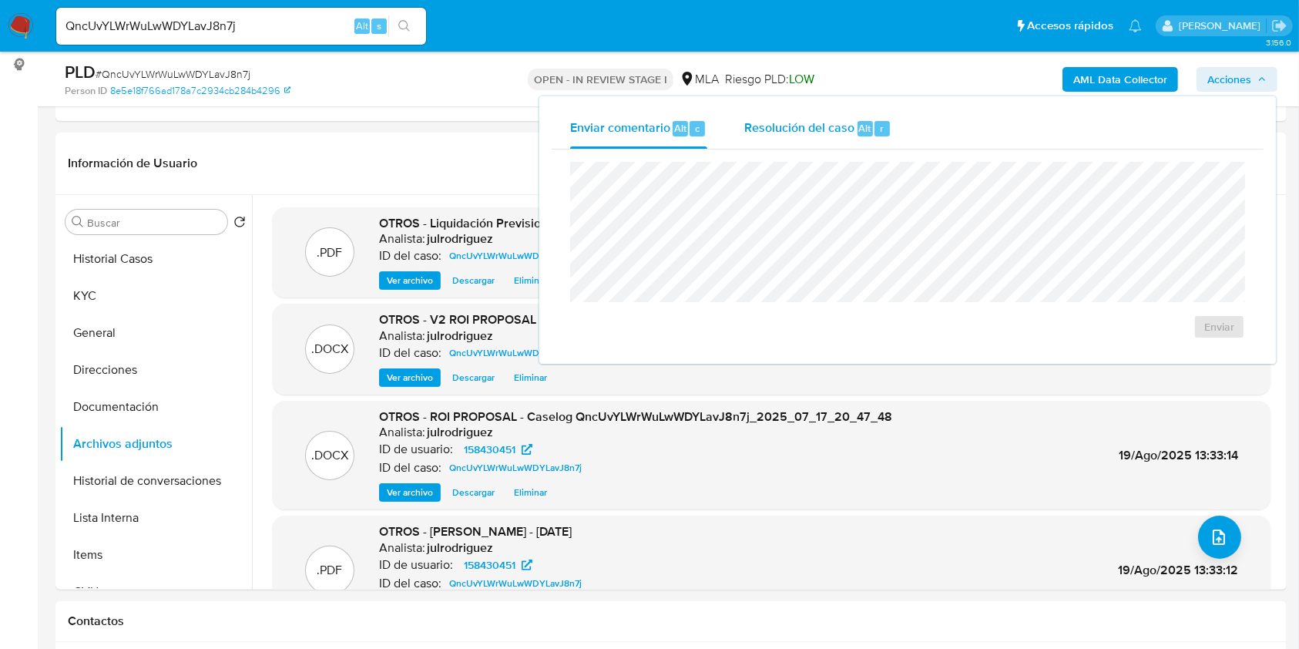
click at [789, 133] on span "Resolución del caso" at bounding box center [799, 128] width 110 height 18
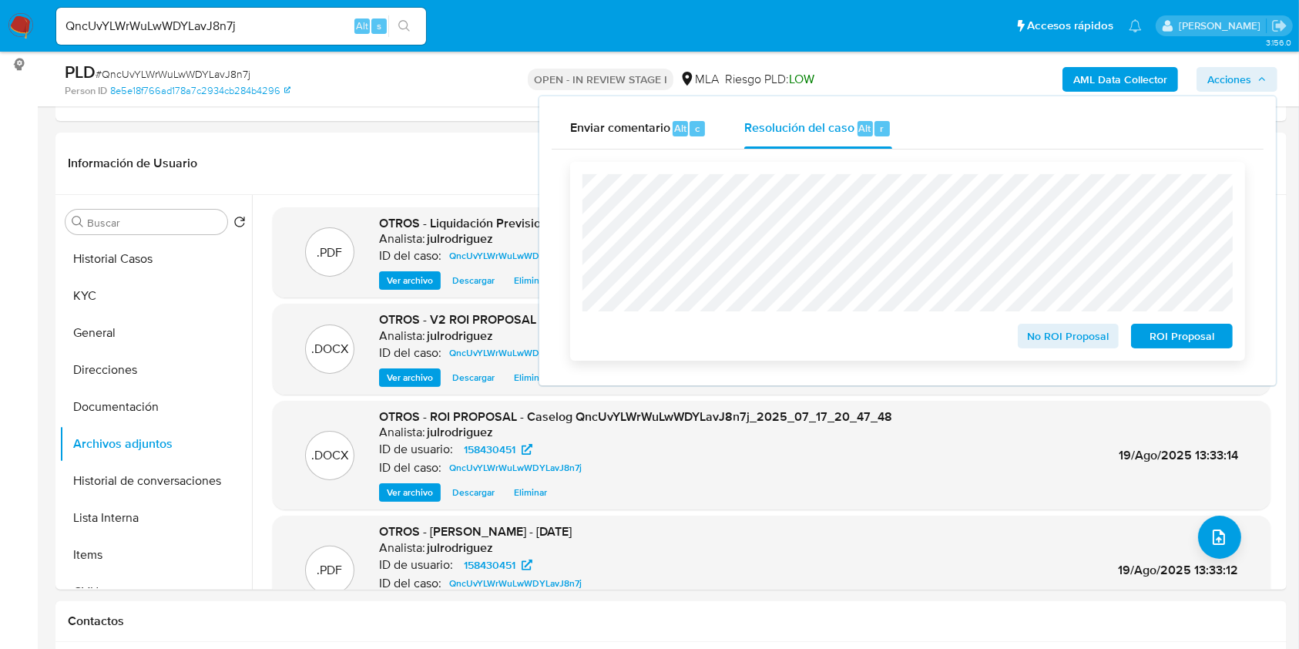
click at [1173, 334] on span "ROI Proposal" at bounding box center [1182, 336] width 80 height 22
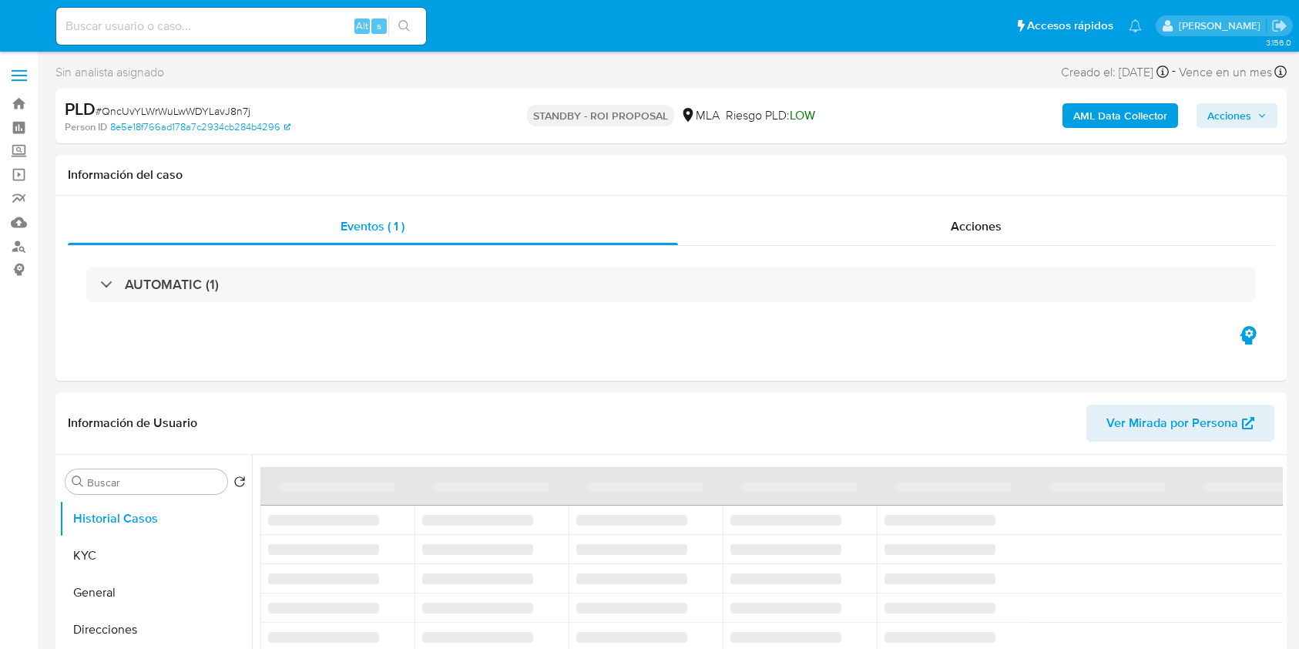
select select "10"
